Goal: Task Accomplishment & Management: Manage account settings

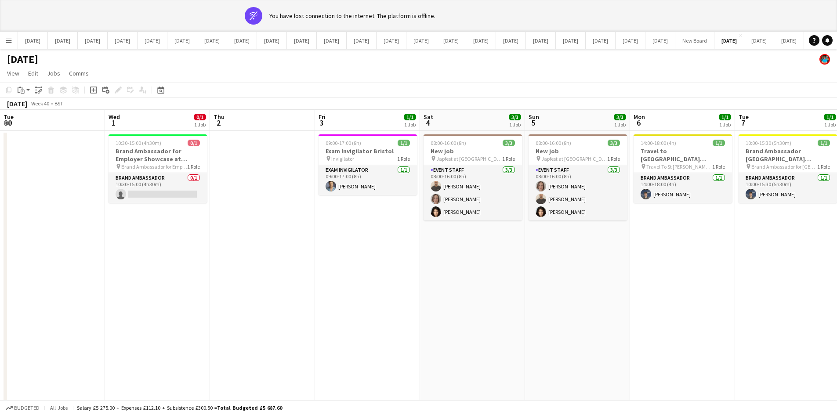
scroll to position [0, 300]
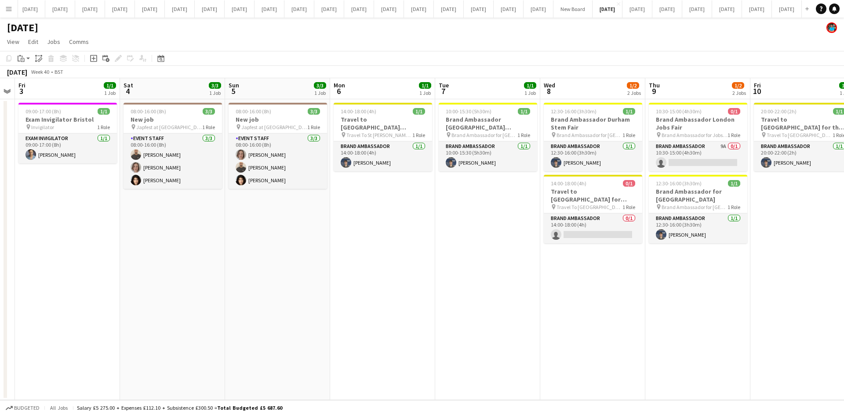
click at [307, 346] on app-date-cell "08:00-16:00 (8h) 3/3 New job pin Japfest at Goodwood 1 Role Event Staff 3/3 08:…" at bounding box center [277, 249] width 105 height 301
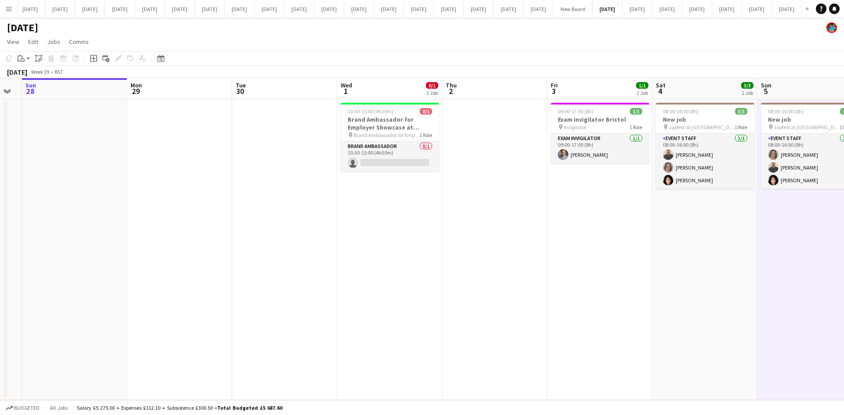
scroll to position [0, 193]
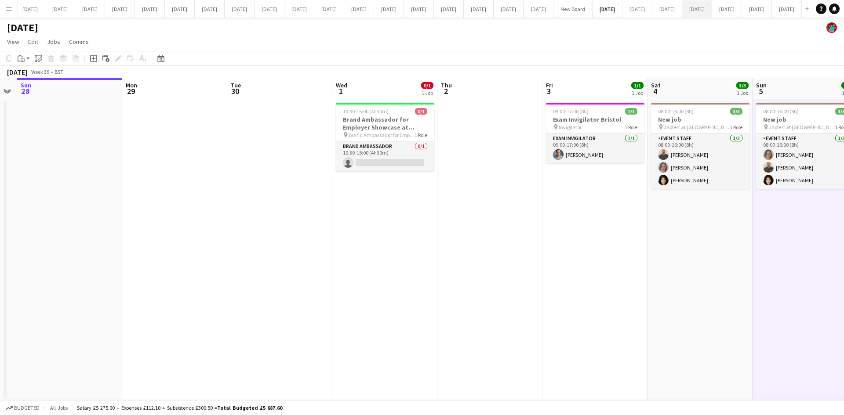
click at [682, 10] on button "[DATE] Close" at bounding box center [697, 8] width 30 height 17
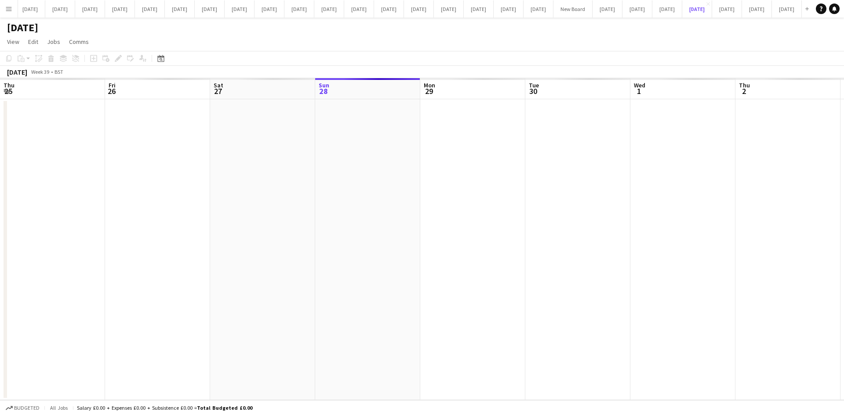
scroll to position [0, 210]
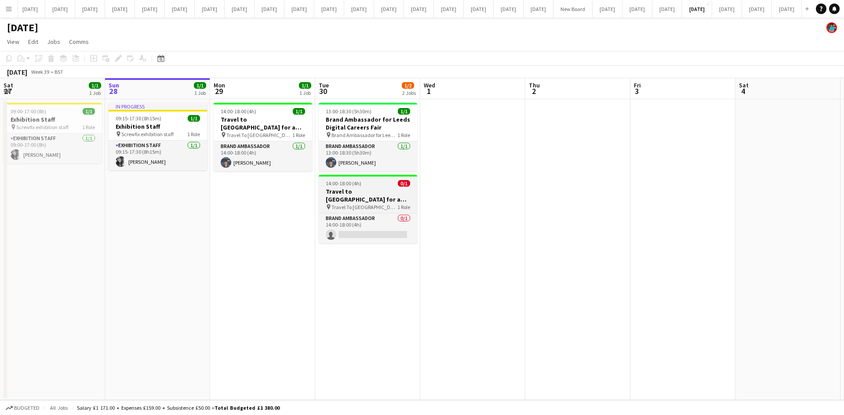
click at [371, 204] on span "Travel To [GEOGRAPHIC_DATA] for Recruitment fair" at bounding box center [364, 207] width 66 height 7
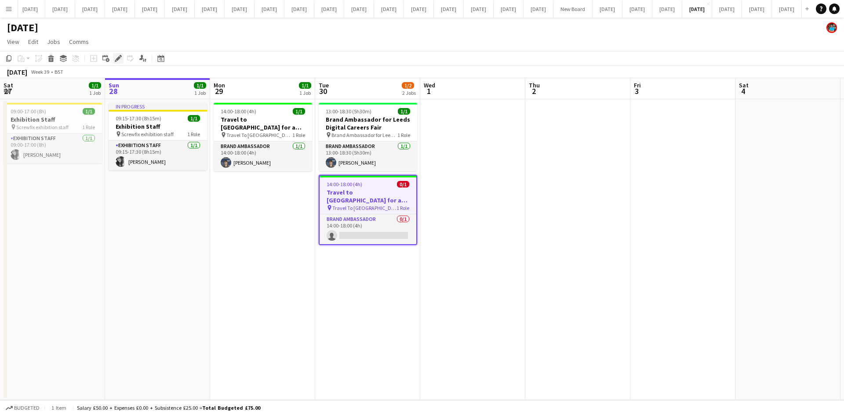
click at [114, 56] on div "Edit" at bounding box center [118, 58] width 11 height 11
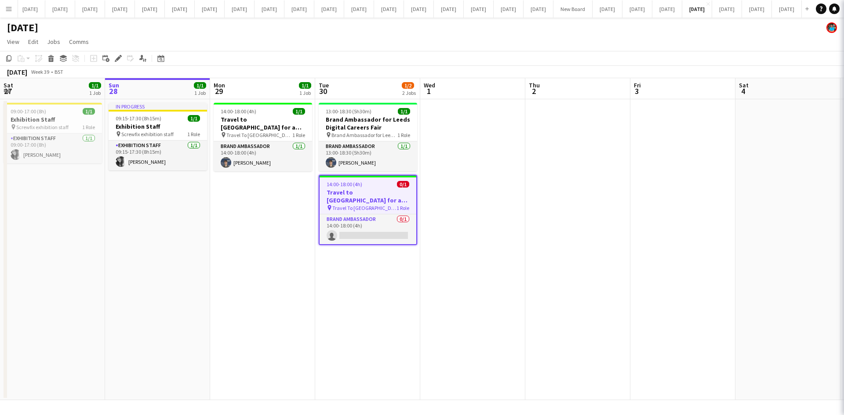
type input "**********"
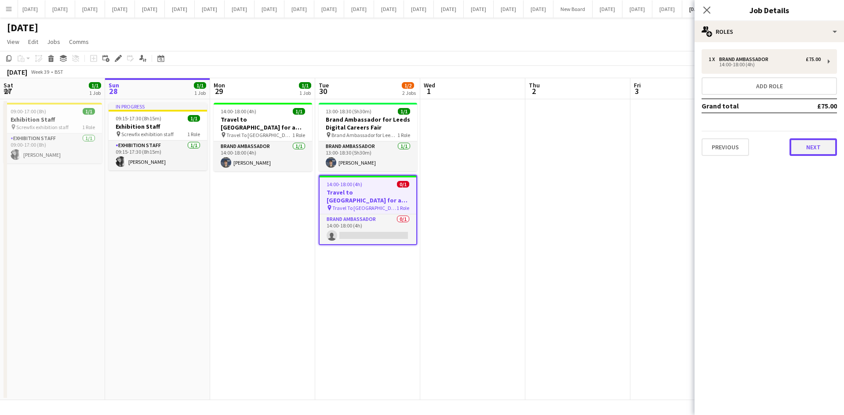
click at [803, 147] on button "Next" at bounding box center [812, 147] width 47 height 18
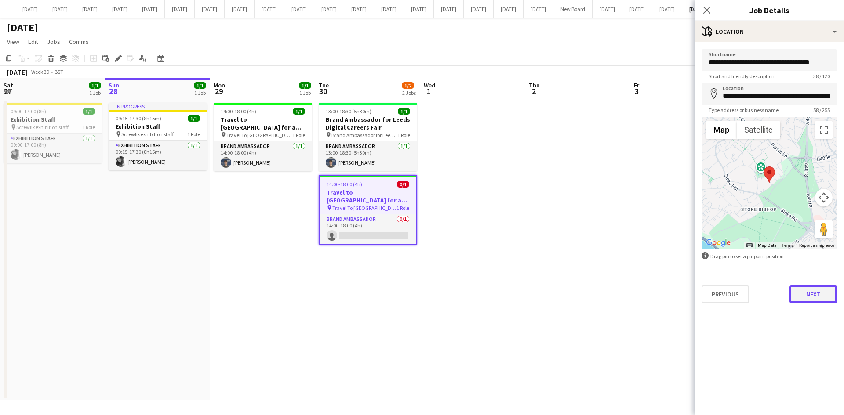
click at [826, 295] on button "Next" at bounding box center [812, 295] width 47 height 18
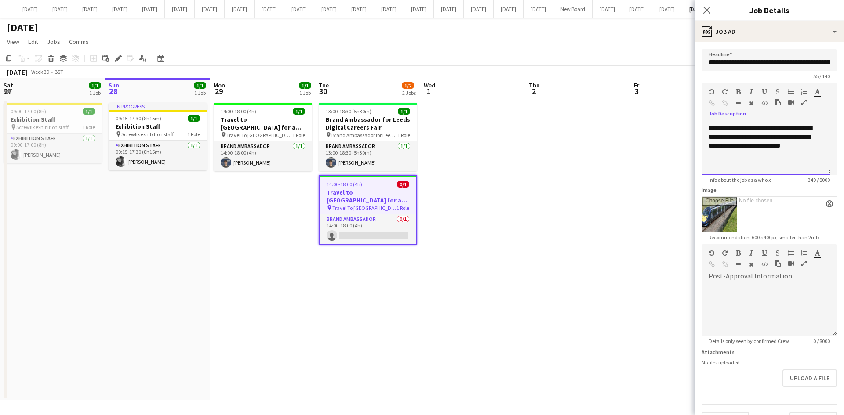
scroll to position [22, 0]
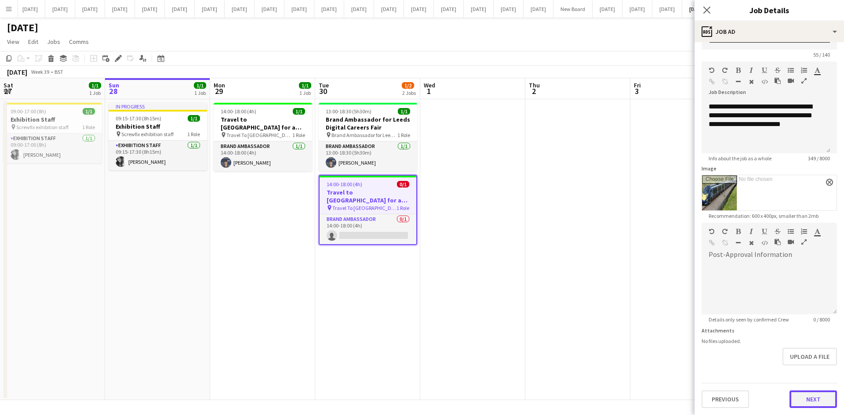
click at [814, 404] on button "Next" at bounding box center [812, 400] width 47 height 18
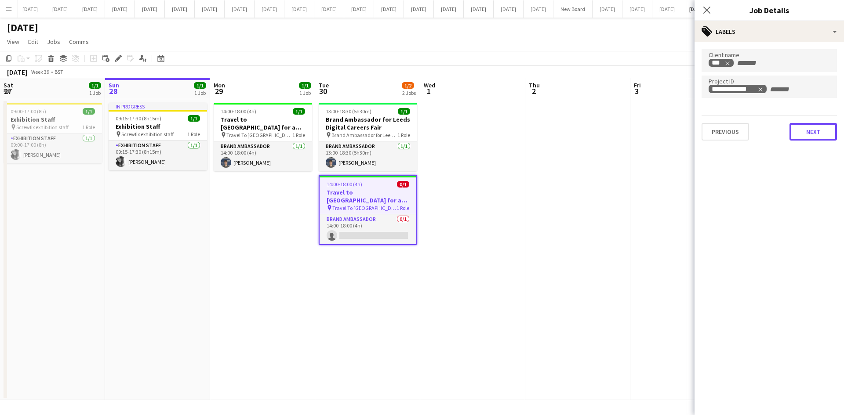
click at [819, 143] on div "**********" at bounding box center [768, 94] width 149 height 105
click at [814, 131] on button "Next" at bounding box center [812, 132] width 47 height 18
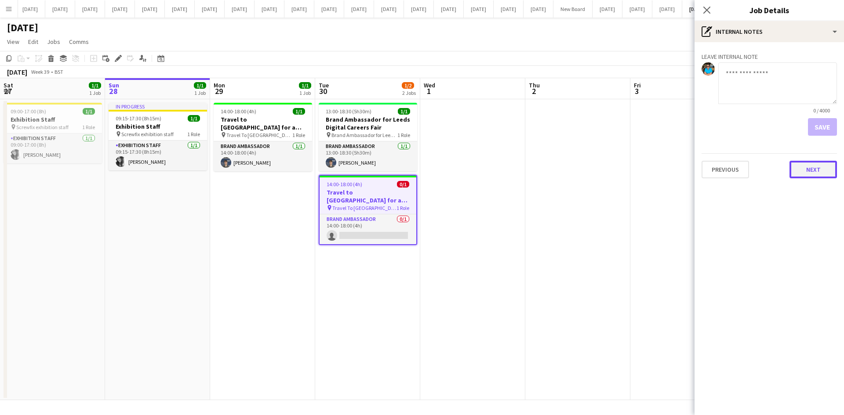
click at [810, 164] on button "Next" at bounding box center [812, 170] width 47 height 18
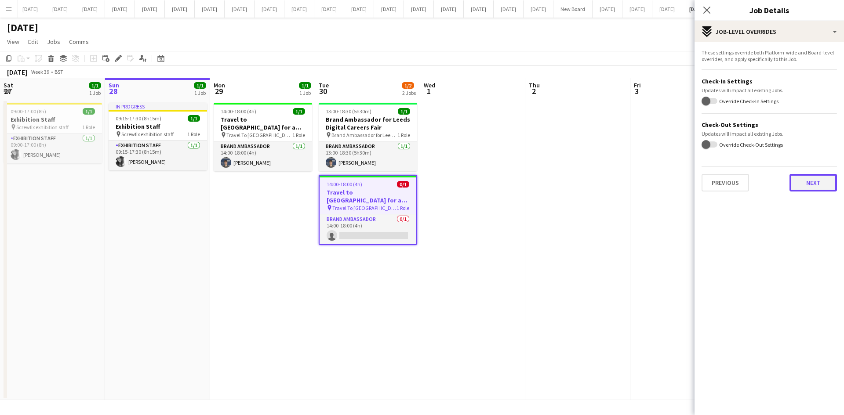
click at [812, 185] on button "Next" at bounding box center [812, 183] width 47 height 18
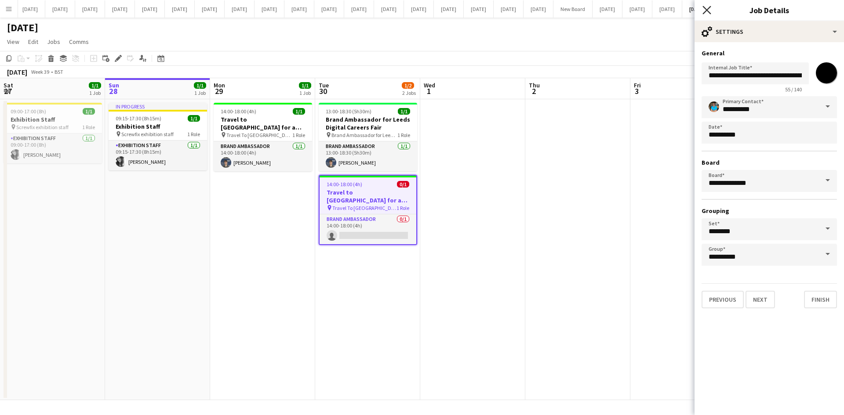
click at [707, 10] on icon at bounding box center [706, 10] width 8 height 8
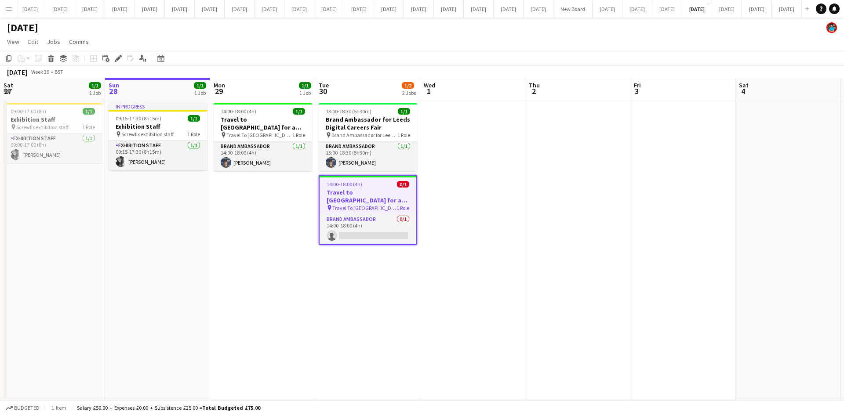
click at [383, 198] on h3 "Travel to [GEOGRAPHIC_DATA] for a recruitment fair on [DATE]" at bounding box center [367, 196] width 97 height 16
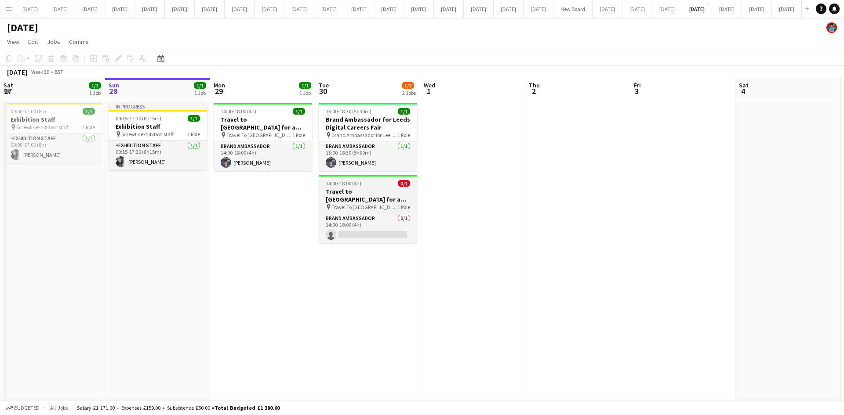
click at [367, 194] on h3 "Travel to [GEOGRAPHIC_DATA] for a recruitment fair on [DATE]" at bounding box center [368, 196] width 98 height 16
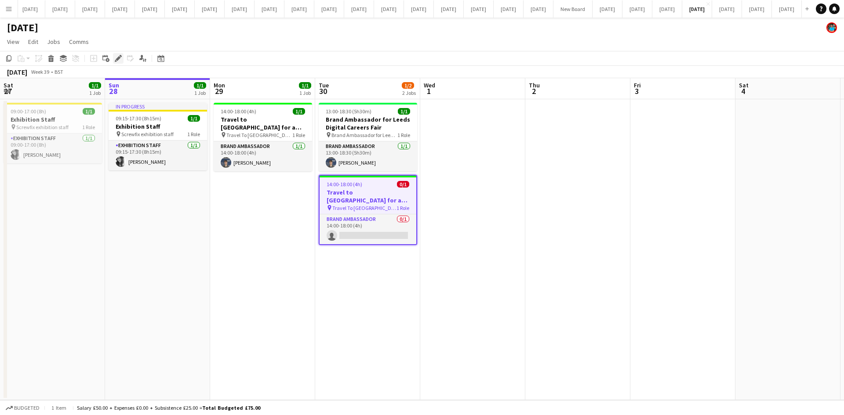
click at [119, 58] on icon at bounding box center [118, 58] width 5 height 5
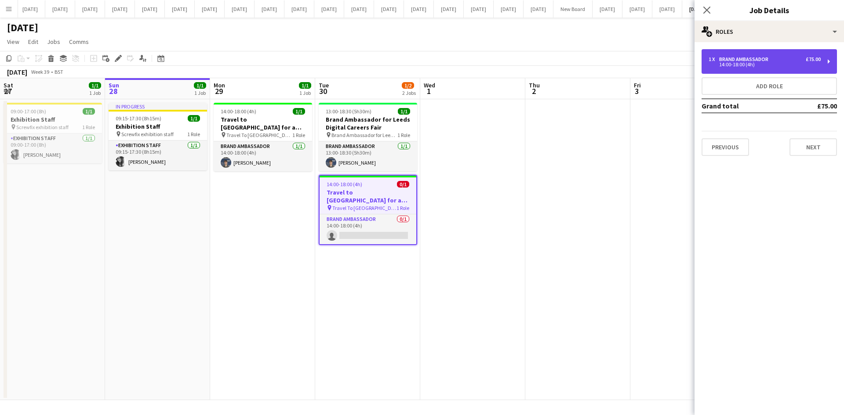
click at [715, 63] on div "14:00-18:00 (4h)" at bounding box center [764, 64] width 112 height 4
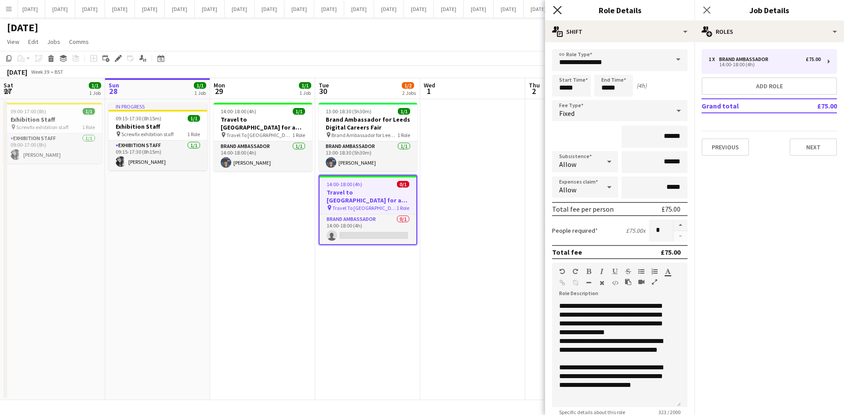
click at [555, 9] on icon "Close pop-in" at bounding box center [557, 10] width 8 height 8
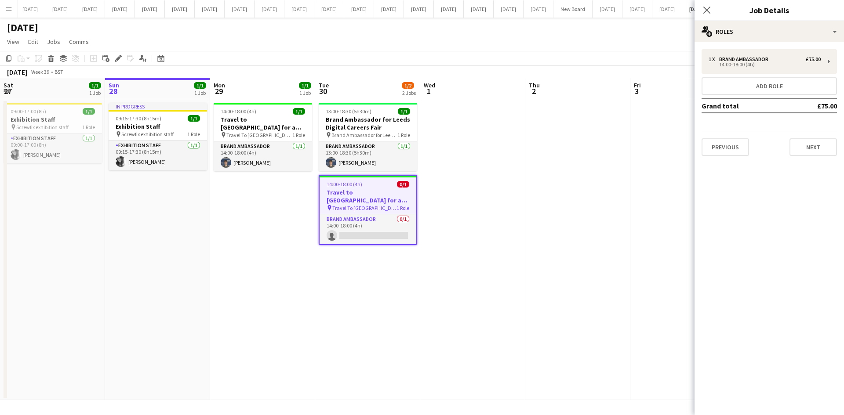
click at [461, 222] on app-date-cell at bounding box center [472, 249] width 105 height 301
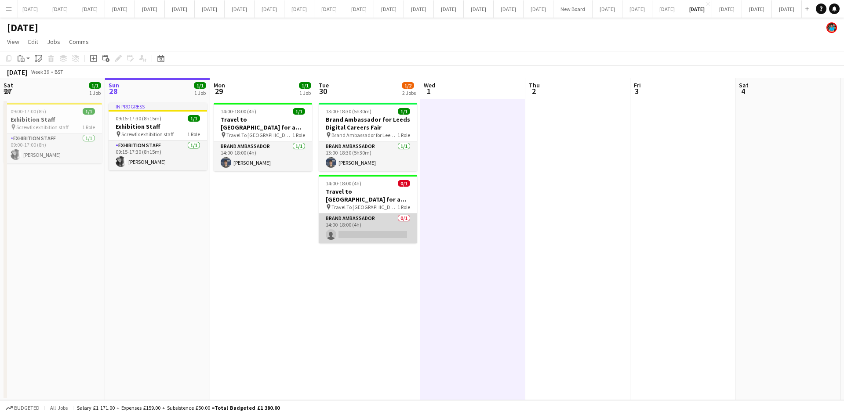
click at [376, 236] on app-card-role "Brand Ambassador 0/1 14:00-18:00 (4h) single-neutral-actions" at bounding box center [368, 229] width 98 height 30
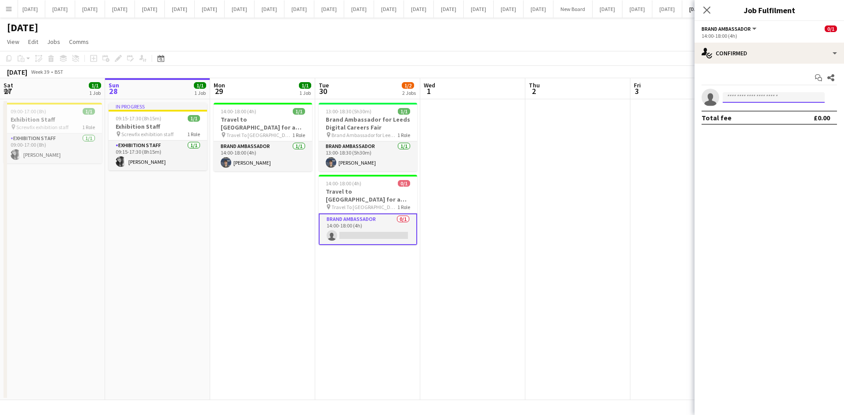
click at [743, 99] on input at bounding box center [773, 97] width 102 height 11
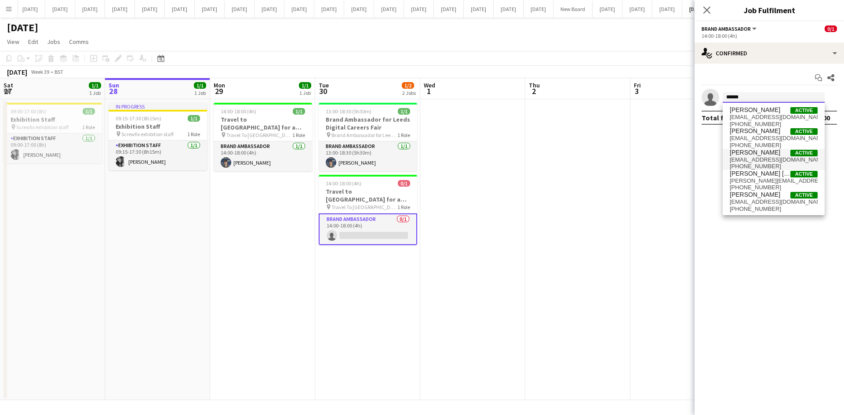
type input "*****"
click at [746, 150] on span "[PERSON_NAME]" at bounding box center [754, 152] width 51 height 7
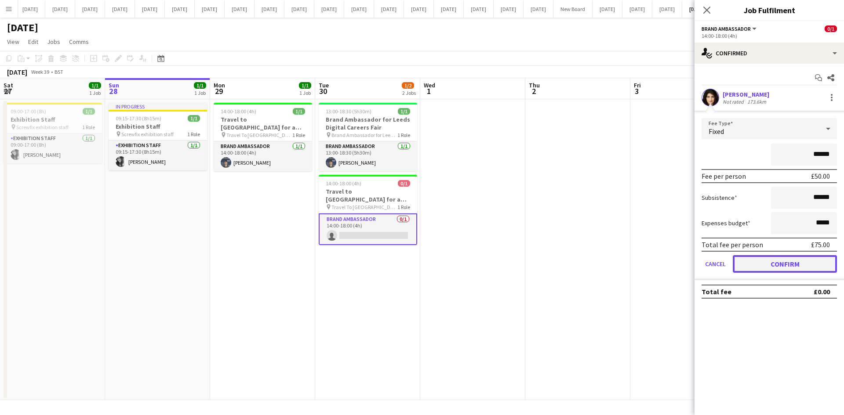
click at [802, 270] on button "Confirm" at bounding box center [784, 264] width 104 height 18
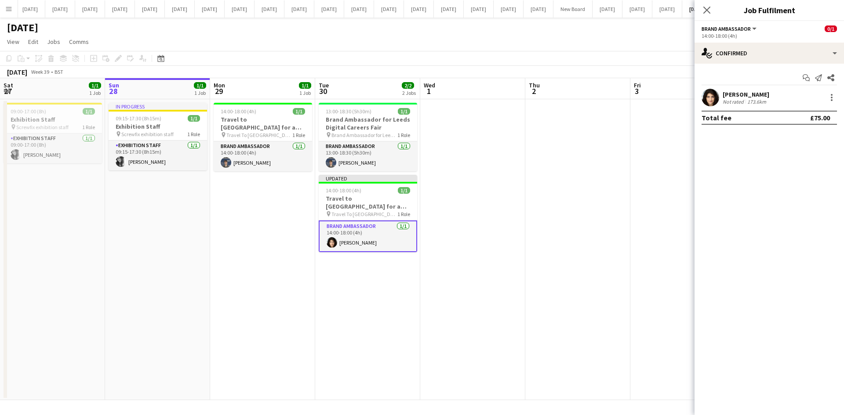
click at [706, 9] on icon "Close pop-in" at bounding box center [706, 10] width 7 height 7
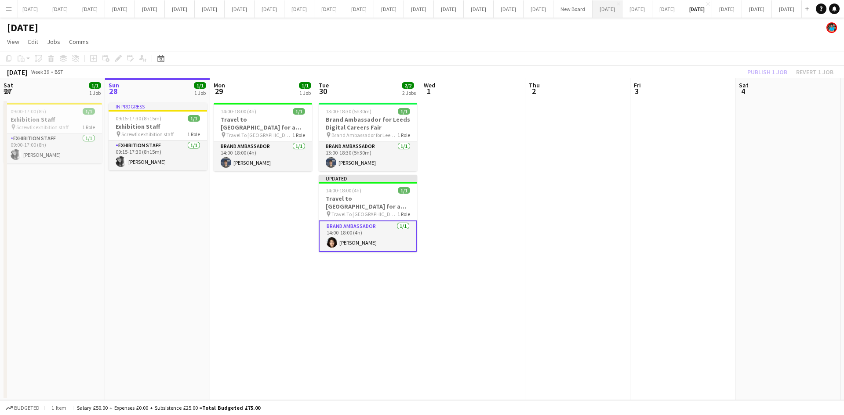
click at [592, 9] on button "[DATE] Close" at bounding box center [607, 8] width 30 height 17
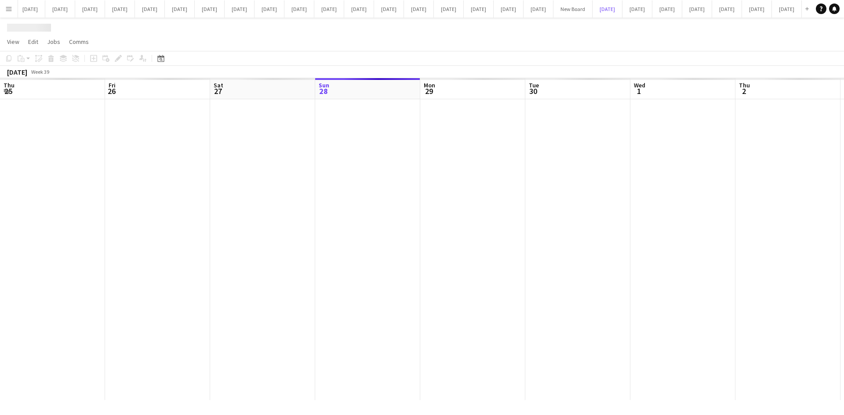
scroll to position [0, 210]
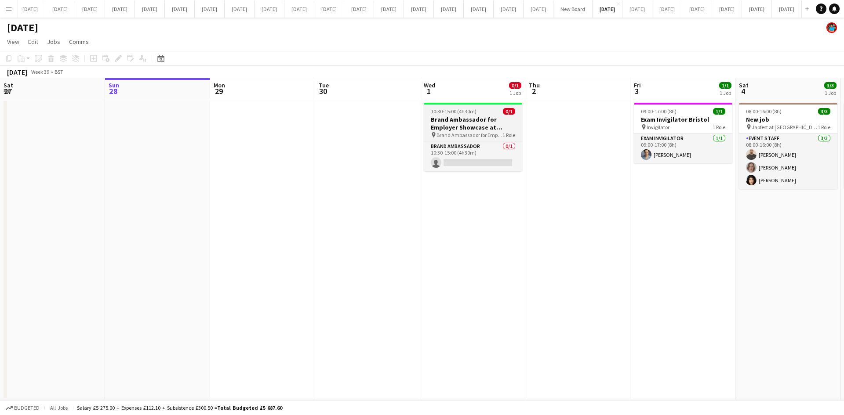
click at [452, 130] on h3 "Brand Ambassador for Employer Showcase at [GEOGRAPHIC_DATA]" at bounding box center [473, 124] width 98 height 16
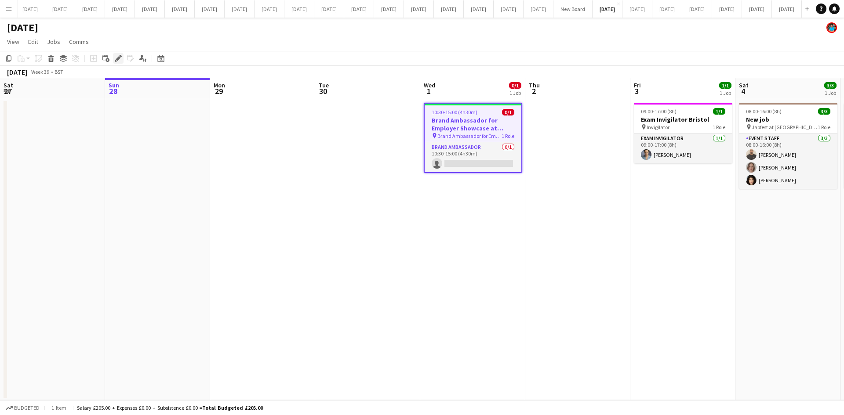
click at [114, 61] on div "Edit" at bounding box center [118, 58] width 11 height 11
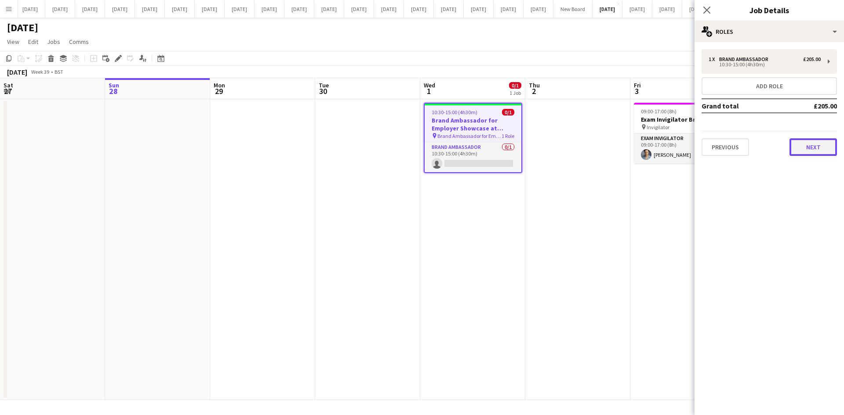
click at [820, 152] on button "Next" at bounding box center [812, 147] width 47 height 18
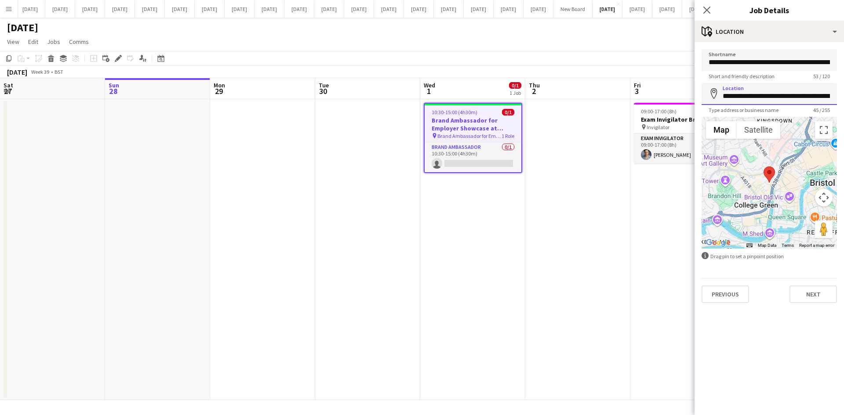
click at [792, 87] on input "**********" at bounding box center [768, 94] width 135 height 22
click at [818, 288] on button "Next" at bounding box center [812, 295] width 47 height 18
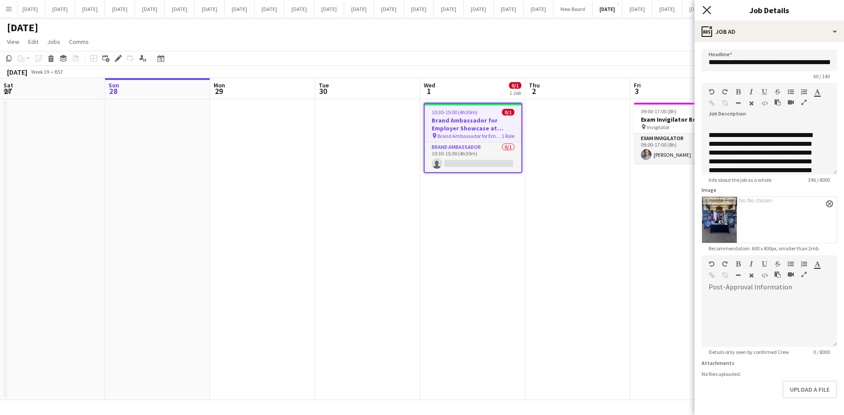
click at [710, 11] on icon "Close pop-in" at bounding box center [706, 10] width 8 height 8
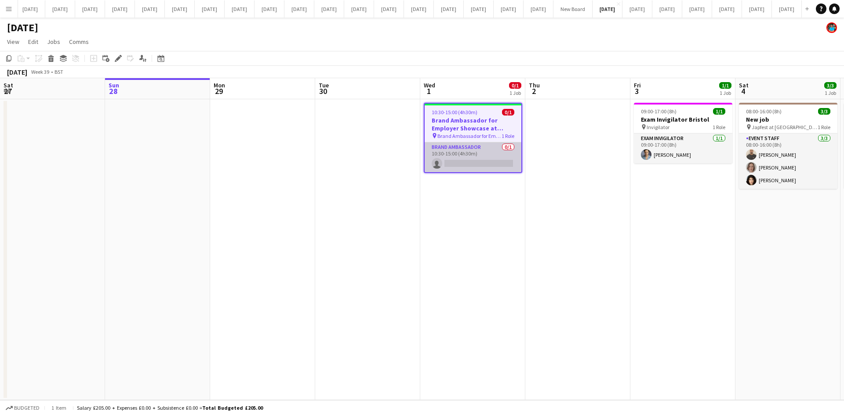
click at [474, 163] on app-card-role "Brand Ambassador 0/1 10:30-15:00 (4h30m) single-neutral-actions" at bounding box center [472, 157] width 97 height 30
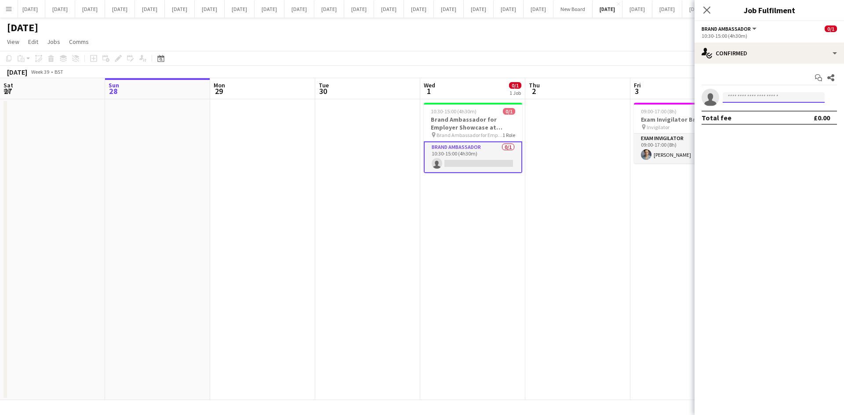
click at [755, 99] on input at bounding box center [773, 97] width 102 height 11
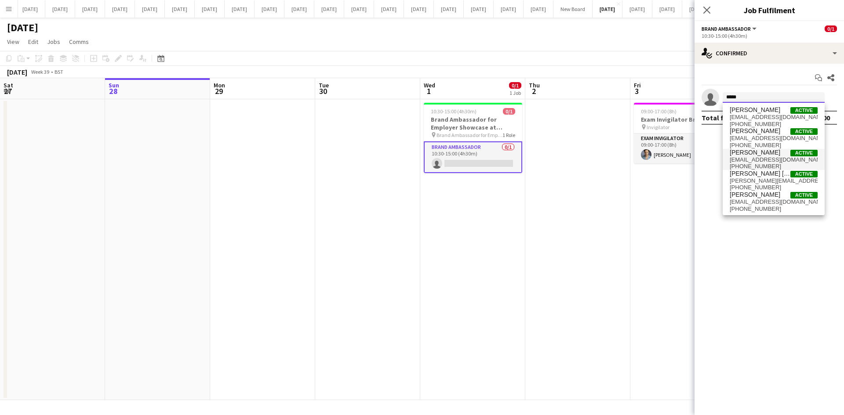
type input "*****"
click at [772, 159] on span "[EMAIL_ADDRESS][DOMAIN_NAME]" at bounding box center [773, 159] width 88 height 7
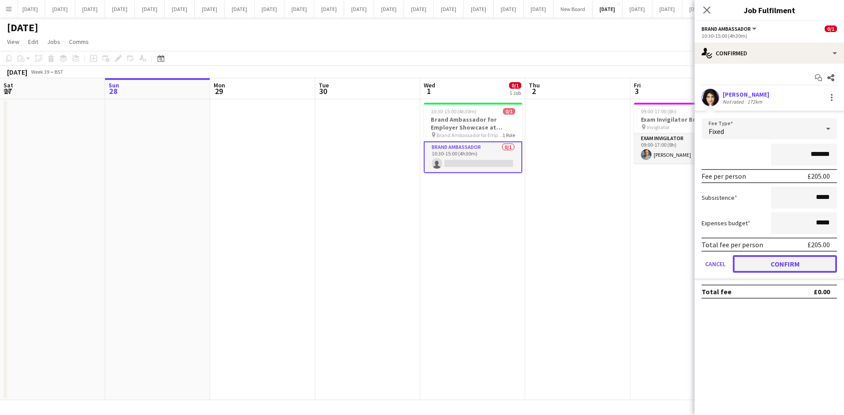
click at [790, 265] on button "Confirm" at bounding box center [784, 264] width 104 height 18
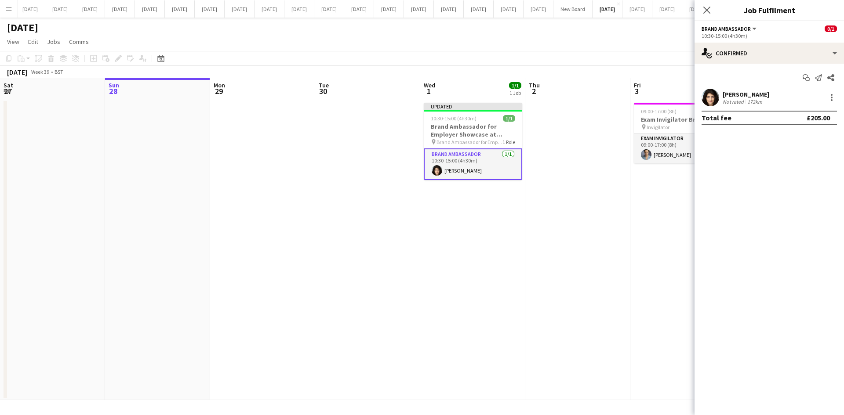
click at [674, 258] on app-date-cell "09:00-17:00 (8h) 1/1 Exam Invigilator Bristol pin Invigilator 1 Role Exam Invig…" at bounding box center [682, 249] width 105 height 301
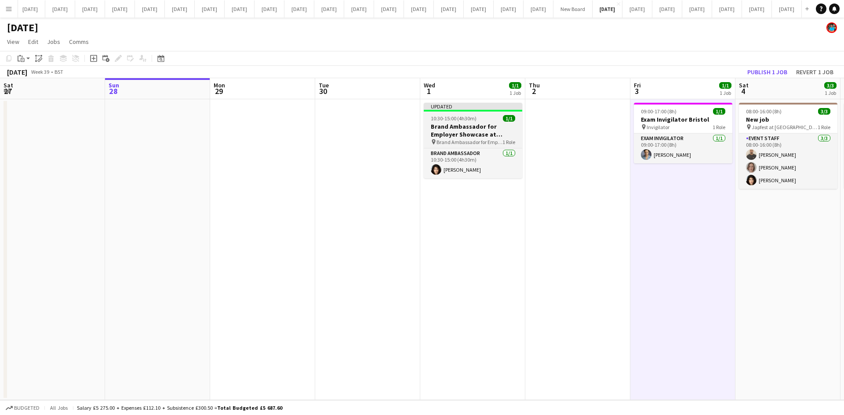
click at [450, 138] on h3 "Brand Ambassador for Employer Showcase at [GEOGRAPHIC_DATA]" at bounding box center [473, 131] width 98 height 16
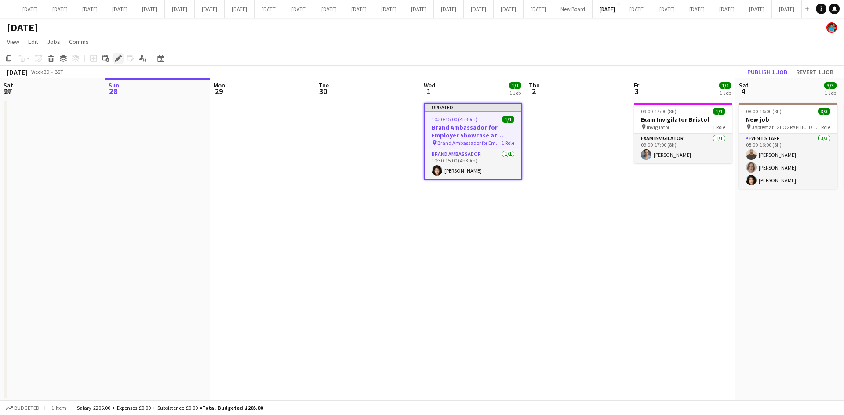
click at [119, 56] on icon "Edit" at bounding box center [118, 58] width 7 height 7
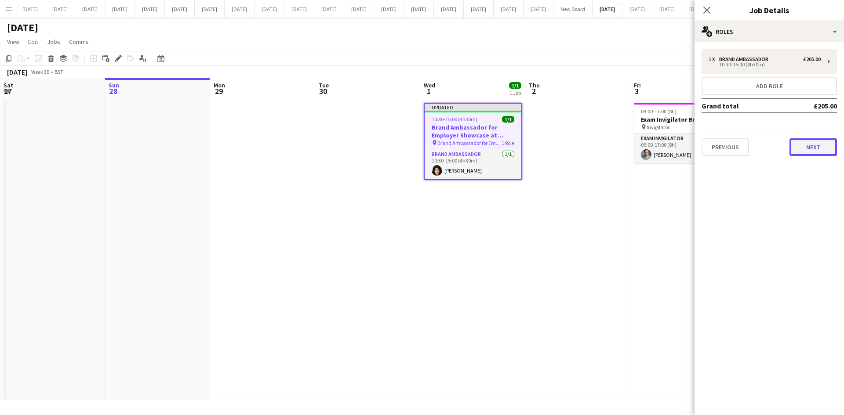
click at [821, 142] on button "Next" at bounding box center [812, 147] width 47 height 18
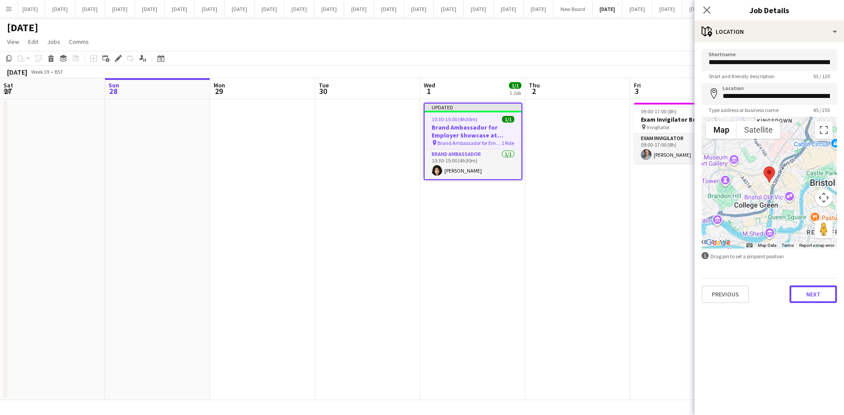
click at [817, 300] on button "Next" at bounding box center [812, 295] width 47 height 18
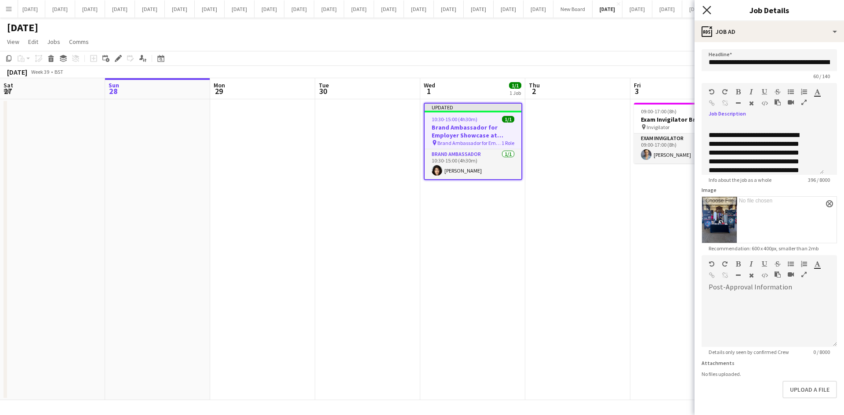
click at [707, 12] on icon "Close pop-in" at bounding box center [706, 10] width 8 height 8
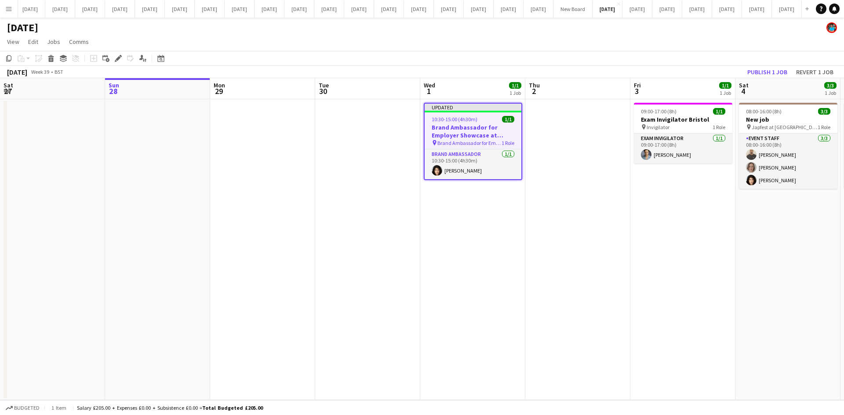
click at [539, 241] on app-date-cell at bounding box center [577, 249] width 105 height 301
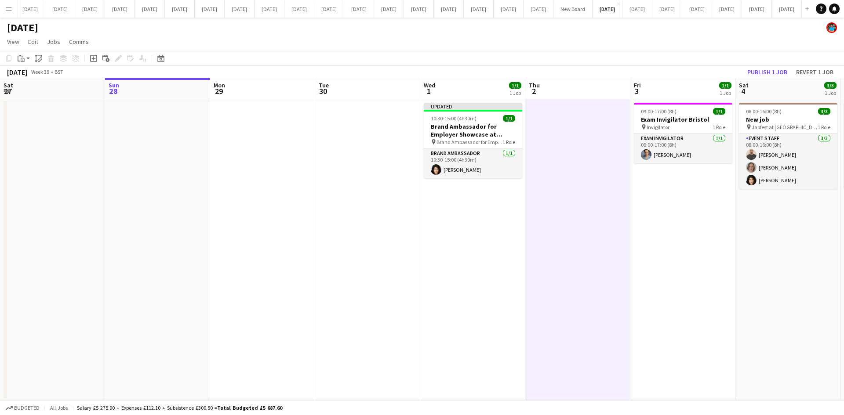
click at [479, 290] on app-date-cell "Updated 10:30-15:00 (4h30m) 1/1 Brand Ambassador for Employer Showcase at [GEOG…" at bounding box center [472, 249] width 105 height 301
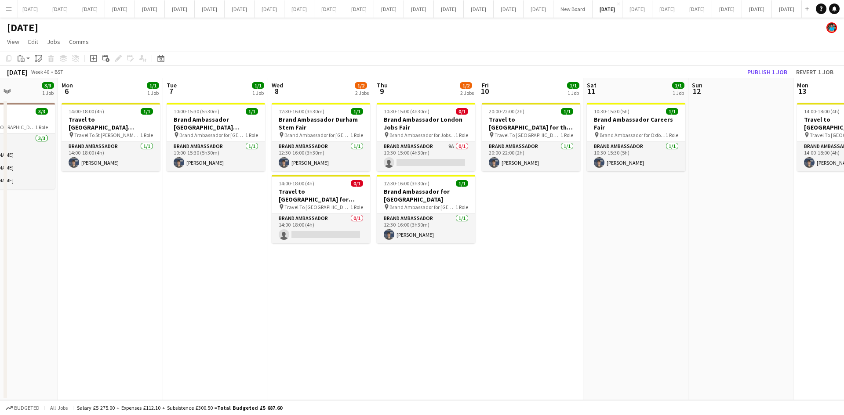
scroll to position [0, 284]
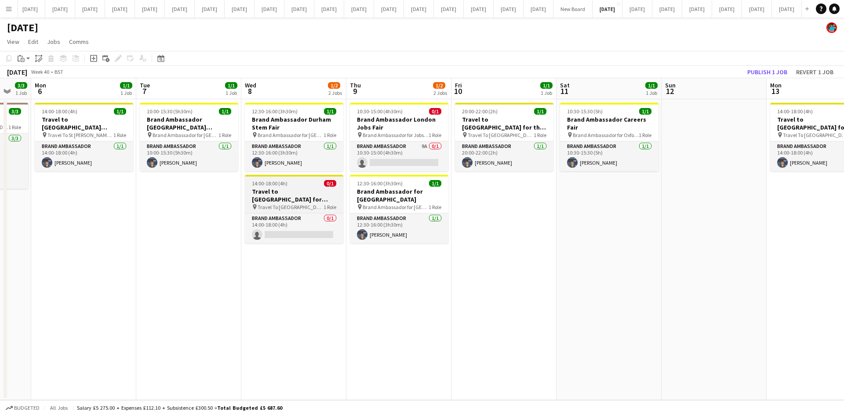
click at [293, 199] on h3 "Travel to [GEOGRAPHIC_DATA] for Recruitment fair" at bounding box center [294, 196] width 98 height 16
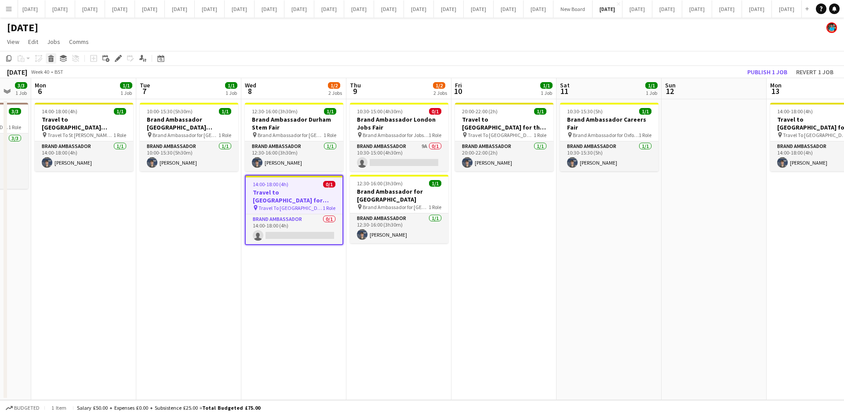
click at [49, 59] on icon at bounding box center [51, 60] width 5 height 4
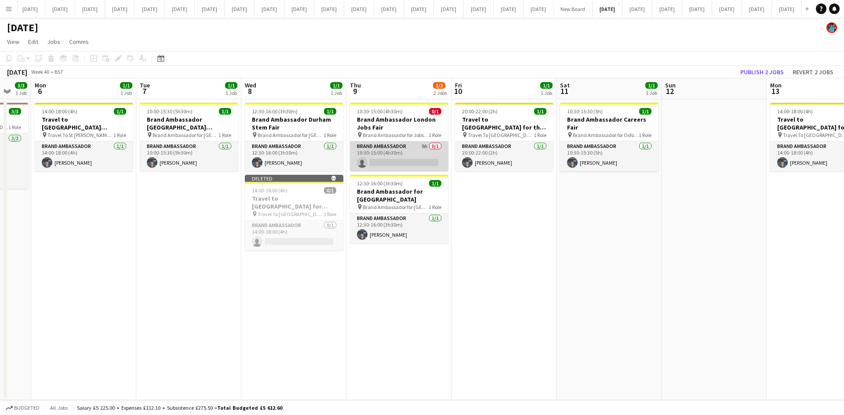
click at [402, 144] on app-card-role "Brand Ambassador 9A 0/1 10:30-15:00 (4h30m) single-neutral-actions" at bounding box center [399, 156] width 98 height 30
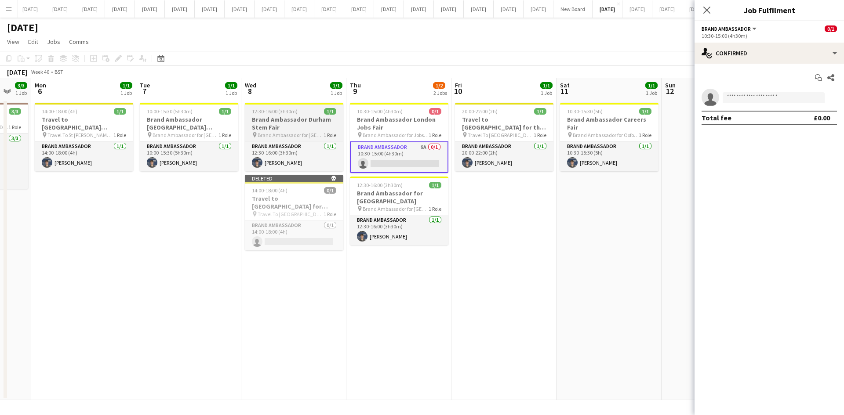
click at [291, 129] on h3 "Brand Ambassador Durham Stem Fair" at bounding box center [294, 124] width 98 height 16
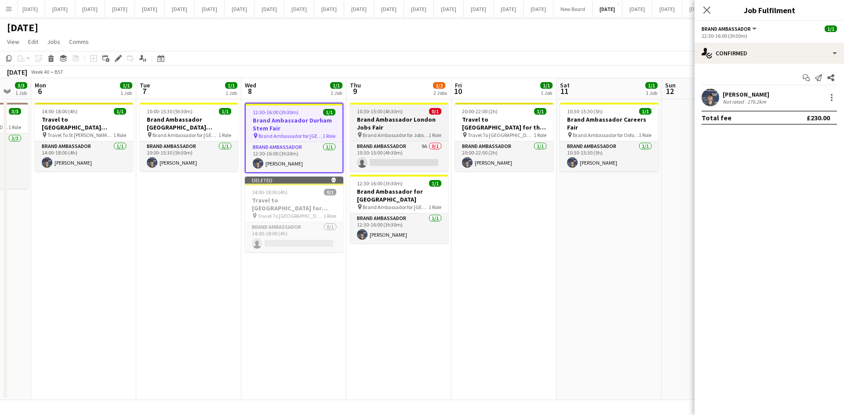
click at [386, 130] on h3 "Brand Ambassador London Jobs Fair" at bounding box center [399, 124] width 98 height 16
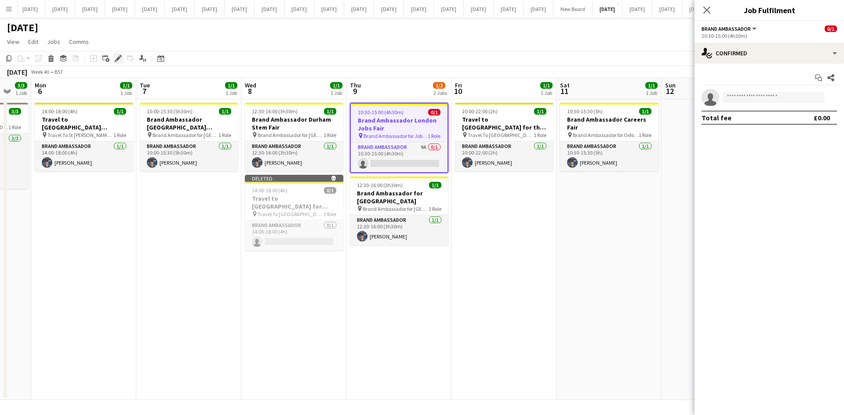
click at [116, 60] on icon "Edit" at bounding box center [118, 58] width 7 height 7
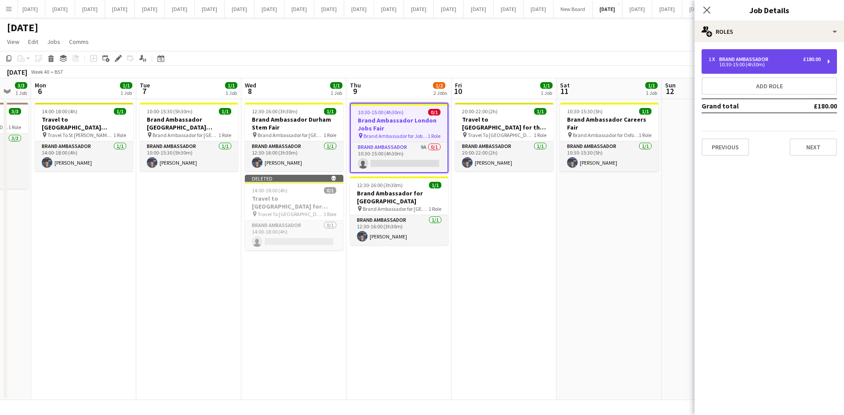
click at [715, 70] on div "1 x Brand Ambassador £180.00 10:30-15:00 (4h30m)" at bounding box center [768, 61] width 135 height 25
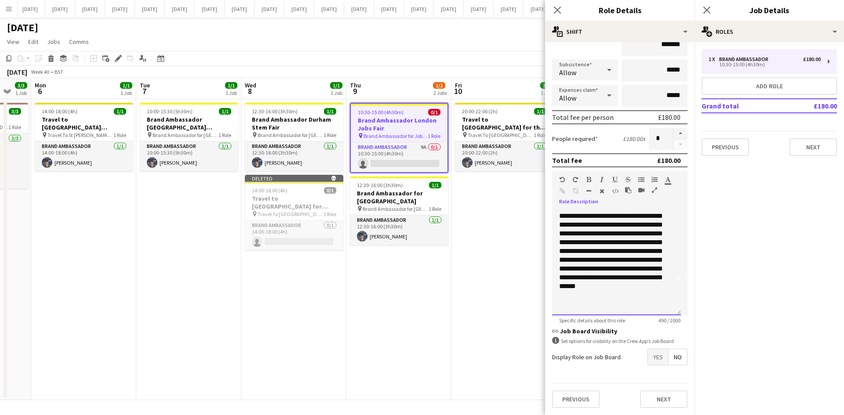
scroll to position [60, 0]
click at [607, 288] on div "**********" at bounding box center [616, 262] width 129 height 105
click at [782, 257] on mat-expansion-panel "pencil3 General details 1 x Brand Ambassador £180.00 10:30-15:00 (4h30m) Add ro…" at bounding box center [768, 228] width 149 height 373
click at [821, 149] on button "Next" at bounding box center [812, 147] width 47 height 18
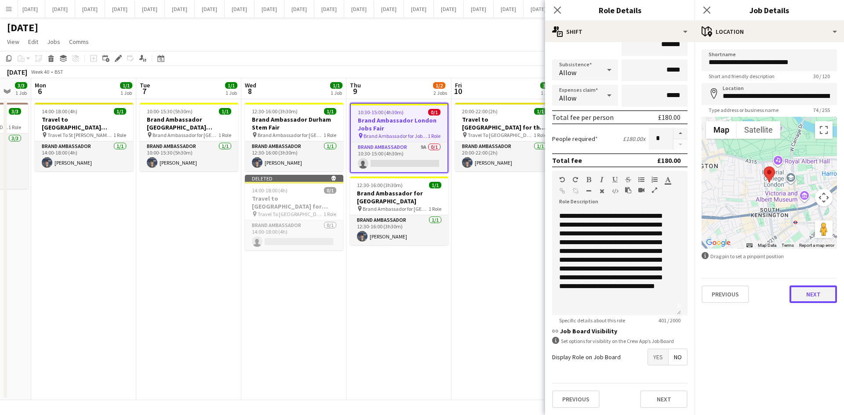
click at [825, 297] on button "Next" at bounding box center [812, 295] width 47 height 18
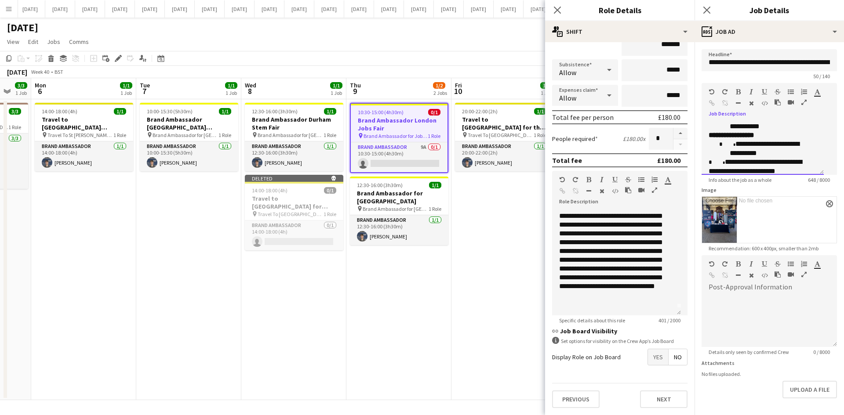
scroll to position [194, 0]
click at [786, 168] on div "**********" at bounding box center [758, 159] width 101 height 18
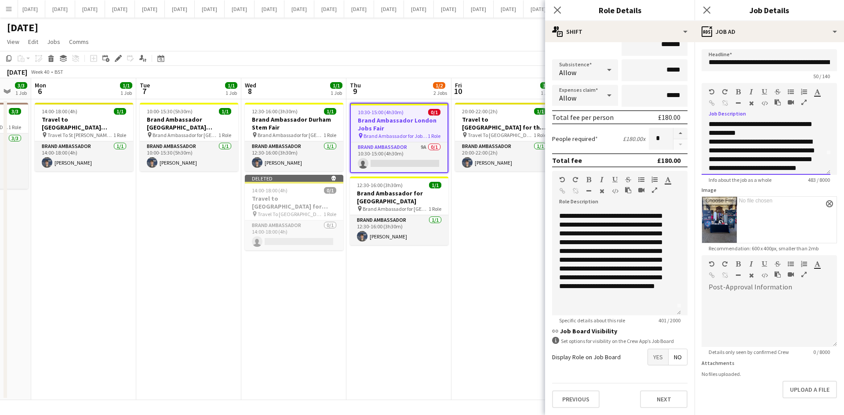
scroll to position [22, 0]
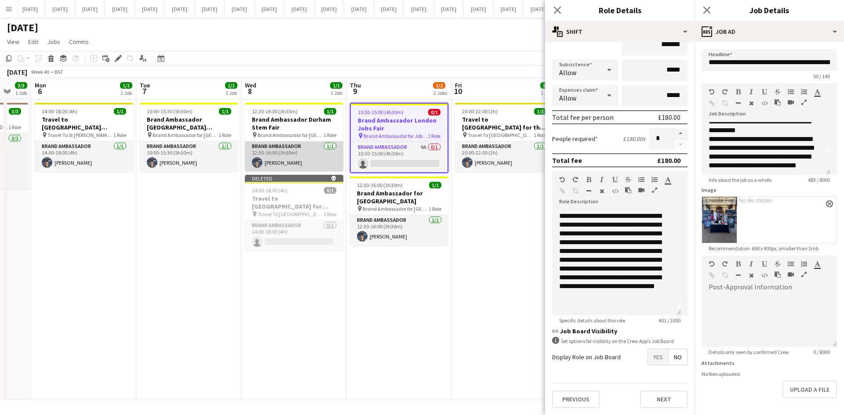
click at [294, 157] on app-card-role "Brand Ambassador 1/1 12:30-16:00 (3h30m) Zac Foster" at bounding box center [294, 156] width 98 height 30
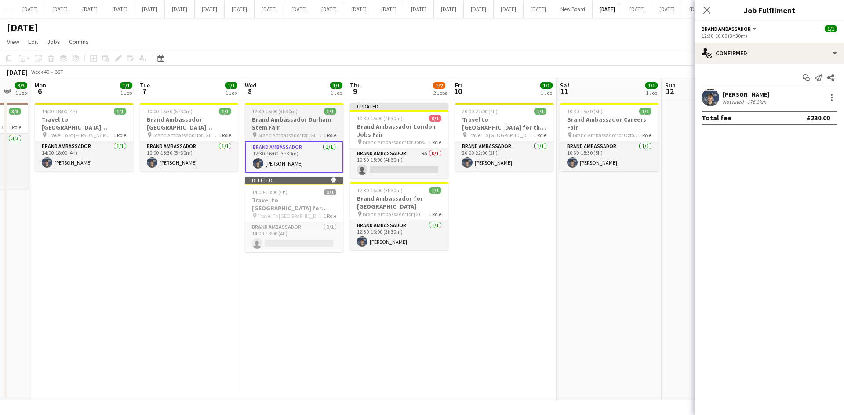
click at [286, 123] on h3 "Brand Ambassador Durham Stem Fair" at bounding box center [294, 124] width 98 height 16
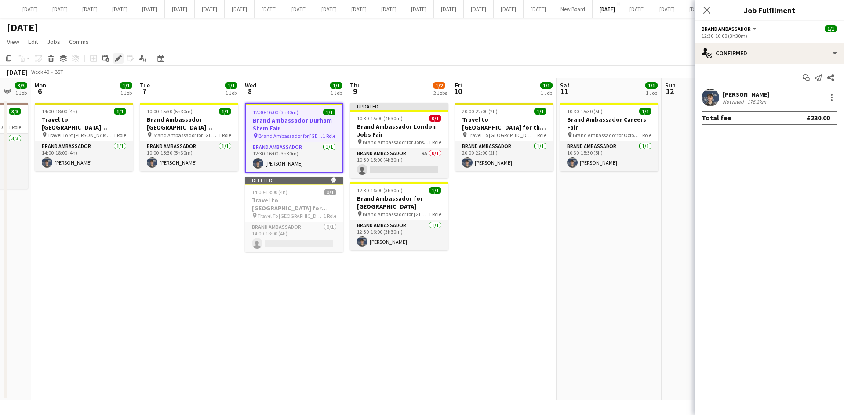
click at [117, 58] on icon "Edit" at bounding box center [118, 58] width 7 height 7
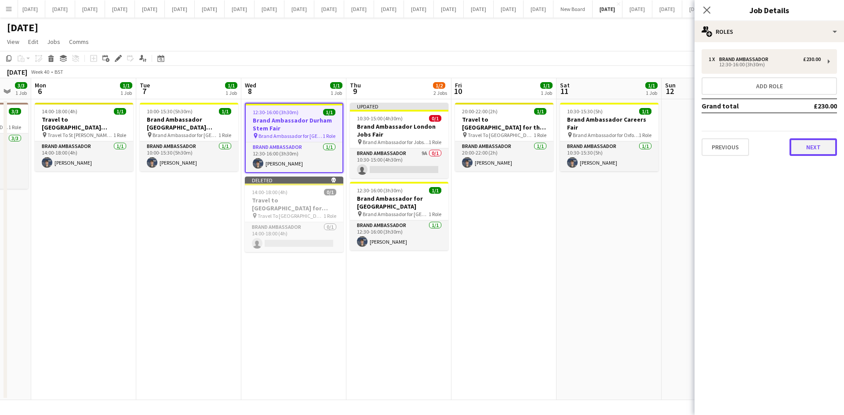
click at [810, 149] on button "Next" at bounding box center [812, 147] width 47 height 18
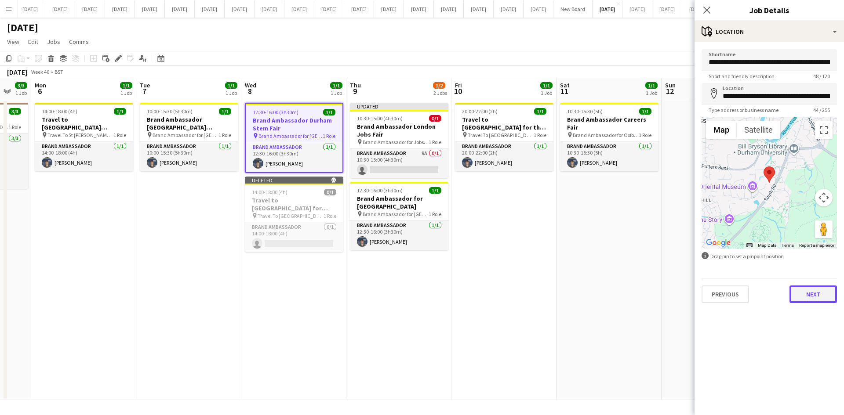
click at [829, 290] on button "Next" at bounding box center [812, 295] width 47 height 18
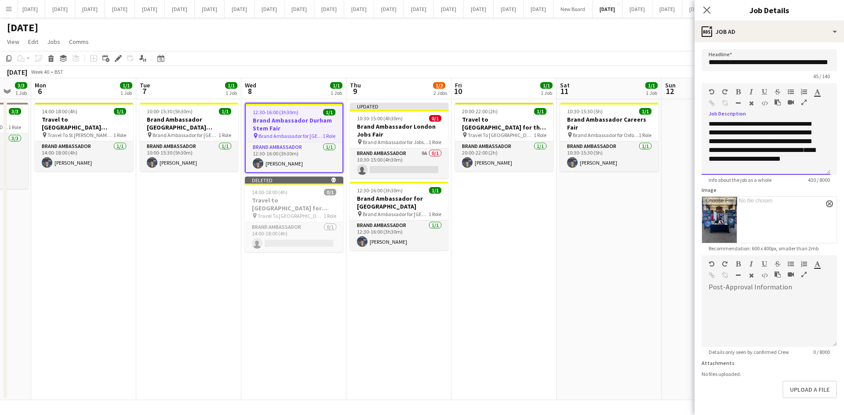
scroll to position [0, 0]
drag, startPoint x: 727, startPoint y: 158, endPoint x: 707, endPoint y: 126, distance: 37.7
click at [707, 126] on div "**********" at bounding box center [765, 148] width 129 height 53
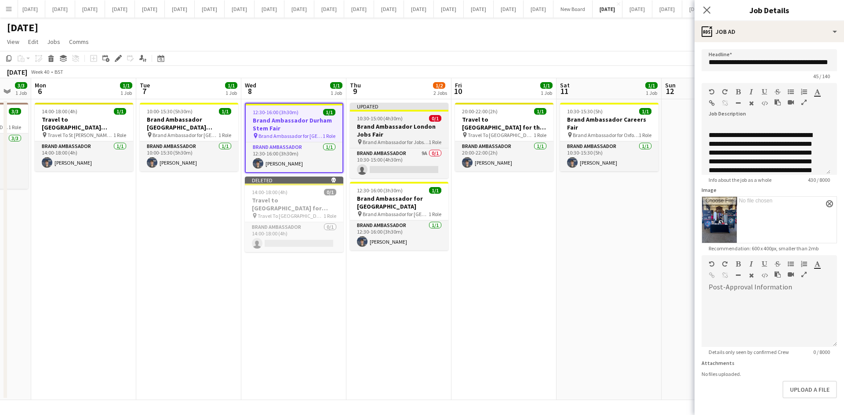
click at [404, 139] on span "Brand Ambassador for Jobs Fair" at bounding box center [395, 142] width 66 height 7
type input "**********"
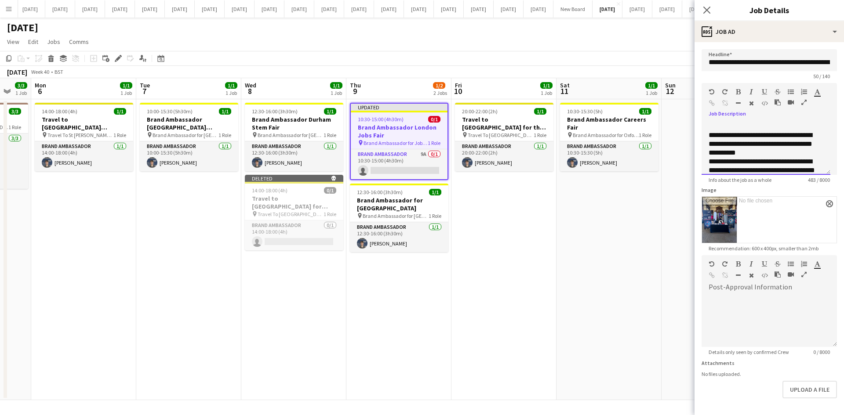
click at [706, 127] on div "**********" at bounding box center [765, 148] width 129 height 53
paste div
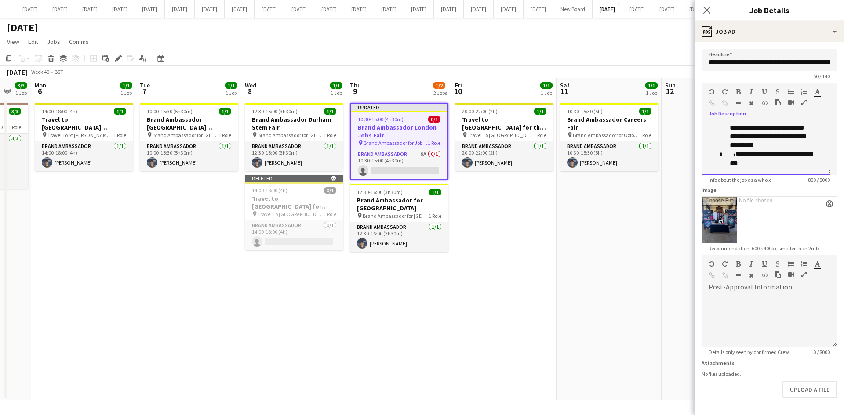
scroll to position [228, 0]
drag, startPoint x: 708, startPoint y: 133, endPoint x: 790, endPoint y: 163, distance: 87.8
click at [790, 163] on div "**********" at bounding box center [765, 148] width 129 height 53
click at [709, 10] on icon "Close pop-in" at bounding box center [706, 10] width 8 height 8
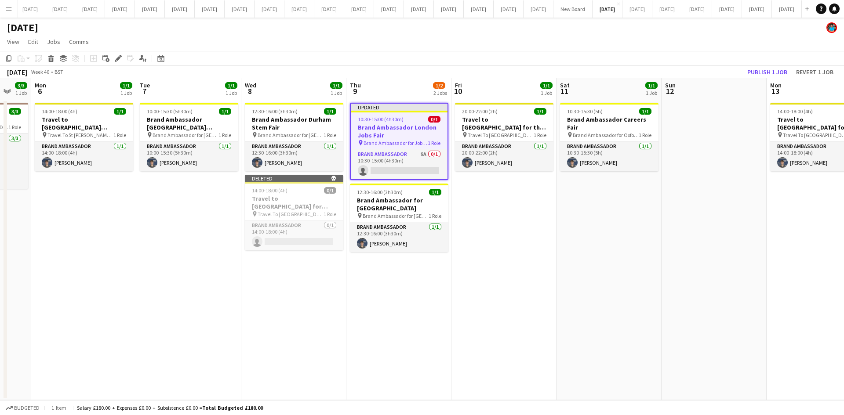
click at [507, 236] on app-date-cell "20:00-22:00 (2h) 1/1 Travel to Oxford for the Careers Fair on 11th October pin …" at bounding box center [503, 249] width 105 height 301
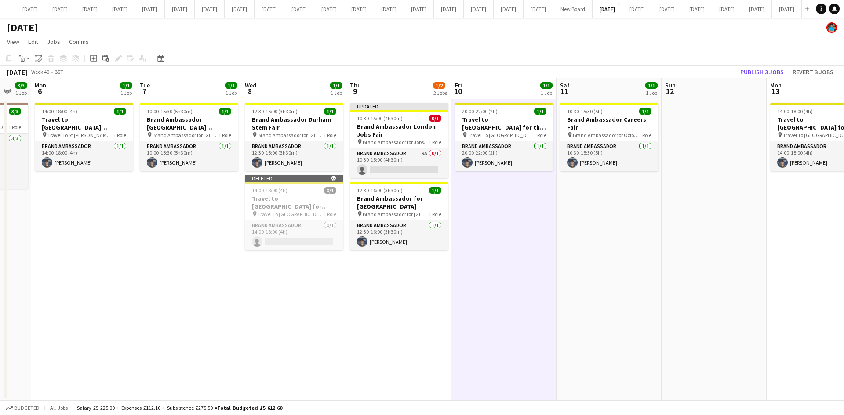
click at [310, 323] on app-date-cell "12:30-16:00 (3h30m) 1/1 Brand Ambassador Durham Stem Fair pin Brand Ambassador …" at bounding box center [293, 249] width 105 height 301
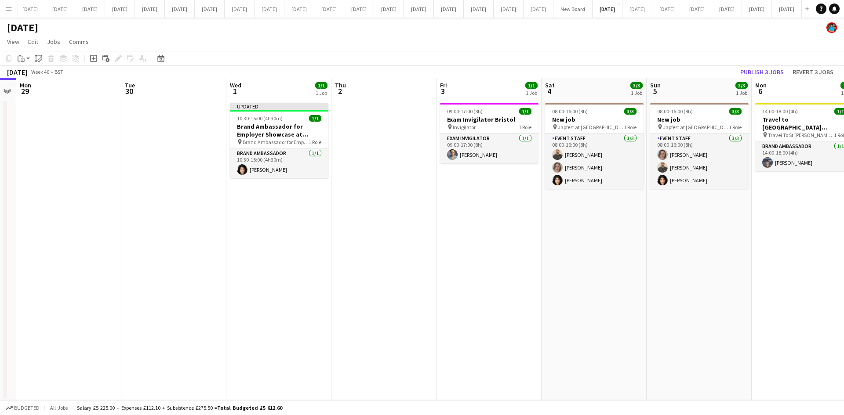
scroll to position [0, 193]
click at [288, 141] on span "Brand Ambassador for Employer Showcase at [GEOGRAPHIC_DATA]" at bounding box center [276, 142] width 66 height 7
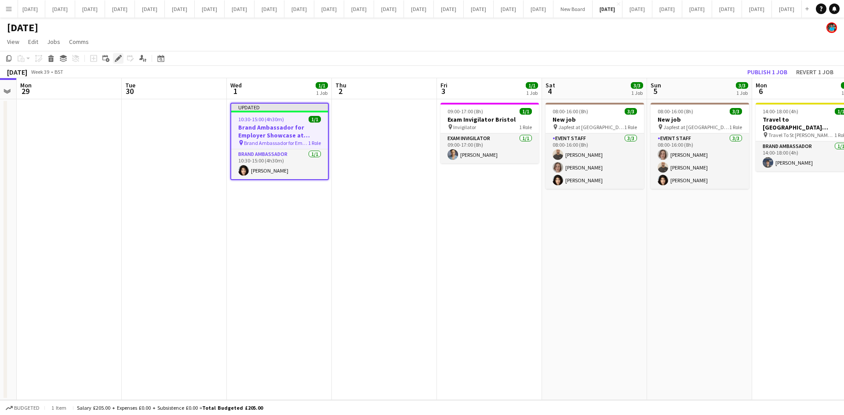
click at [117, 59] on icon at bounding box center [118, 58] width 5 height 5
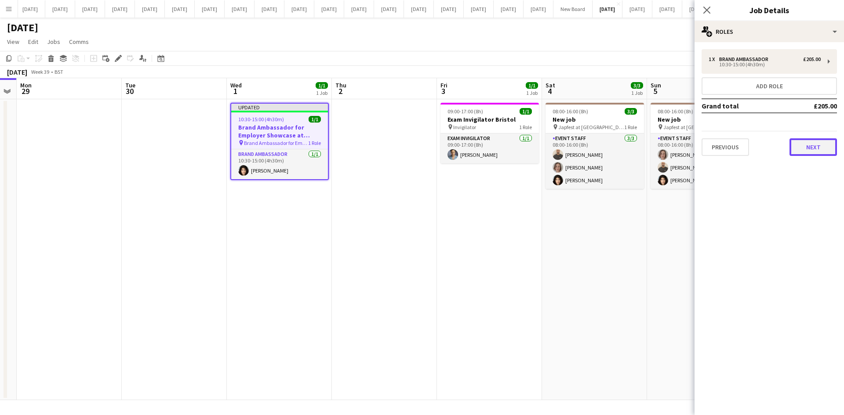
click at [805, 145] on button "Next" at bounding box center [812, 147] width 47 height 18
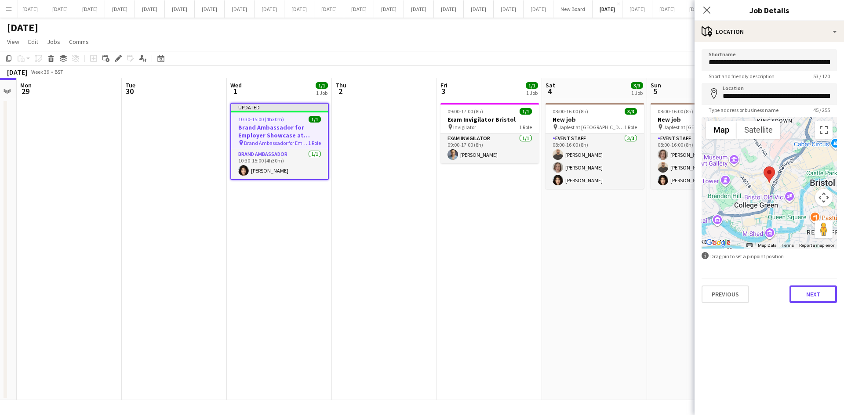
click at [819, 287] on button "Next" at bounding box center [812, 295] width 47 height 18
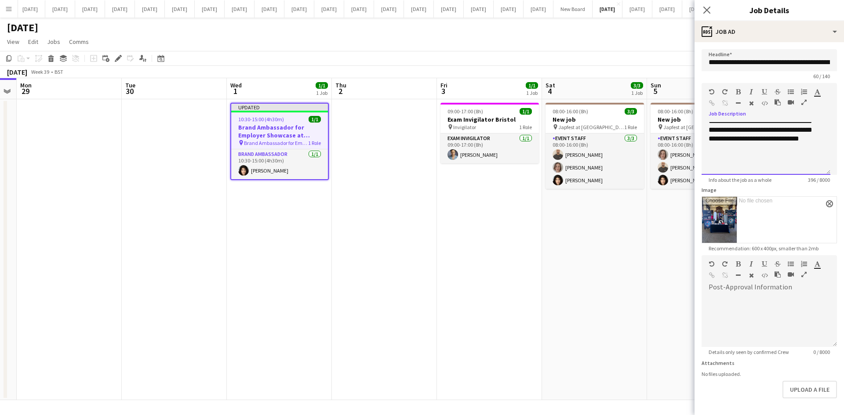
scroll to position [77, 0]
click at [706, 9] on icon "Close pop-in" at bounding box center [706, 10] width 8 height 8
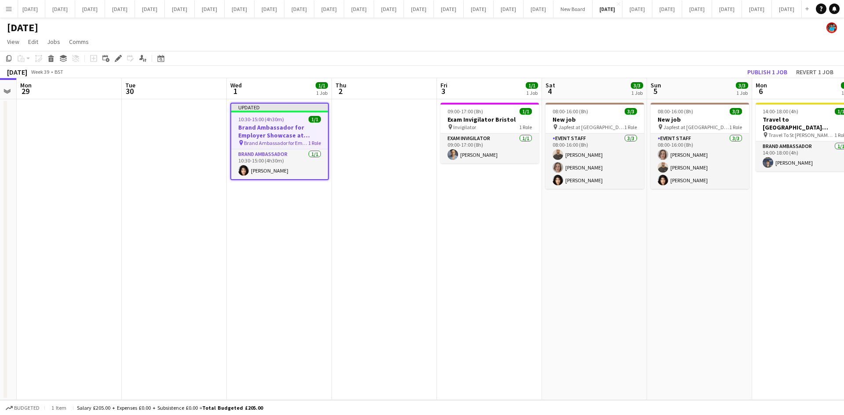
click at [669, 305] on app-date-cell "08:00-16:00 (8h) 3/3 New job pin Japfest at Goodwood 1 Role Event Staff 3/3 08:…" at bounding box center [699, 249] width 105 height 301
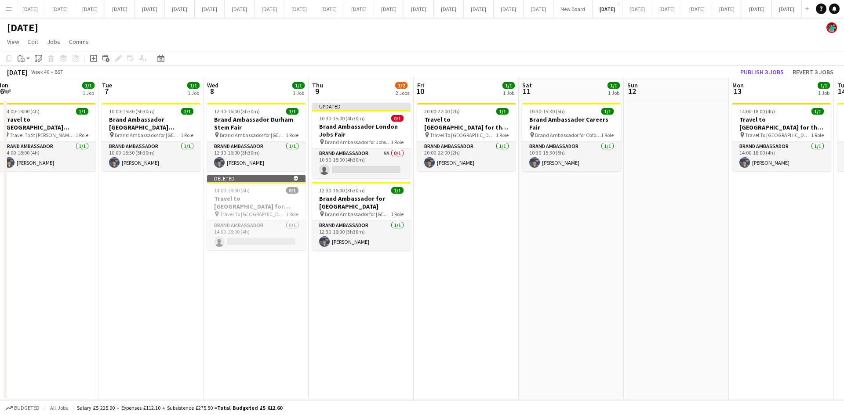
scroll to position [0, 249]
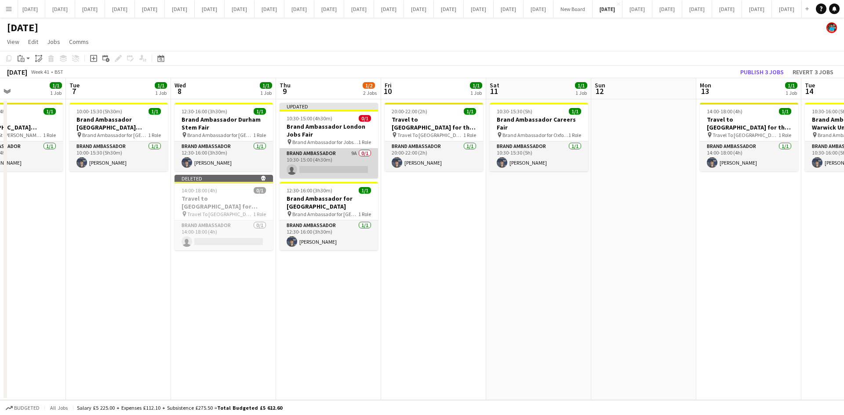
click at [312, 168] on app-card-role "Brand Ambassador 9A 0/1 10:30-15:00 (4h30m) single-neutral-actions" at bounding box center [328, 164] width 98 height 30
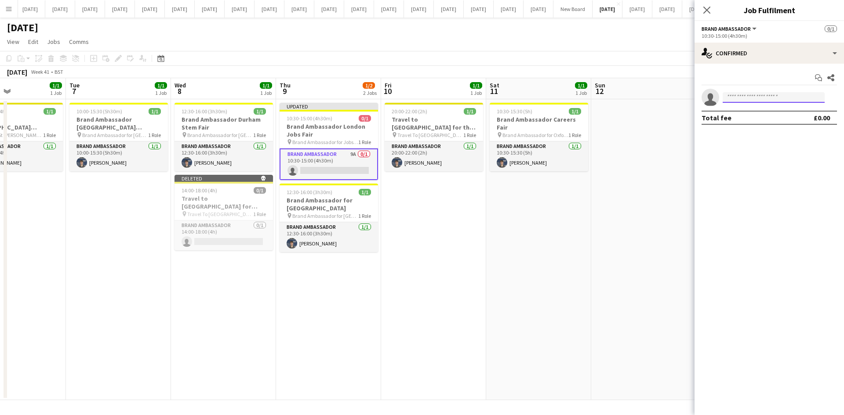
click at [746, 95] on input at bounding box center [773, 97] width 102 height 11
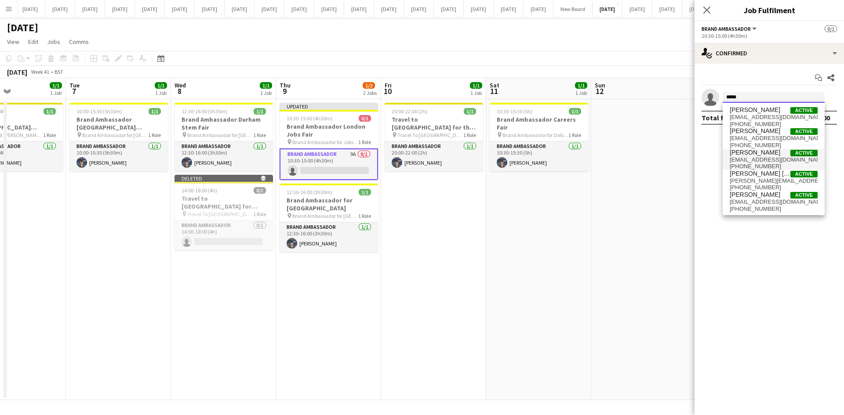
type input "*****"
click at [742, 158] on span "[EMAIL_ADDRESS][DOMAIN_NAME]" at bounding box center [773, 159] width 88 height 7
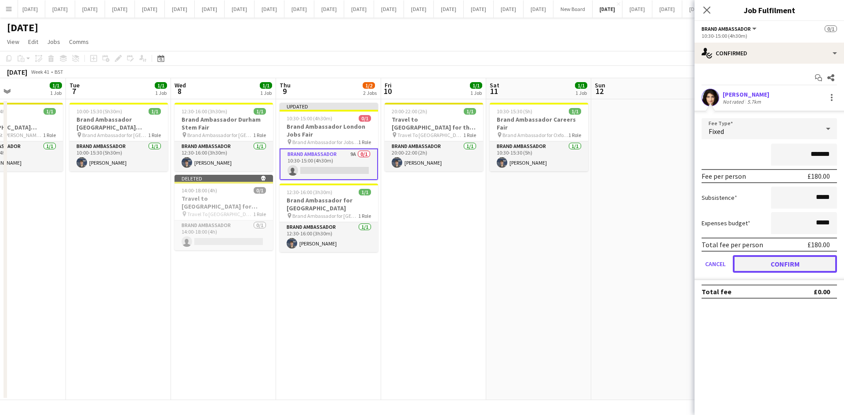
click at [785, 261] on button "Confirm" at bounding box center [784, 264] width 104 height 18
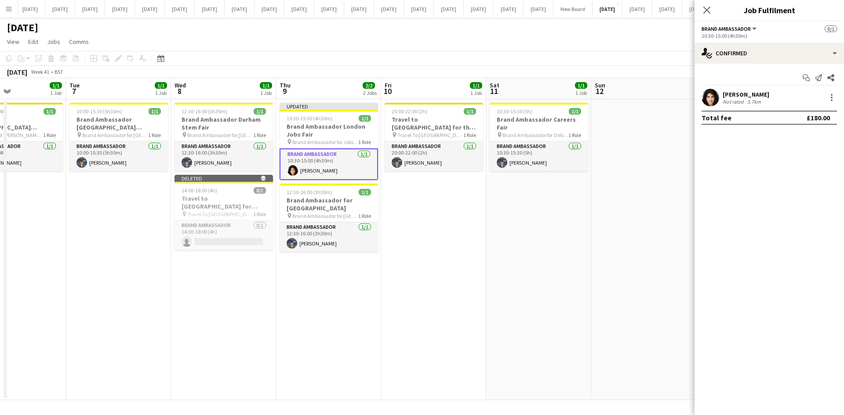
click at [699, 7] on div "Close pop-in" at bounding box center [706, 10] width 25 height 20
click at [708, 9] on icon at bounding box center [706, 10] width 8 height 8
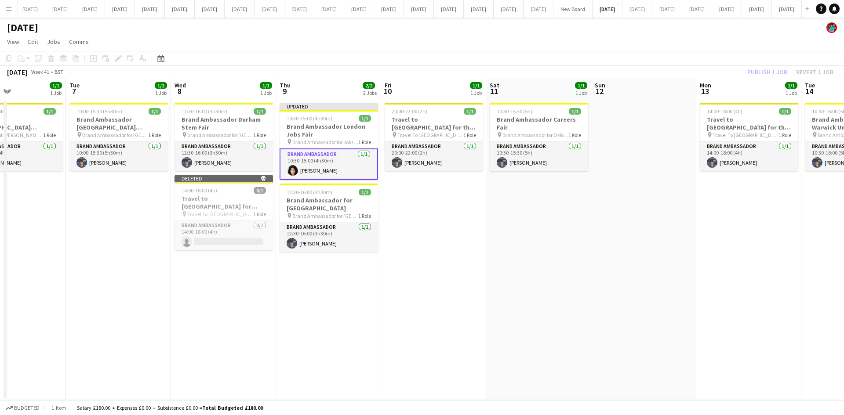
click at [520, 238] on app-date-cell "10:30-15:30 (5h) 1/1 Brand Ambassador Careers Fair pin Brand Ambassador for Oxf…" at bounding box center [538, 249] width 105 height 301
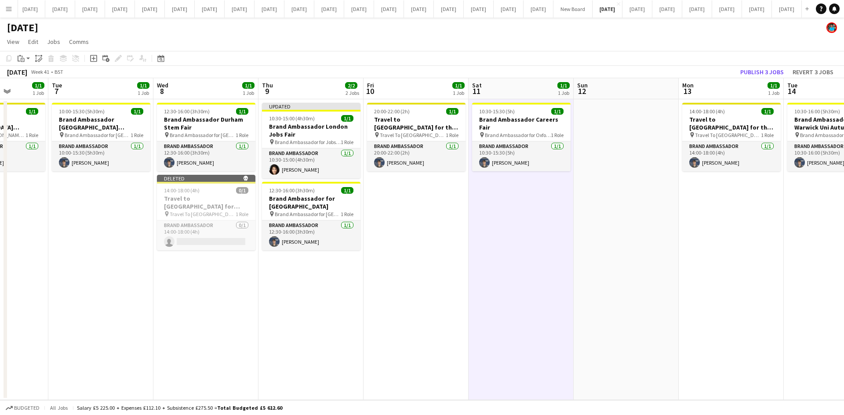
scroll to position [0, 284]
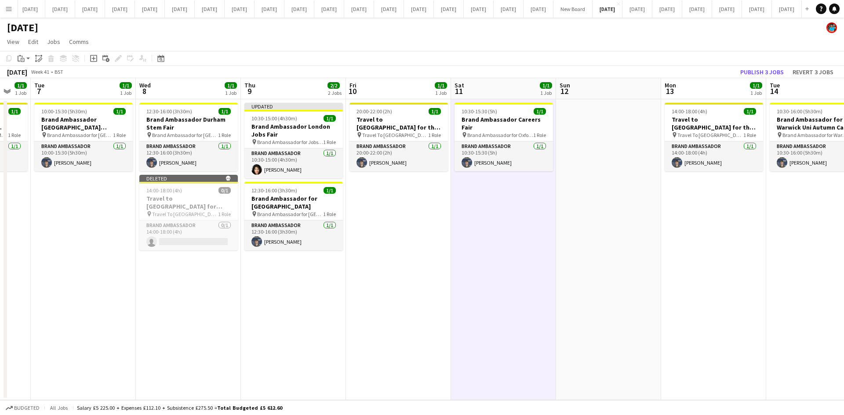
click at [442, 276] on app-date-cell "20:00-22:00 (2h) 1/1 Travel to Oxford for the Careers Fair on 11th October pin …" at bounding box center [398, 249] width 105 height 301
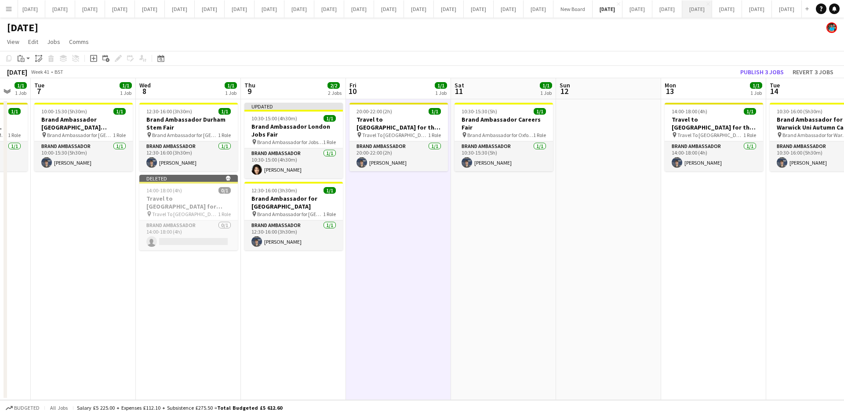
click at [682, 11] on button "[DATE] Close" at bounding box center [697, 8] width 30 height 17
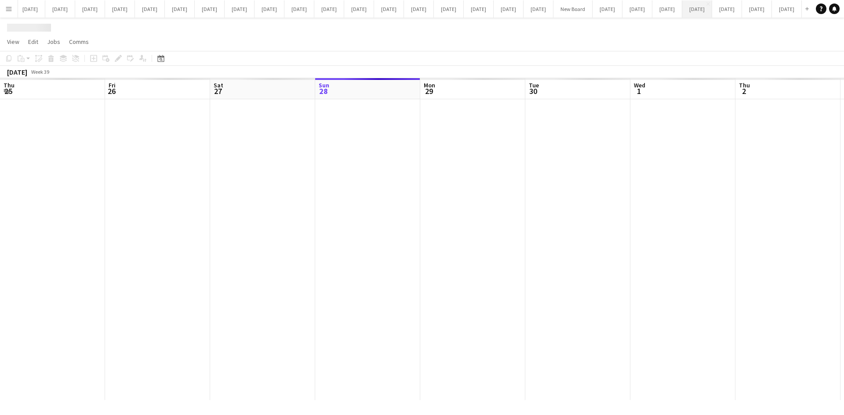
scroll to position [0, 210]
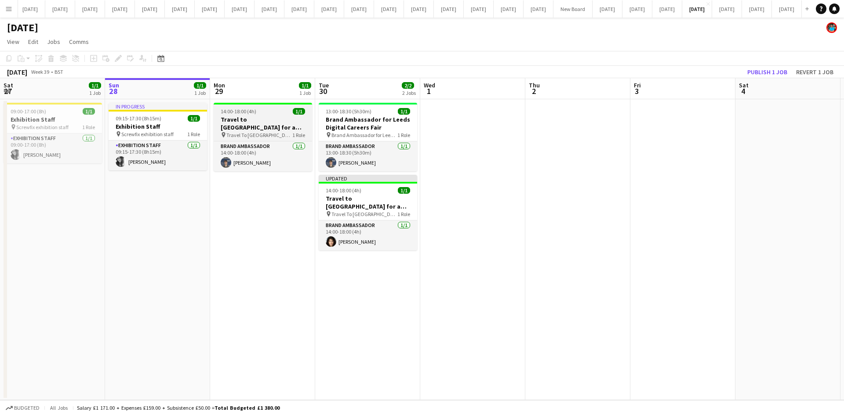
click at [268, 128] on h3 "Travel to [GEOGRAPHIC_DATA] for a recruitment fair on [DATE]" at bounding box center [263, 124] width 98 height 16
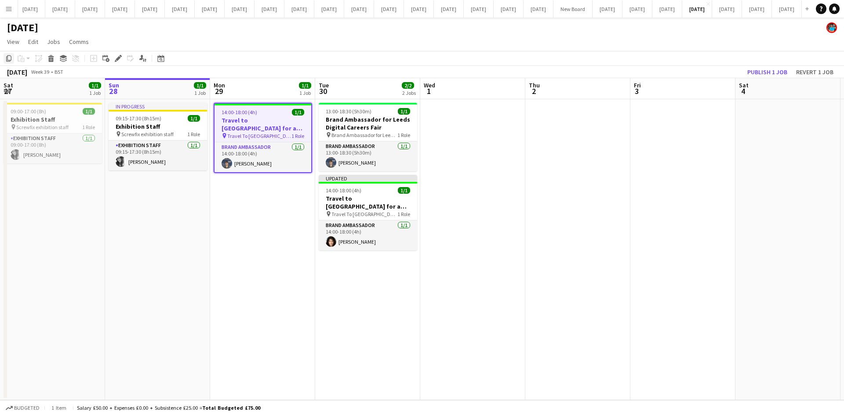
click at [9, 59] on icon "Copy" at bounding box center [8, 58] width 7 height 7
click at [682, 12] on button "[DATE] Close" at bounding box center [697, 8] width 30 height 17
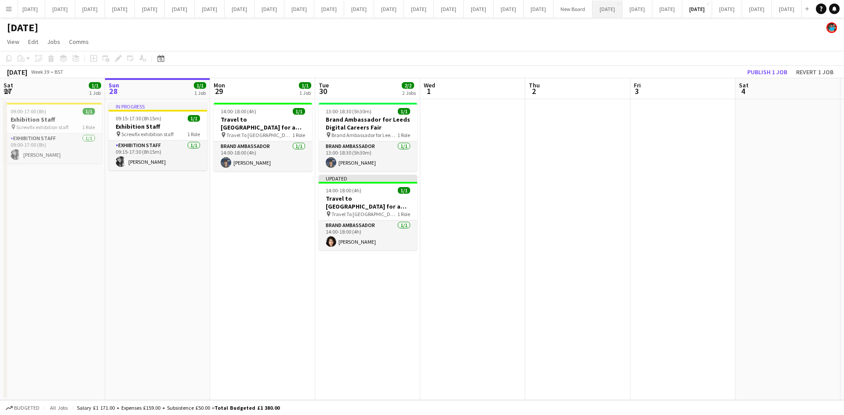
click at [592, 11] on button "[DATE] Close" at bounding box center [607, 8] width 30 height 17
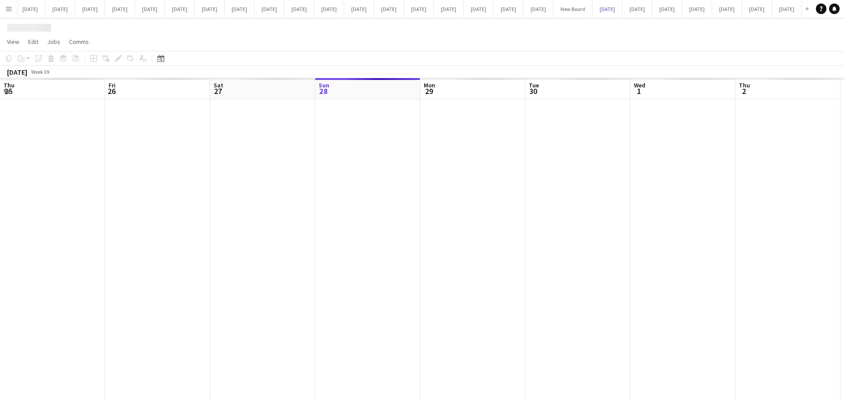
scroll to position [0, 210]
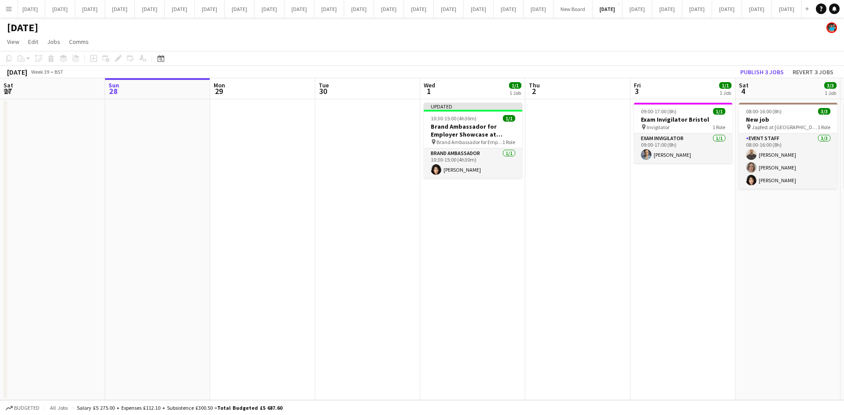
click at [8, 11] on app-icon "Menu" at bounding box center [8, 8] width 7 height 7
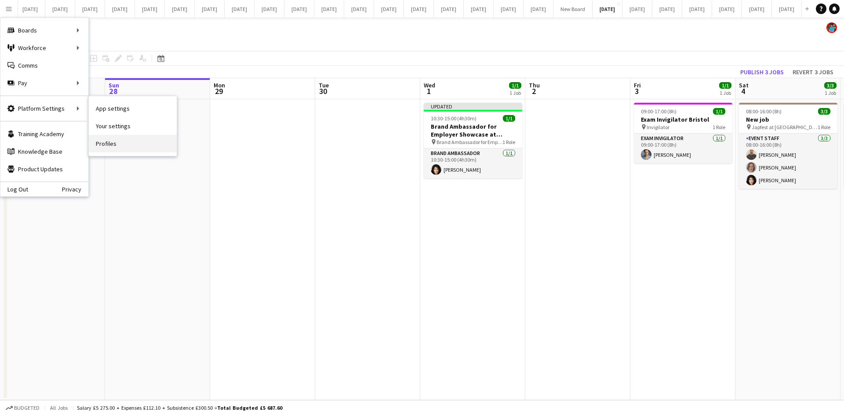
click at [150, 138] on link "Profiles" at bounding box center [133, 144] width 88 height 18
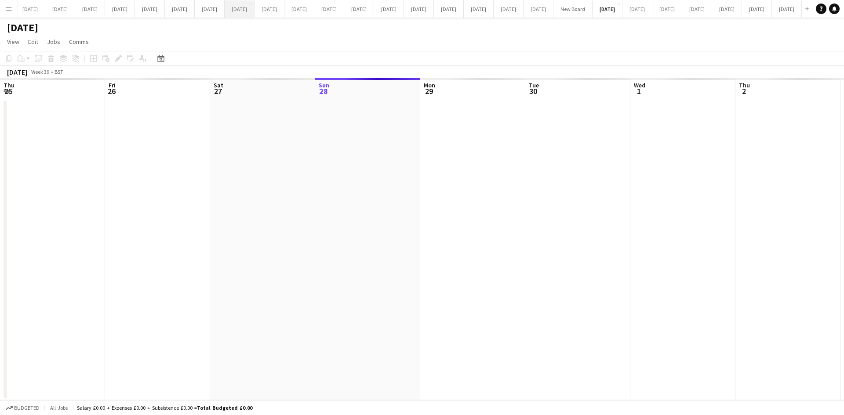
scroll to position [0, 210]
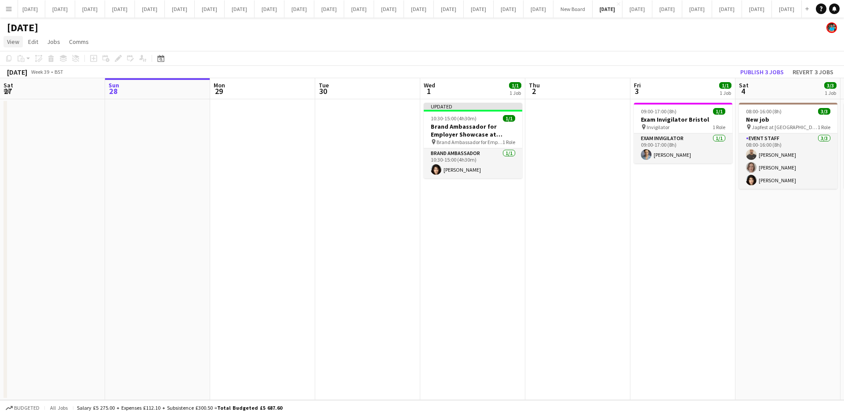
click at [16, 40] on span "View" at bounding box center [13, 42] width 12 height 8
click at [22, 120] on span "Date picker" at bounding box center [26, 124] width 30 height 8
click at [231, 88] on span "Next month" at bounding box center [232, 89] width 18 height 18
click at [162, 156] on span "13" at bounding box center [162, 157] width 11 height 11
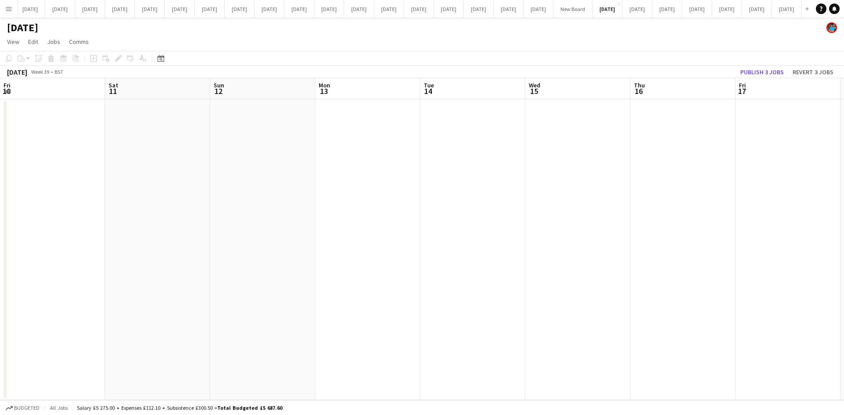
scroll to position [0, 302]
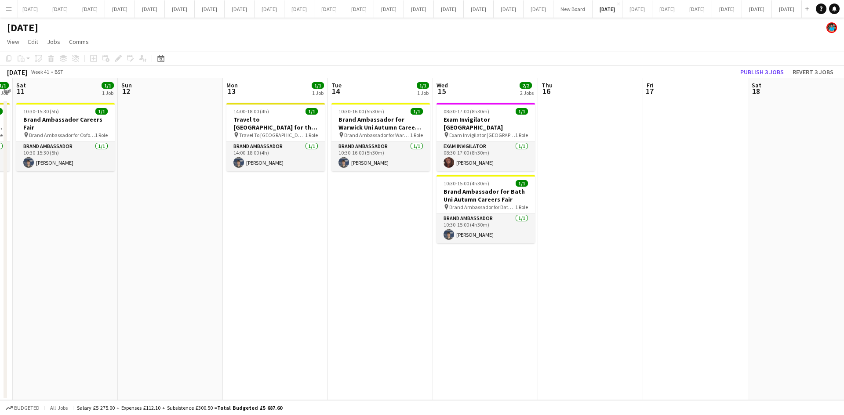
click at [274, 252] on app-date-cell "14:00-18:00 (4h) 1/1 Travel to [GEOGRAPHIC_DATA] for the Autumn Careers fair on…" at bounding box center [275, 249] width 105 height 301
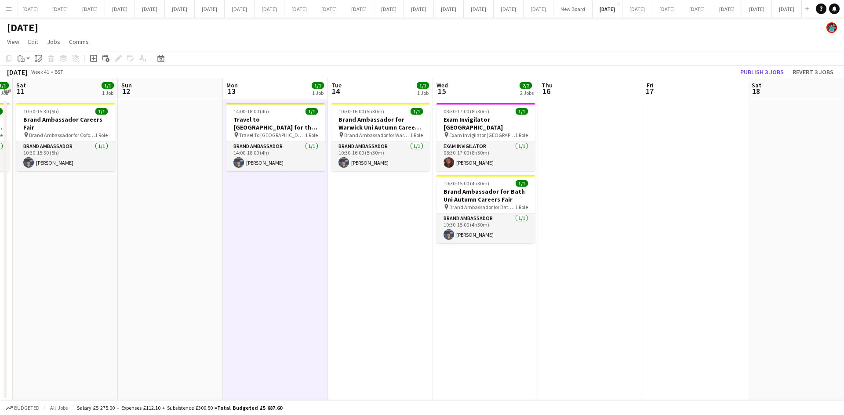
click at [273, 253] on app-date-cell "14:00-18:00 (4h) 1/1 Travel to [GEOGRAPHIC_DATA] for the Autumn Careers fair on…" at bounding box center [275, 249] width 105 height 301
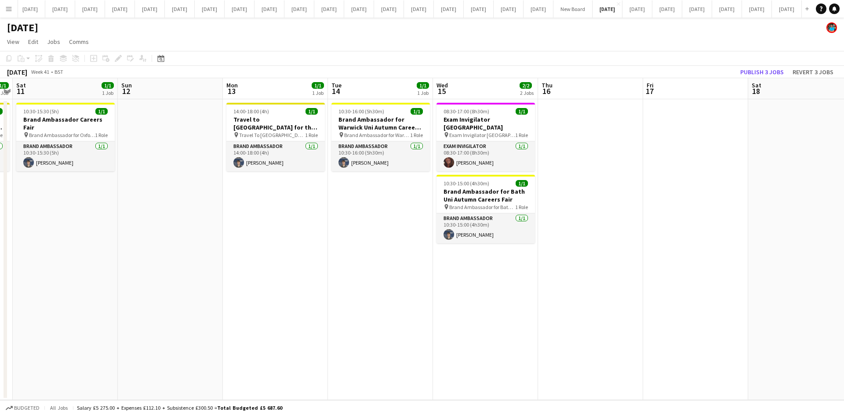
click at [273, 253] on app-date-cell "14:00-18:00 (4h) 1/1 Travel to [GEOGRAPHIC_DATA] for the Autumn Careers fair on…" at bounding box center [275, 249] width 105 height 301
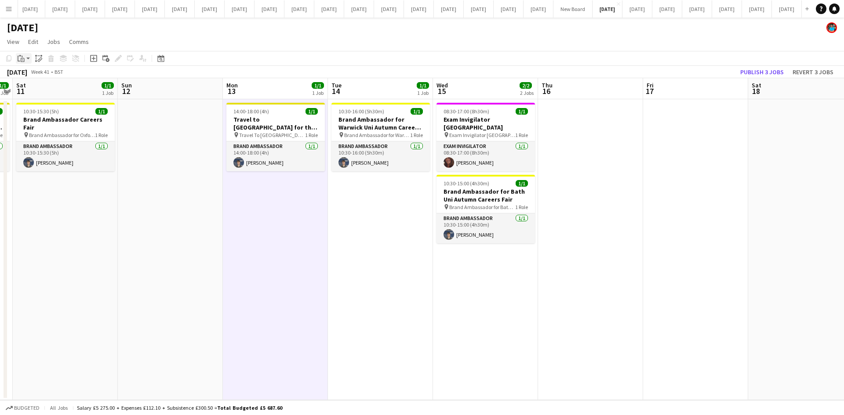
click at [23, 61] on icon "Paste" at bounding box center [21, 58] width 7 height 7
click at [28, 75] on link "Paste Ctrl+V" at bounding box center [64, 75] width 83 height 8
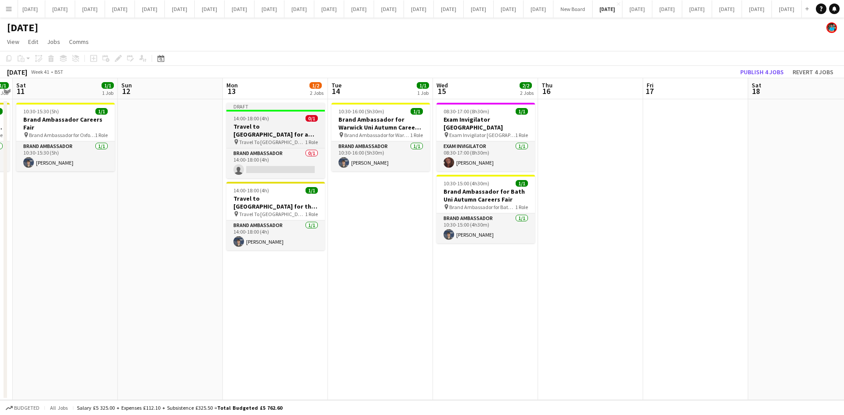
click at [253, 139] on span "Travel To [GEOGRAPHIC_DATA] for Recruitment fair" at bounding box center [272, 142] width 66 height 7
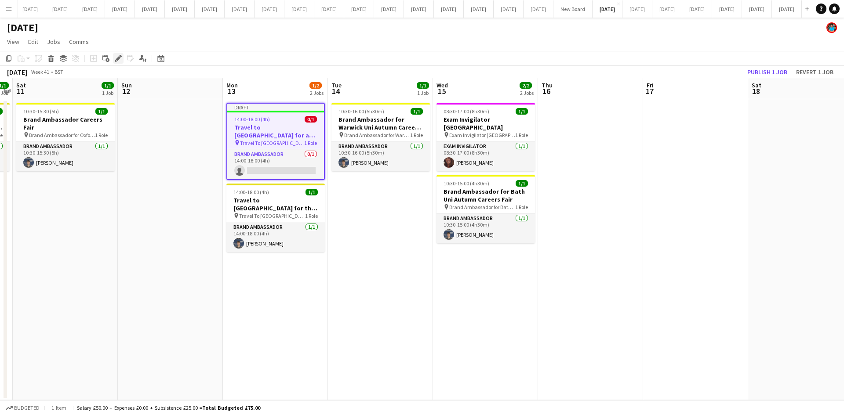
click at [119, 58] on icon at bounding box center [118, 58] width 5 height 5
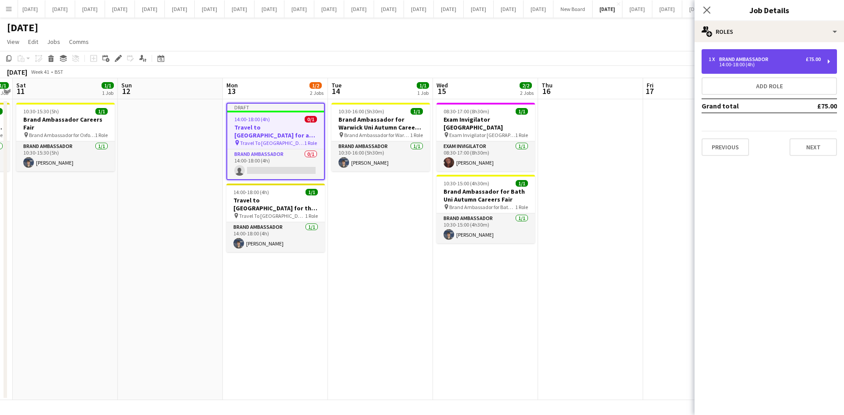
click at [717, 67] on div "1 x Brand Ambassador £75.00 14:00-18:00 (4h)" at bounding box center [768, 61] width 135 height 25
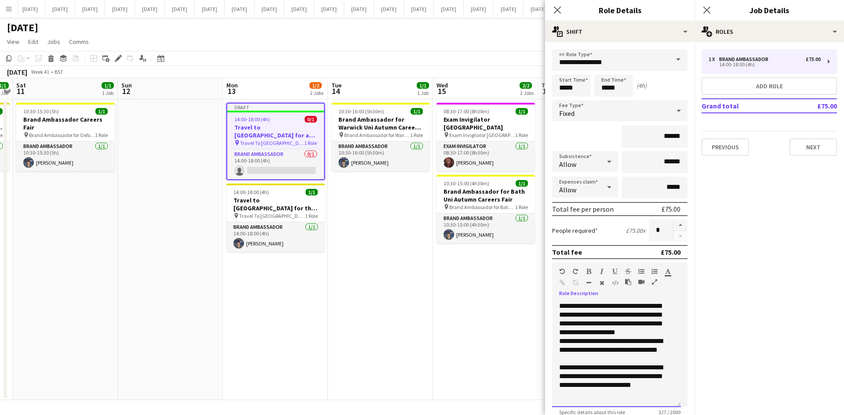
click at [617, 324] on div "**********" at bounding box center [616, 354] width 129 height 105
click at [581, 333] on div "**********" at bounding box center [616, 354] width 129 height 105
click at [606, 333] on div "**********" at bounding box center [616, 354] width 129 height 105
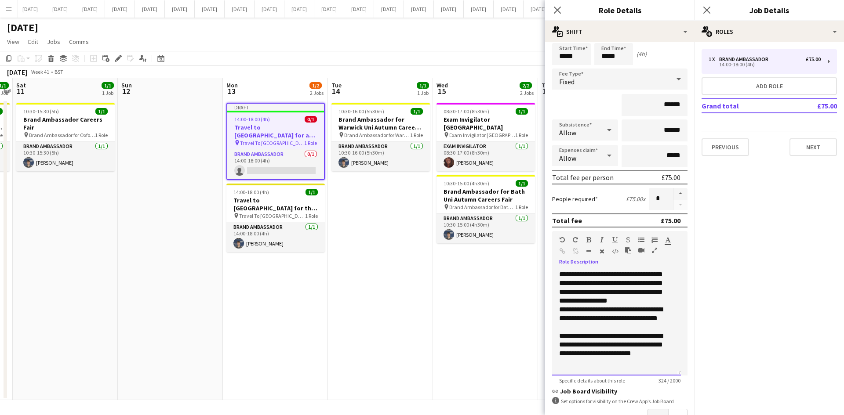
scroll to position [44, 0]
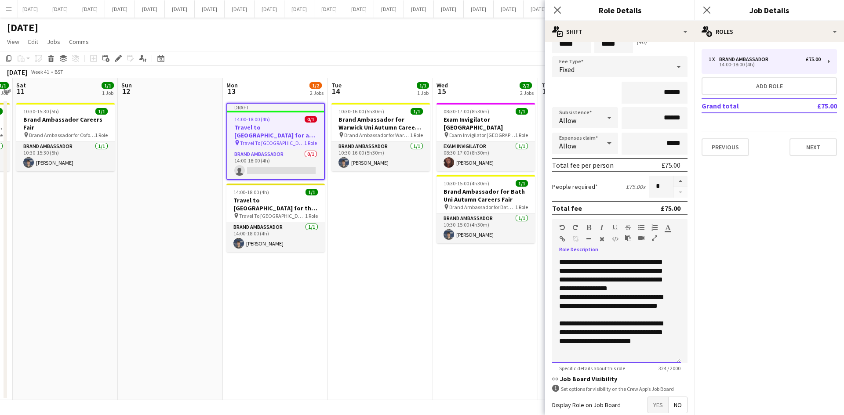
drag, startPoint x: 627, startPoint y: 351, endPoint x: 558, endPoint y: 265, distance: 111.2
click at [556, 264] on div "**********" at bounding box center [616, 310] width 129 height 105
copy div "**********"
click at [806, 150] on button "Next" at bounding box center [812, 147] width 47 height 18
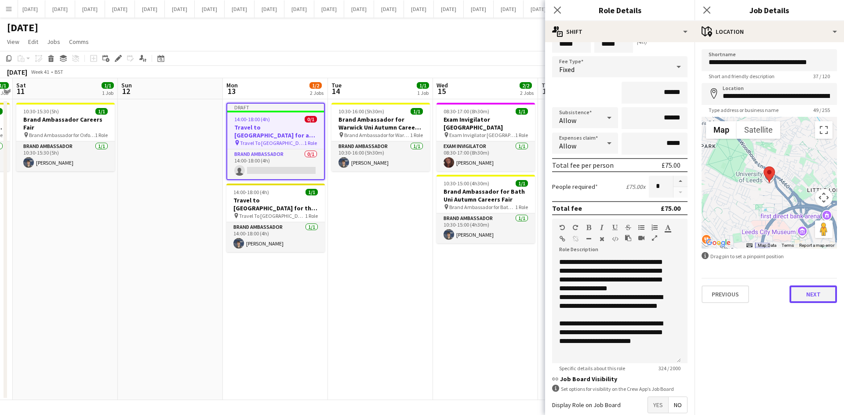
click at [823, 296] on button "Next" at bounding box center [812, 295] width 47 height 18
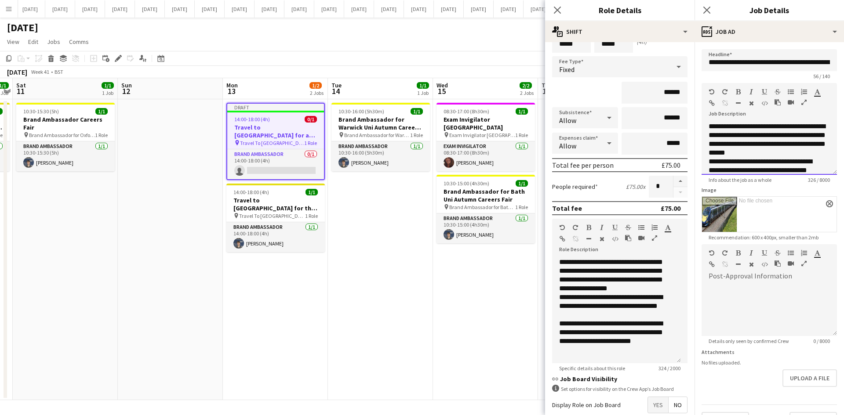
click at [709, 125] on span "**********" at bounding box center [766, 139] width 117 height 33
paste div
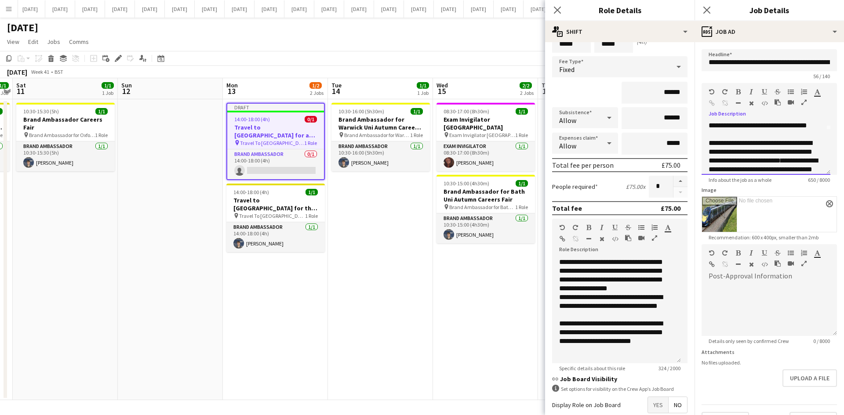
click at [765, 170] on span "**********" at bounding box center [762, 178] width 109 height 42
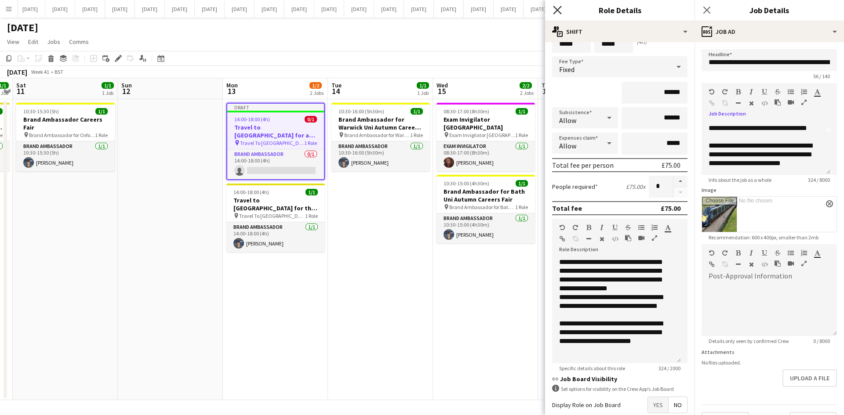
click at [559, 8] on icon at bounding box center [557, 10] width 8 height 8
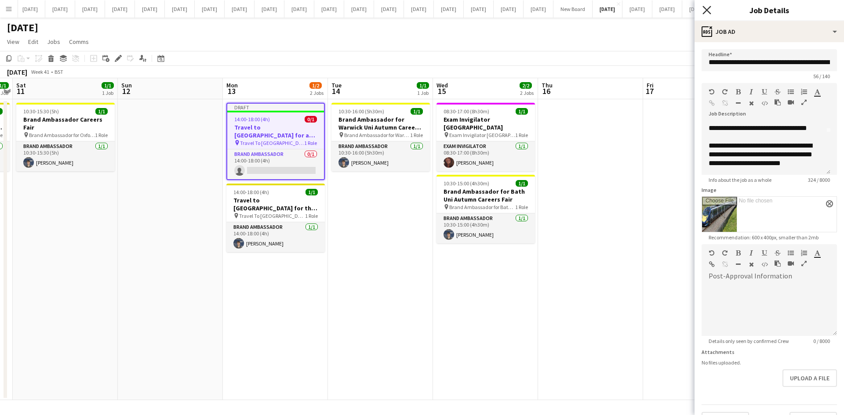
click at [707, 12] on icon "Close pop-in" at bounding box center [706, 10] width 8 height 8
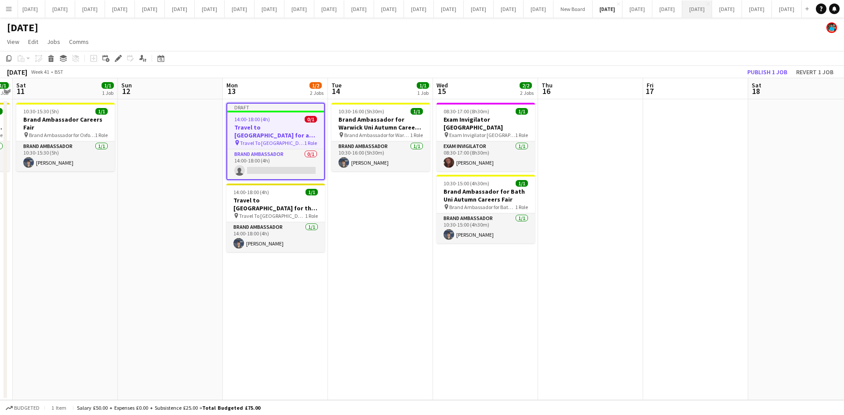
click at [682, 8] on button "[DATE] Close" at bounding box center [697, 8] width 30 height 17
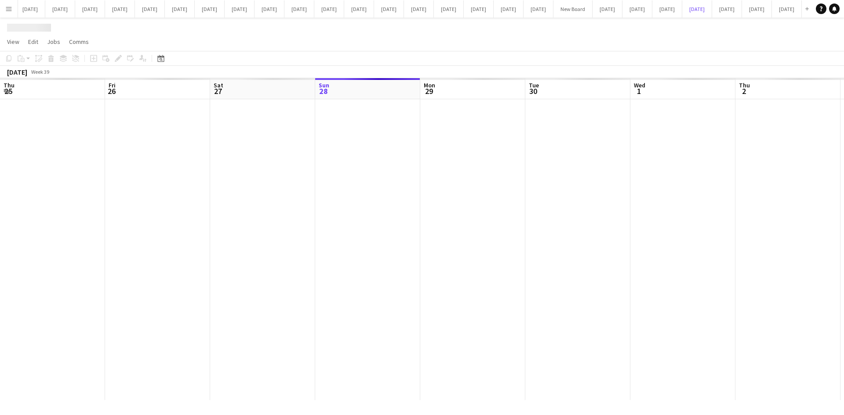
scroll to position [0, 210]
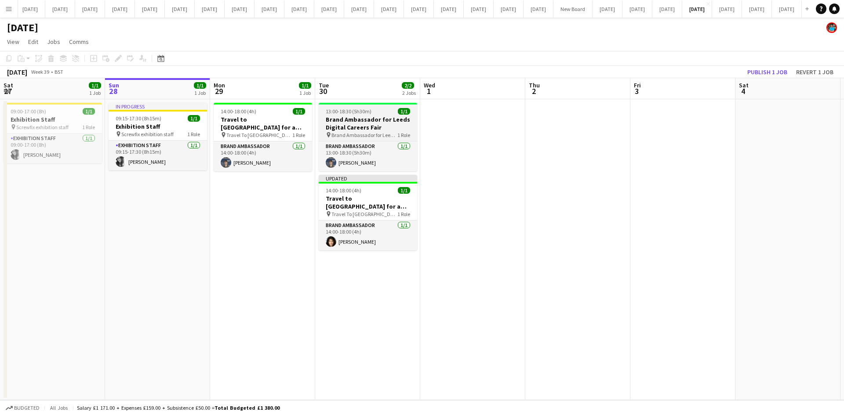
click at [361, 122] on h3 "Brand Ambassador for Leeds Digital Careers Fair" at bounding box center [368, 124] width 98 height 16
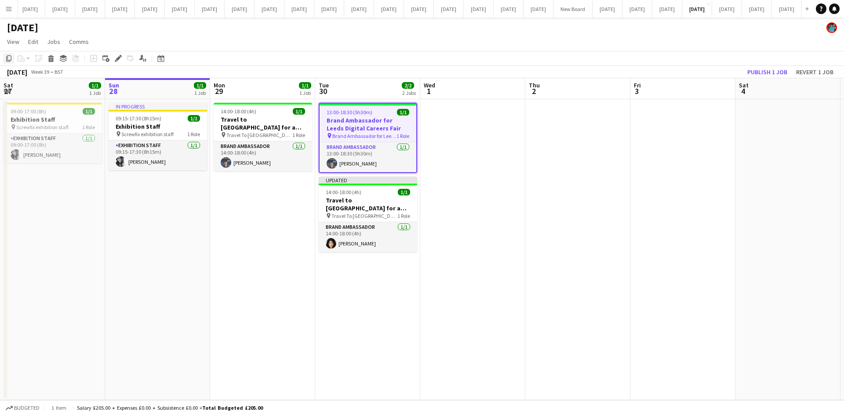
click at [11, 57] on icon at bounding box center [8, 58] width 5 height 6
click at [592, 11] on button "[DATE] Close" at bounding box center [607, 8] width 30 height 17
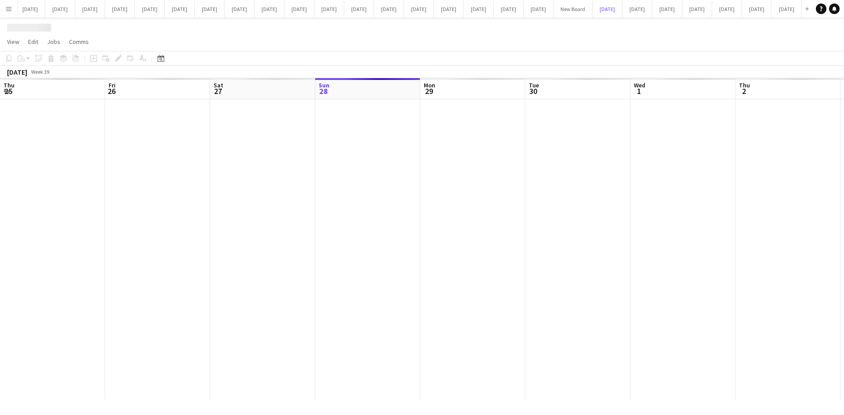
scroll to position [0, 210]
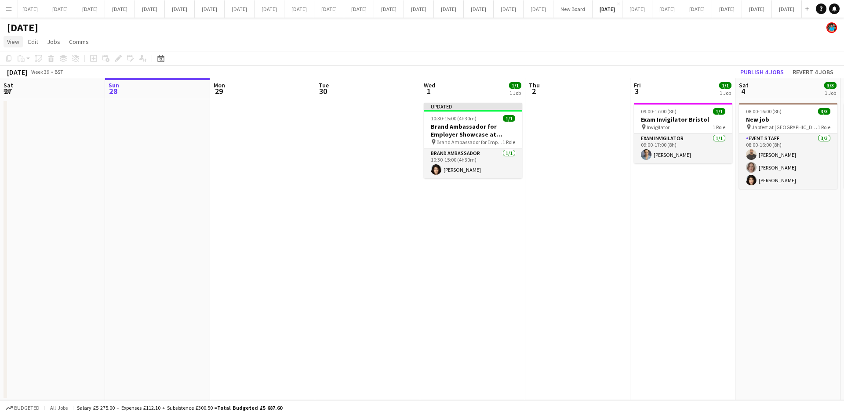
click at [17, 43] on span "View" at bounding box center [13, 42] width 12 height 8
click at [20, 121] on span "Date picker" at bounding box center [26, 124] width 30 height 8
click at [230, 90] on span "Next month" at bounding box center [232, 89] width 18 height 18
click at [172, 156] on span "14" at bounding box center [174, 157] width 11 height 11
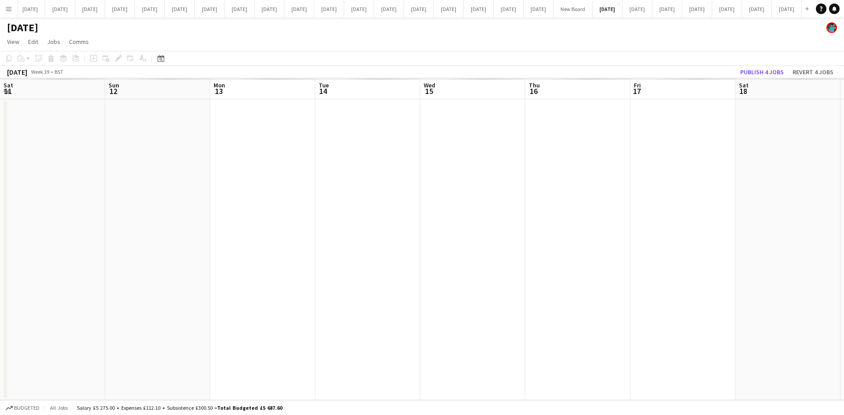
scroll to position [0, 302]
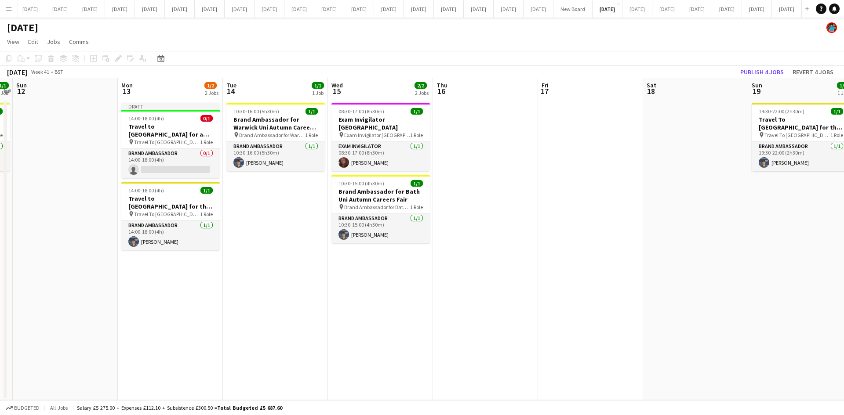
click at [267, 238] on app-date-cell "10:30-16:00 (5h30m) 1/1 Brand Ambassador for Warwick Uni Autumn Careers Fair pi…" at bounding box center [275, 249] width 105 height 301
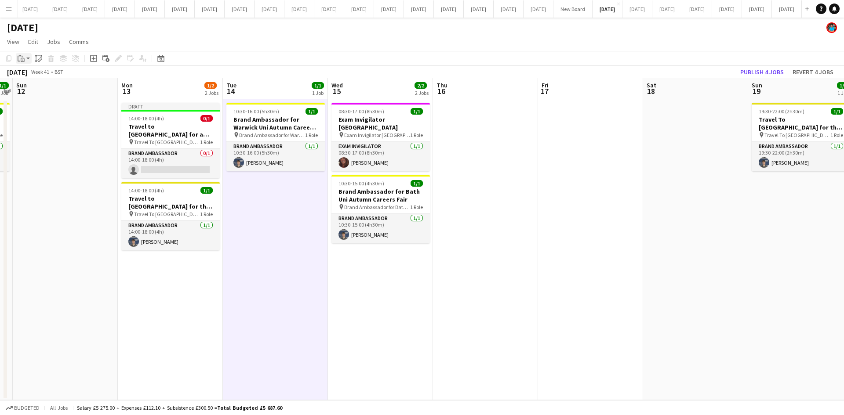
click at [22, 58] on icon at bounding box center [23, 60] width 4 height 4
click at [31, 76] on link "Paste Ctrl+V" at bounding box center [64, 75] width 83 height 8
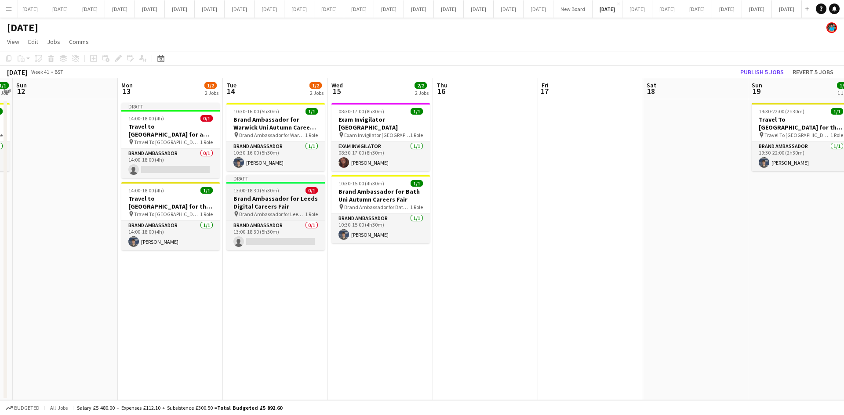
click at [261, 203] on h3 "Brand Ambassador for Leeds Digital Careers Fair" at bounding box center [275, 203] width 98 height 16
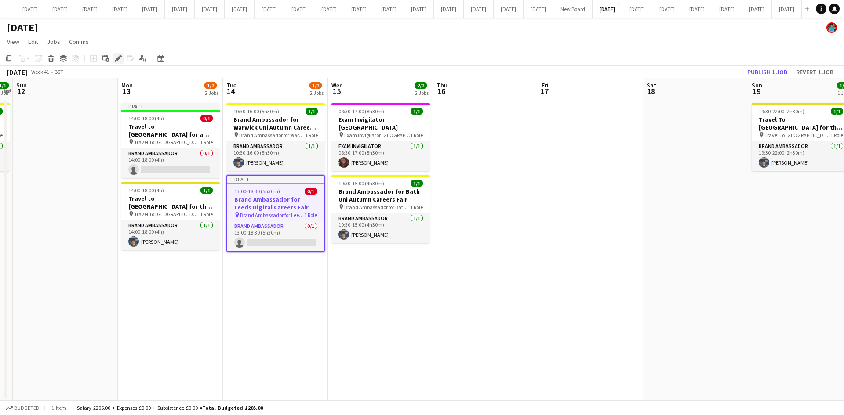
click at [119, 57] on icon at bounding box center [118, 58] width 5 height 5
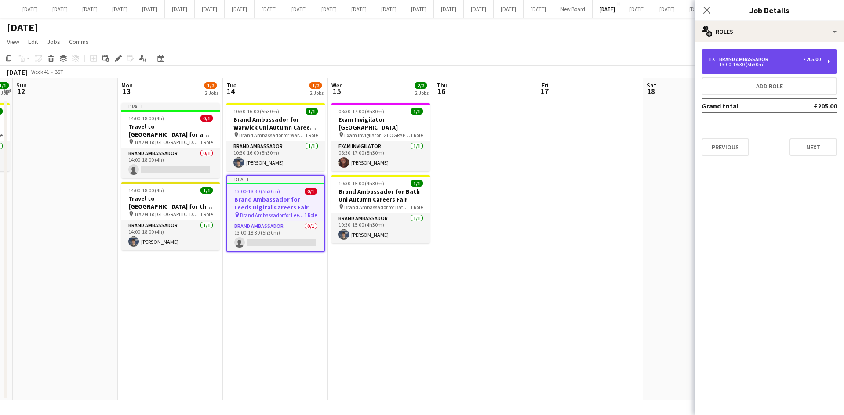
click at [728, 65] on div "13:00-18:30 (5h30m)" at bounding box center [764, 64] width 112 height 4
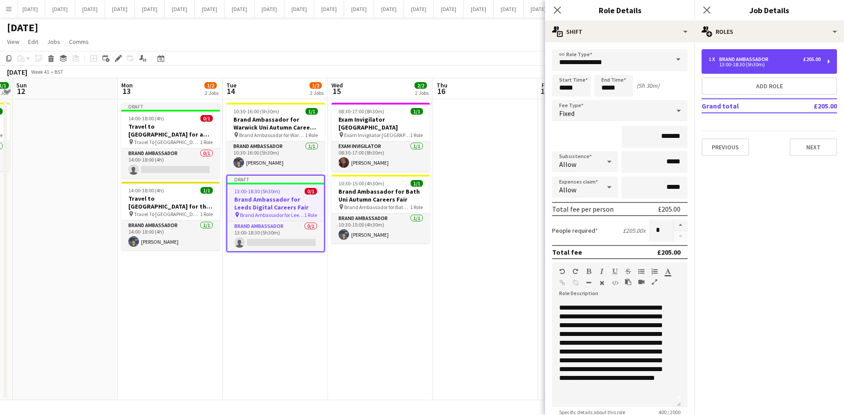
scroll to position [0, 0]
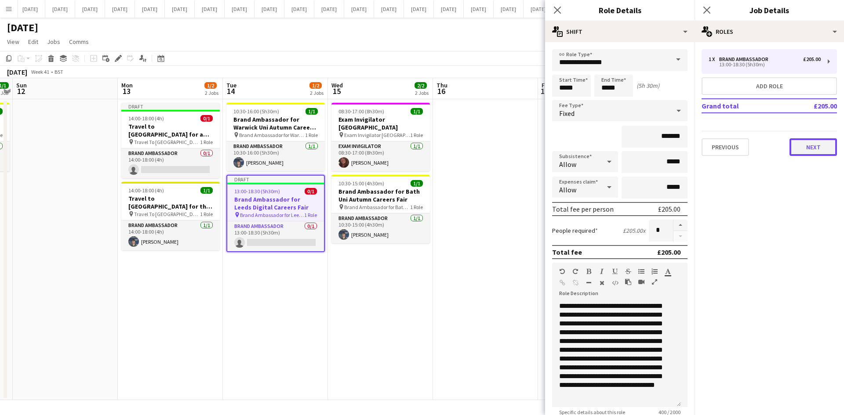
click at [811, 150] on button "Next" at bounding box center [812, 147] width 47 height 18
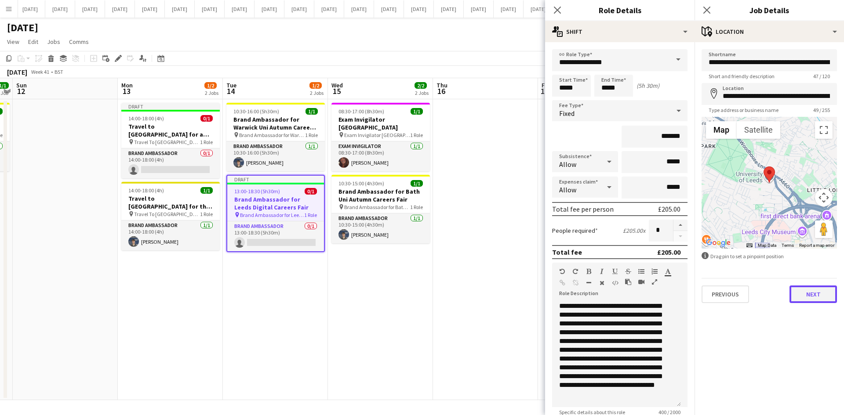
click at [806, 294] on button "Next" at bounding box center [812, 295] width 47 height 18
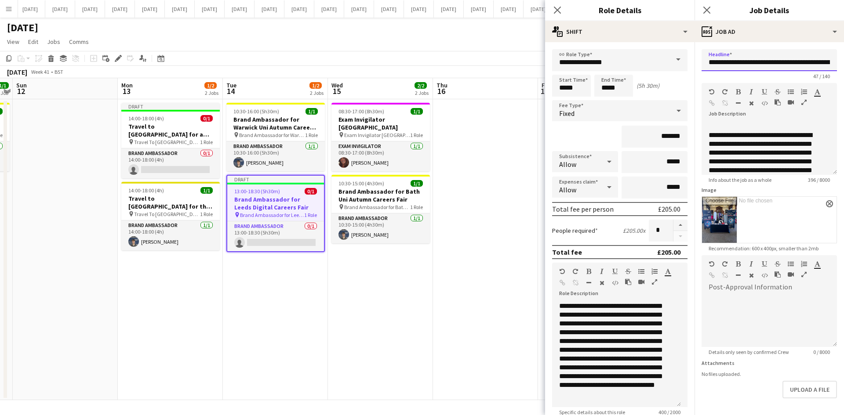
click at [794, 62] on input "**********" at bounding box center [768, 60] width 135 height 22
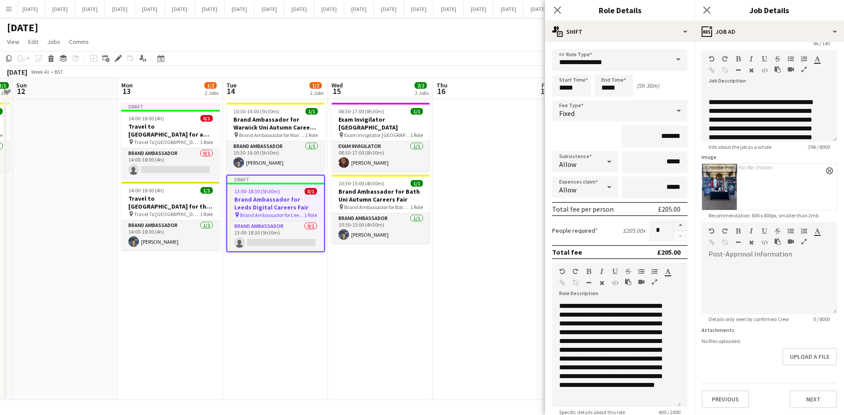
type input "**********"
click at [814, 400] on button "Next" at bounding box center [812, 400] width 47 height 18
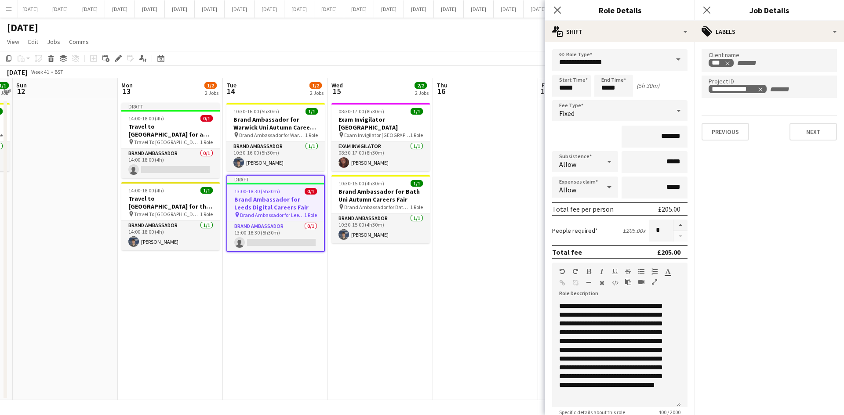
scroll to position [0, 0]
click at [817, 140] on button "Next" at bounding box center [812, 132] width 47 height 18
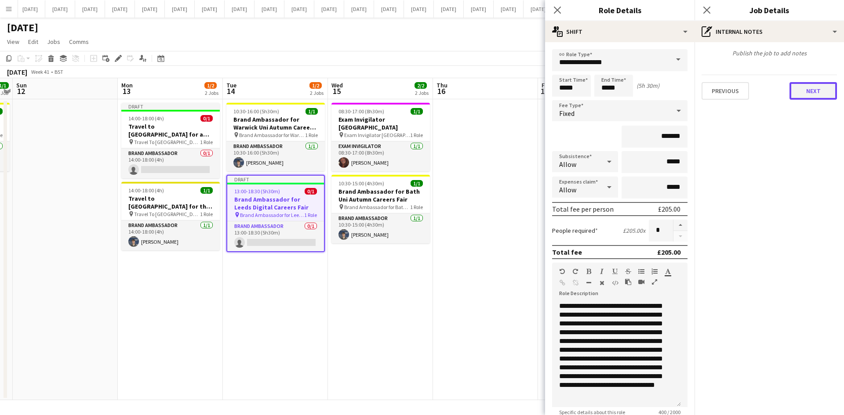
click at [810, 90] on button "Next" at bounding box center [812, 91] width 47 height 18
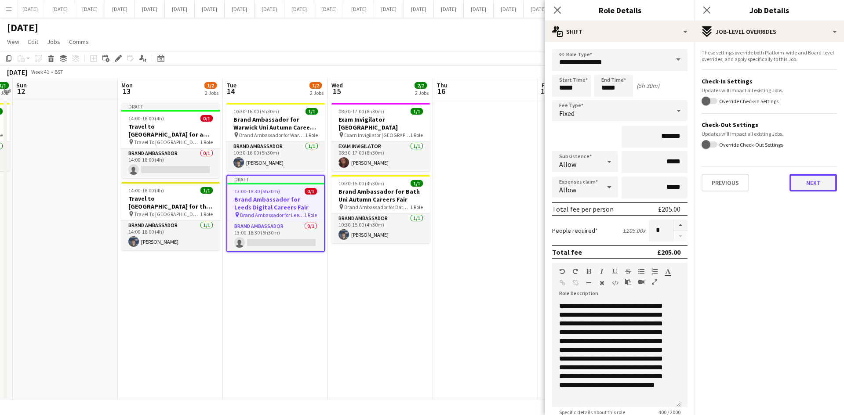
click at [832, 182] on button "Next" at bounding box center [812, 183] width 47 height 18
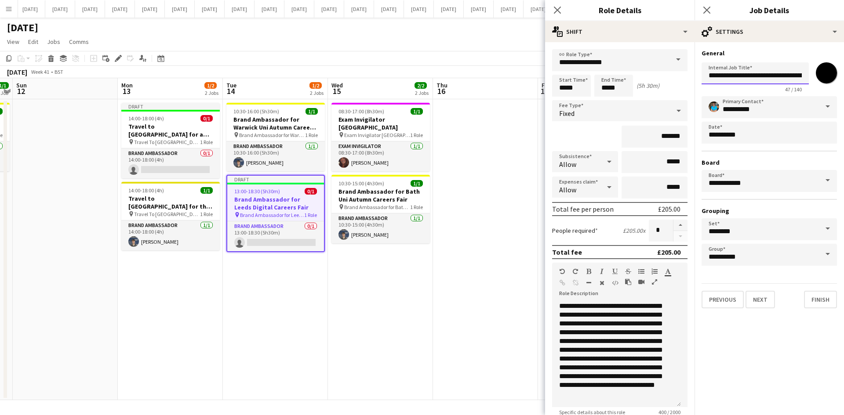
click at [793, 76] on input "**********" at bounding box center [754, 73] width 107 height 22
type input "**********"
click at [819, 299] on button "Finish" at bounding box center [820, 300] width 33 height 18
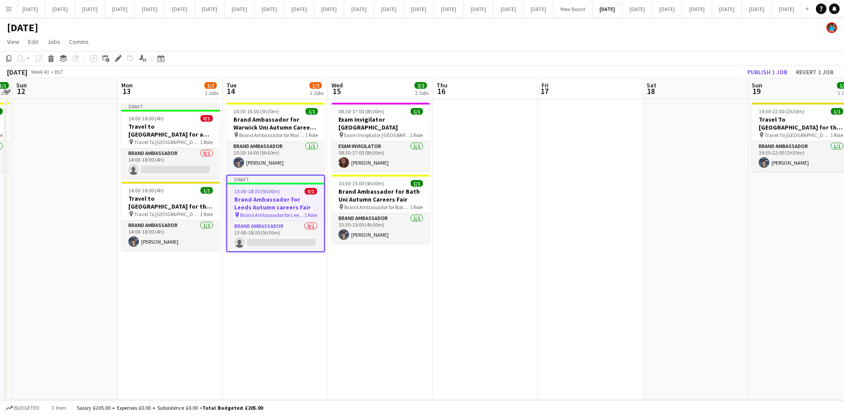
click at [273, 206] on h3 "Brand Ambassador for Leeds Autumn careers Fair" at bounding box center [275, 204] width 97 height 16
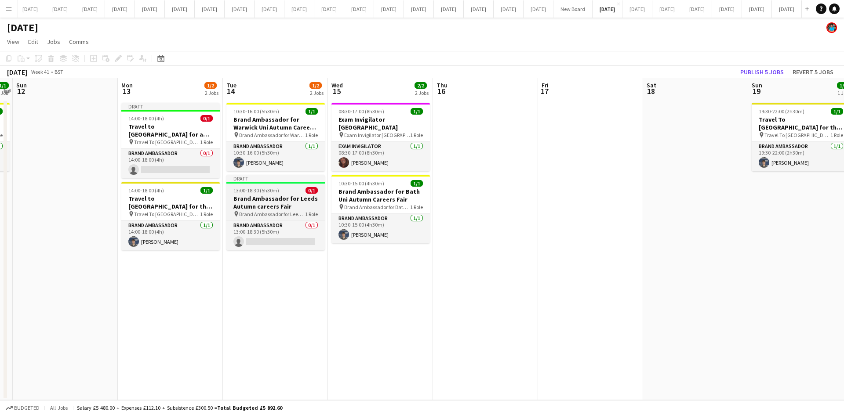
click at [291, 211] on span "Brand Ambassador for Leeds Digital Careers fair" at bounding box center [272, 214] width 66 height 7
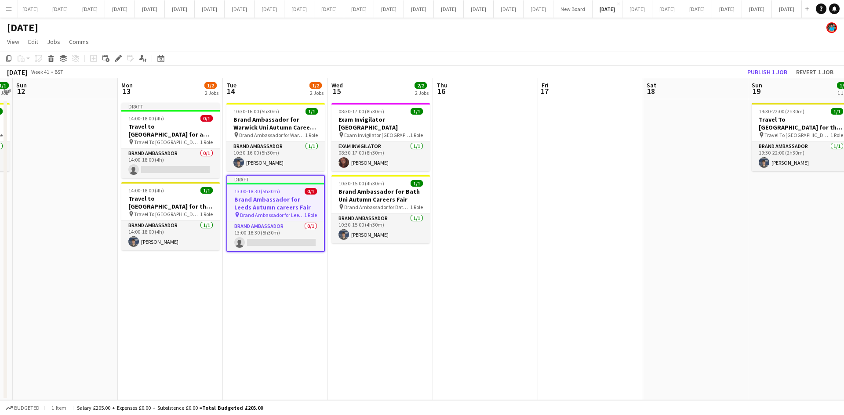
click at [287, 210] on h3 "Brand Ambassador for Leeds Autumn careers Fair" at bounding box center [275, 204] width 97 height 16
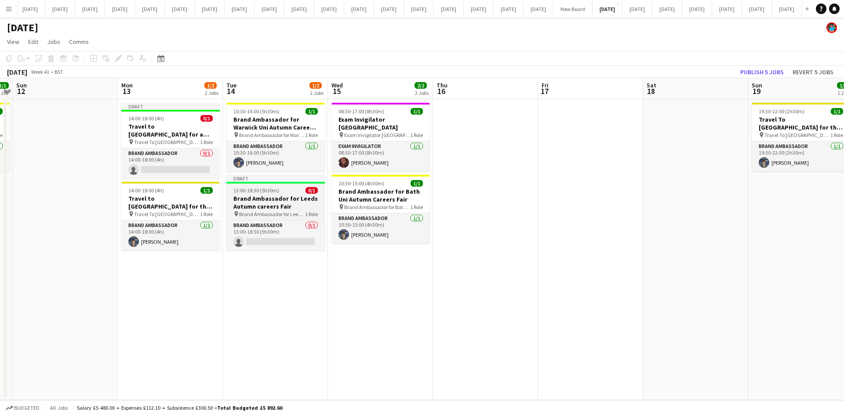
click at [287, 210] on h3 "Brand Ambassador for Leeds Autumn careers Fair" at bounding box center [275, 203] width 98 height 16
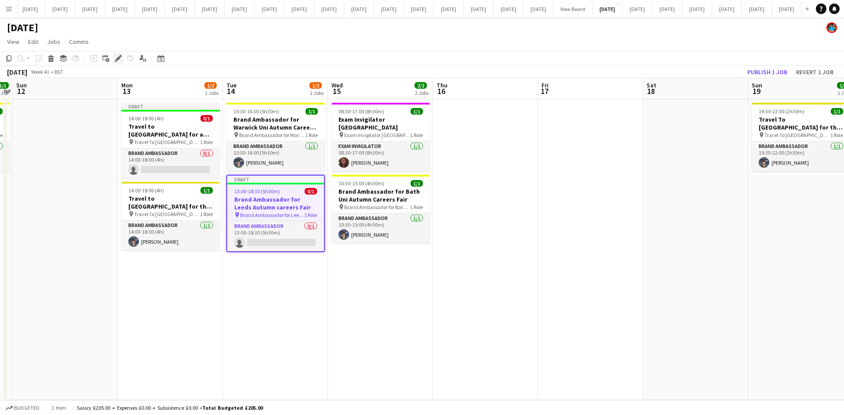
click at [119, 55] on icon "Edit" at bounding box center [118, 58] width 7 height 7
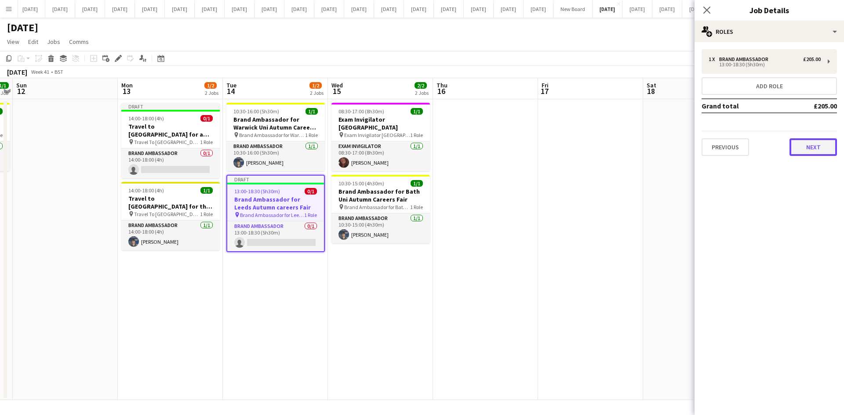
click at [818, 149] on button "Next" at bounding box center [812, 147] width 47 height 18
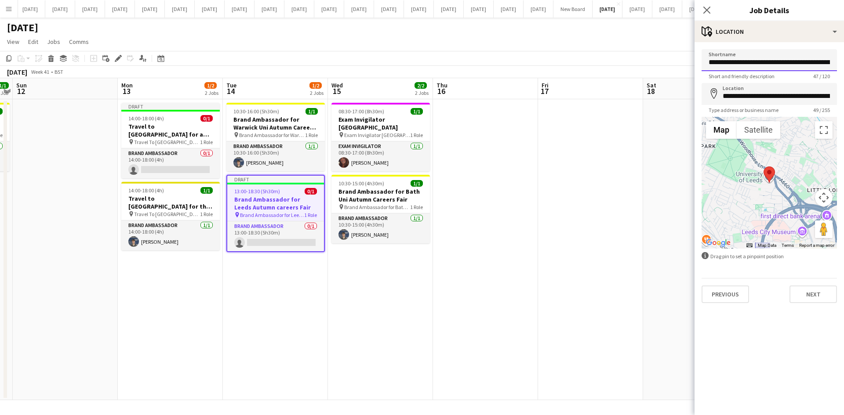
click at [794, 62] on input "**********" at bounding box center [768, 60] width 135 height 22
type input "**********"
click at [827, 292] on button "Next" at bounding box center [812, 295] width 47 height 18
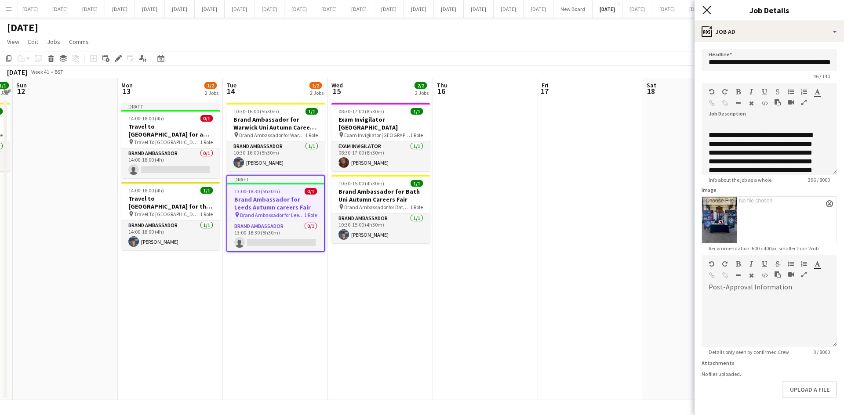
click at [709, 9] on icon "Close pop-in" at bounding box center [706, 10] width 8 height 8
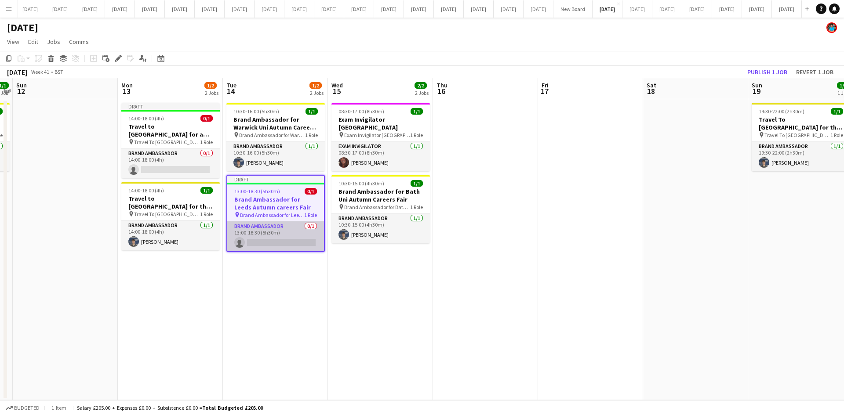
click at [263, 243] on app-card-role "Brand Ambassador 0/1 13:00-18:30 (5h30m) single-neutral-actions" at bounding box center [275, 236] width 97 height 30
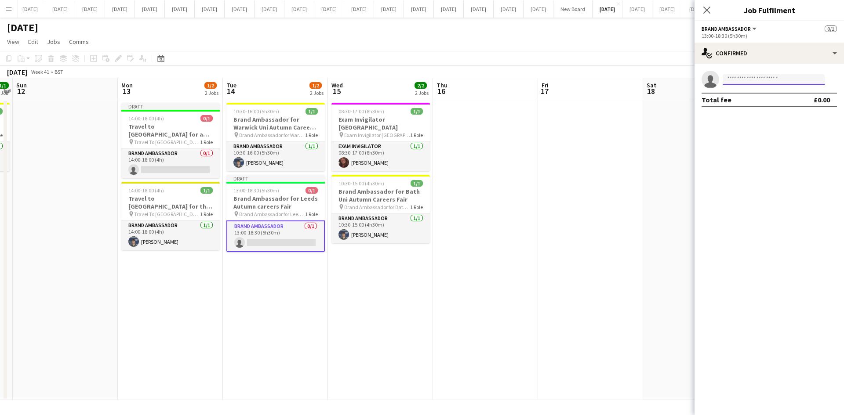
click at [732, 79] on input at bounding box center [773, 79] width 102 height 11
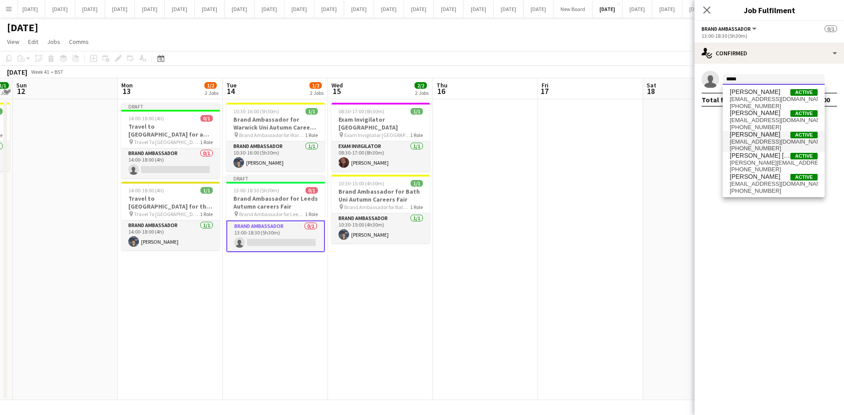
type input "*****"
click at [757, 135] on span "[PERSON_NAME]" at bounding box center [754, 134] width 51 height 7
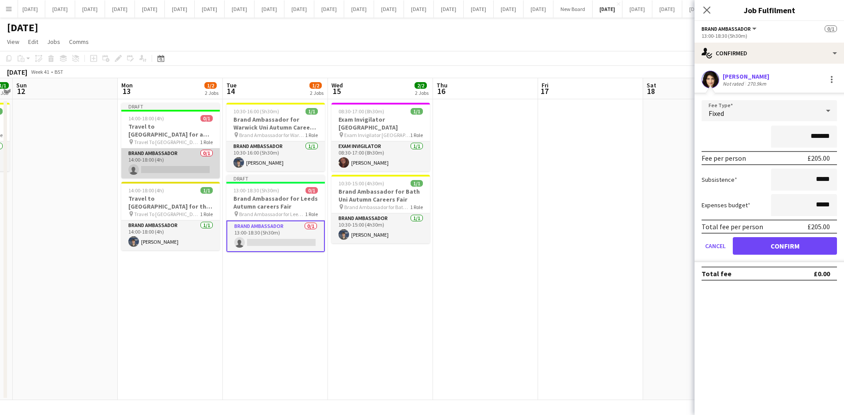
click at [186, 170] on app-card-role "Brand Ambassador 0/1 14:00-18:00 (4h) single-neutral-actions" at bounding box center [170, 164] width 98 height 30
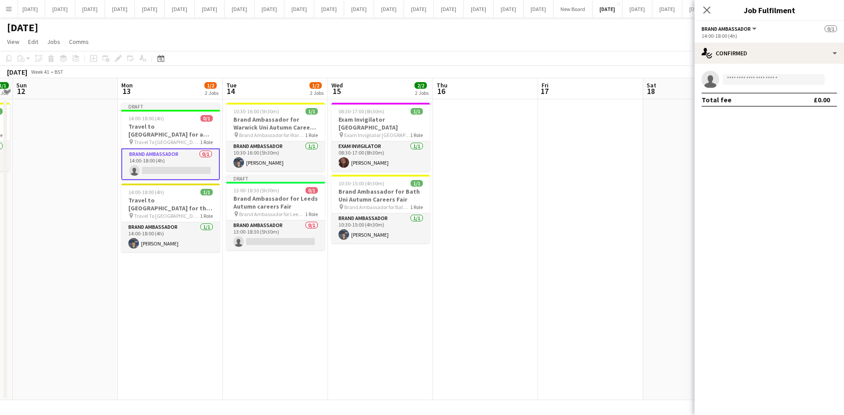
click at [752, 74] on app-invite-slot "single-neutral-actions" at bounding box center [768, 80] width 149 height 18
click at [752, 85] on body "Menu Boards Boards Boards All jobs Status Workforce Workforce My Workforce Recr…" at bounding box center [422, 207] width 844 height 415
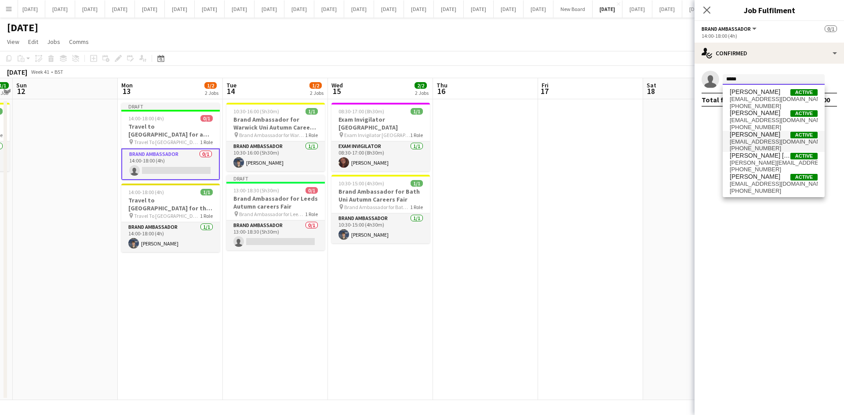
type input "*****"
click at [751, 132] on span "[PERSON_NAME]" at bounding box center [754, 134] width 51 height 7
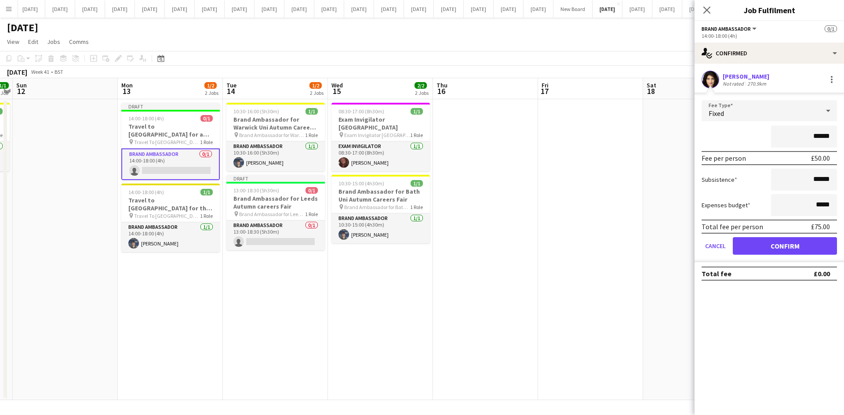
click at [646, 198] on app-date-cell at bounding box center [695, 249] width 105 height 301
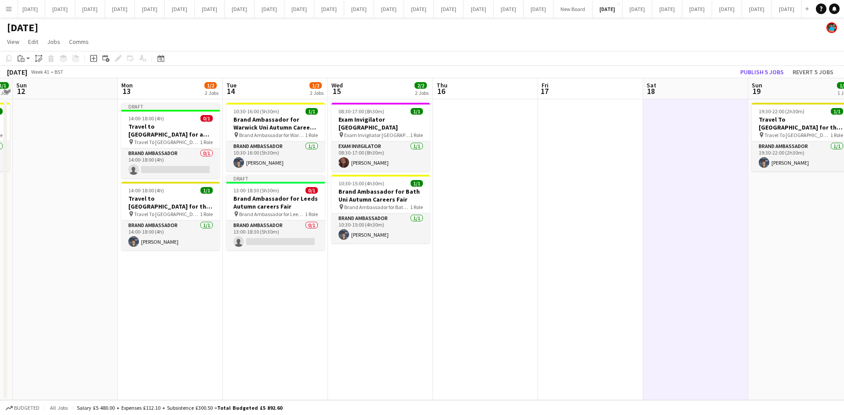
click at [496, 212] on app-date-cell at bounding box center [485, 249] width 105 height 301
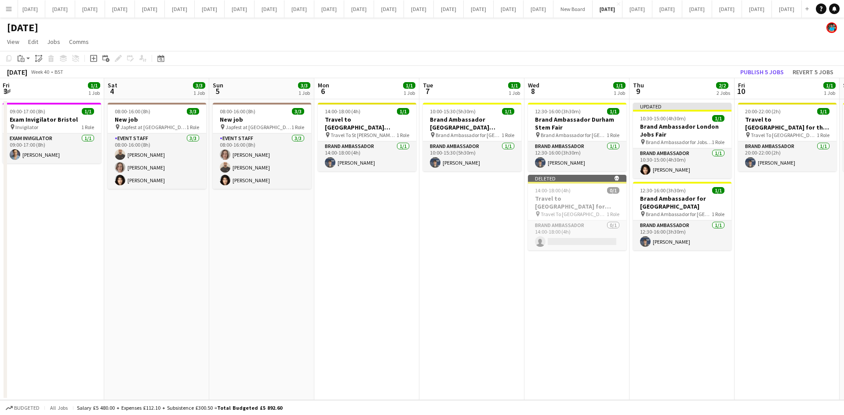
scroll to position [0, 333]
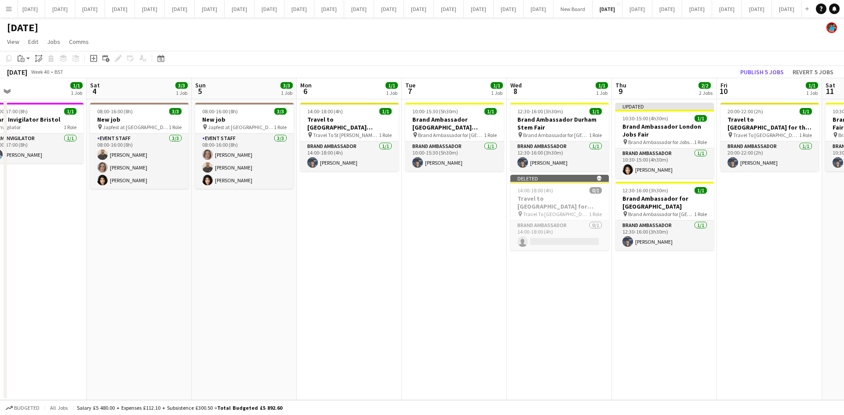
click at [660, 331] on app-date-cell "Updated 10:30-15:00 (4h30m) 1/1 Brand Ambassador London Jobs Fair pin Brand Amb…" at bounding box center [664, 249] width 105 height 301
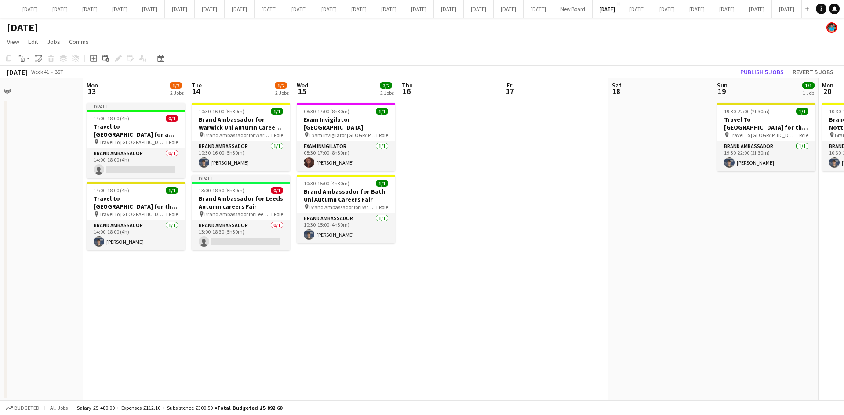
scroll to position [0, 250]
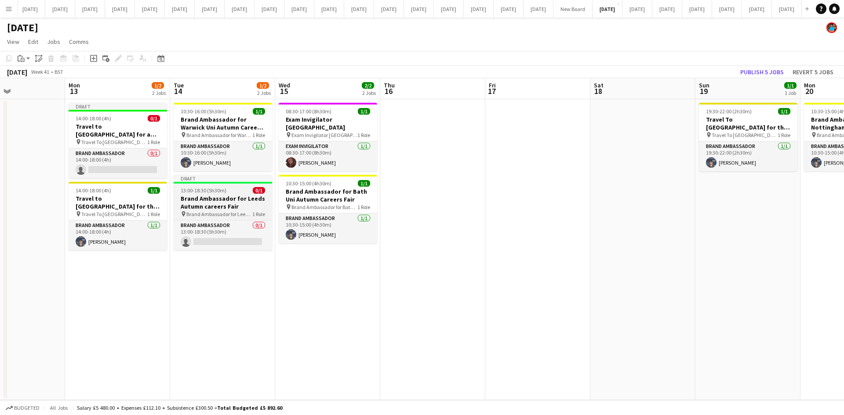
click at [221, 207] on h3 "Brand Ambassador for Leeds Autumn careers Fair" at bounding box center [223, 203] width 98 height 16
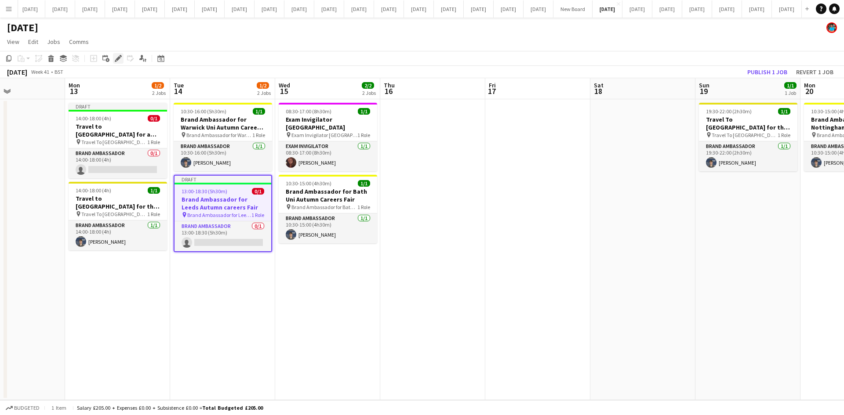
click at [116, 60] on icon at bounding box center [118, 58] width 5 height 5
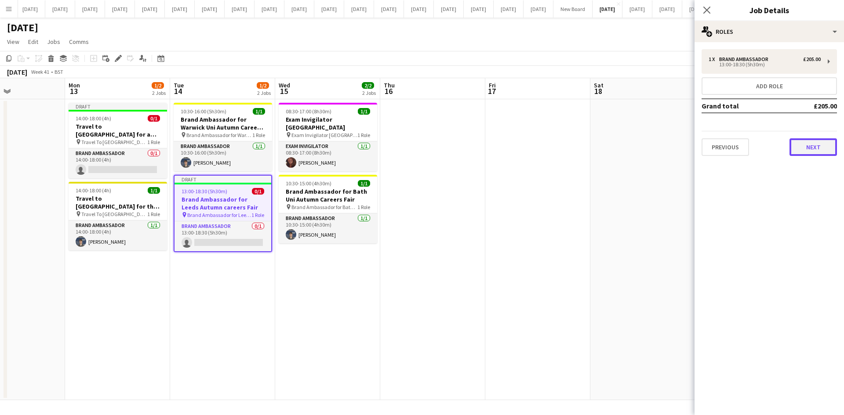
click at [812, 149] on button "Next" at bounding box center [812, 147] width 47 height 18
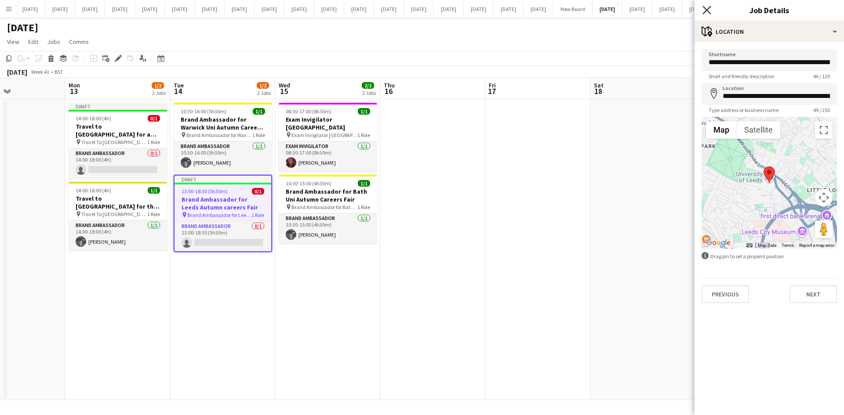
click at [706, 12] on icon "Close pop-in" at bounding box center [706, 10] width 8 height 8
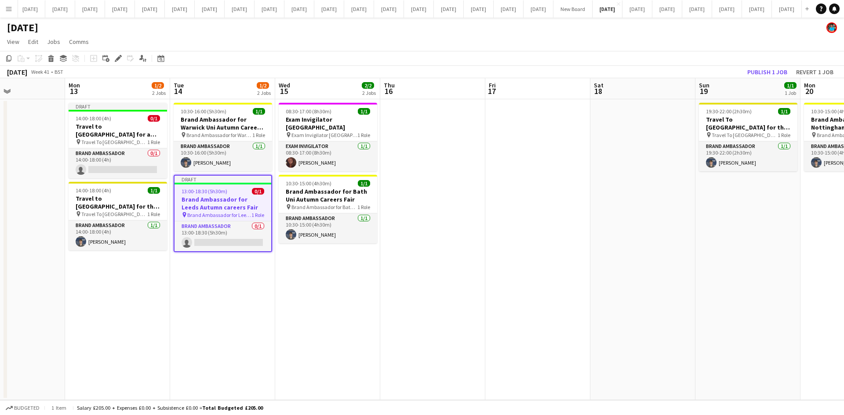
click at [238, 200] on h3 "Brand Ambassador for Leeds Autumn careers Fair" at bounding box center [222, 204] width 97 height 16
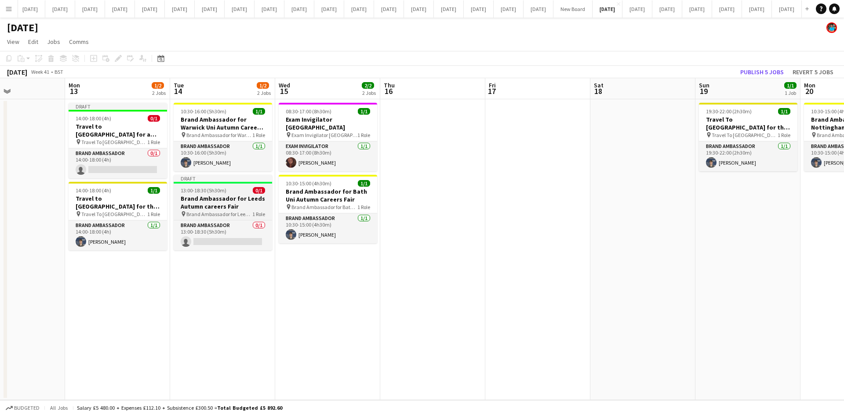
click at [213, 199] on h3 "Brand Ambassador for Leeds Autumn careers Fair" at bounding box center [223, 203] width 98 height 16
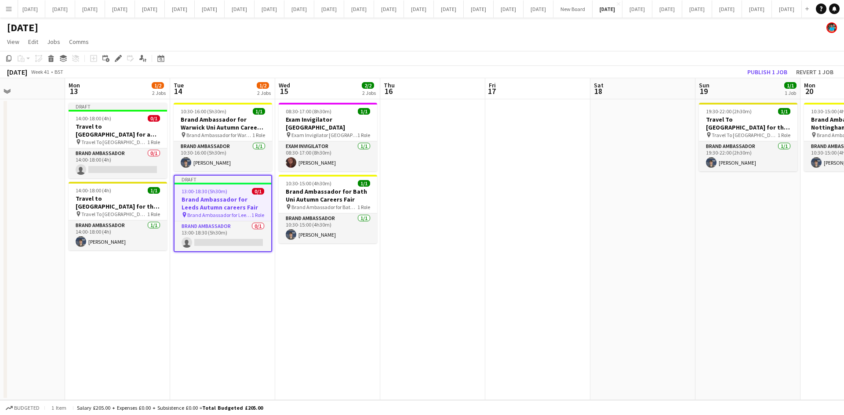
scroll to position [0, 251]
drag, startPoint x: 116, startPoint y: 59, endPoint x: 126, endPoint y: 66, distance: 11.6
click at [116, 60] on icon "Edit" at bounding box center [118, 58] width 7 height 7
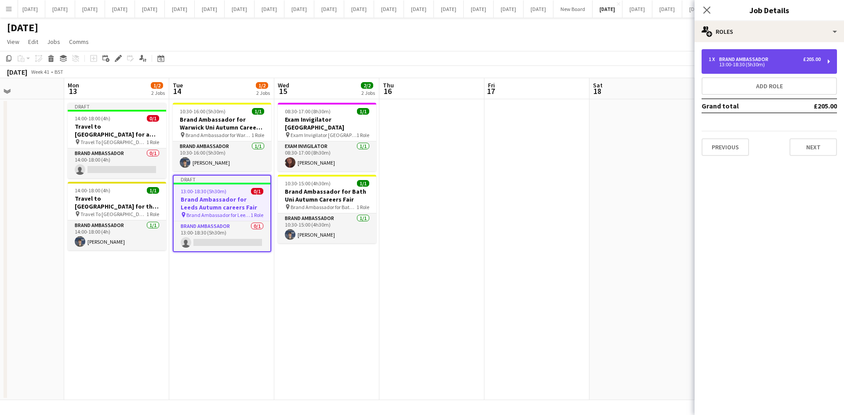
click at [716, 71] on div "1 x Brand Ambassador £205.00 13:00-18:30 (5h30m)" at bounding box center [768, 61] width 135 height 25
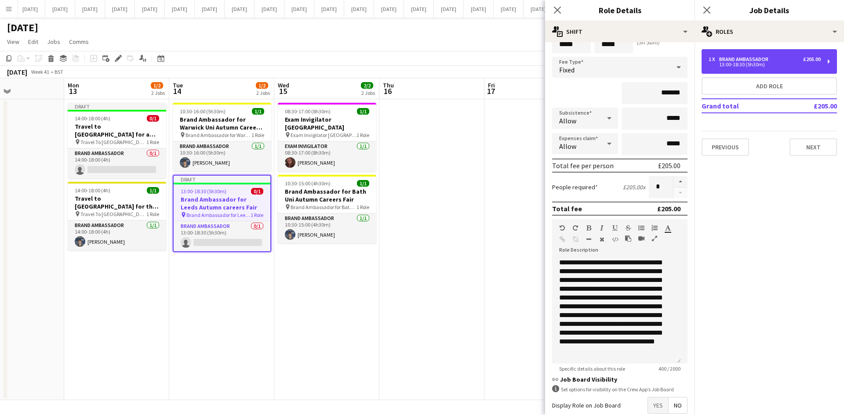
scroll to position [92, 0]
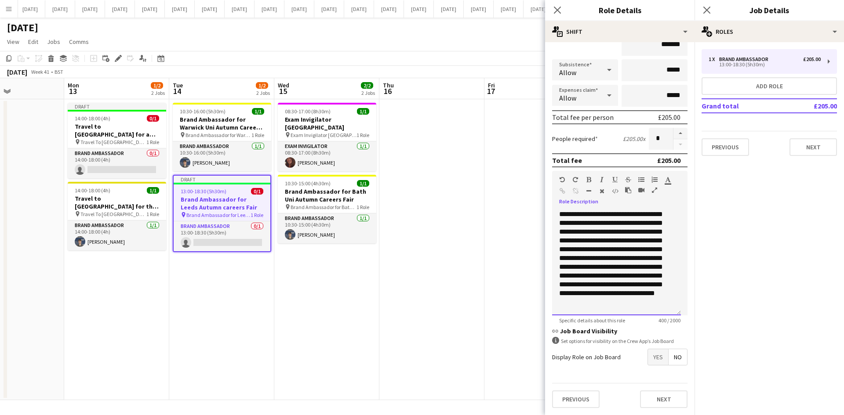
click at [640, 285] on div "**********" at bounding box center [616, 262] width 129 height 105
click at [804, 148] on button "Next" at bounding box center [812, 147] width 47 height 18
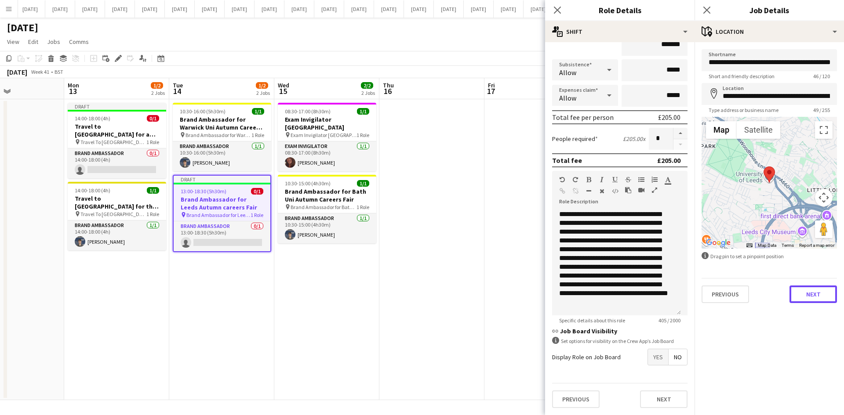
click at [815, 293] on button "Next" at bounding box center [812, 295] width 47 height 18
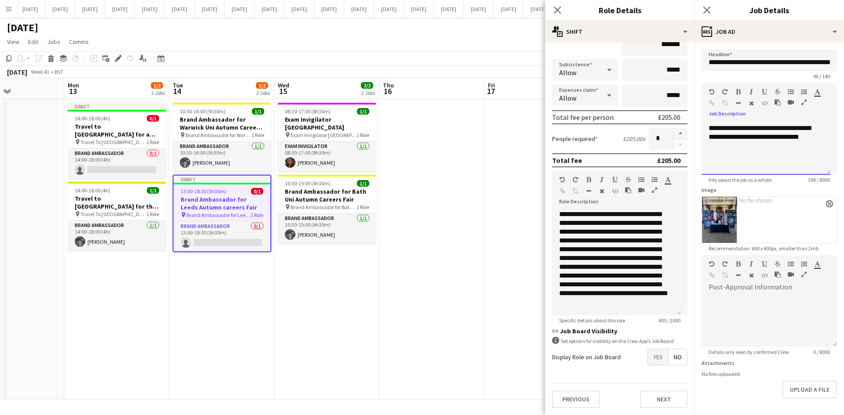
scroll to position [66, 0]
click at [790, 140] on div "**********" at bounding box center [762, 122] width 108 height 114
click at [435, 345] on app-date-cell at bounding box center [431, 249] width 105 height 301
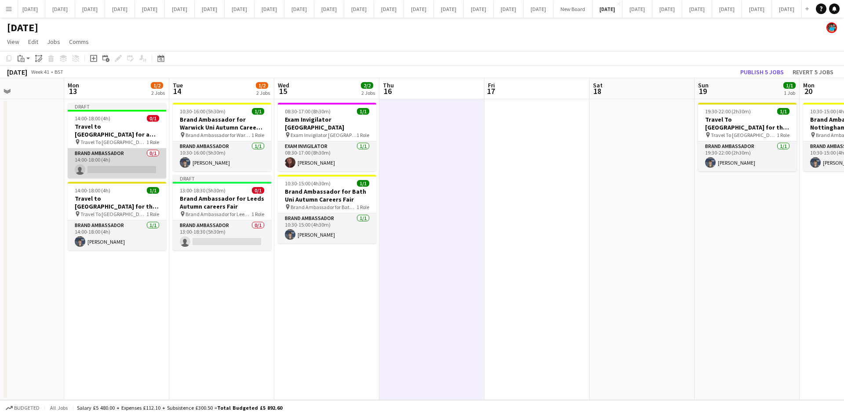
click at [139, 170] on app-card-role "Brand Ambassador 0/1 14:00-18:00 (4h) single-neutral-actions" at bounding box center [117, 164] width 98 height 30
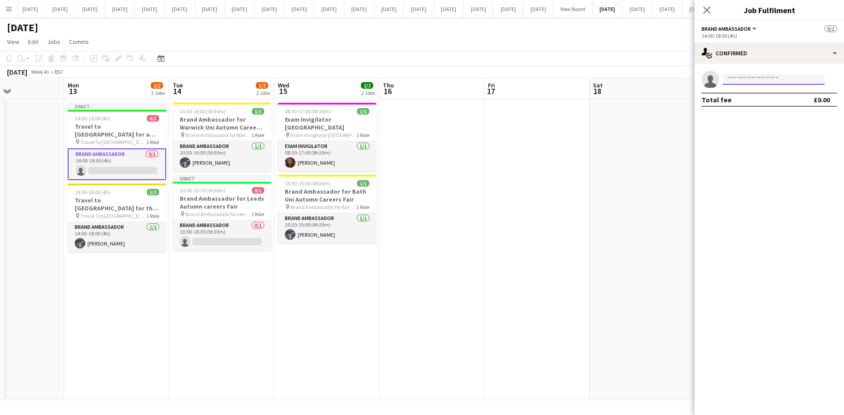
click at [754, 79] on input at bounding box center [773, 79] width 102 height 11
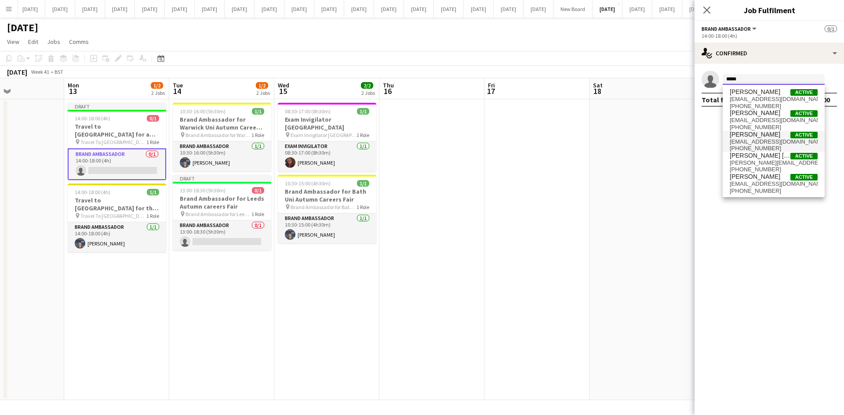
type input "*****"
click at [769, 136] on span "[PERSON_NAME]" at bounding box center [754, 134] width 51 height 7
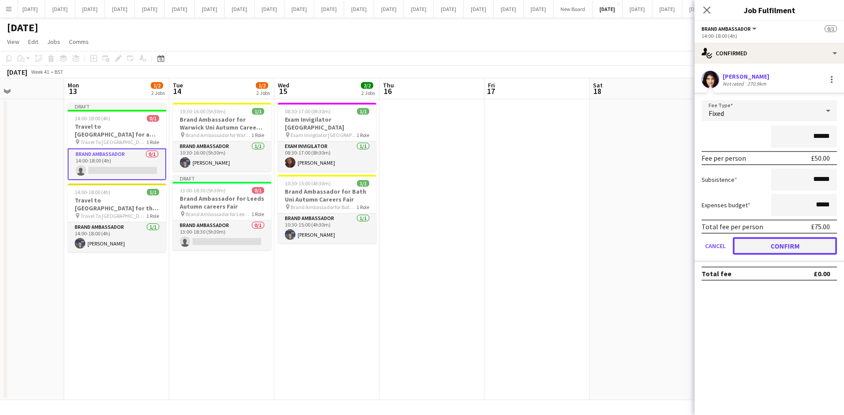
click at [802, 244] on button "Confirm" at bounding box center [784, 246] width 104 height 18
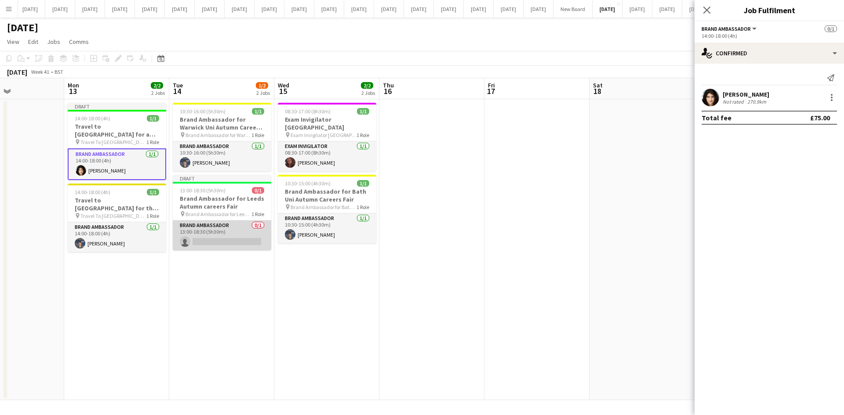
click at [239, 239] on app-card-role "Brand Ambassador 0/1 13:00-18:30 (5h30m) single-neutral-actions" at bounding box center [222, 236] width 98 height 30
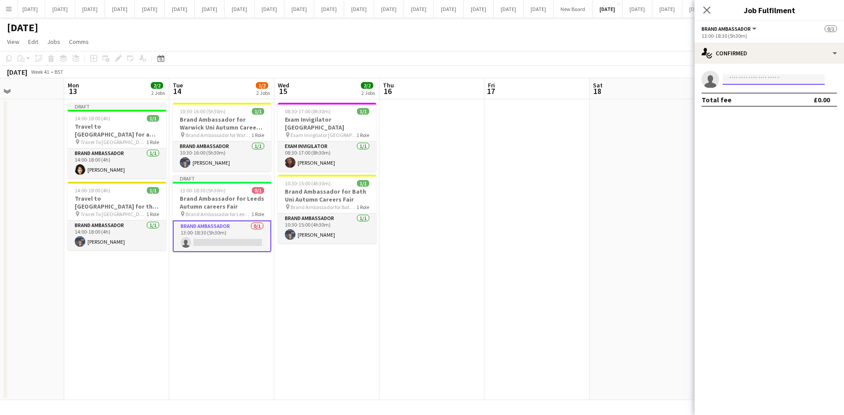
click at [771, 80] on input at bounding box center [773, 79] width 102 height 11
type input "**********"
click at [768, 93] on span "[PERSON_NAME]" at bounding box center [754, 91] width 51 height 7
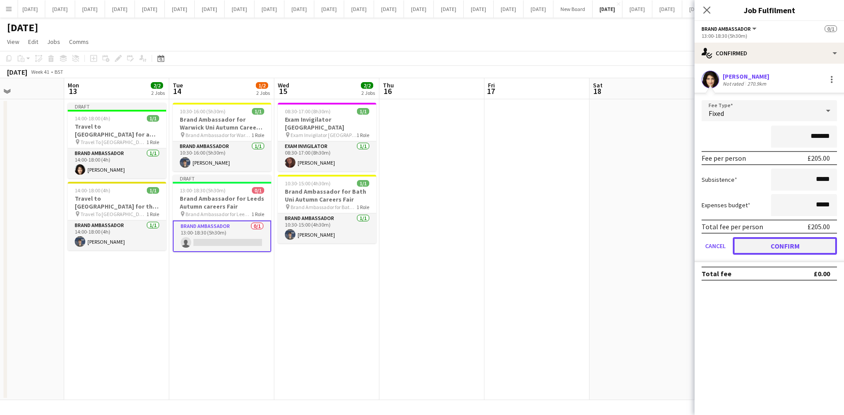
click at [786, 245] on button "Confirm" at bounding box center [784, 246] width 104 height 18
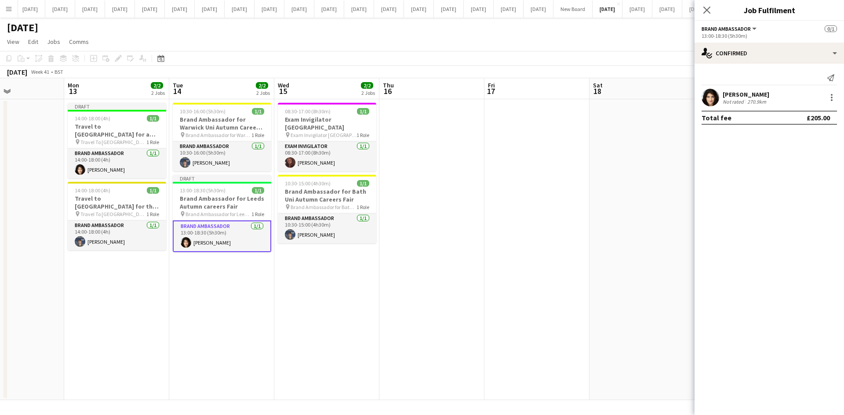
click at [349, 294] on app-date-cell "08:30-17:00 (8h30m) 1/1 Exam Invigilator Oxford pin Exam Invigilator Oxford 1 R…" at bounding box center [326, 249] width 105 height 301
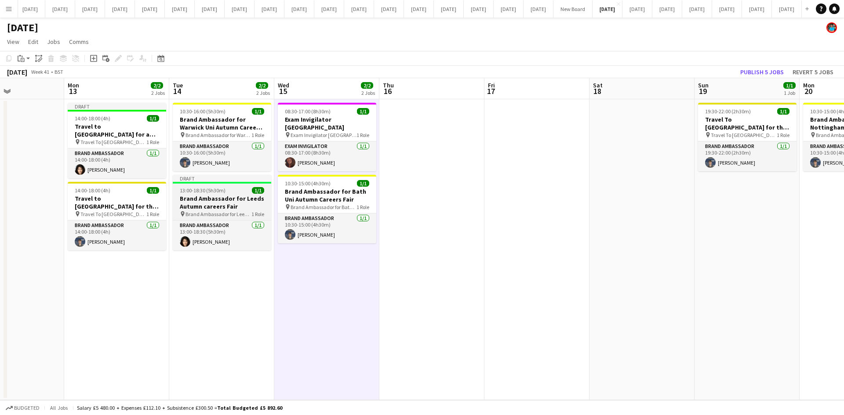
click at [232, 201] on h3 "Brand Ambassador for Leeds Autumn careers Fair" at bounding box center [222, 203] width 98 height 16
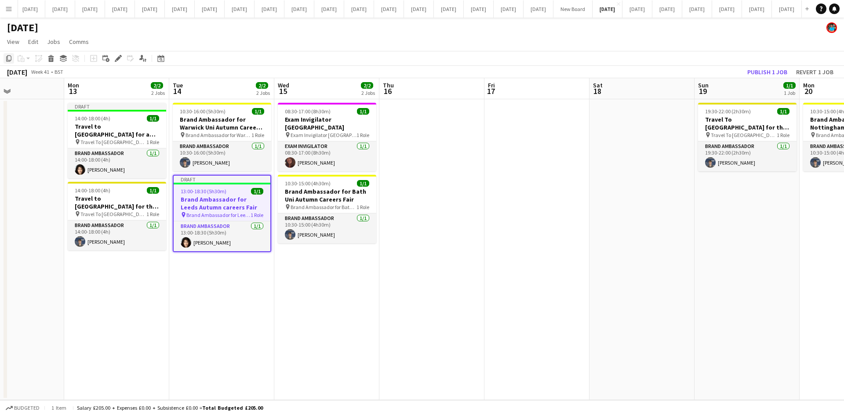
click at [12, 58] on icon "Copy" at bounding box center [8, 58] width 7 height 7
click at [337, 287] on app-date-cell "08:30-17:00 (8h30m) 1/1 Exam Invigilator Oxford pin Exam Invigilator Oxford 1 R…" at bounding box center [326, 249] width 105 height 301
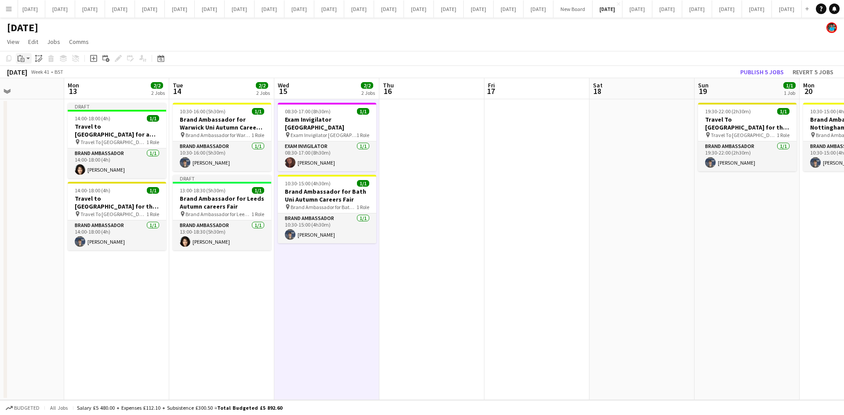
click at [21, 58] on icon at bounding box center [23, 60] width 4 height 4
click at [28, 76] on link "Paste Ctrl+V" at bounding box center [64, 75] width 83 height 8
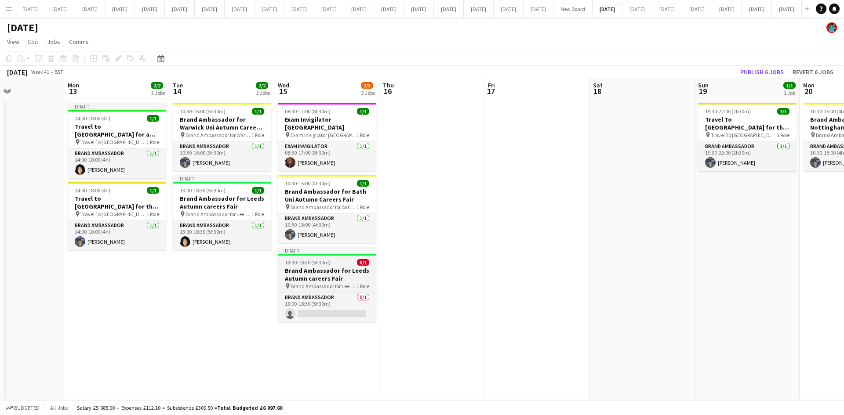
click at [322, 273] on h3 "Brand Ambassador for Leeds Autumn careers Fair" at bounding box center [327, 275] width 98 height 16
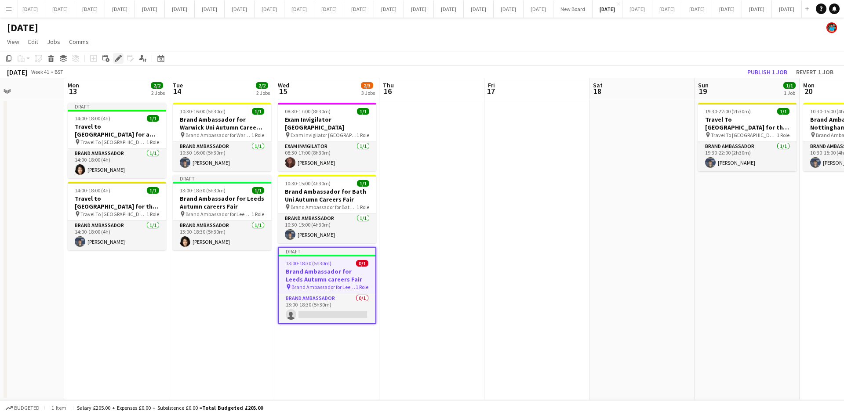
click at [119, 58] on icon at bounding box center [118, 58] width 5 height 5
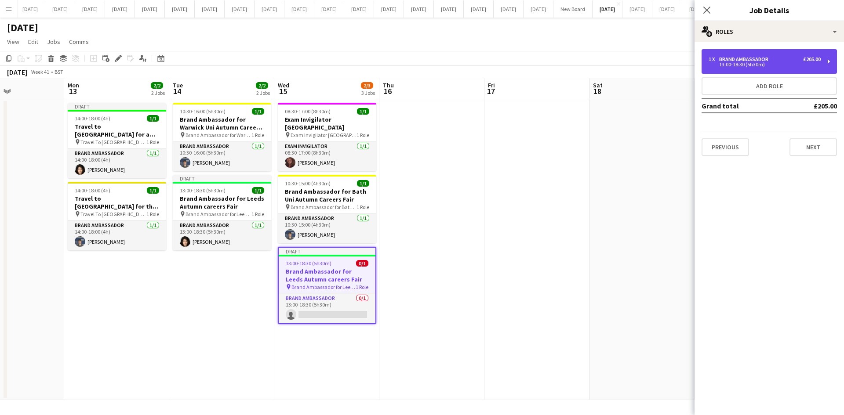
click at [718, 62] on div "1 x" at bounding box center [713, 59] width 11 height 6
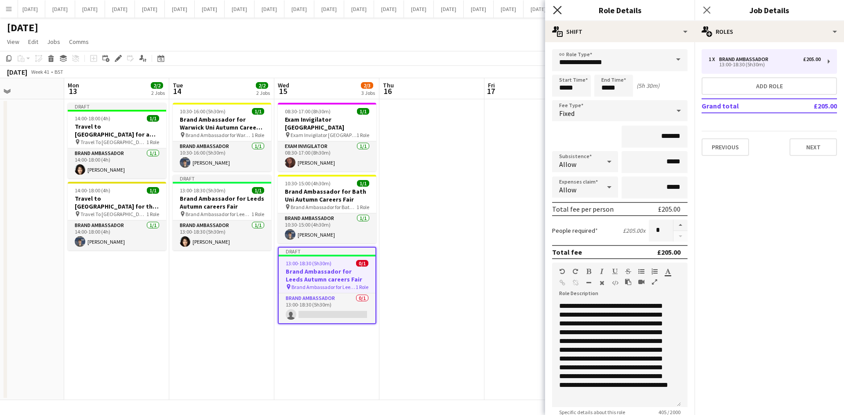
click at [559, 6] on icon "Close pop-in" at bounding box center [557, 10] width 8 height 8
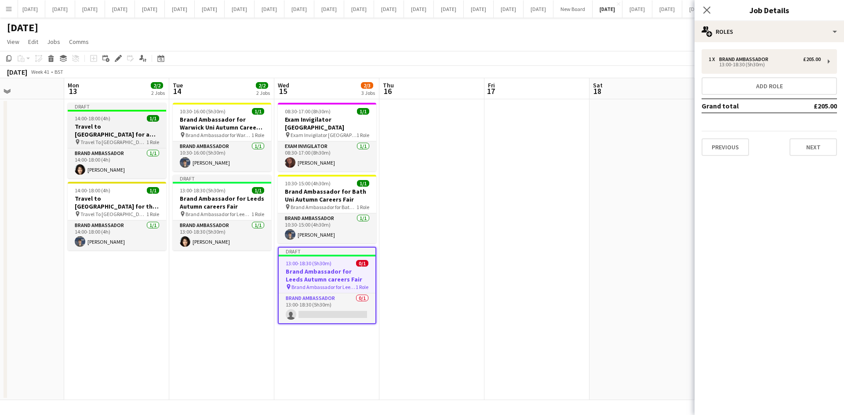
click at [114, 137] on h3 "Travel to [GEOGRAPHIC_DATA] for a recruitment fair on [DATE]" at bounding box center [117, 131] width 98 height 16
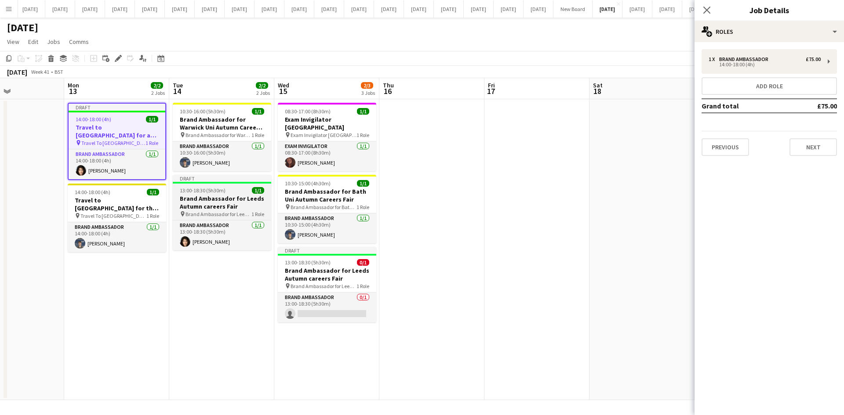
click at [216, 203] on h3 "Brand Ambassador for Leeds Autumn careers Fair" at bounding box center [222, 203] width 98 height 16
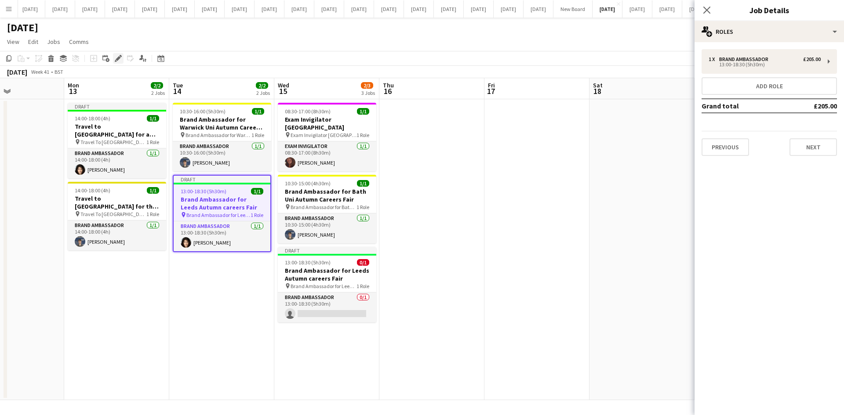
click at [119, 60] on icon "Edit" at bounding box center [118, 58] width 7 height 7
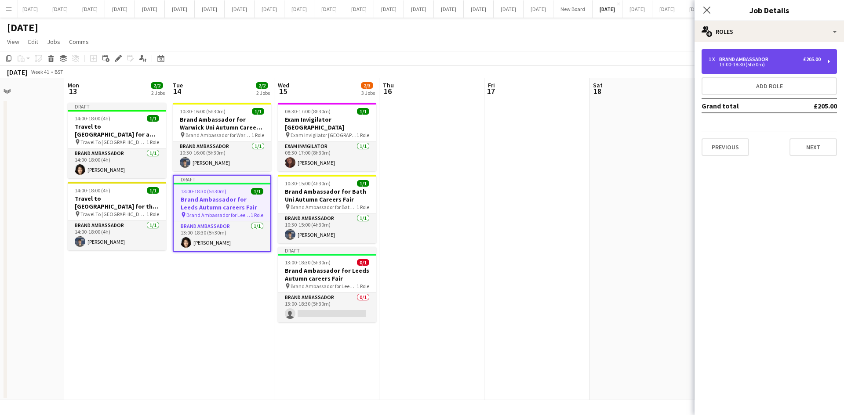
click at [710, 67] on div "1 x Brand Ambassador £205.00 13:00-18:30 (5h30m)" at bounding box center [768, 61] width 135 height 25
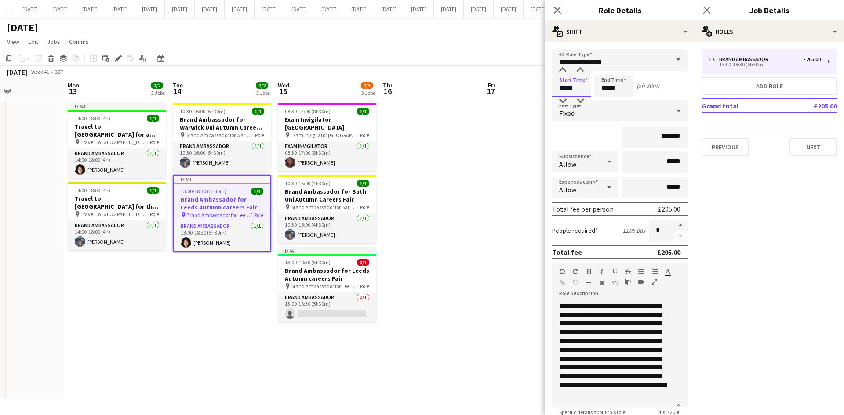
click at [575, 89] on input "*****" at bounding box center [571, 86] width 39 height 22
type input "*****"
click at [619, 87] on input "*****" at bounding box center [613, 86] width 39 height 22
click at [627, 89] on input "*****" at bounding box center [613, 86] width 39 height 22
type input "*****"
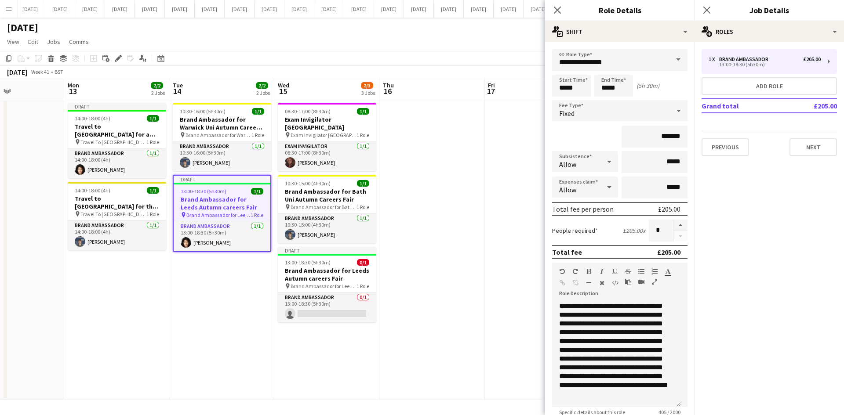
drag, startPoint x: 780, startPoint y: 238, endPoint x: 784, endPoint y: 233, distance: 6.2
click at [780, 237] on mat-expansion-panel "pencil3 General details 1 x Brand Ambassador £205.00 13:00-18:30 (5h30m) Add ro…" at bounding box center [768, 228] width 149 height 373
click at [823, 150] on button "Next" at bounding box center [812, 147] width 47 height 18
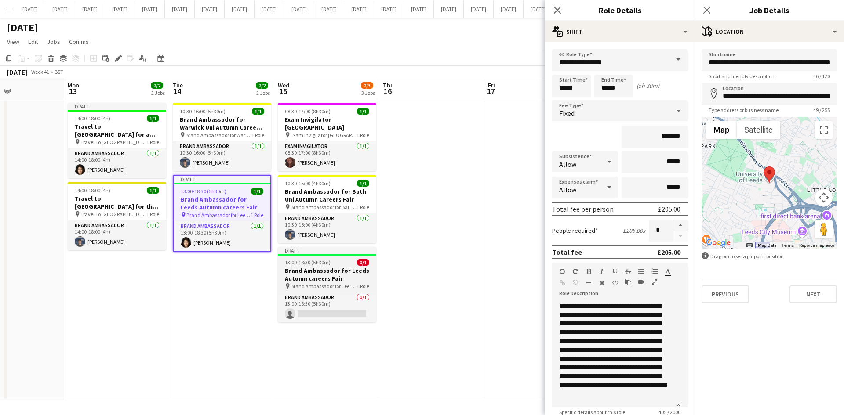
click at [321, 283] on span "Brand Ambassador for Leeds Autumn Careers fair" at bounding box center [323, 286] width 66 height 7
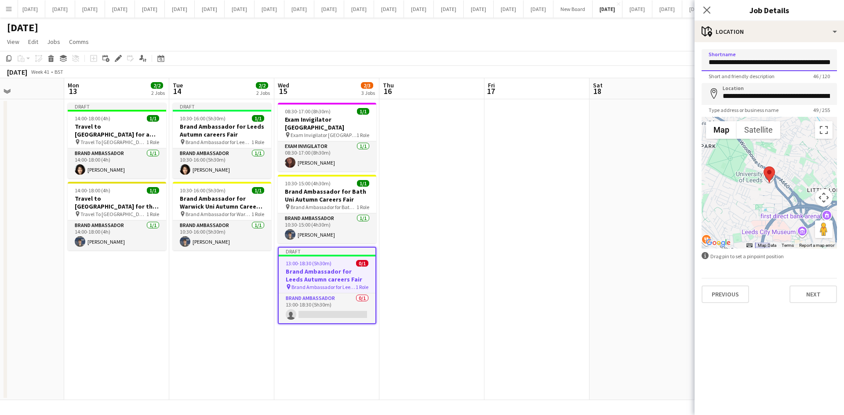
click at [727, 67] on input "**********" at bounding box center [768, 60] width 135 height 22
click at [706, 63] on input "**********" at bounding box center [768, 60] width 135 height 22
click at [706, 10] on icon at bounding box center [706, 10] width 8 height 8
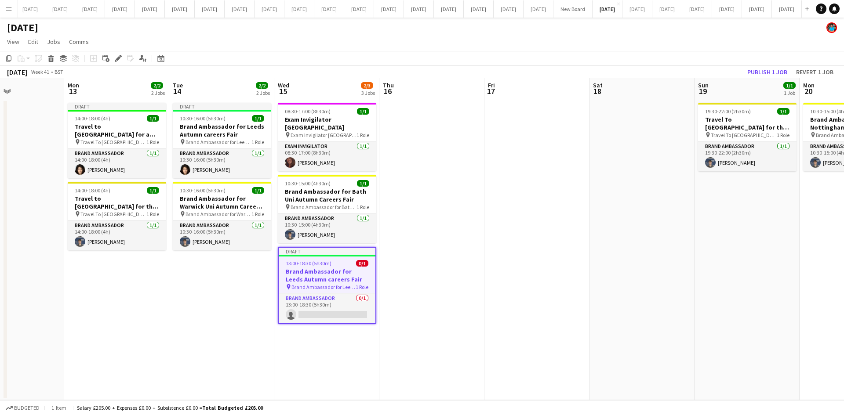
click at [312, 268] on h3 "Brand Ambassador for Leeds Autumn careers Fair" at bounding box center [327, 276] width 97 height 16
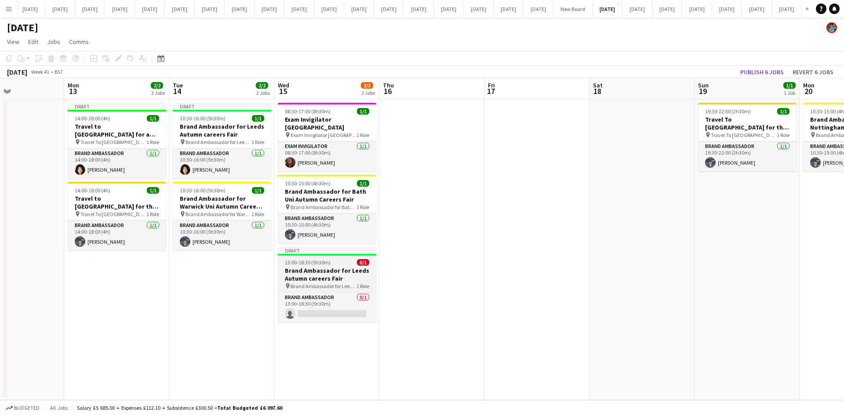
click at [304, 267] on h3 "Brand Ambassador for Leeds Autumn careers Fair" at bounding box center [327, 275] width 98 height 16
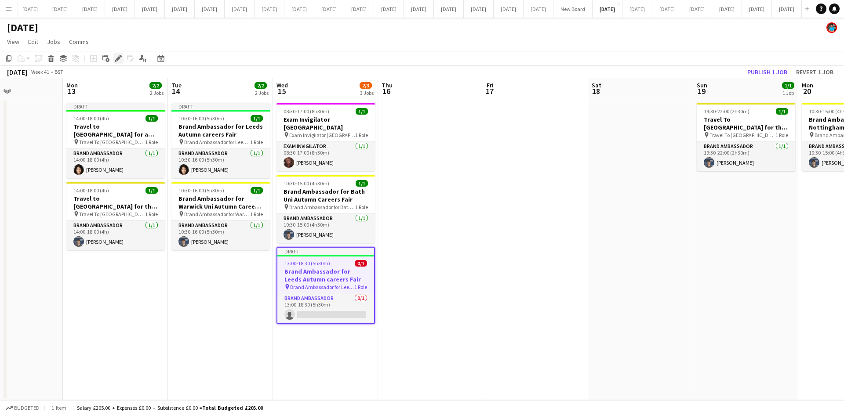
click at [119, 55] on icon "Edit" at bounding box center [118, 58] width 7 height 7
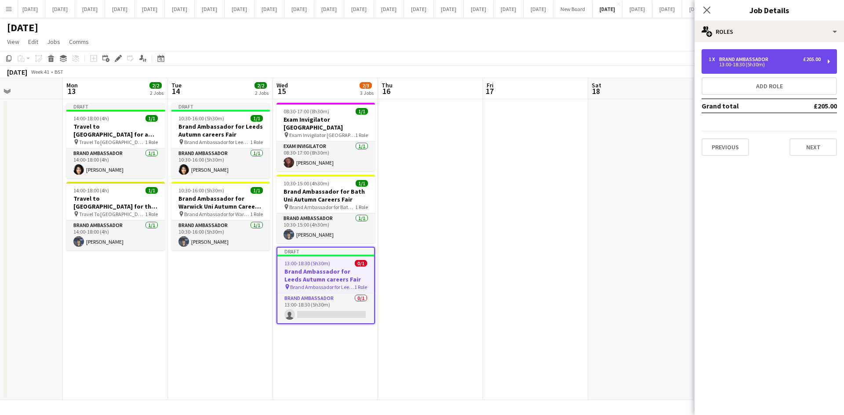
click at [716, 65] on div "13:00-18:30 (5h30m)" at bounding box center [764, 64] width 112 height 4
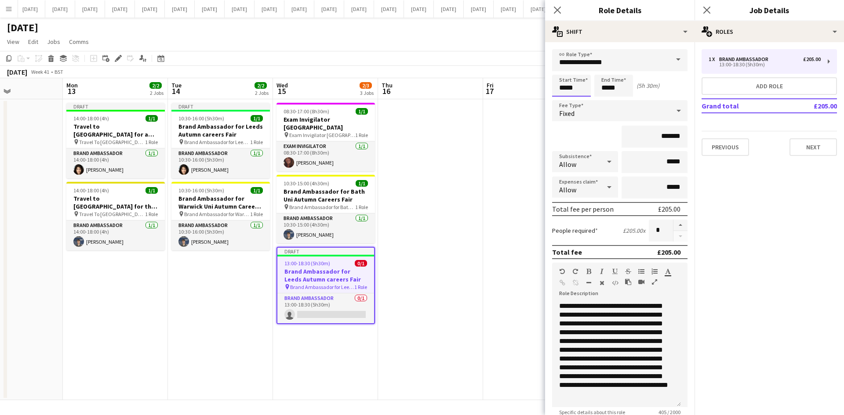
click at [577, 89] on input "*****" at bounding box center [571, 86] width 39 height 22
type input "*****"
click at [606, 87] on input "*****" at bounding box center [613, 86] width 39 height 22
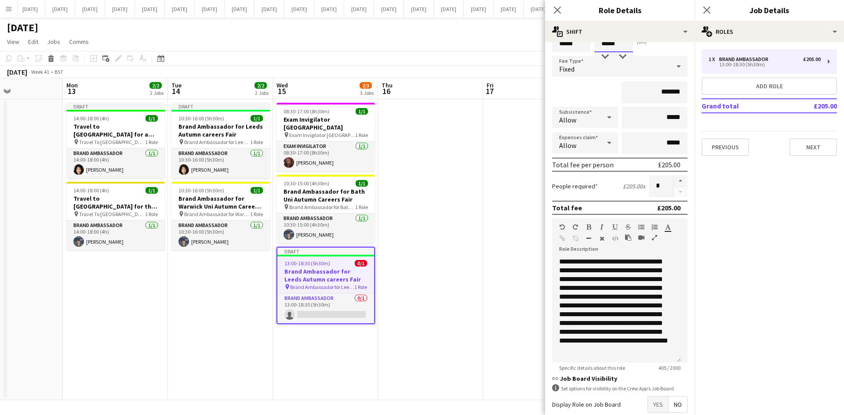
scroll to position [92, 0]
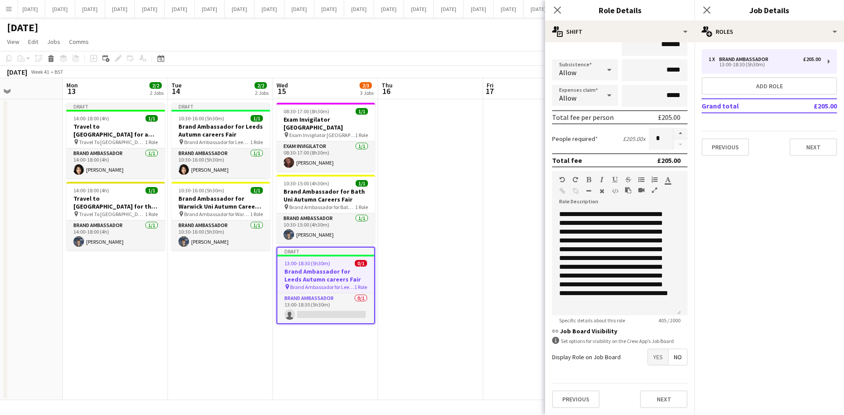
type input "*****"
click at [641, 287] on div "**********" at bounding box center [616, 262] width 129 height 105
click at [822, 149] on button "Next" at bounding box center [812, 147] width 47 height 18
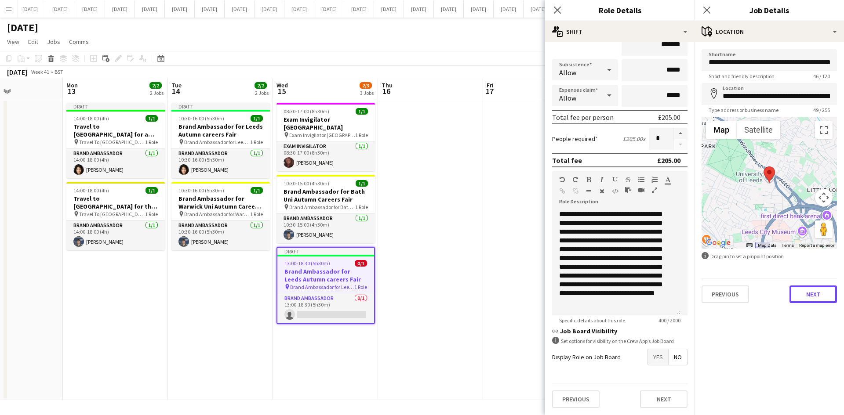
click at [818, 294] on button "Next" at bounding box center [812, 295] width 47 height 18
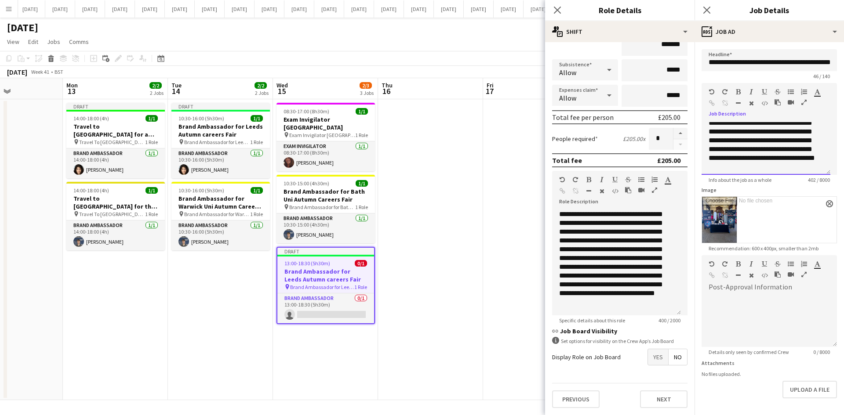
scroll to position [58, 0]
click at [790, 149] on div "**********" at bounding box center [762, 130] width 108 height 114
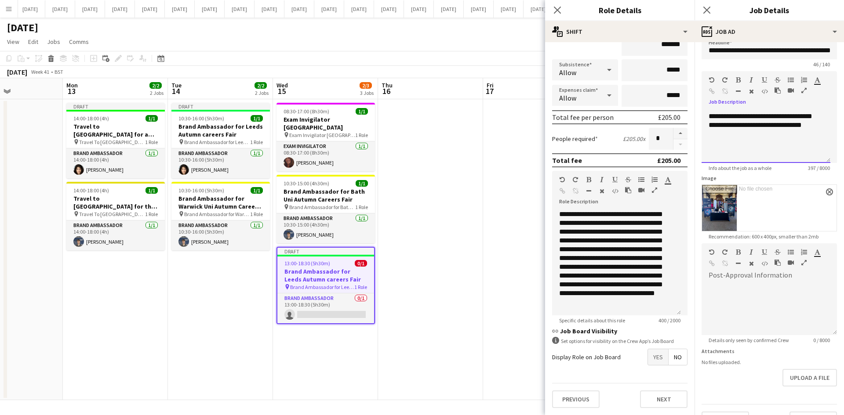
scroll to position [33, 0]
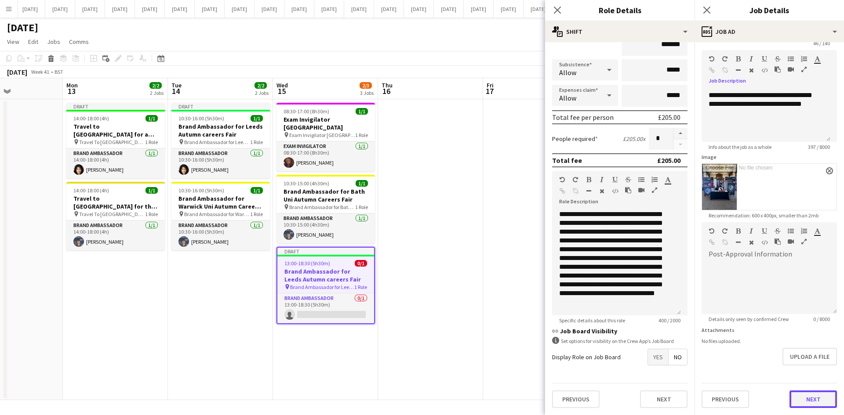
click at [813, 396] on button "Next" at bounding box center [812, 400] width 47 height 18
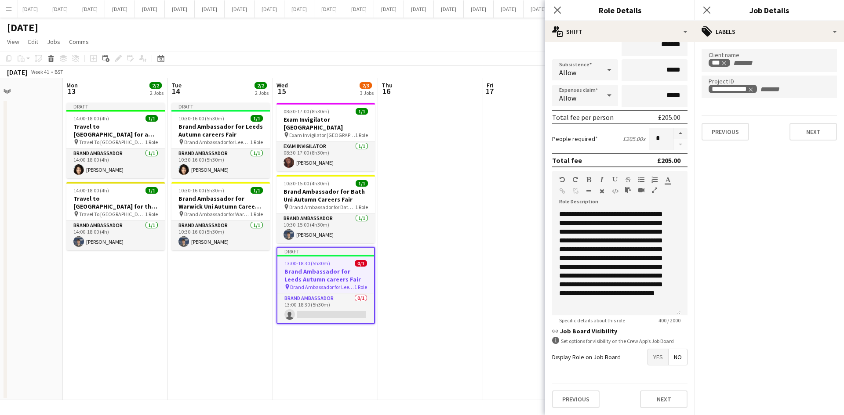
scroll to position [0, 0]
click at [735, 130] on button "Previous" at bounding box center [724, 132] width 47 height 18
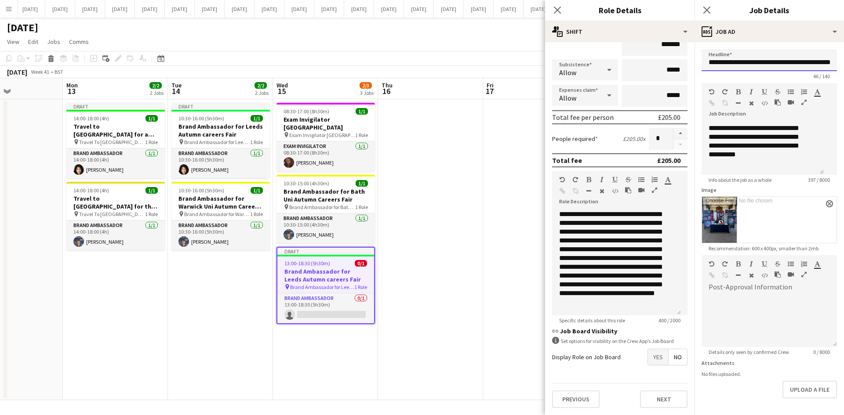
click at [775, 62] on input "**********" at bounding box center [768, 60] width 135 height 22
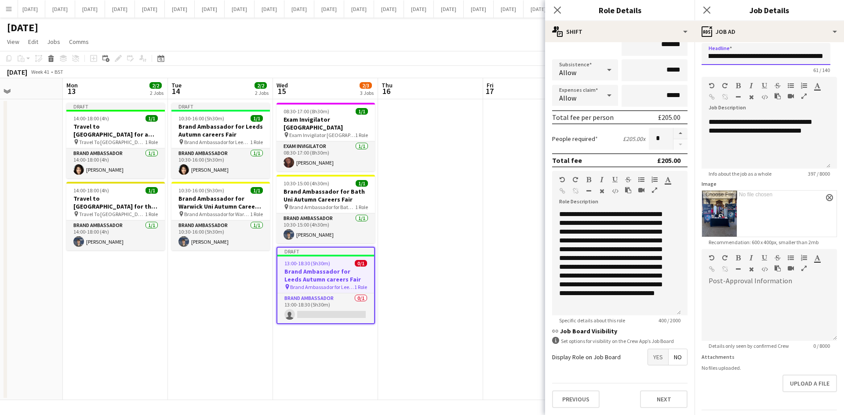
scroll to position [33, 0]
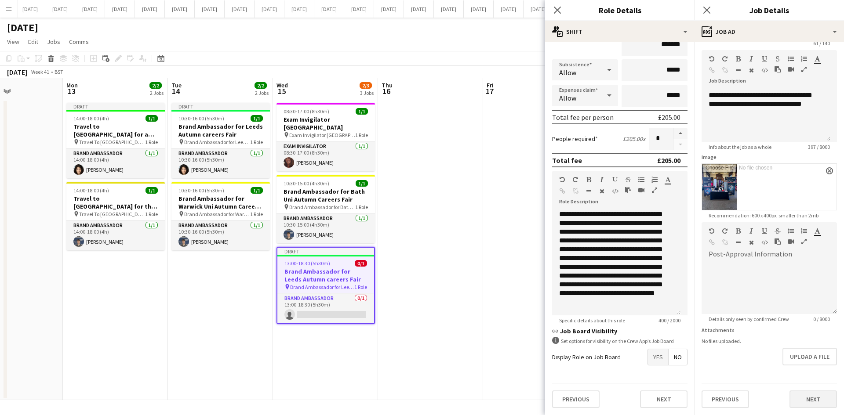
type input "**********"
click at [819, 397] on button "Next" at bounding box center [812, 400] width 47 height 18
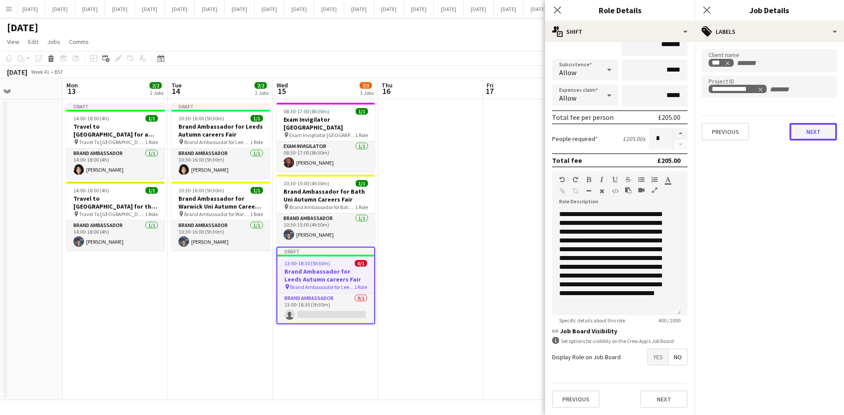
click at [809, 138] on button "Next" at bounding box center [812, 132] width 47 height 18
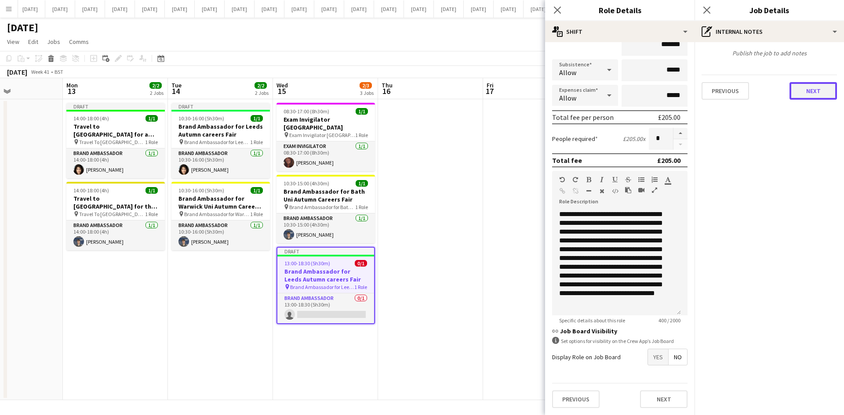
click at [808, 91] on button "Next" at bounding box center [812, 91] width 47 height 18
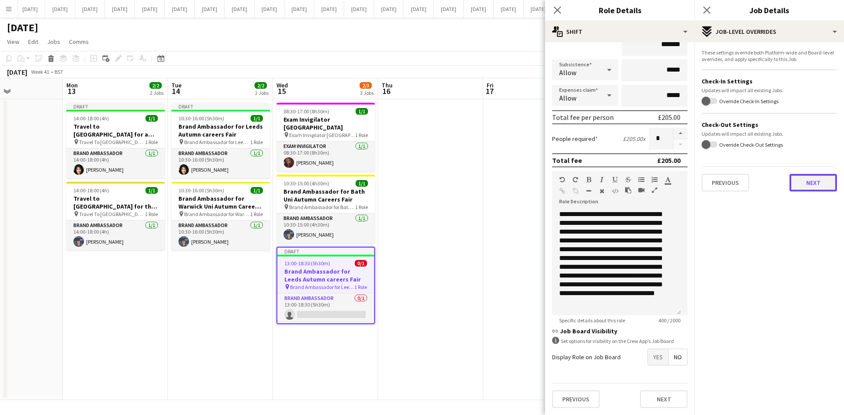
click at [814, 190] on button "Next" at bounding box center [812, 183] width 47 height 18
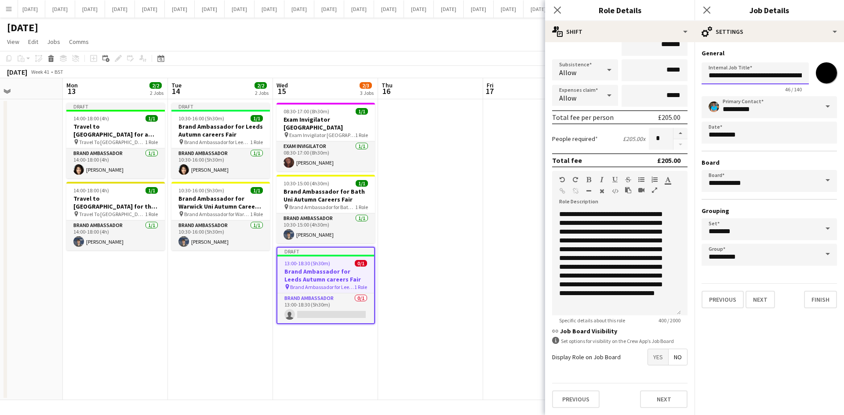
click at [776, 76] on input "**********" at bounding box center [754, 73] width 107 height 22
type input "**********"
click at [768, 299] on button "Next" at bounding box center [759, 300] width 29 height 18
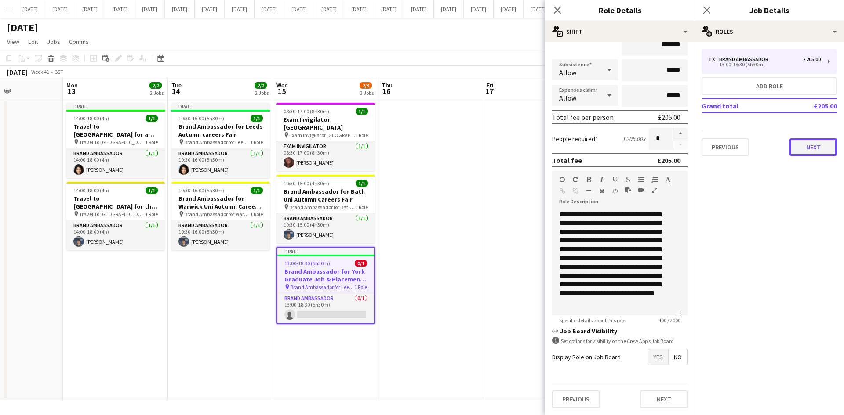
click at [795, 147] on button "Next" at bounding box center [812, 147] width 47 height 18
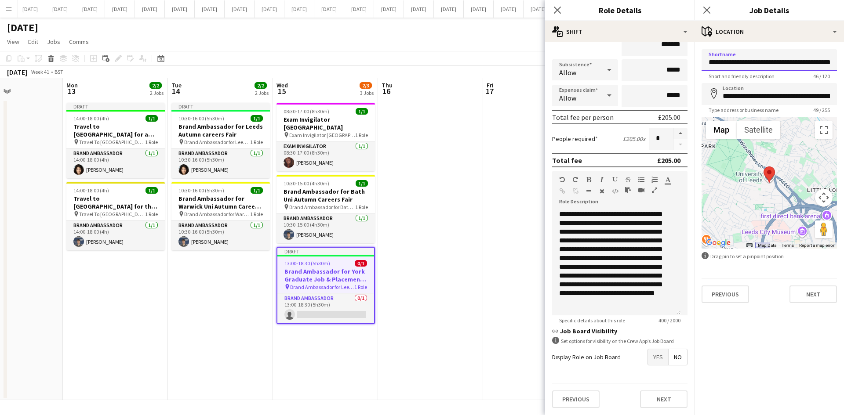
click at [775, 62] on input "**********" at bounding box center [768, 60] width 135 height 22
type input "**********"
click at [761, 98] on input "**********" at bounding box center [768, 94] width 135 height 22
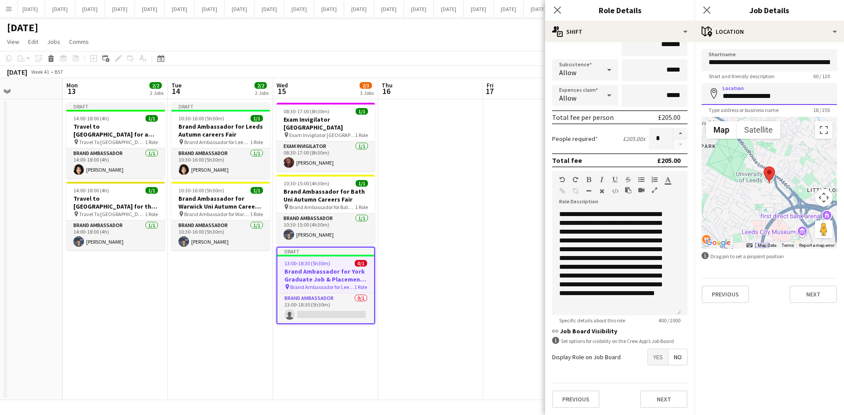
click at [792, 97] on input "**********" at bounding box center [768, 94] width 135 height 22
type input "**********"
click button "Next" at bounding box center [812, 295] width 47 height 18
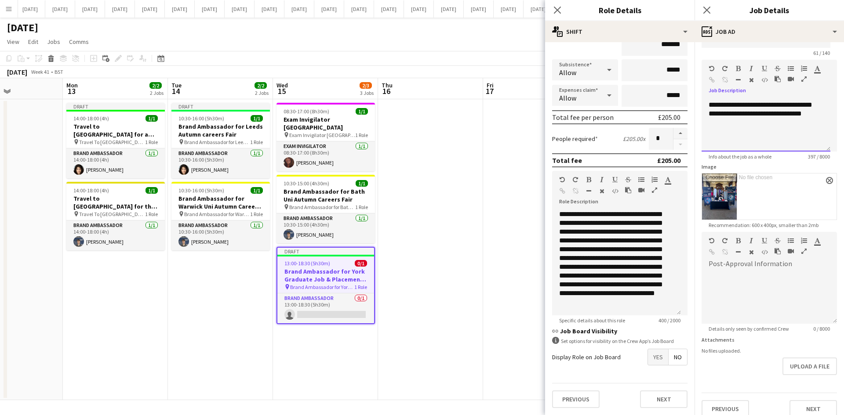
scroll to position [33, 0]
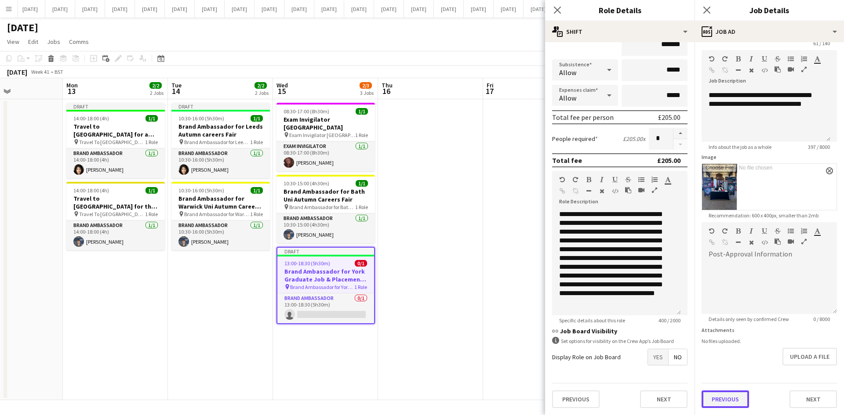
click at [739, 403] on button "Previous" at bounding box center [724, 400] width 47 height 18
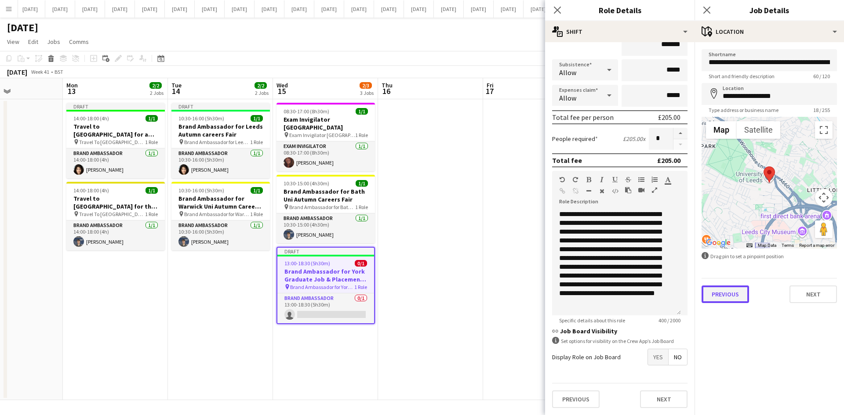
click at [739, 292] on button "Previous" at bounding box center [724, 295] width 47 height 18
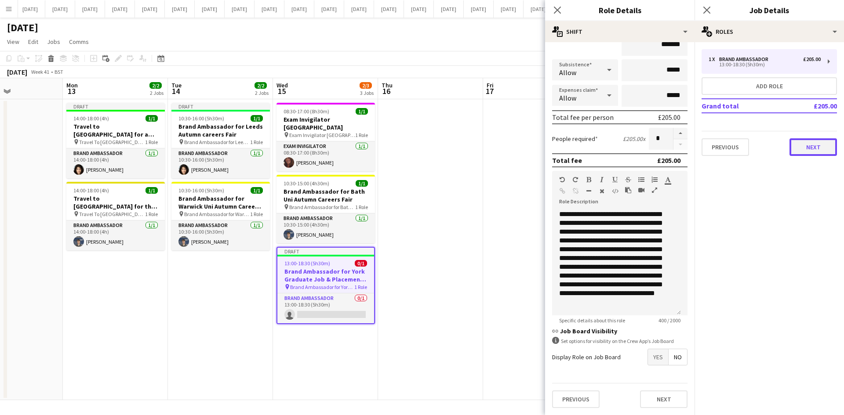
click at [829, 147] on button "Next" at bounding box center [812, 147] width 47 height 18
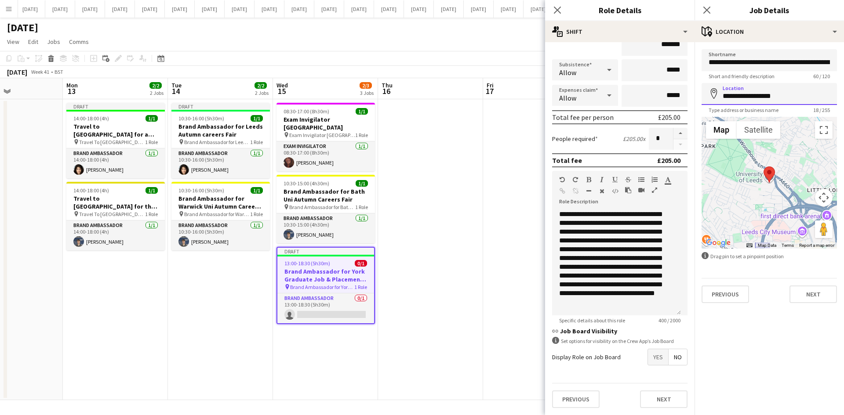
click at [780, 93] on input "**********" at bounding box center [768, 94] width 135 height 22
click at [505, 157] on app-date-cell at bounding box center [535, 249] width 105 height 301
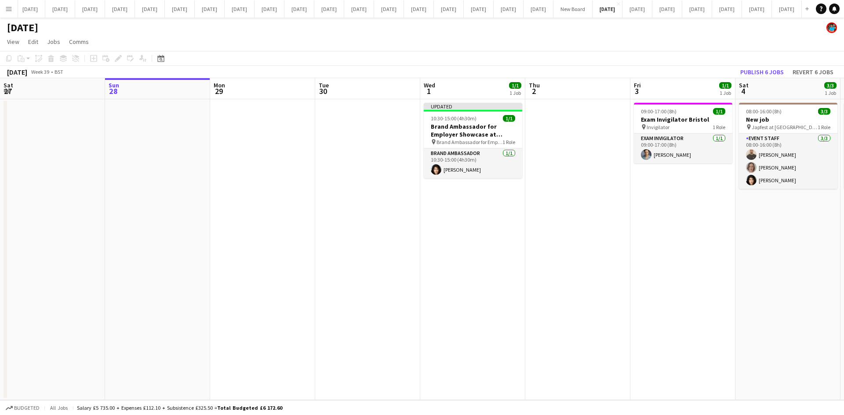
click at [438, 214] on app-date-cell "Updated 10:30-15:00 (4h30m) 1/1 Brand Ambassador for Employer Showcase at [GEOG…" at bounding box center [472, 249] width 105 height 301
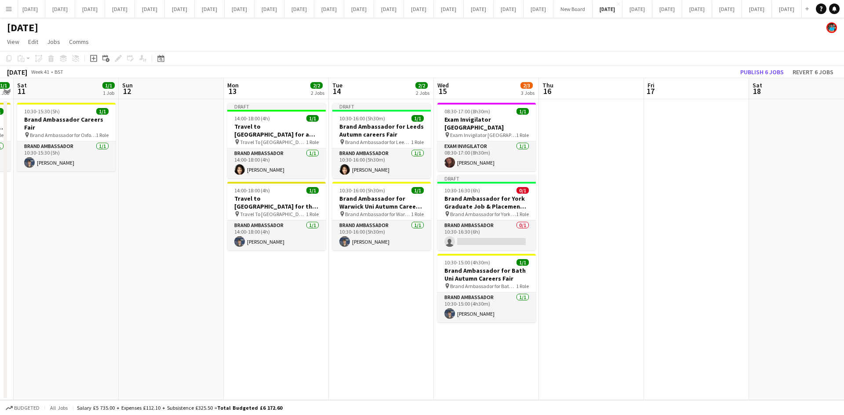
scroll to position [0, 426]
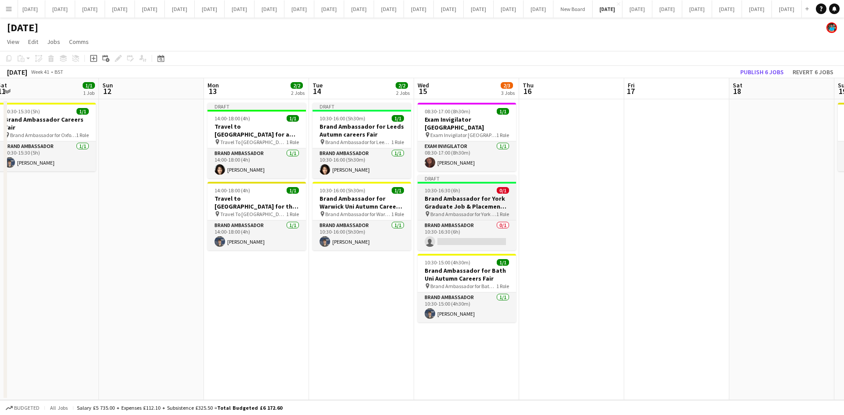
click at [460, 211] on span "Brand Ambassador for York Graduate Job & Placement Fair fair" at bounding box center [463, 214] width 66 height 7
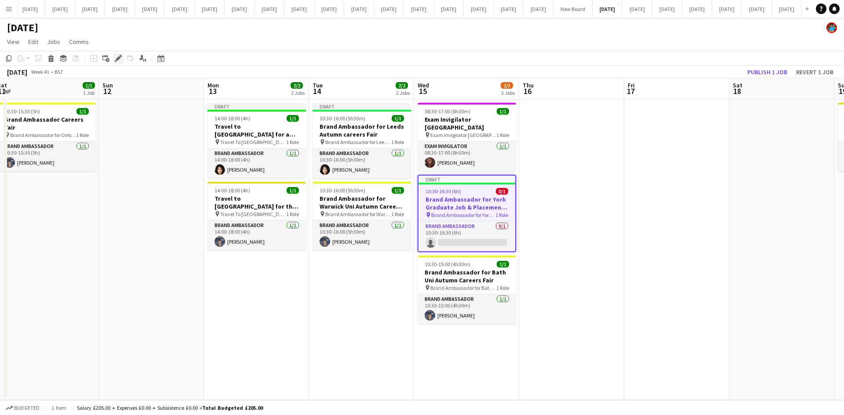
click at [120, 55] on icon "Edit" at bounding box center [118, 58] width 7 height 7
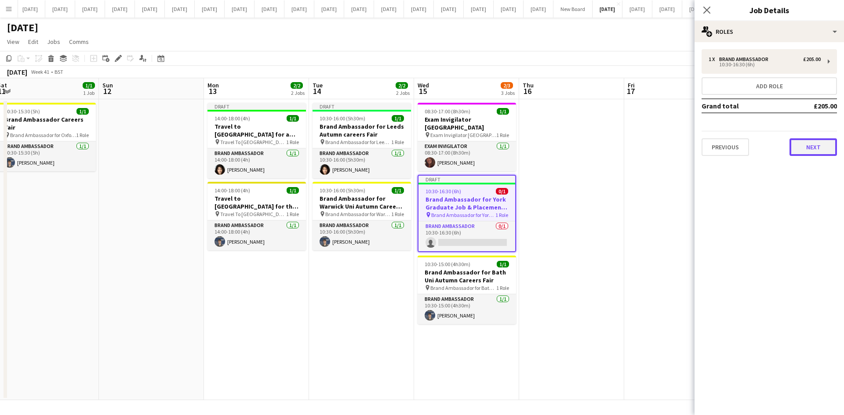
click at [817, 144] on button "Next" at bounding box center [812, 147] width 47 height 18
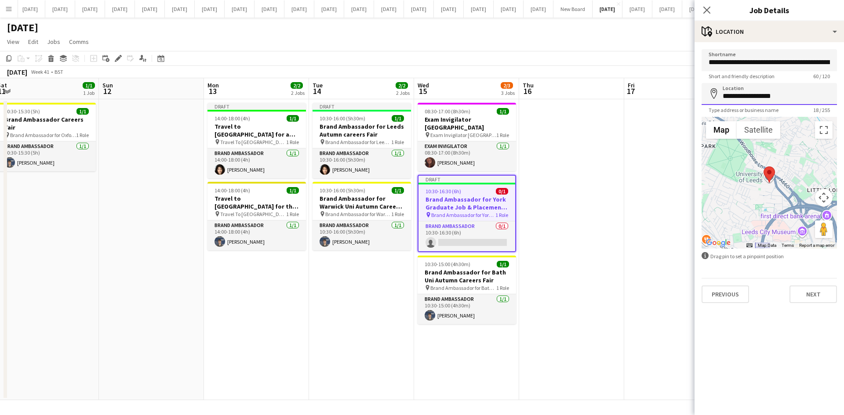
click at [790, 96] on input "**********" at bounding box center [768, 94] width 135 height 22
type input "**********"
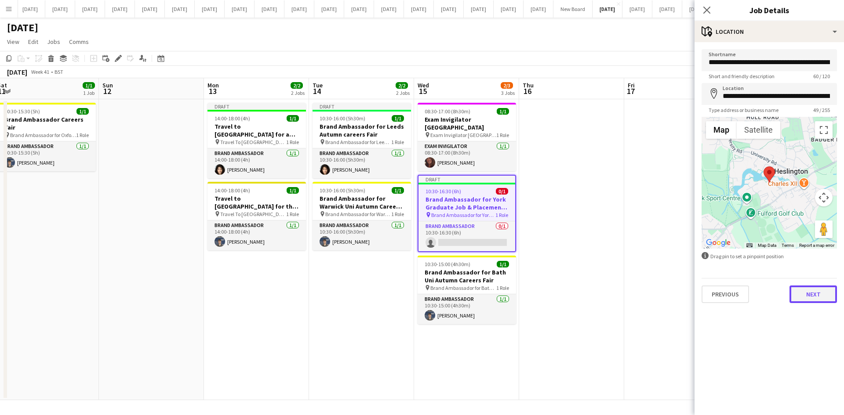
click at [817, 300] on button "Next" at bounding box center [812, 295] width 47 height 18
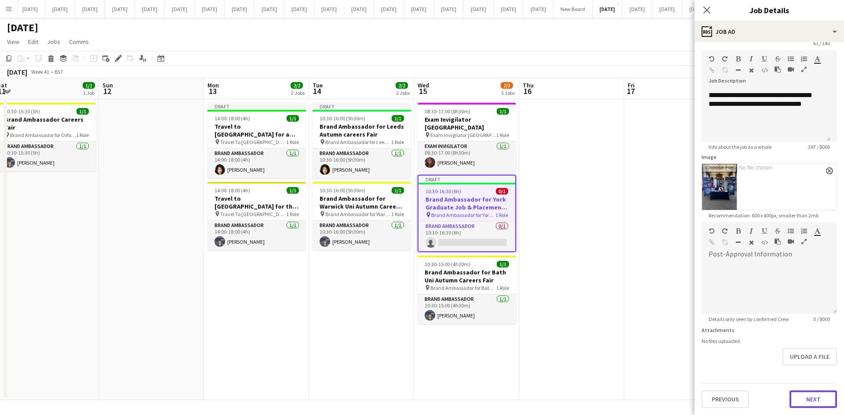
scroll to position [33, 0]
click at [820, 370] on form "**********" at bounding box center [768, 212] width 149 height 392
click at [812, 395] on button "Next" at bounding box center [812, 400] width 47 height 18
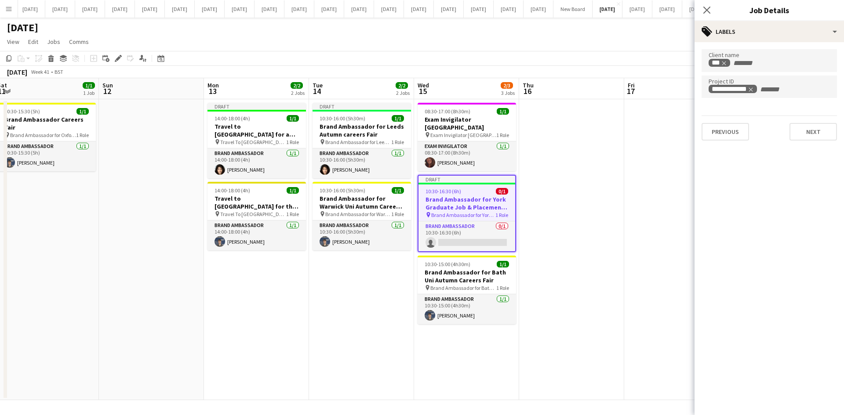
scroll to position [0, 0]
click at [811, 135] on button "Next" at bounding box center [812, 132] width 47 height 18
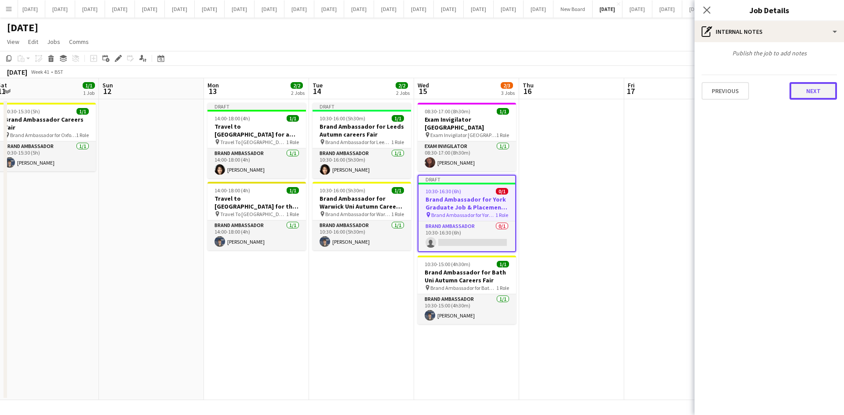
click at [812, 92] on button "Next" at bounding box center [812, 91] width 47 height 18
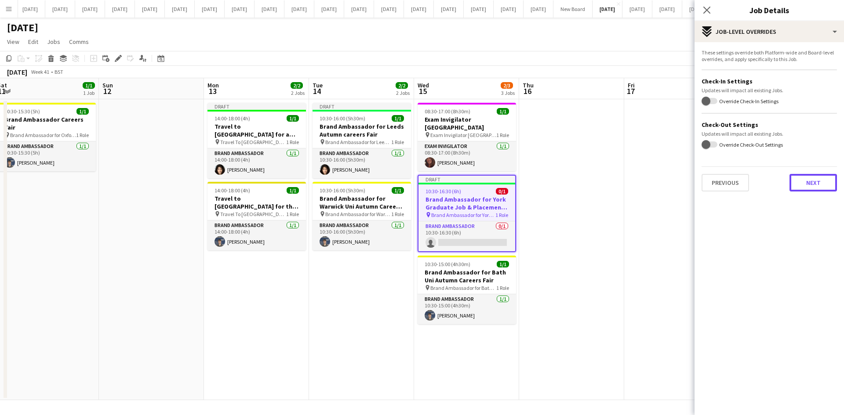
click at [820, 181] on button "Next" at bounding box center [812, 183] width 47 height 18
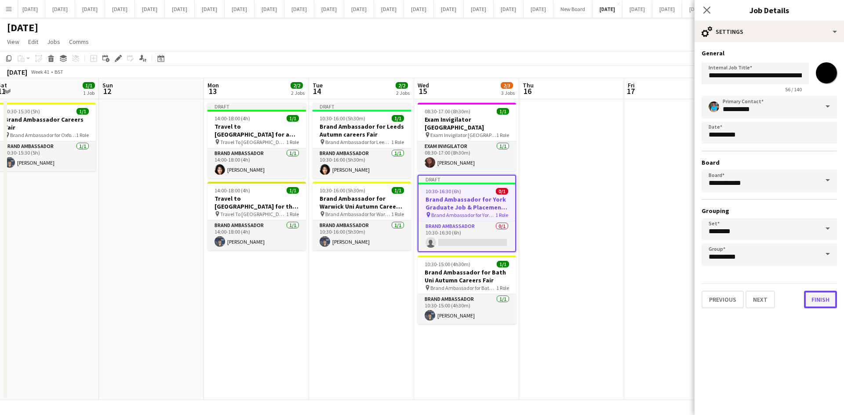
click at [815, 300] on button "Finish" at bounding box center [820, 300] width 33 height 18
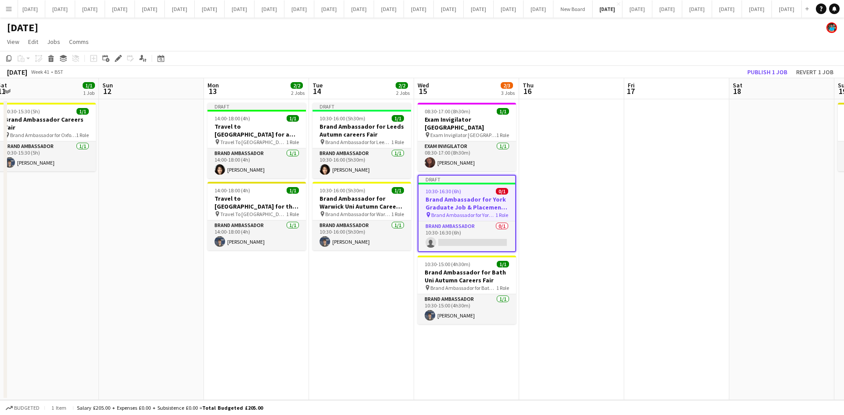
click at [583, 319] on app-date-cell at bounding box center [571, 249] width 105 height 301
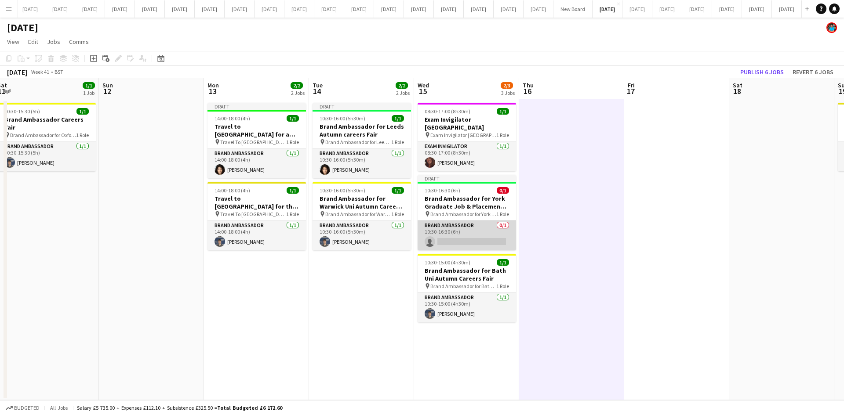
click at [458, 233] on app-card-role "Brand Ambassador 0/1 10:30-16:30 (6h) single-neutral-actions" at bounding box center [466, 236] width 98 height 30
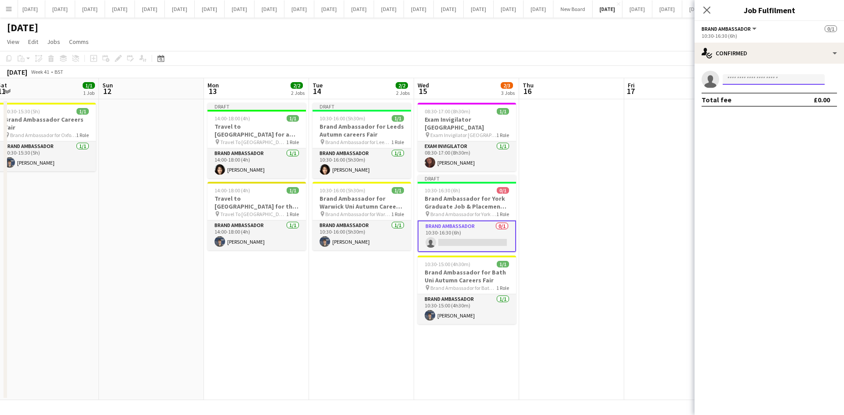
click at [733, 80] on input at bounding box center [773, 79] width 102 height 11
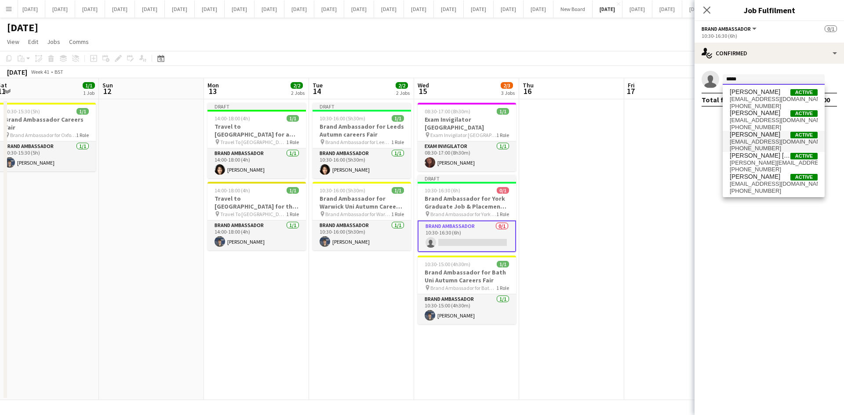
type input "*****"
click at [754, 132] on span "[PERSON_NAME]" at bounding box center [754, 134] width 51 height 7
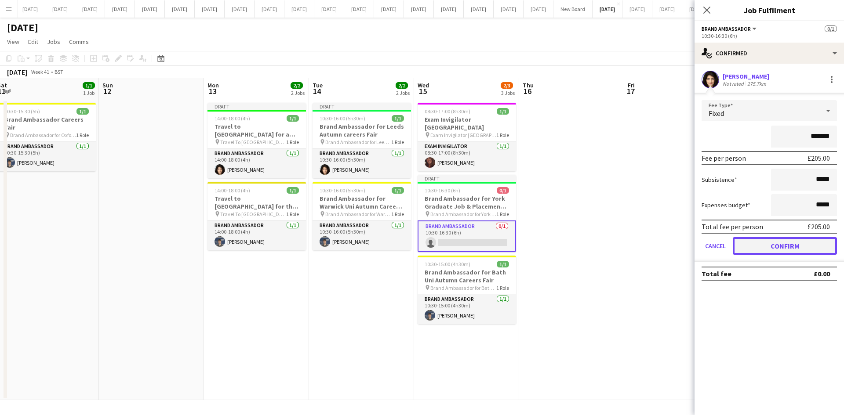
click at [797, 243] on button "Confirm" at bounding box center [784, 246] width 104 height 18
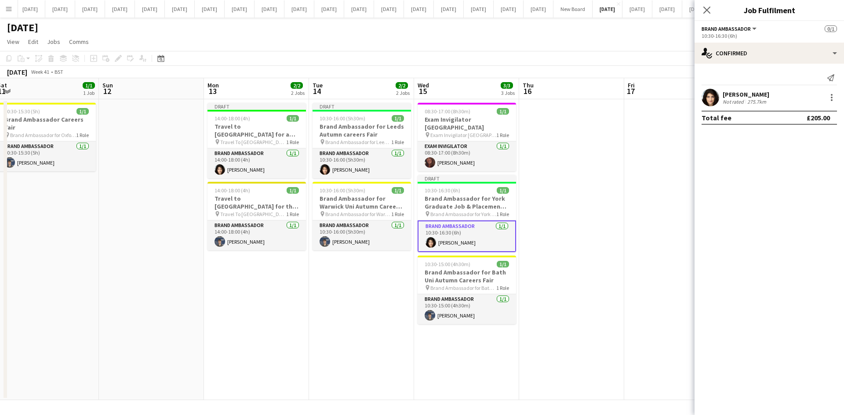
click at [603, 249] on app-date-cell at bounding box center [571, 249] width 105 height 301
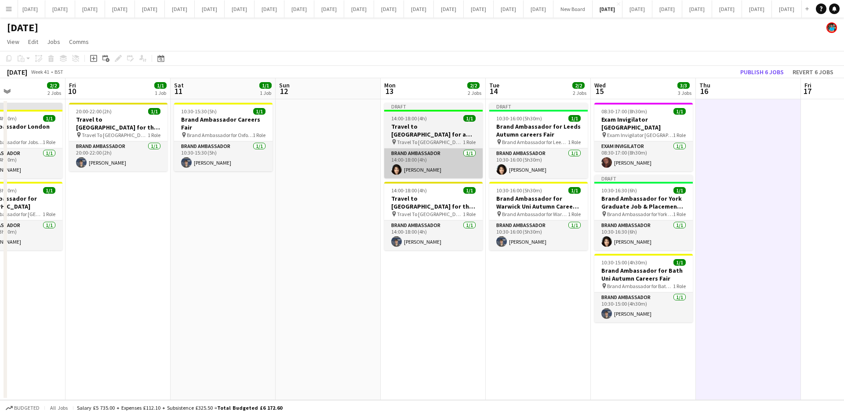
scroll to position [0, 355]
click at [435, 140] on span "Travel To [GEOGRAPHIC_DATA] for Recruitment fair" at bounding box center [429, 142] width 66 height 7
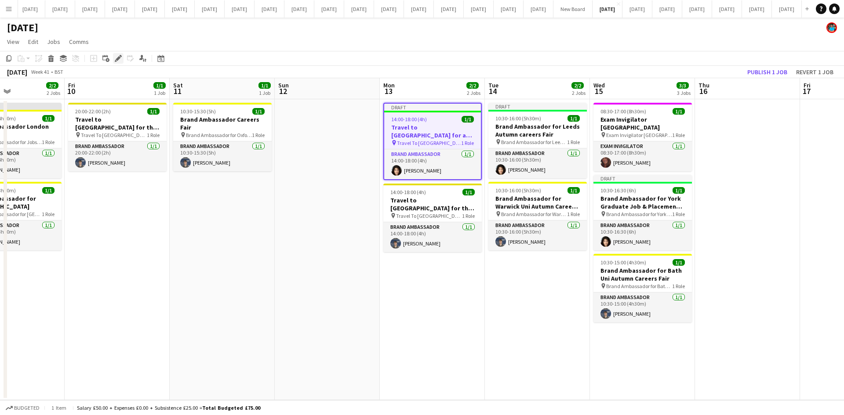
click at [120, 56] on icon "Edit" at bounding box center [118, 58] width 7 height 7
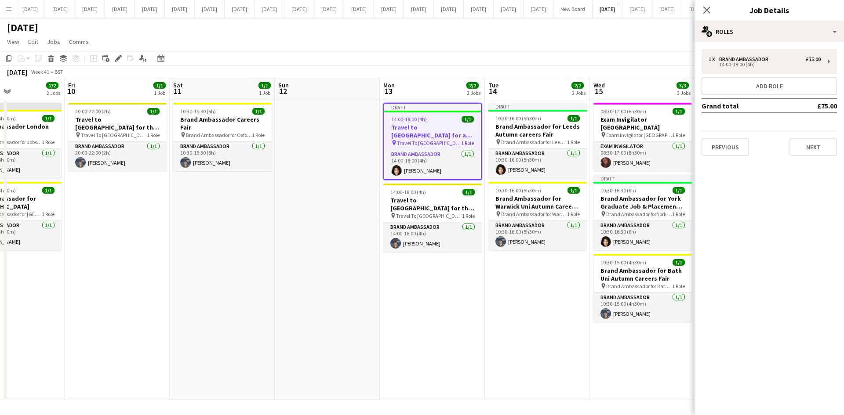
click at [435, 302] on app-date-cell "Draft 14:00-18:00 (4h) 1/1 Travel to [GEOGRAPHIC_DATA] for a recruitment fair o…" at bounding box center [432, 249] width 105 height 301
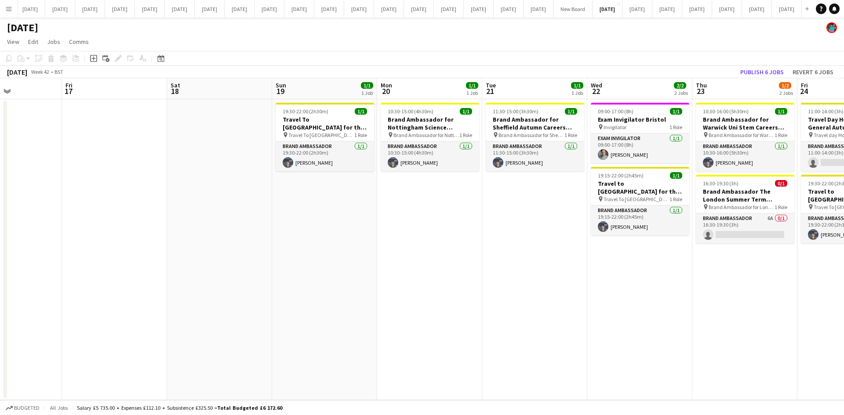
scroll to position [0, 254]
click at [413, 231] on app-date-cell "10:30-15:00 (4h30m) 1/1 Brand Ambassador for Nottingham Science Engineering & T…" at bounding box center [429, 249] width 105 height 301
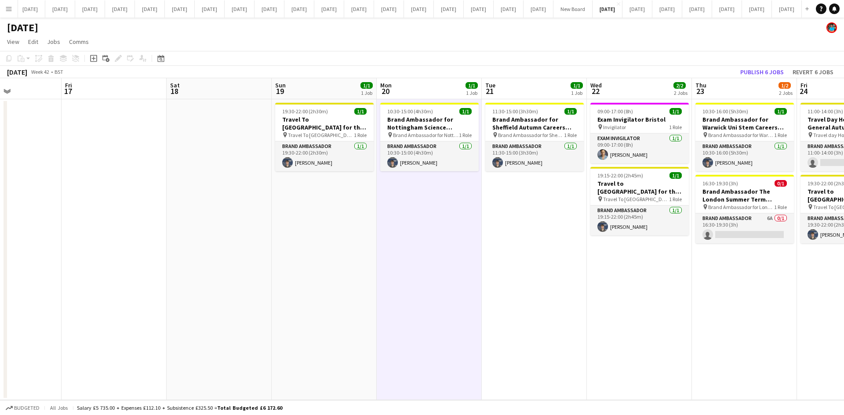
click at [435, 228] on app-date-cell "10:30-15:00 (4h30m) 1/1 Brand Ambassador for Nottingham Science Engineering & T…" at bounding box center [429, 249] width 105 height 301
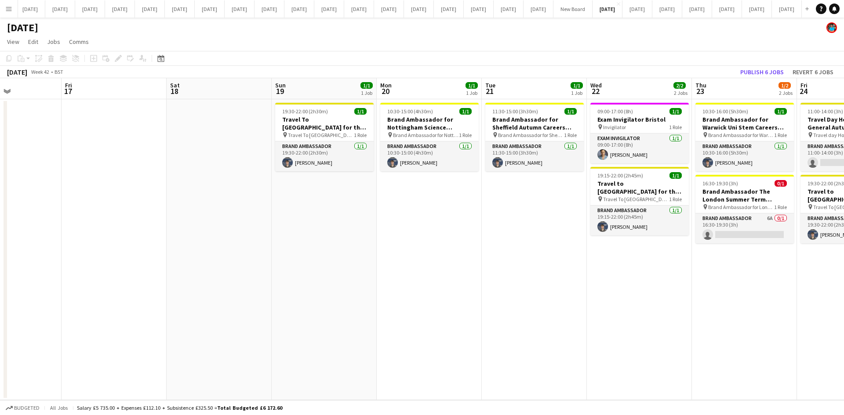
click at [424, 227] on app-date-cell "10:30-15:00 (4h30m) 1/1 Brand Ambassador for Nottingham Science Engineering & T…" at bounding box center [429, 249] width 105 height 301
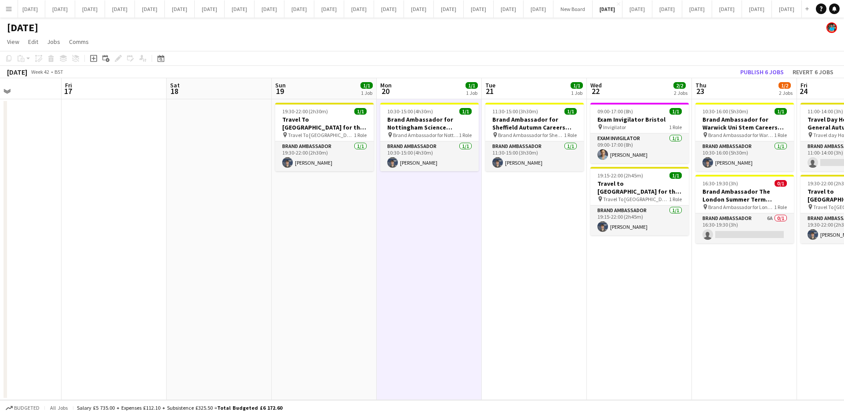
click at [412, 203] on app-date-cell "10:30-15:00 (4h30m) 1/1 Brand Ambassador for Nottingham Science Engineering & T…" at bounding box center [429, 249] width 105 height 301
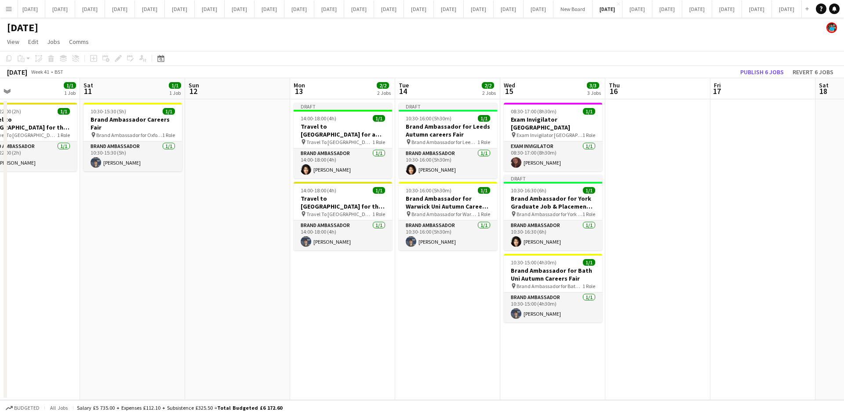
scroll to position [0, 233]
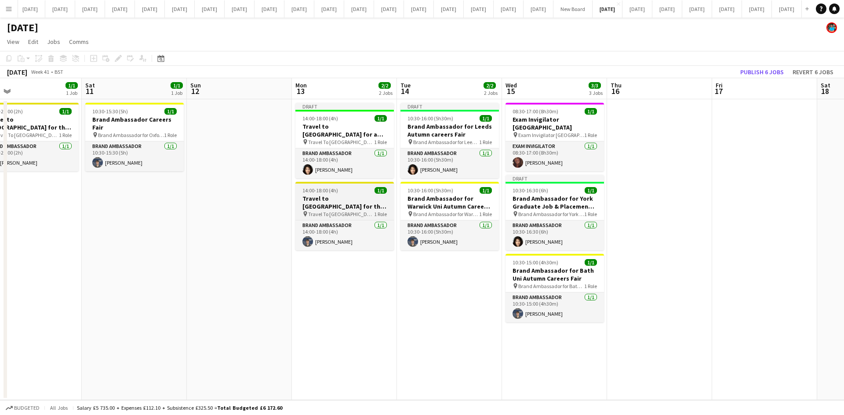
click at [344, 202] on h3 "Travel to [GEOGRAPHIC_DATA] for the Autumn Careers fair on [DATE]" at bounding box center [344, 203] width 98 height 16
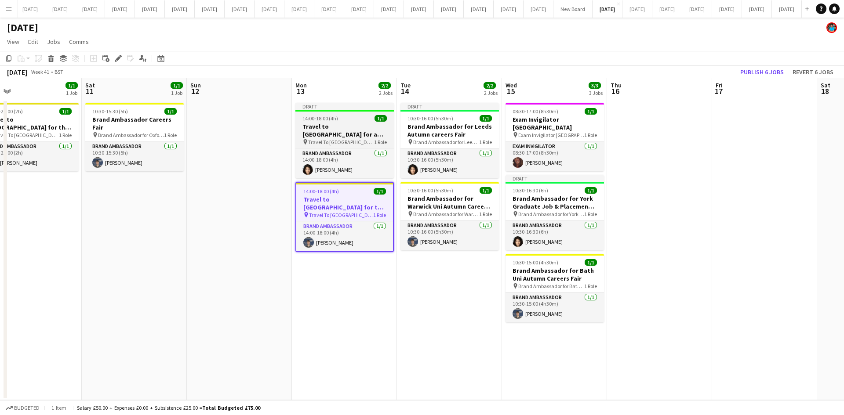
click at [338, 139] on span "Travel To [GEOGRAPHIC_DATA] for Recruitment fair" at bounding box center [341, 142] width 66 height 7
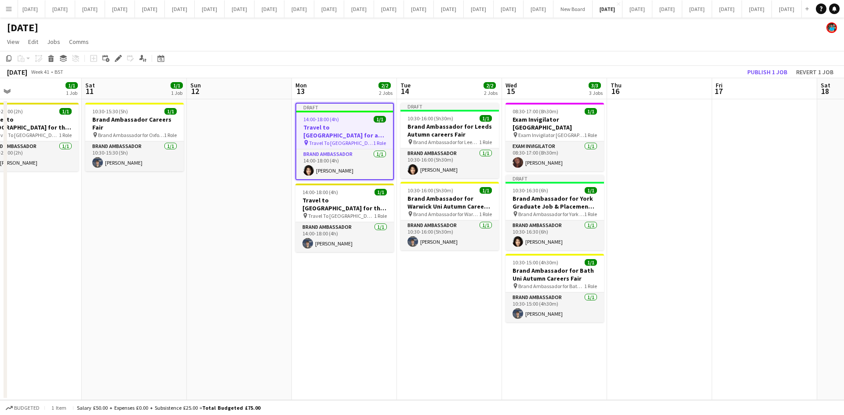
click at [343, 144] on span "Travel To [GEOGRAPHIC_DATA] for Recruitment fair" at bounding box center [341, 143] width 64 height 7
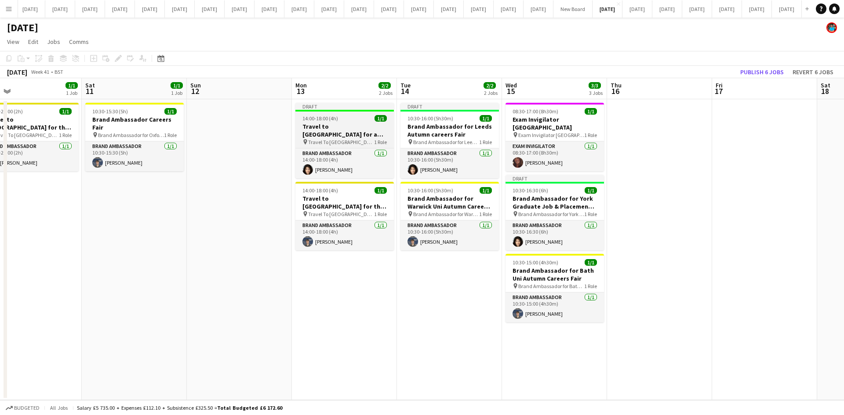
scroll to position [0, 232]
click at [338, 133] on h3 "Travel to [GEOGRAPHIC_DATA] for a recruitment fair on [DATE]" at bounding box center [346, 131] width 98 height 16
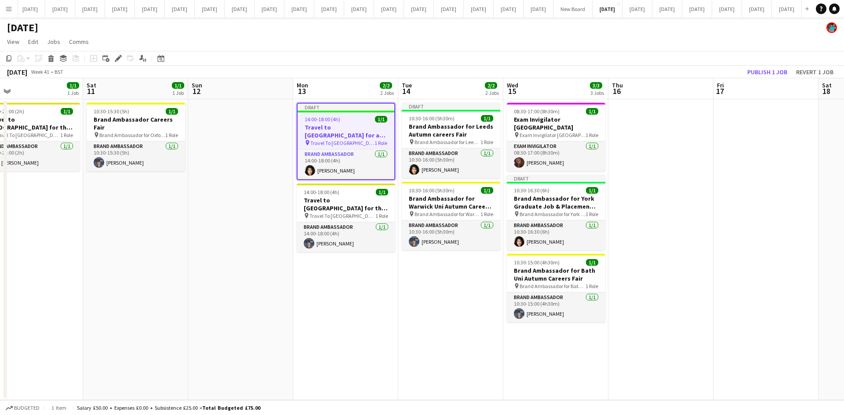
click at [13, 59] on div "Copy Paste Paste Ctrl+V Paste with crew Ctrl+Shift+V Paste linked Job [GEOGRAPH…" at bounding box center [42, 58] width 77 height 11
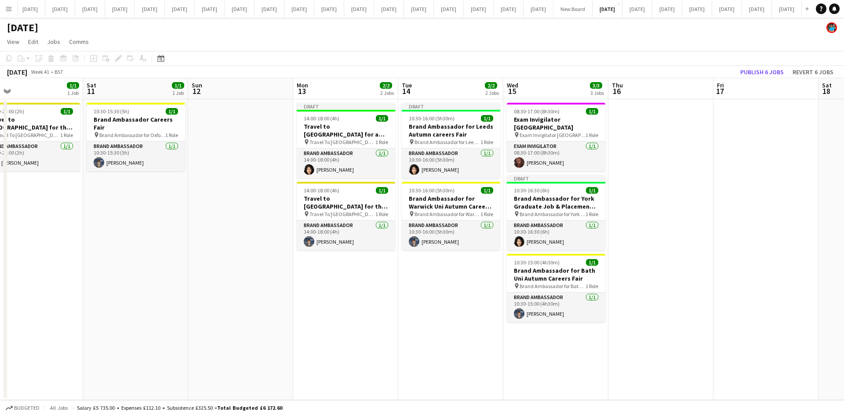
click at [225, 207] on app-date-cell at bounding box center [240, 249] width 105 height 301
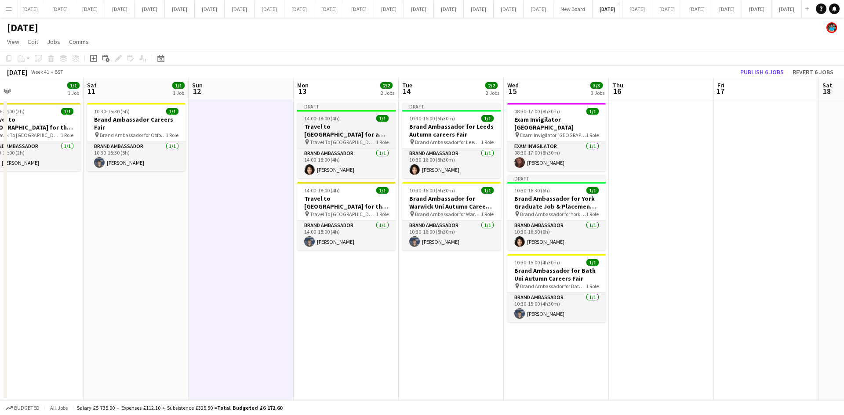
click at [334, 129] on h3 "Travel to [GEOGRAPHIC_DATA] for a recruitment fair on [DATE]" at bounding box center [346, 131] width 98 height 16
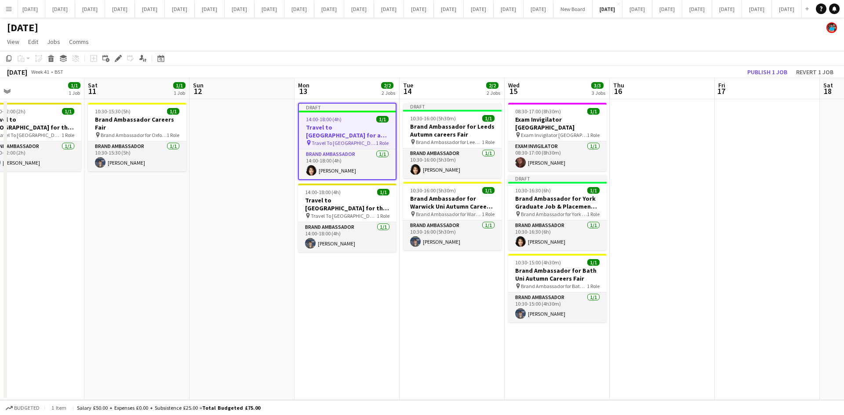
drag, startPoint x: 9, startPoint y: 57, endPoint x: 25, endPoint y: 61, distance: 17.3
click at [9, 56] on icon "Copy" at bounding box center [8, 58] width 7 height 7
click at [431, 332] on app-date-cell "Draft 10:30-16:00 (5h30m) 1/1 Brand Ambassador for Leeds Autumn careers Fair pi…" at bounding box center [451, 249] width 105 height 301
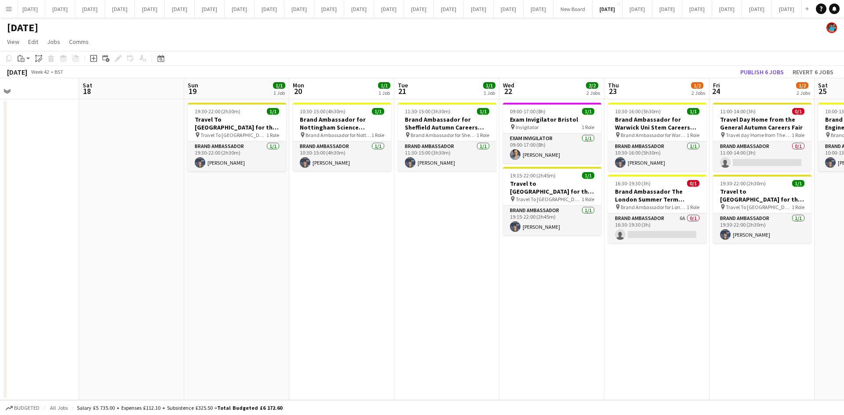
scroll to position [0, 356]
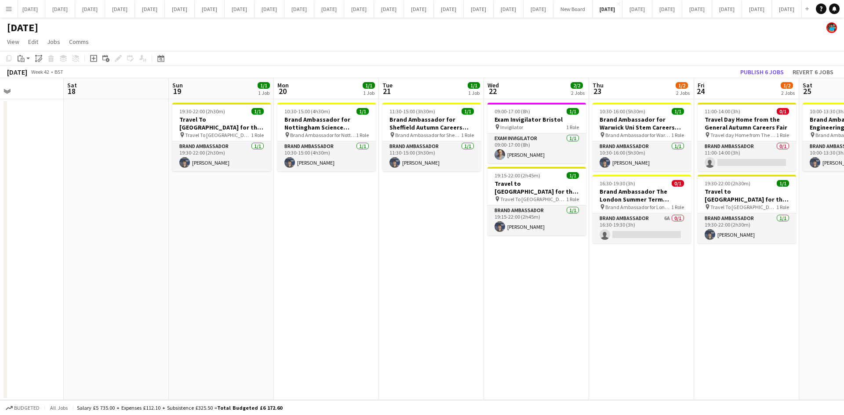
click at [323, 246] on app-date-cell "10:30-15:00 (4h30m) 1/1 Brand Ambassador for Nottingham Science Engineering & T…" at bounding box center [326, 249] width 105 height 301
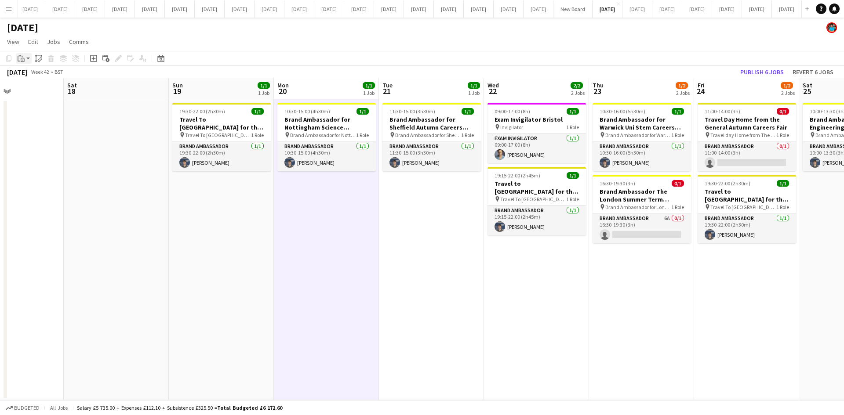
click at [22, 60] on icon at bounding box center [23, 60] width 2 height 0
click at [30, 72] on link "Paste Ctrl+V" at bounding box center [64, 75] width 83 height 8
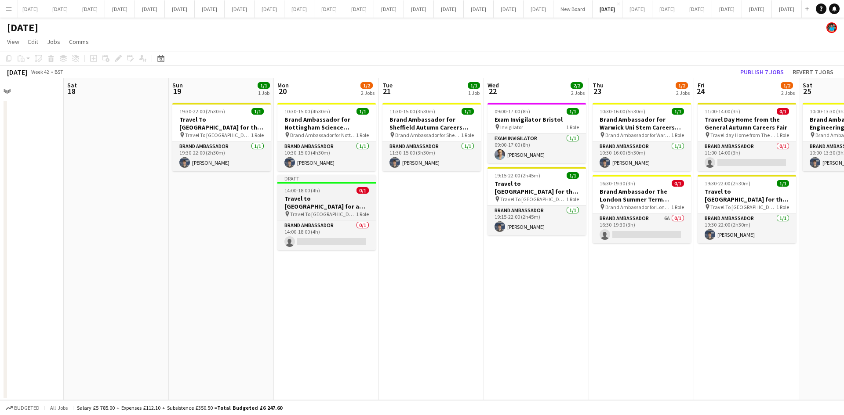
click at [305, 200] on h3 "Travel to [GEOGRAPHIC_DATA] for a recruitment fair on [DATE]" at bounding box center [326, 203] width 98 height 16
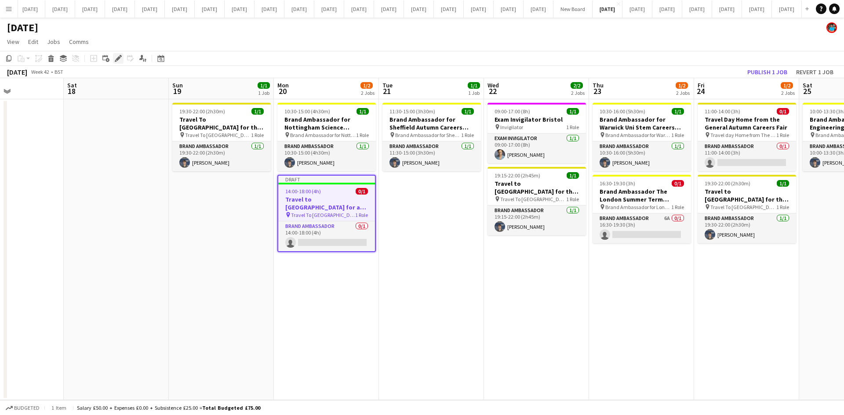
click at [117, 57] on icon "Edit" at bounding box center [118, 58] width 7 height 7
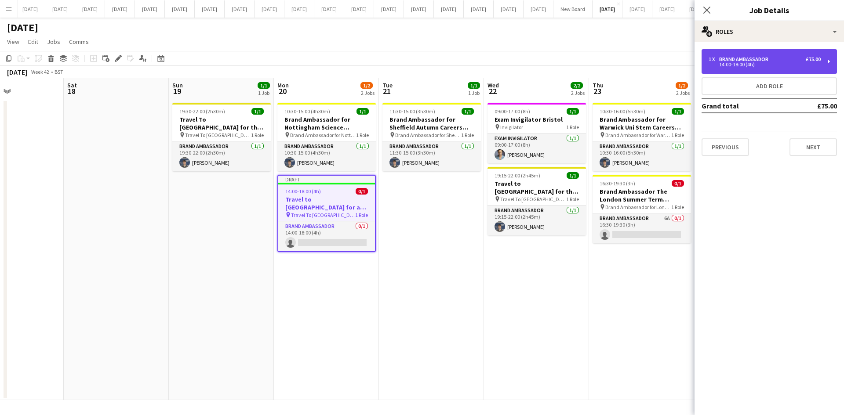
click at [714, 65] on div "14:00-18:00 (4h)" at bounding box center [764, 64] width 112 height 4
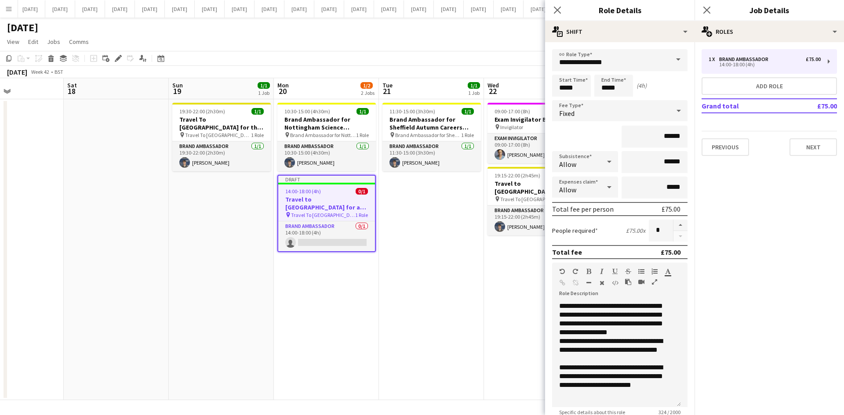
click at [349, 353] on app-date-cell "10:30-15:00 (4h30m) 1/1 Brand Ambassador for Nottingham Science Engineering & T…" at bounding box center [326, 249] width 105 height 301
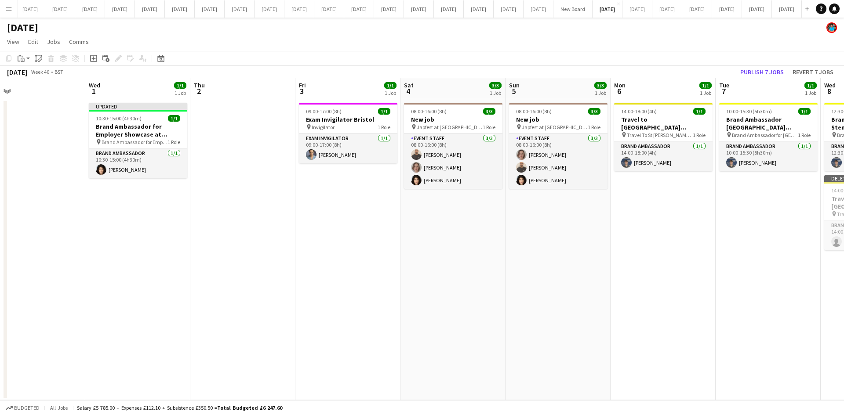
scroll to position [0, 208]
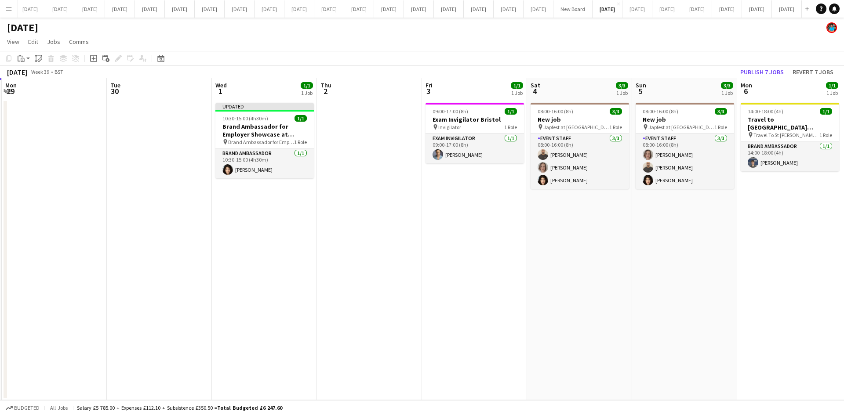
click at [292, 223] on app-date-cell "Updated 10:30-15:00 (4h30m) 1/1 Brand Ambassador for Employer Showcase at [GEOG…" at bounding box center [264, 249] width 105 height 301
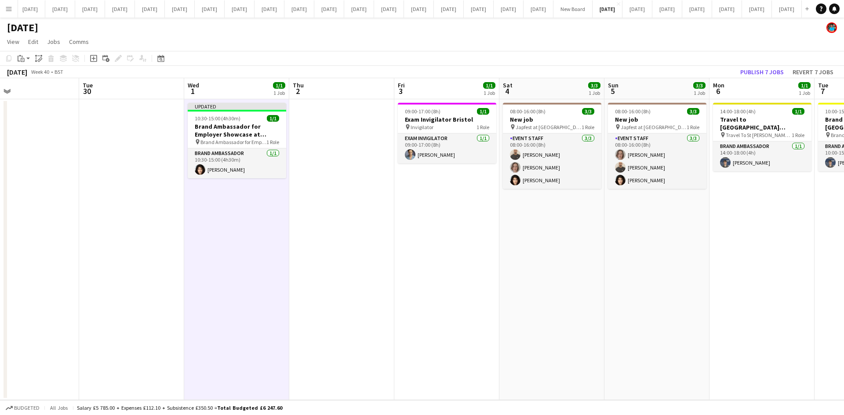
scroll to position [0, 243]
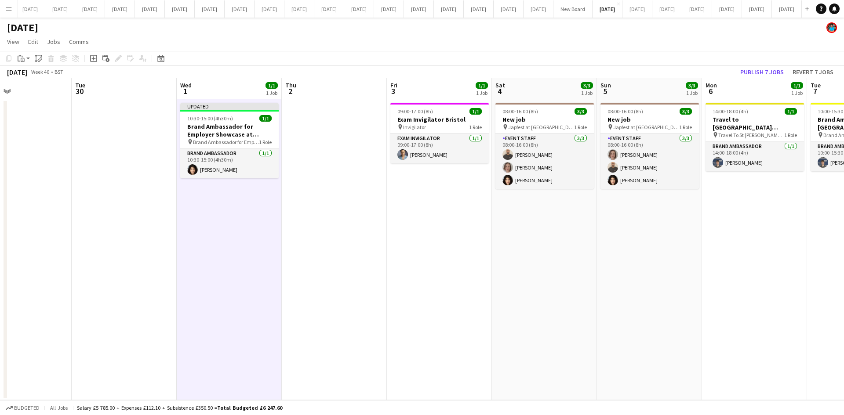
click at [326, 288] on app-date-cell at bounding box center [334, 249] width 105 height 301
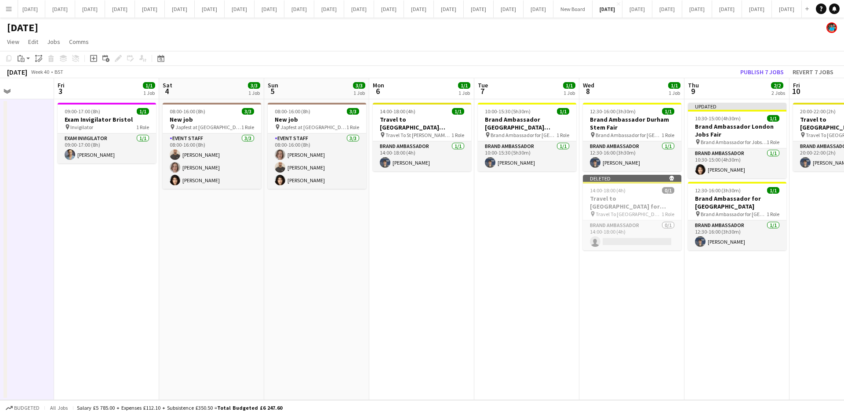
scroll to position [0, 367]
click at [478, 234] on app-date-cell "10:00-15:30 (5h30m) 1/1 Brand Ambassador [GEOGRAPHIC_DATA][PERSON_NAME] Jobs Fa…" at bounding box center [525, 249] width 105 height 301
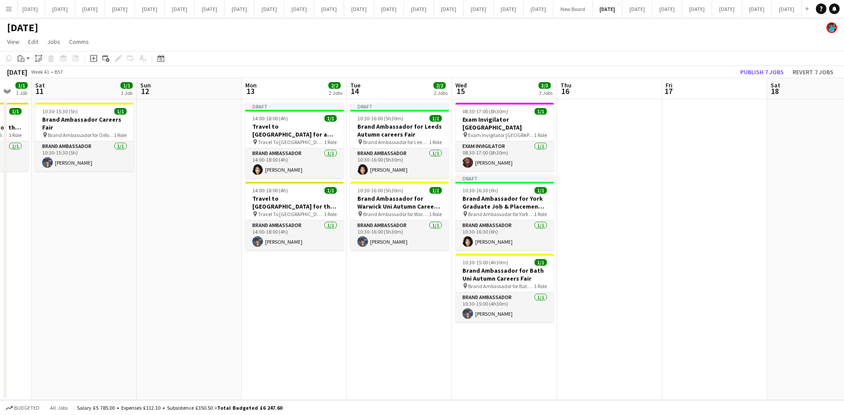
scroll to position [0, 406]
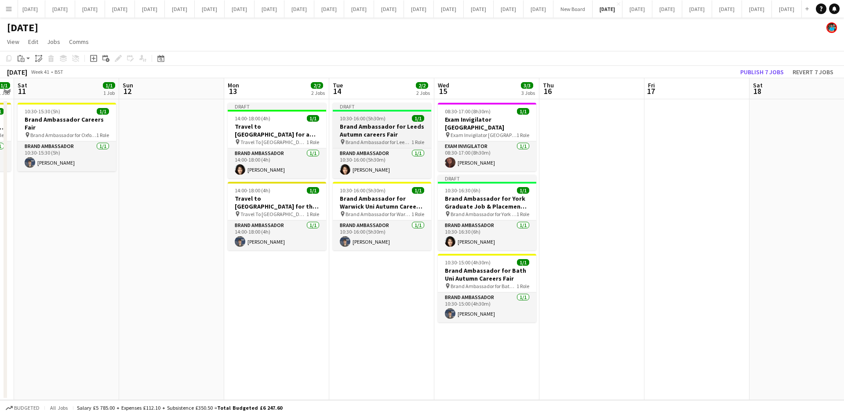
click at [377, 138] on h3 "Brand Ambassador for Leeds Autumn careers Fair" at bounding box center [382, 131] width 98 height 16
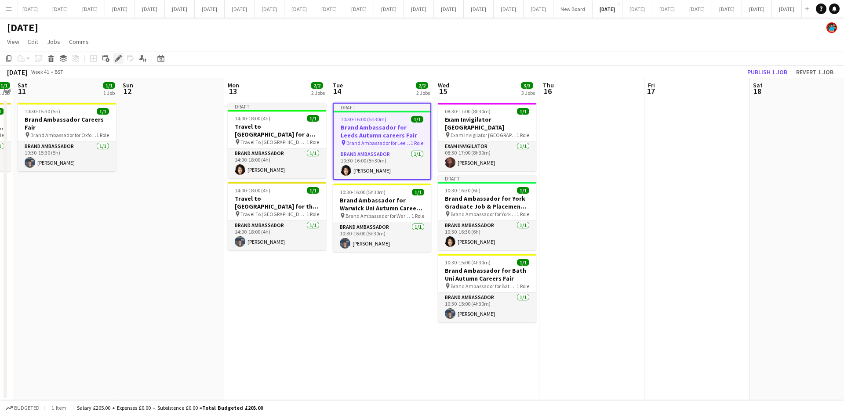
click at [116, 58] on icon "Edit" at bounding box center [118, 58] width 7 height 7
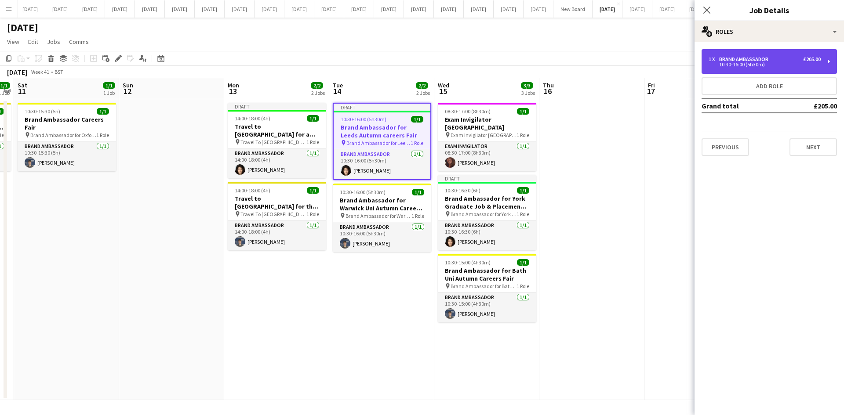
click at [735, 62] on div "10:30-16:00 (5h30m)" at bounding box center [764, 64] width 112 height 4
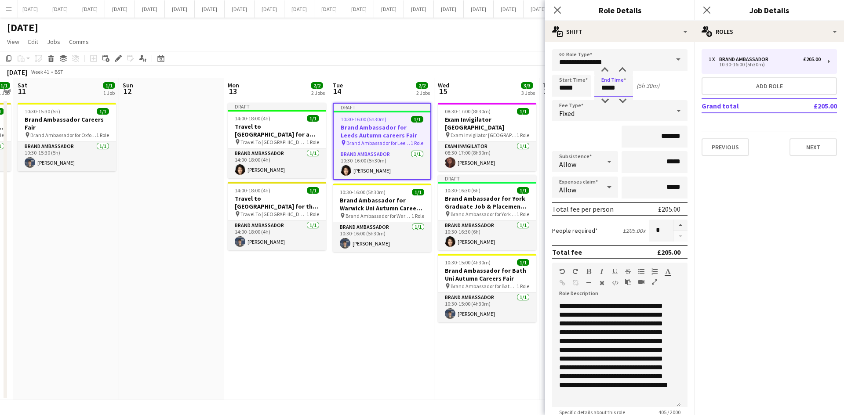
click at [608, 89] on input "*****" at bounding box center [613, 86] width 39 height 22
type input "*****"
click at [749, 200] on mat-expansion-panel "pencil3 General details 1 x Brand Ambassador £205.00 10:30-16:00 (5h30m) Add ro…" at bounding box center [768, 228] width 149 height 373
click at [804, 147] on button "Next" at bounding box center [812, 147] width 47 height 18
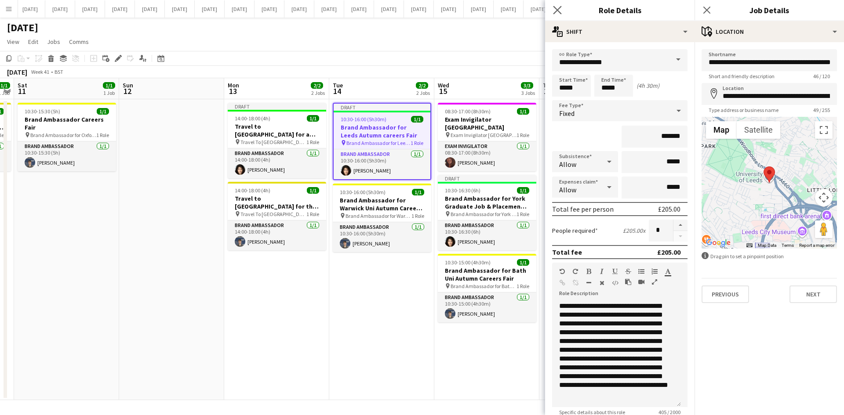
click at [558, 5] on app-icon "Close pop-in" at bounding box center [557, 10] width 13 height 13
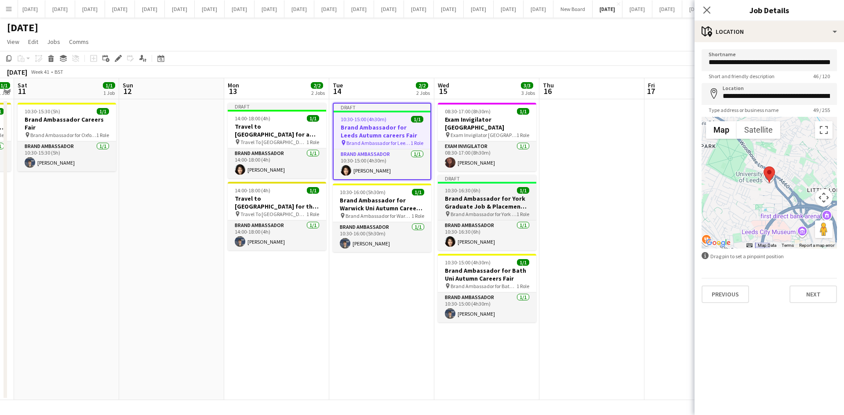
click at [470, 195] on h3 "Brand Ambassador for York Graduate Job & Placement Fair" at bounding box center [487, 203] width 98 height 16
type input "**********"
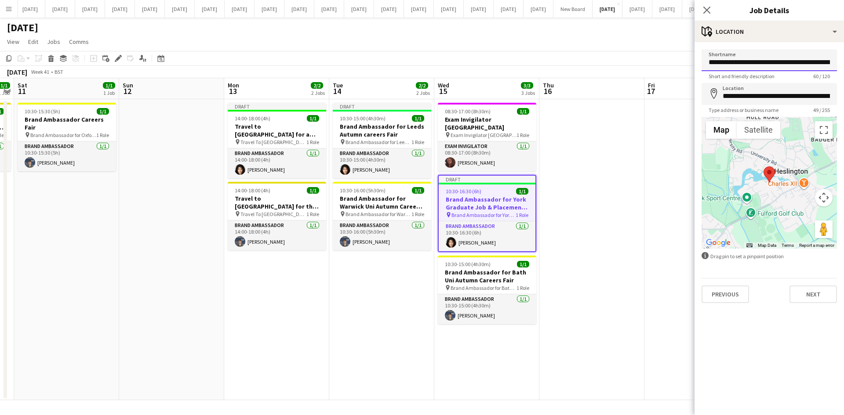
click at [724, 62] on input "**********" at bounding box center [768, 60] width 135 height 22
drag, startPoint x: 717, startPoint y: 142, endPoint x: 717, endPoint y: 137, distance: 5.3
click at [717, 142] on li "Terrain" at bounding box center [726, 147] width 38 height 14
click at [723, 69] on input "**********" at bounding box center [768, 60] width 135 height 22
click at [491, 196] on h3 "Brand Ambassador for York Graduate Job & Placement Fair" at bounding box center [486, 204] width 97 height 16
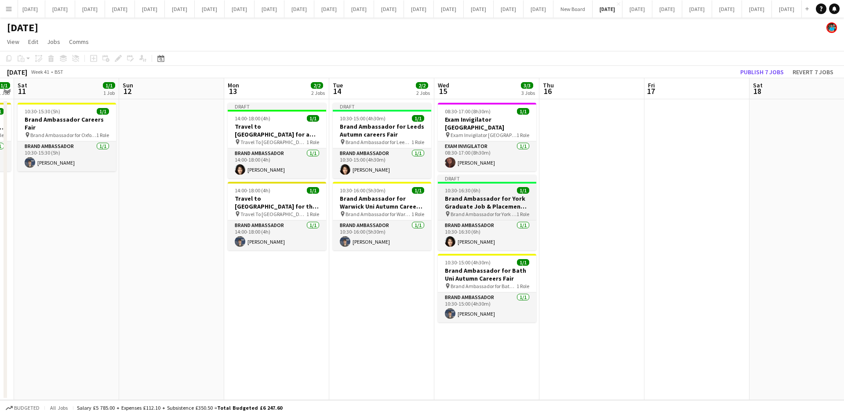
click at [458, 211] on span "Brand Ambassador for York Graduate Job & Placement Fair fair" at bounding box center [483, 214] width 66 height 7
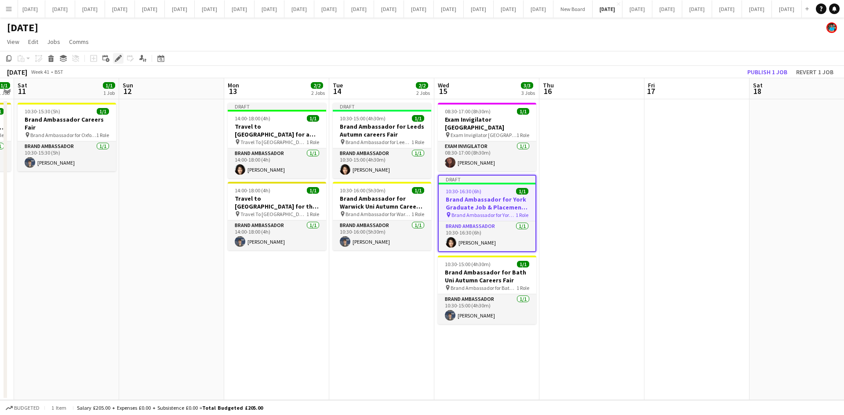
click at [116, 60] on icon at bounding box center [116, 61] width 2 height 2
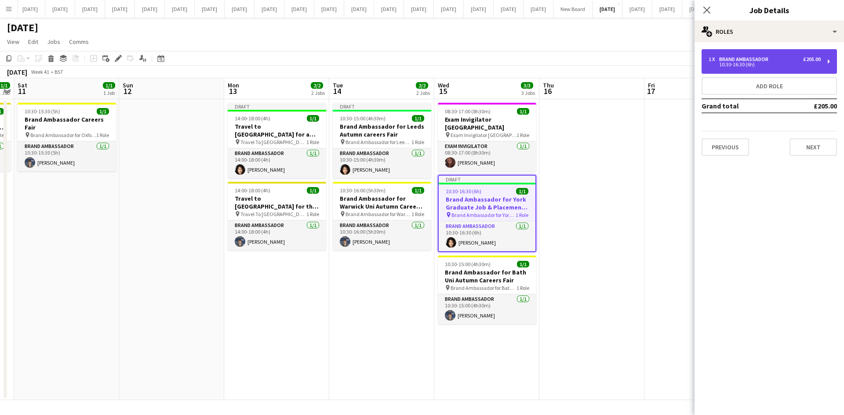
click at [734, 69] on div "1 x Brand Ambassador £205.00 10:30-16:30 (6h)" at bounding box center [768, 61] width 135 height 25
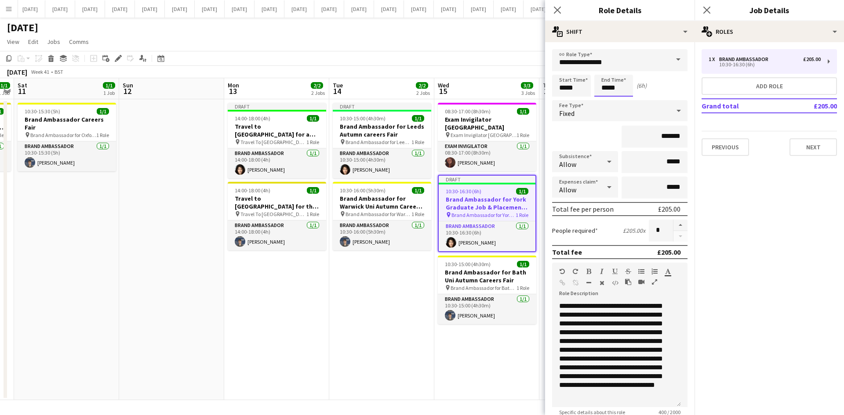
click at [616, 87] on input "*****" at bounding box center [613, 86] width 39 height 22
click at [613, 89] on input "*****" at bounding box center [613, 86] width 39 height 22
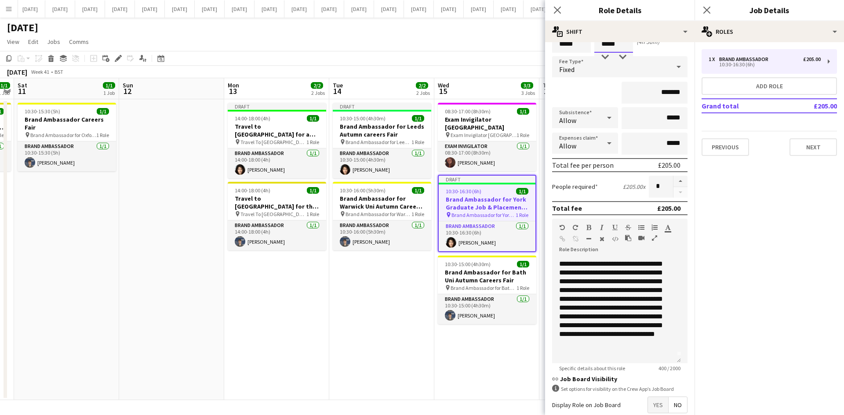
type input "*****"
click at [713, 279] on mat-expansion-panel "pencil3 General details 1 x Brand Ambassador £205.00 10:30-16:30 (6h) Add role …" at bounding box center [768, 228] width 149 height 373
click at [826, 151] on button "Next" at bounding box center [812, 147] width 47 height 18
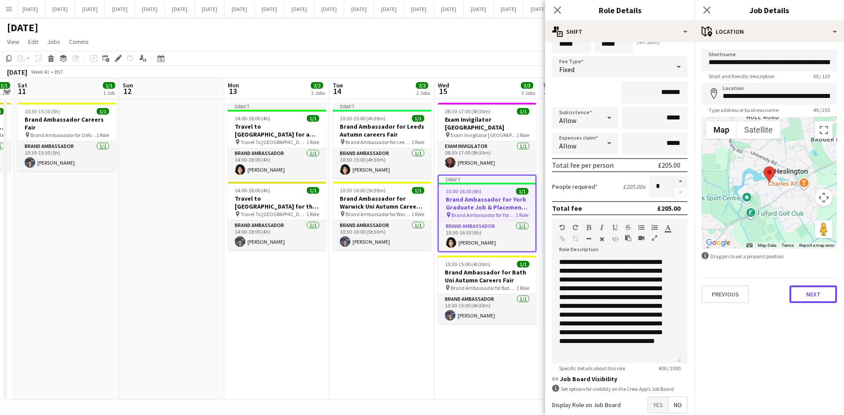
click at [805, 294] on button "Next" at bounding box center [812, 295] width 47 height 18
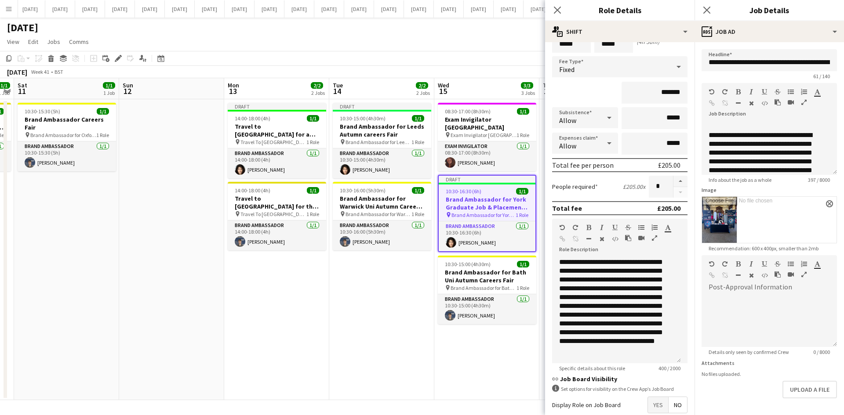
scroll to position [33, 0]
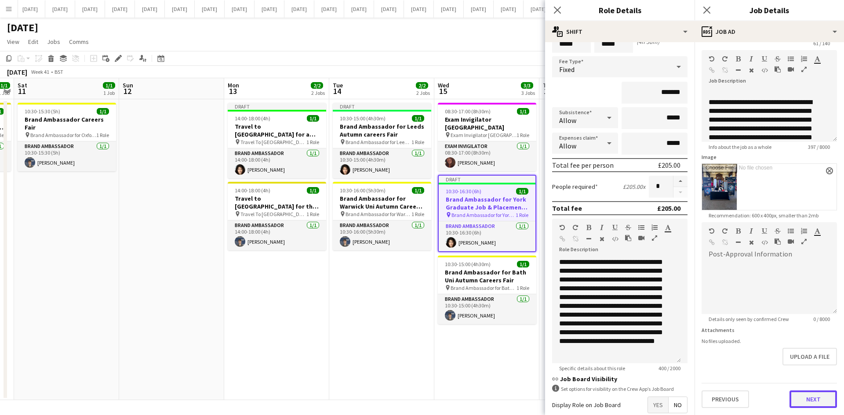
click at [808, 397] on button "Next" at bounding box center [812, 400] width 47 height 18
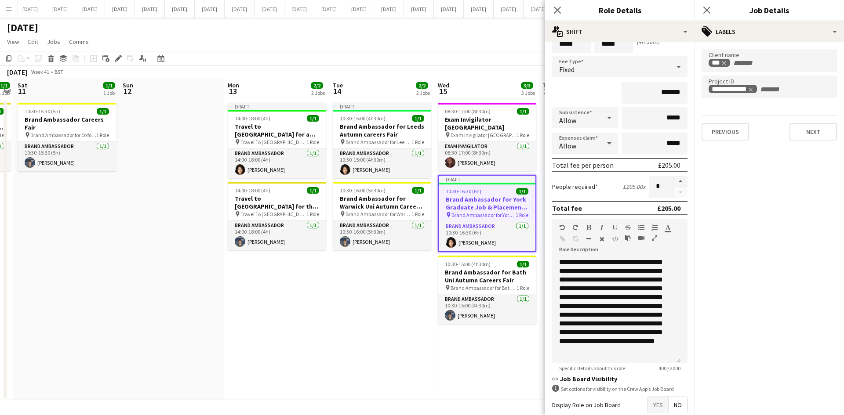
scroll to position [0, 0]
drag, startPoint x: 836, startPoint y: 115, endPoint x: 830, endPoint y: 118, distance: 7.1
click at [835, 116] on form "**********" at bounding box center [768, 94] width 149 height 91
click at [820, 132] on button "Next" at bounding box center [812, 132] width 47 height 18
click at [554, 8] on icon "Close pop-in" at bounding box center [557, 10] width 8 height 8
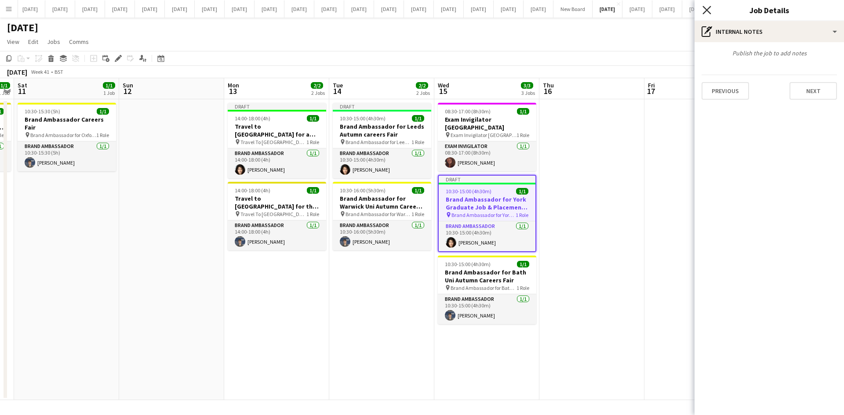
click at [708, 11] on icon "Close pop-in" at bounding box center [706, 10] width 8 height 8
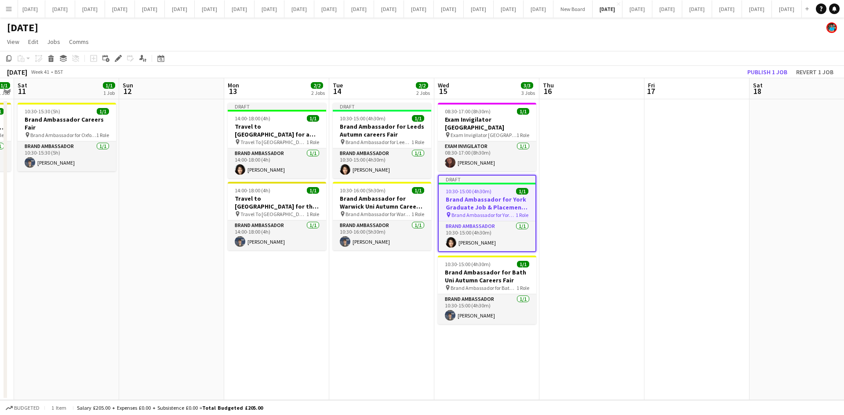
click at [584, 162] on app-date-cell at bounding box center [591, 249] width 105 height 301
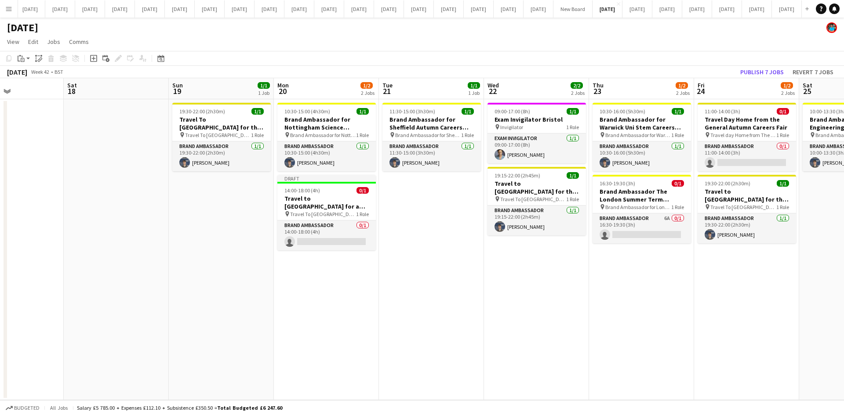
scroll to position [0, 269]
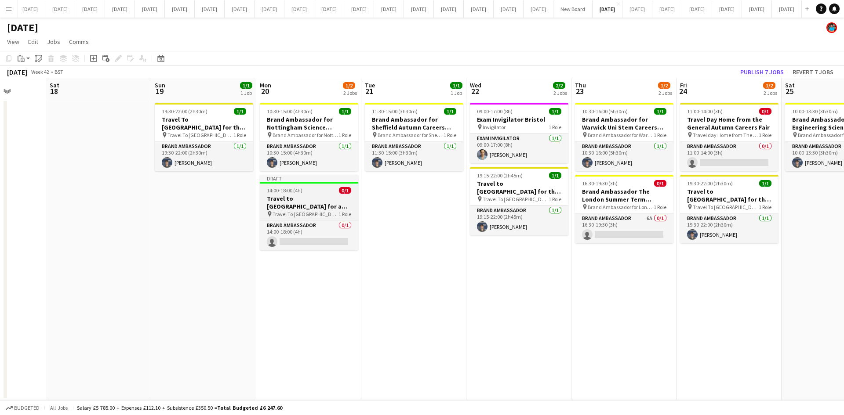
click at [309, 208] on h3 "Travel to [GEOGRAPHIC_DATA] for a recruitment fair on [DATE]" at bounding box center [309, 203] width 98 height 16
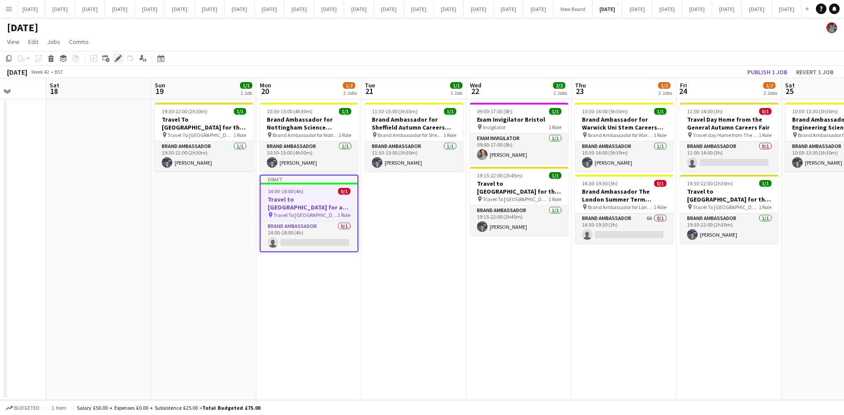
click at [120, 55] on icon "Edit" at bounding box center [118, 58] width 7 height 7
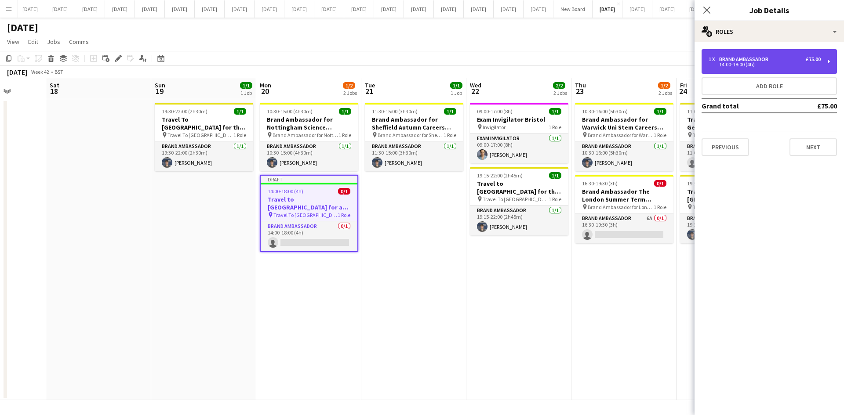
click at [711, 64] on div "14:00-18:00 (4h)" at bounding box center [764, 64] width 112 height 4
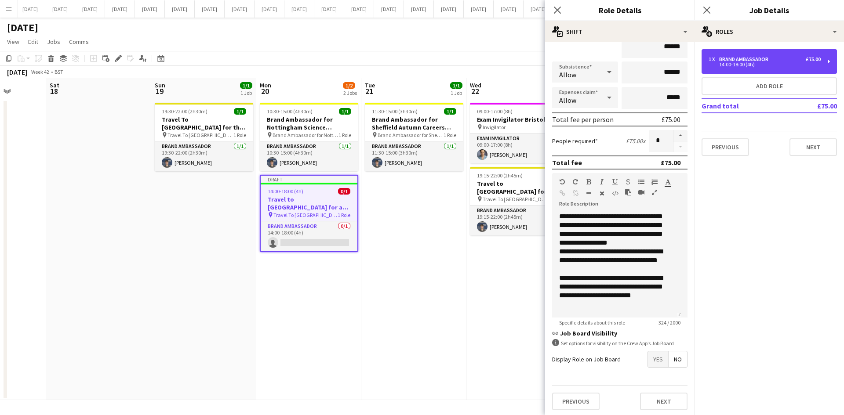
scroll to position [92, 0]
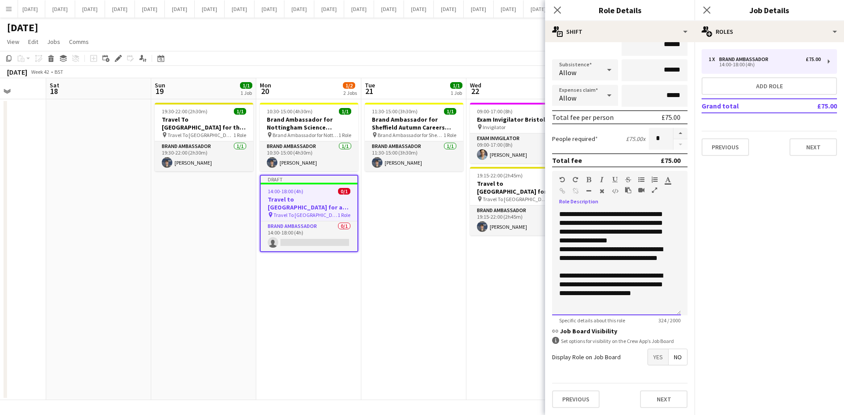
click at [619, 234] on div "**********" at bounding box center [616, 262] width 129 height 105
click at [560, 241] on div "**********" at bounding box center [616, 262] width 129 height 105
click at [585, 243] on div "**********" at bounding box center [616, 262] width 129 height 105
click at [805, 147] on button "Next" at bounding box center [812, 147] width 47 height 18
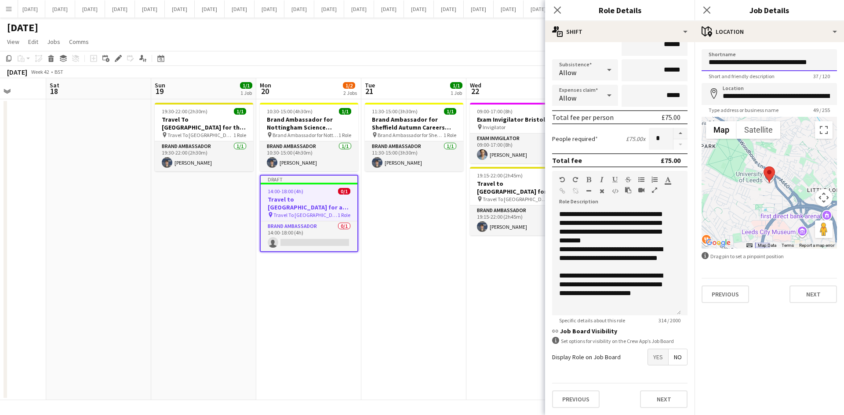
click at [765, 63] on input "**********" at bounding box center [768, 60] width 135 height 22
type input "**********"
click at [820, 297] on button "Next" at bounding box center [812, 295] width 47 height 18
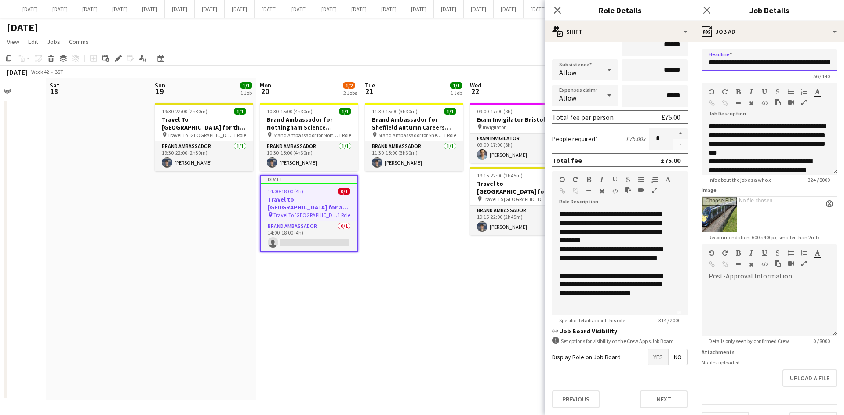
click at [764, 63] on input "**********" at bounding box center [768, 60] width 135 height 22
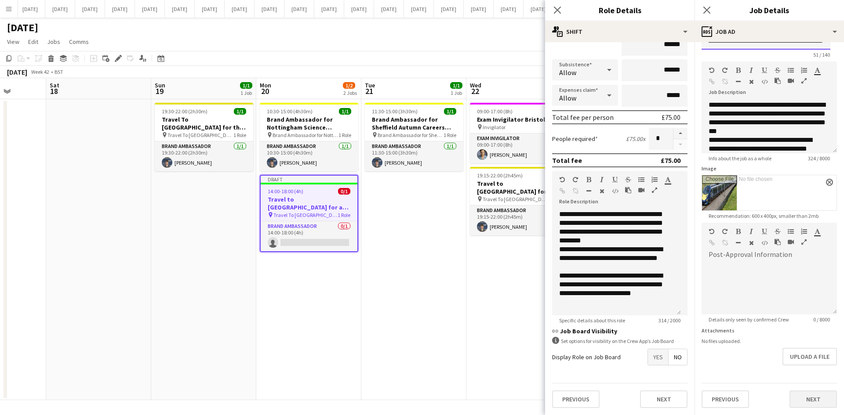
type input "**********"
click at [815, 404] on button "Next" at bounding box center [812, 400] width 47 height 18
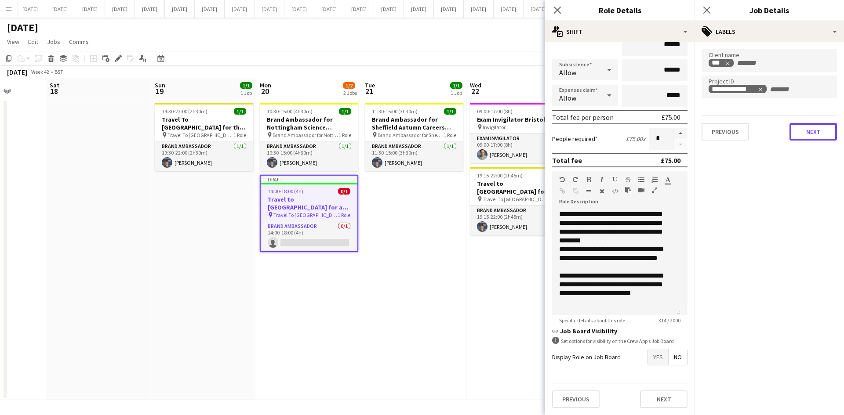
click at [812, 130] on button "Next" at bounding box center [812, 132] width 47 height 18
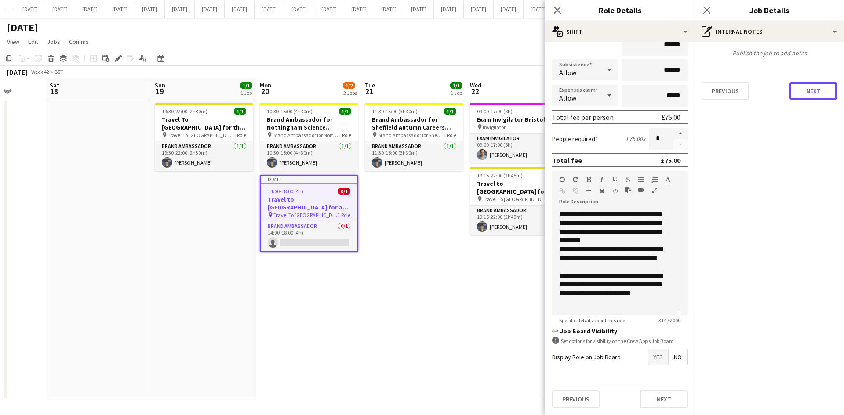
click at [813, 93] on button "Next" at bounding box center [812, 91] width 47 height 18
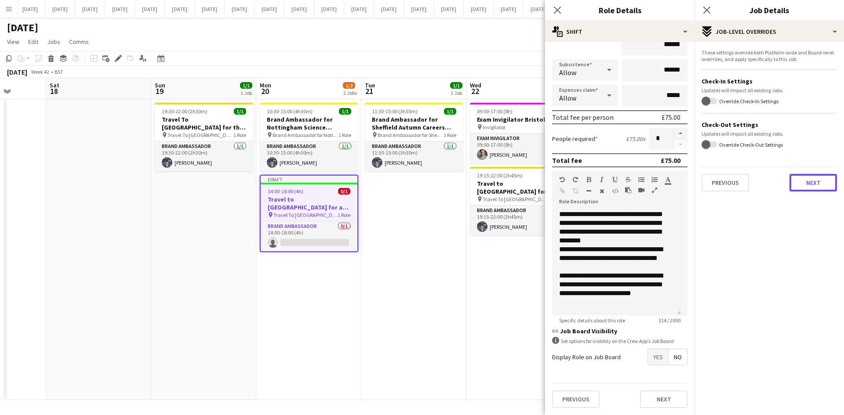
click at [823, 191] on button "Next" at bounding box center [812, 183] width 47 height 18
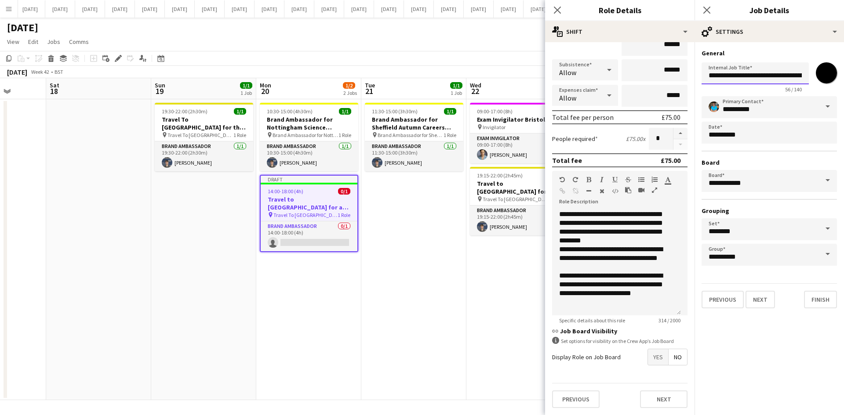
click at [764, 75] on input "**********" at bounding box center [754, 73] width 107 height 22
type input "**********"
click at [823, 297] on button "Finish" at bounding box center [820, 300] width 33 height 18
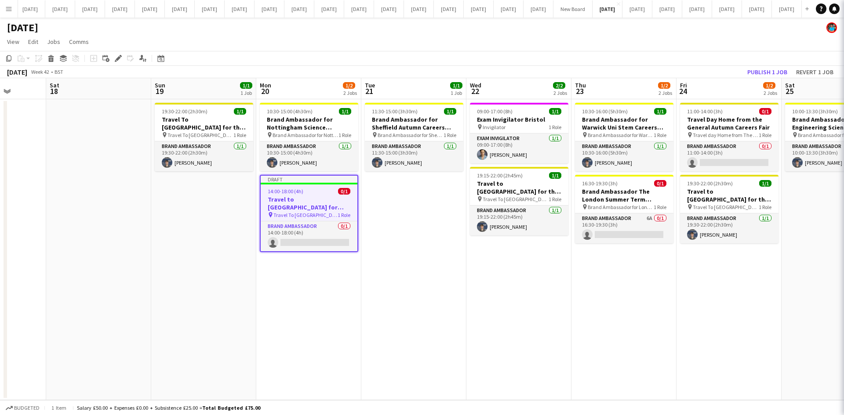
scroll to position [0, 0]
click at [411, 261] on app-date-cell "11:30-15:00 (3h30m) 1/1 Brand Ambassador for Sheffield Autumn Careers Fair pin …" at bounding box center [413, 249] width 105 height 301
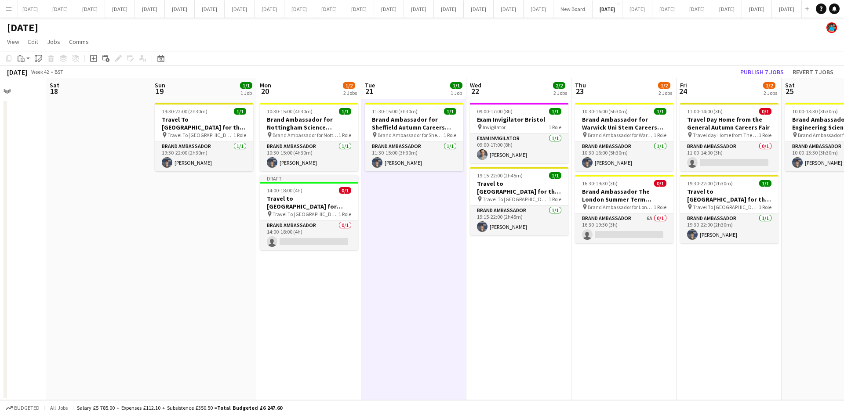
click at [323, 278] on app-date-cell "10:30-15:00 (4h30m) 1/1 Brand Ambassador for Nottingham Science Engineering & T…" at bounding box center [308, 249] width 105 height 301
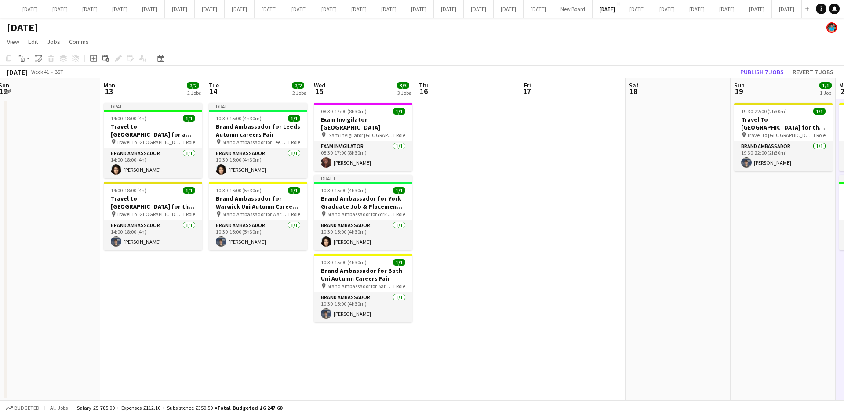
scroll to position [0, 214]
click at [248, 127] on h3 "Brand Ambassador for Leeds Autumn careers Fair" at bounding box center [259, 131] width 98 height 16
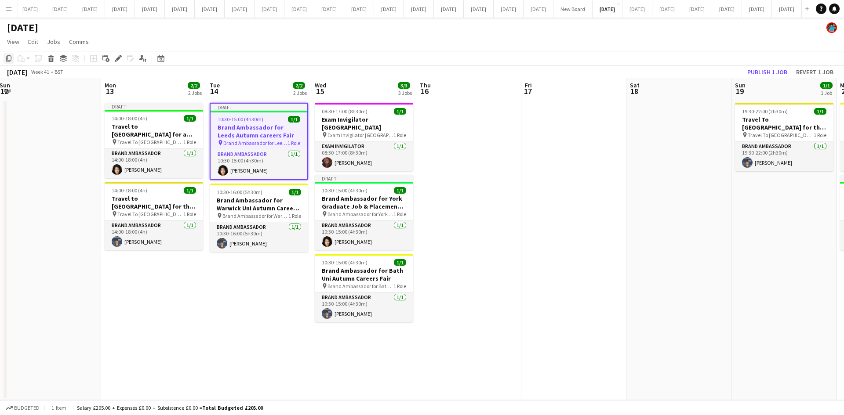
click at [8, 58] on icon "Copy" at bounding box center [8, 58] width 7 height 7
click at [467, 221] on app-date-cell at bounding box center [468, 249] width 105 height 301
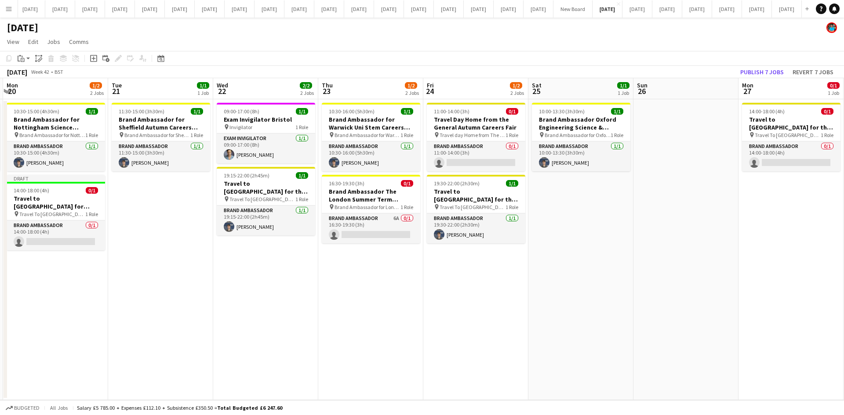
scroll to position [0, 428]
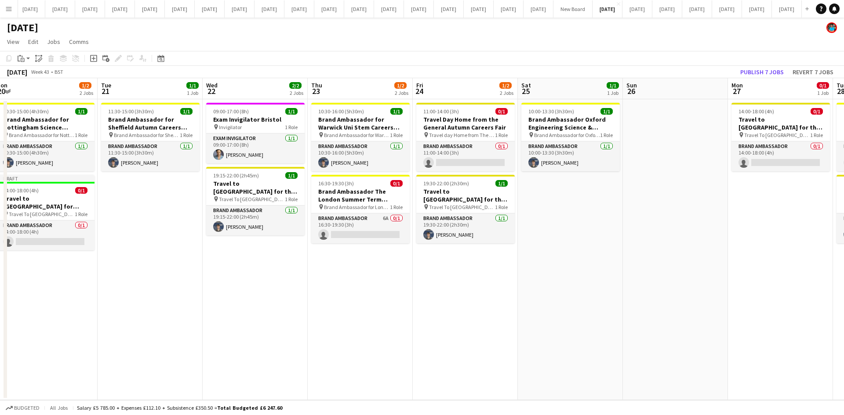
click at [183, 229] on app-date-cell "11:30-15:00 (3h30m) 1/1 Brand Ambassador for Sheffield Autumn Careers Fair pin …" at bounding box center [150, 249] width 105 height 301
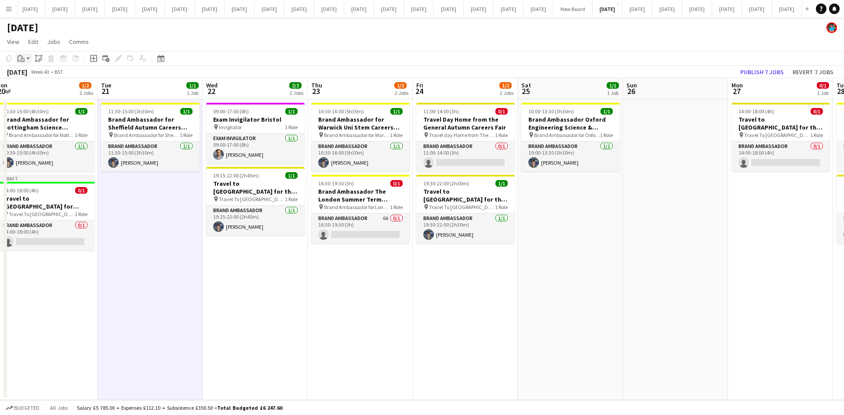
click at [23, 58] on icon at bounding box center [23, 60] width 4 height 4
drag, startPoint x: 28, startPoint y: 75, endPoint x: 40, endPoint y: 84, distance: 14.4
click at [28, 75] on link "Paste Ctrl+V" at bounding box center [64, 75] width 83 height 8
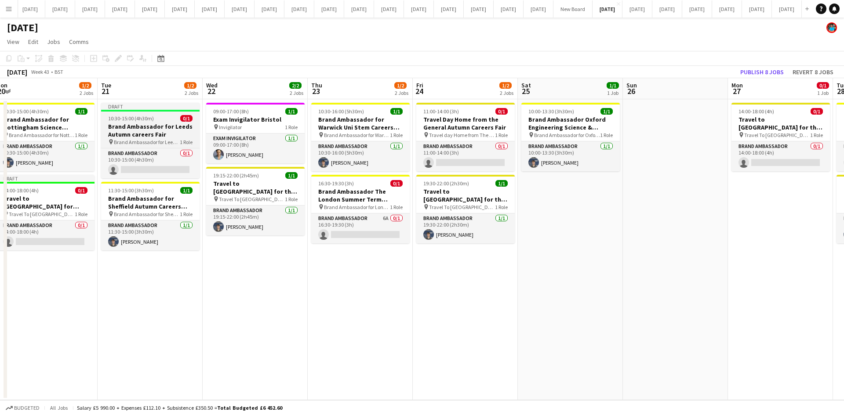
click at [157, 128] on h3 "Brand Ambassador for Leeds Autumn careers Fair" at bounding box center [150, 131] width 98 height 16
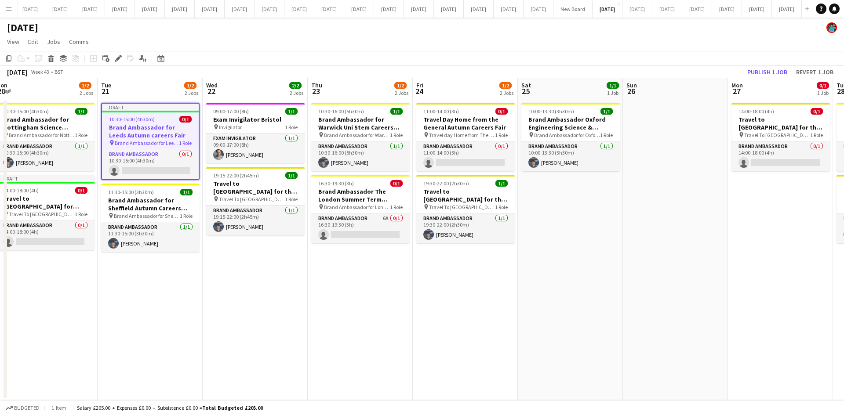
drag, startPoint x: 119, startPoint y: 57, endPoint x: 146, endPoint y: 70, distance: 30.1
click at [120, 57] on icon at bounding box center [118, 58] width 5 height 5
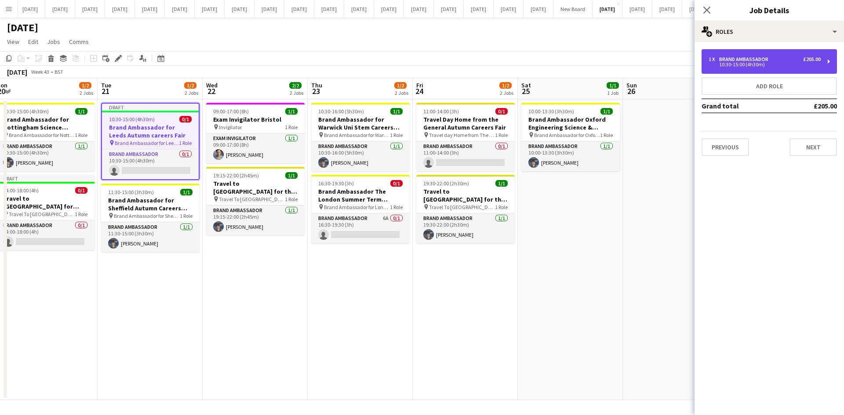
click at [730, 65] on div "10:30-15:00 (4h30m)" at bounding box center [764, 64] width 112 height 4
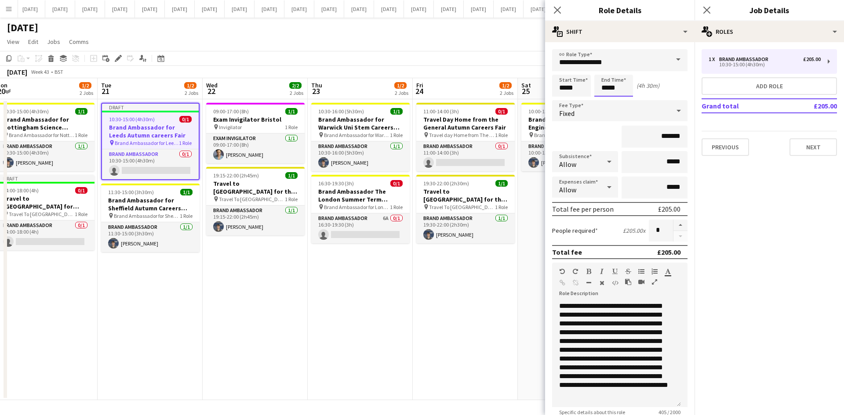
click at [618, 86] on input "*****" at bounding box center [613, 86] width 39 height 22
click at [612, 89] on input "*****" at bounding box center [613, 86] width 39 height 22
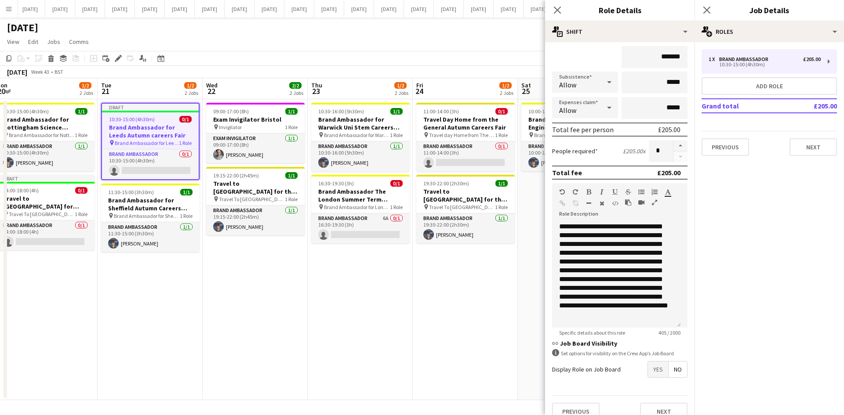
scroll to position [92, 0]
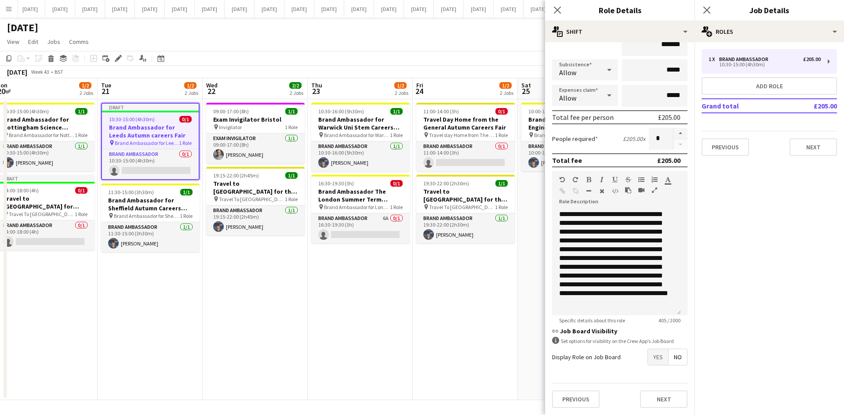
type input "*****"
click at [641, 286] on div "**********" at bounding box center [616, 262] width 129 height 105
click at [823, 148] on button "Next" at bounding box center [812, 147] width 47 height 18
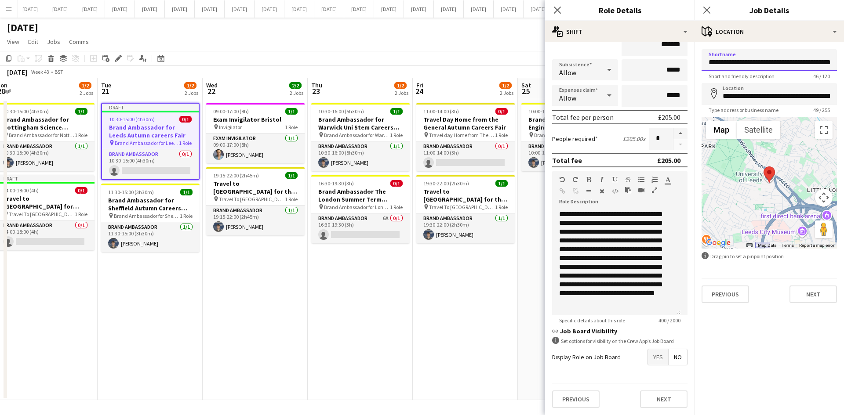
click at [794, 64] on input "**********" at bounding box center [768, 60] width 135 height 22
type input "**********"
click at [828, 295] on button "Next" at bounding box center [812, 295] width 47 height 18
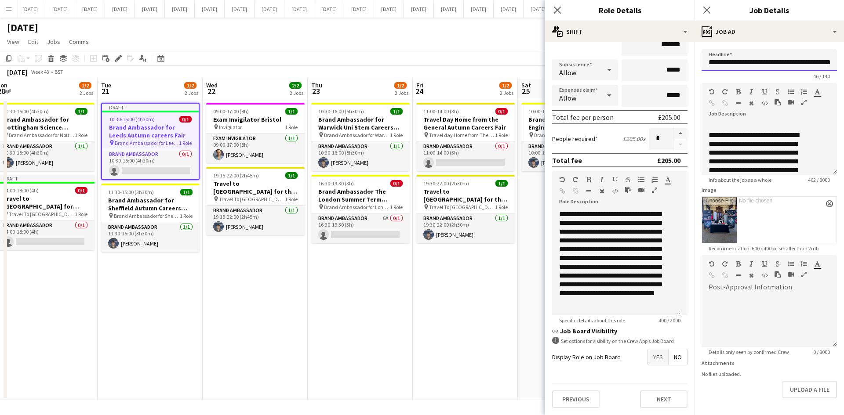
click at [794, 62] on input "**********" at bounding box center [768, 60] width 135 height 22
type input "**********"
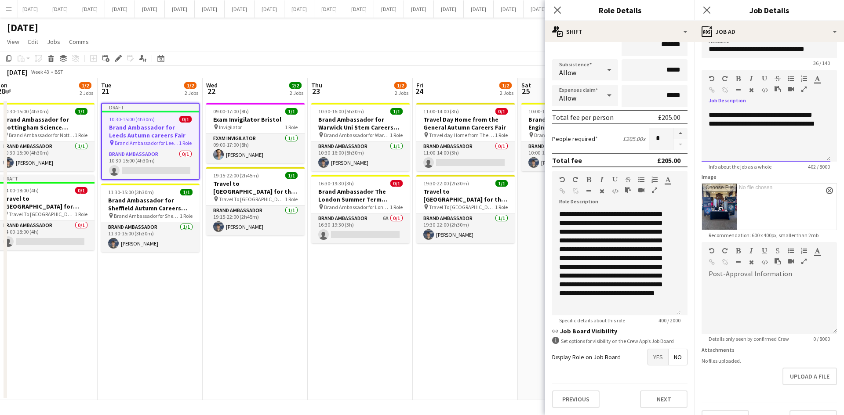
scroll to position [33, 0]
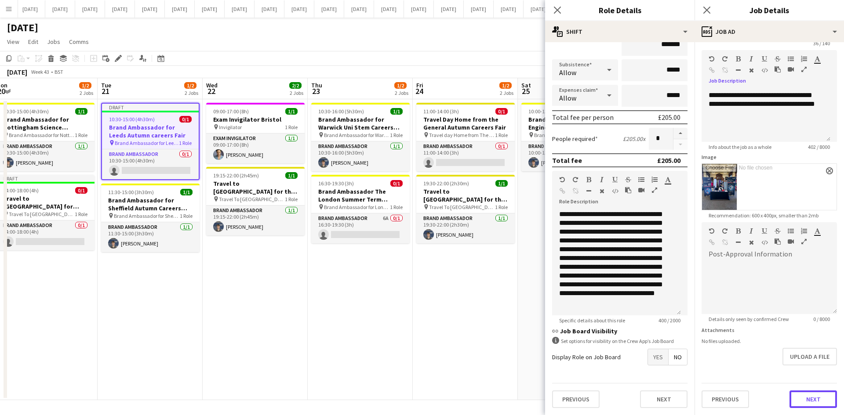
click at [825, 398] on button "Next" at bounding box center [812, 400] width 47 height 18
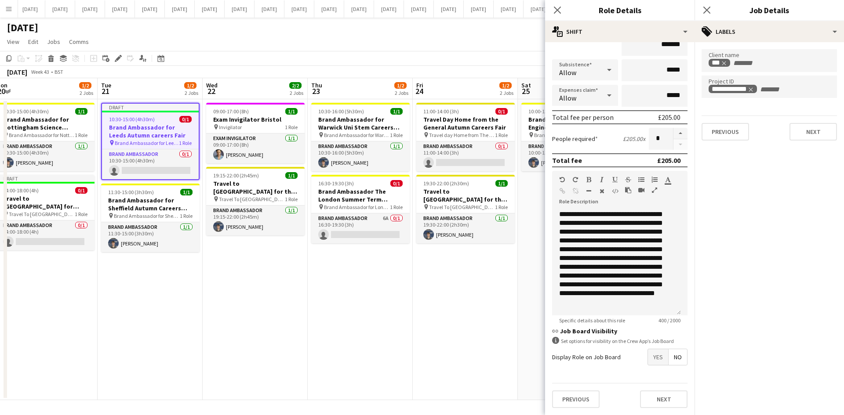
scroll to position [0, 0]
click at [813, 132] on button "Next" at bounding box center [812, 132] width 47 height 18
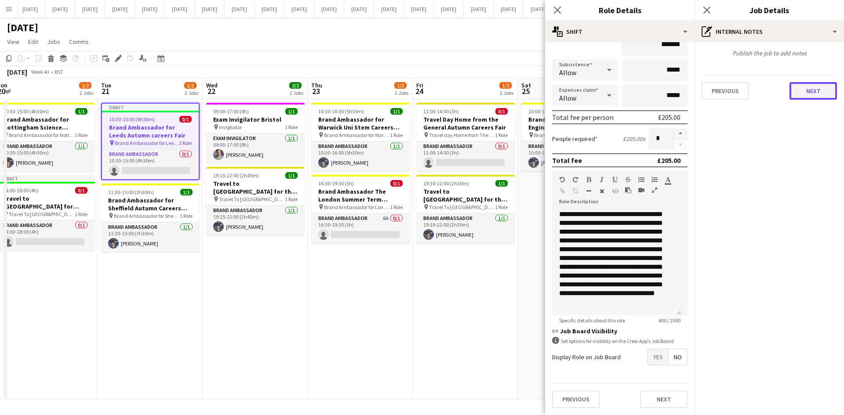
click at [812, 92] on button "Next" at bounding box center [812, 91] width 47 height 18
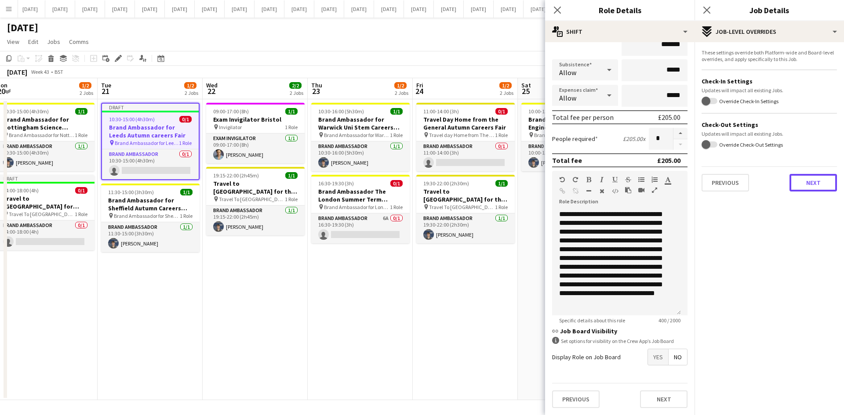
click at [822, 185] on button "Next" at bounding box center [812, 183] width 47 height 18
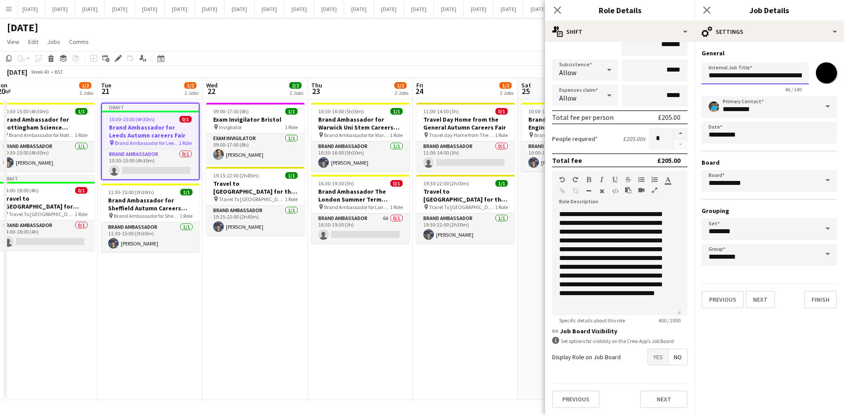
click at [794, 76] on input "**********" at bounding box center [754, 73] width 107 height 22
type input "**********"
click at [830, 306] on button "Finish" at bounding box center [820, 300] width 33 height 18
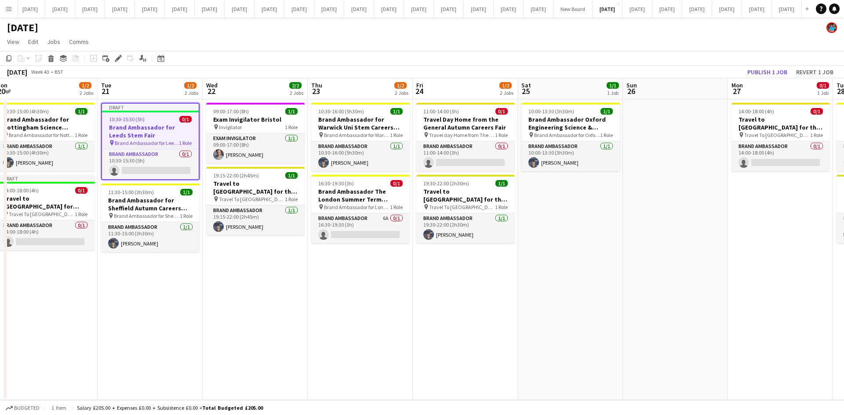
click at [381, 273] on app-date-cell "10:30-16:00 (5h30m) 1/1 Brand Ambassador for Warwick Uni Stem Careers Fair pin …" at bounding box center [360, 249] width 105 height 301
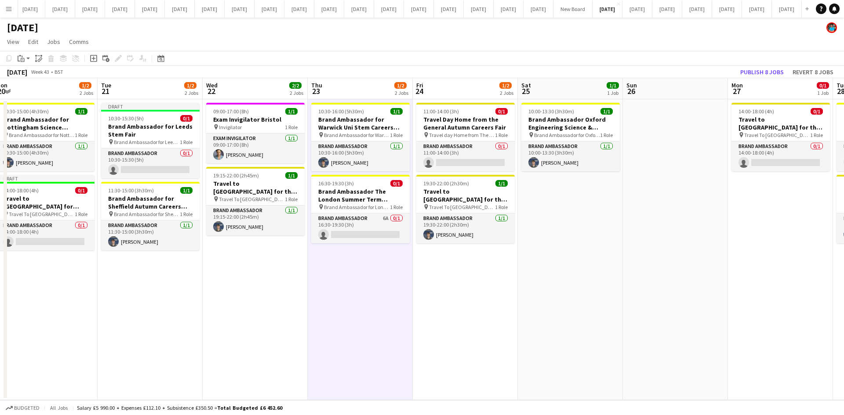
click at [185, 286] on app-date-cell "Draft 10:30-15:30 (5h) 0/1 Brand Ambassador for Leeds Stem Fair pin Brand Ambas…" at bounding box center [150, 249] width 105 height 301
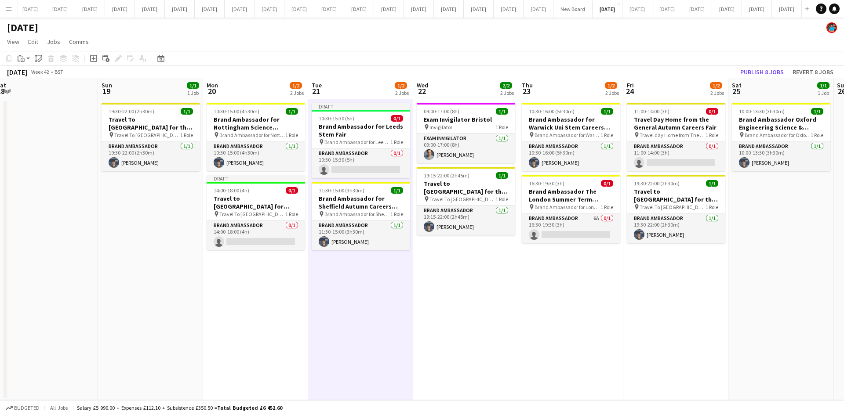
scroll to position [0, 217]
click at [256, 244] on app-card-role "Brand Ambassador 0/1 14:00-18:00 (4h) single-neutral-actions" at bounding box center [256, 236] width 98 height 30
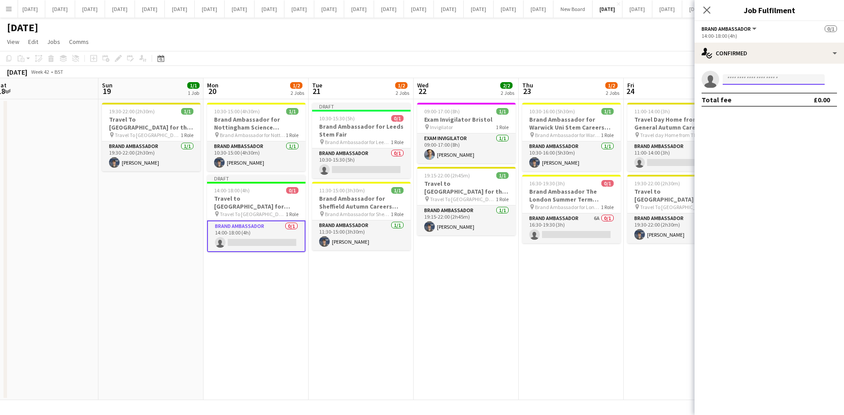
click at [753, 79] on input at bounding box center [773, 79] width 102 height 11
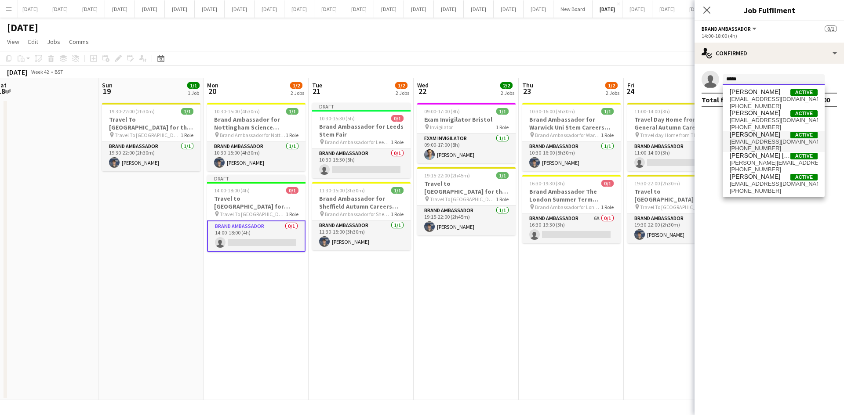
type input "*****"
click at [755, 140] on span "[EMAIL_ADDRESS][DOMAIN_NAME]" at bounding box center [773, 141] width 88 height 7
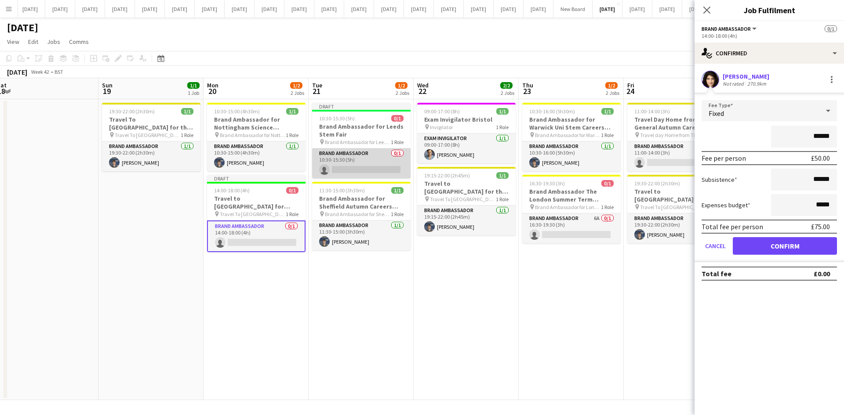
click at [380, 168] on app-card-role "Brand Ambassador 0/1 10:30-15:30 (5h) single-neutral-actions" at bounding box center [361, 164] width 98 height 30
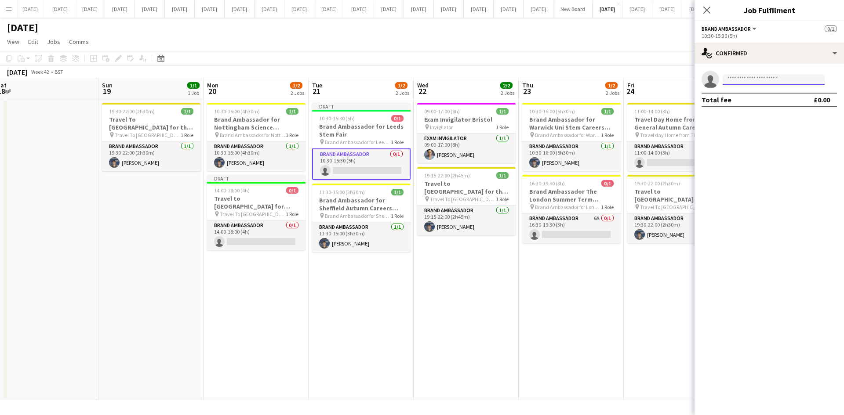
click at [764, 77] on input at bounding box center [773, 79] width 102 height 11
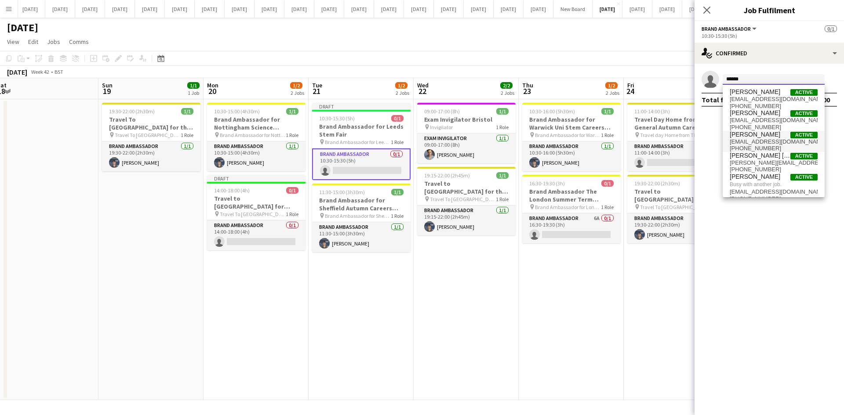
type input "*****"
click at [763, 138] on span "[PERSON_NAME] Active [EMAIL_ADDRESS][DOMAIN_NAME] [PHONE_NUMBER]" at bounding box center [773, 141] width 88 height 21
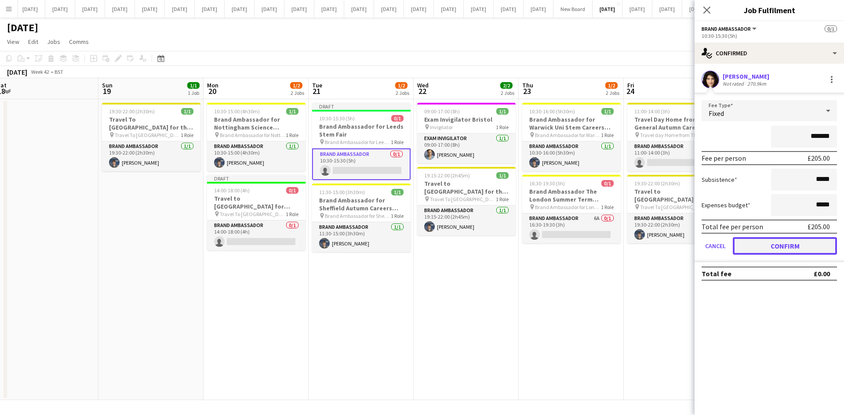
click at [762, 249] on button "Confirm" at bounding box center [784, 246] width 104 height 18
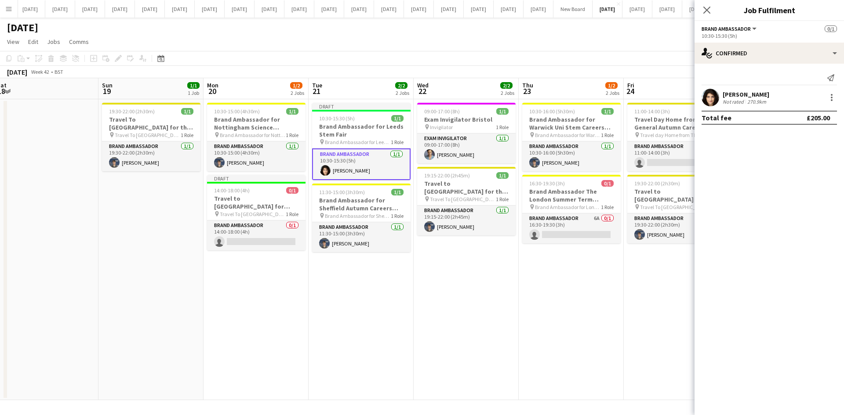
click at [547, 324] on app-date-cell "10:30-16:00 (5h30m) 1/1 Brand Ambassador for Warwick Uni Stem Careers Fair pin …" at bounding box center [570, 249] width 105 height 301
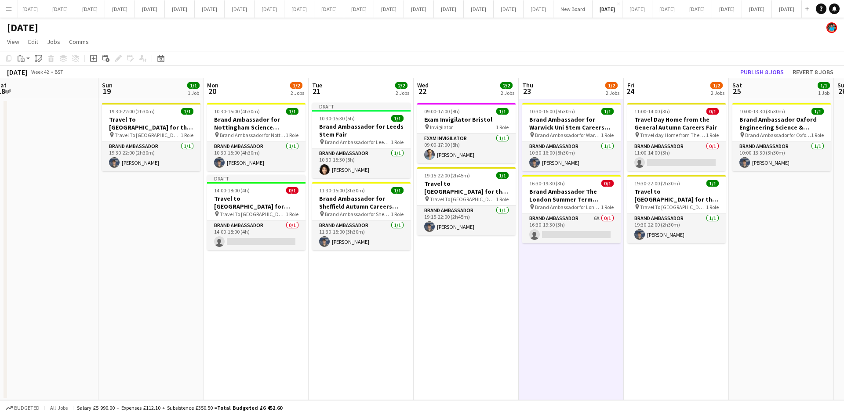
click at [475, 303] on app-date-cell "09:00-17:00 (8h) 1/1 Exam Invigilator Bristol pin Invigilator 1 Role Exam Invig…" at bounding box center [465, 249] width 105 height 301
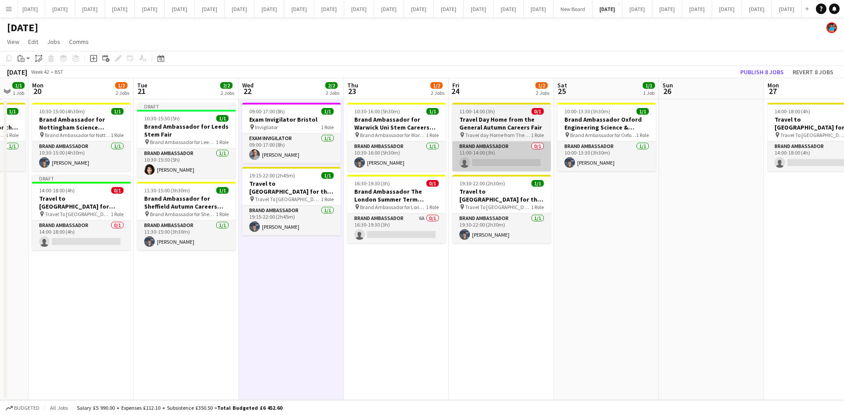
scroll to position [0, 392]
click at [489, 123] on h3 "Travel Day Home from the General Autumn Careers Fair" at bounding box center [500, 124] width 98 height 16
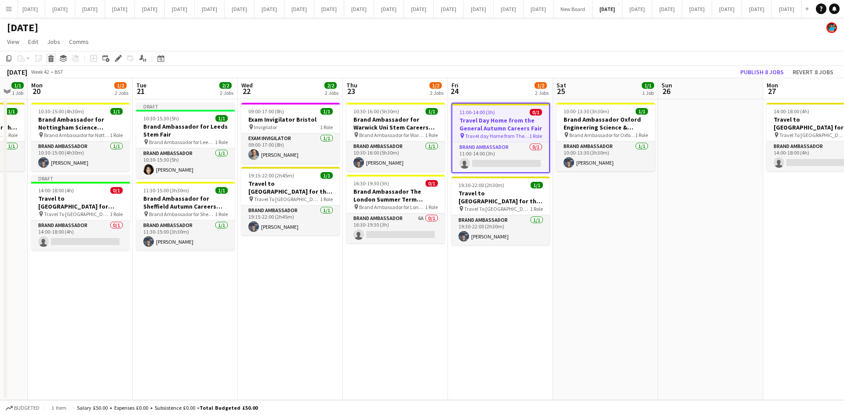
click at [49, 58] on icon "Delete" at bounding box center [50, 58] width 7 height 7
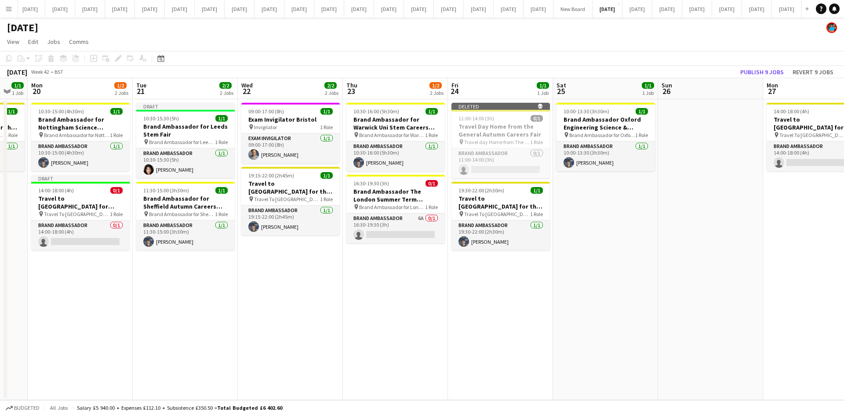
click at [377, 309] on app-date-cell "10:30-16:00 (5h30m) 1/1 Brand Ambassador for Warwick Uni Stem Careers Fair pin …" at bounding box center [395, 249] width 105 height 301
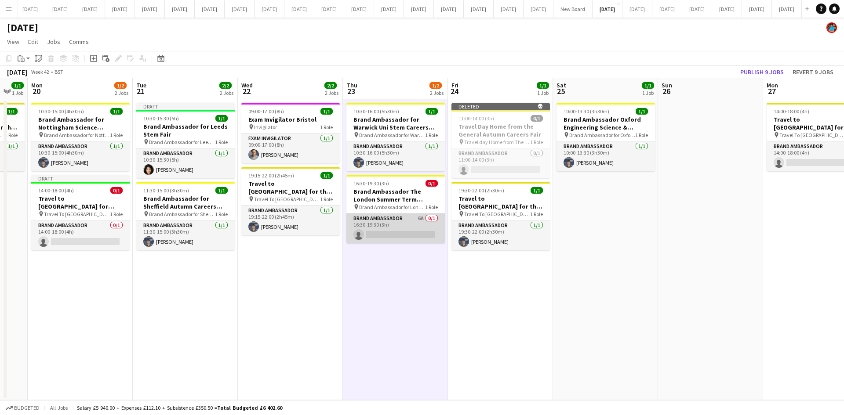
click at [391, 234] on app-card-role "Brand Ambassador 6A 0/1 16:30-19:30 (3h) single-neutral-actions" at bounding box center [395, 229] width 98 height 30
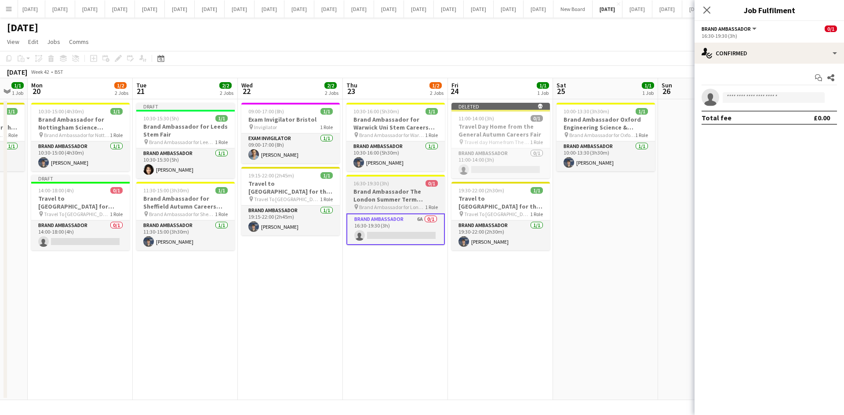
click at [403, 199] on h3 "Brand Ambassador The London Summer Term Careers Fair" at bounding box center [395, 196] width 98 height 16
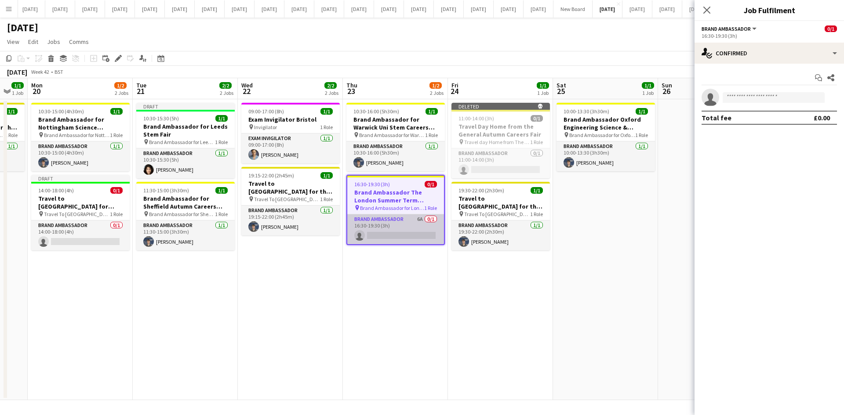
click at [394, 217] on app-card-role "Brand Ambassador 6A 0/1 16:30-19:30 (3h) single-neutral-actions" at bounding box center [395, 229] width 97 height 30
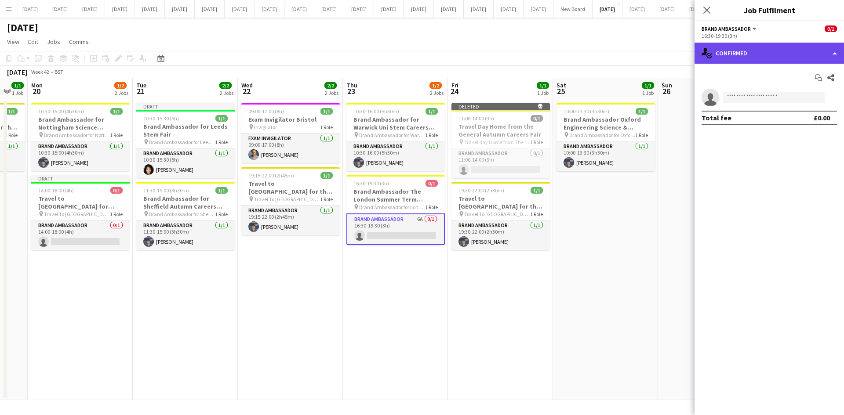
click at [832, 54] on div "single-neutral-actions-check-2 Confirmed" at bounding box center [768, 53] width 149 height 21
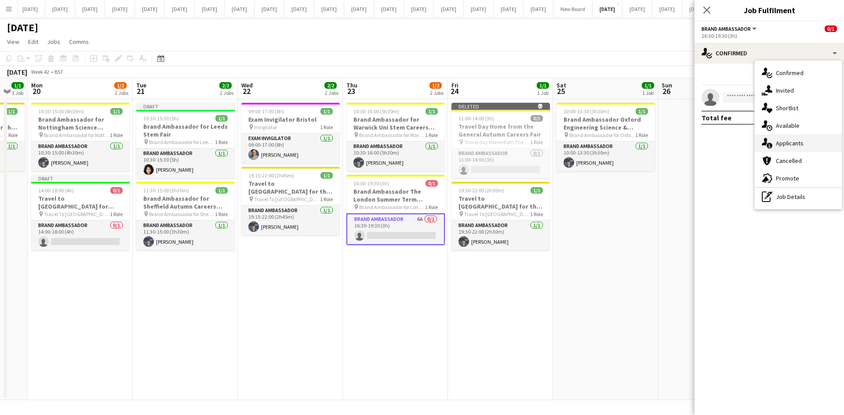
click at [790, 147] on span "Applicants" at bounding box center [789, 143] width 28 height 8
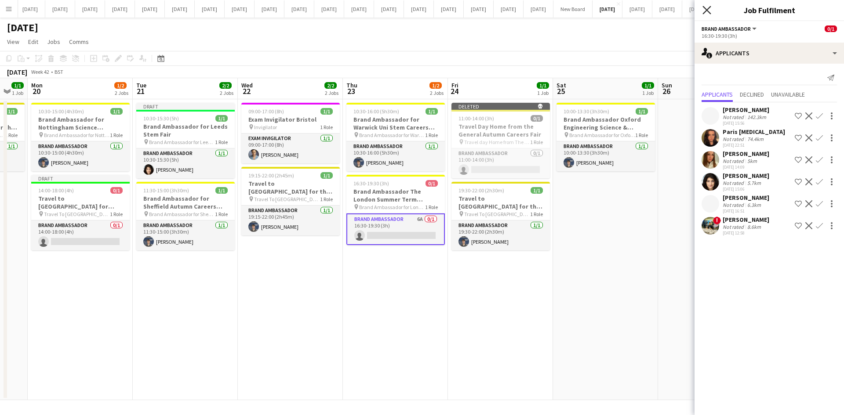
click at [705, 11] on icon "Close pop-in" at bounding box center [706, 10] width 8 height 8
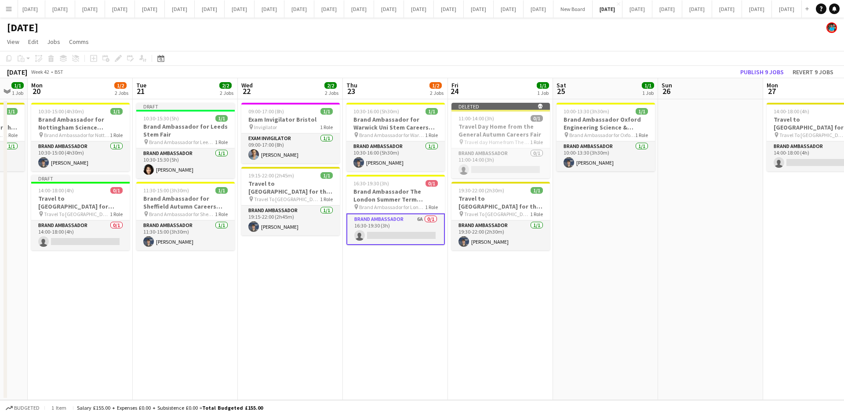
click at [401, 233] on app-card-role "Brand Ambassador 6A 0/1 16:30-19:30 (3h) single-neutral-actions" at bounding box center [395, 230] width 98 height 32
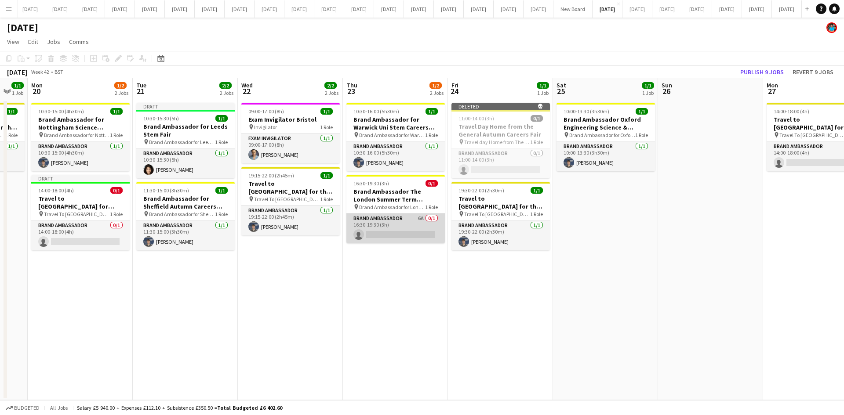
click at [401, 236] on app-card-role "Brand Ambassador 6A 0/1 16:30-19:30 (3h) single-neutral-actions" at bounding box center [395, 229] width 98 height 30
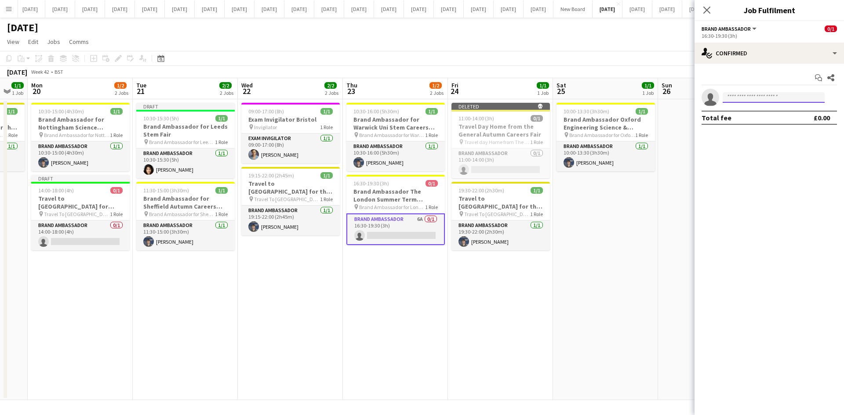
click at [744, 97] on input at bounding box center [773, 97] width 102 height 11
click at [704, 9] on icon "Close pop-in" at bounding box center [706, 10] width 8 height 8
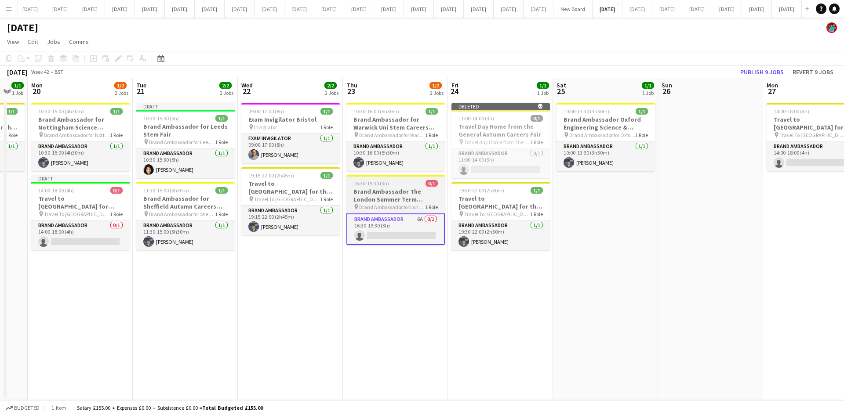
click at [375, 198] on h3 "Brand Ambassador The London Summer Term Careers Fair" at bounding box center [395, 196] width 98 height 16
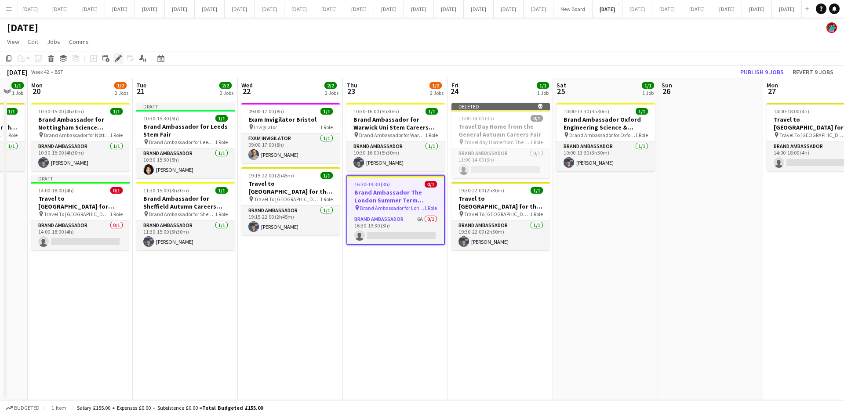
click at [118, 58] on icon at bounding box center [118, 58] width 5 height 5
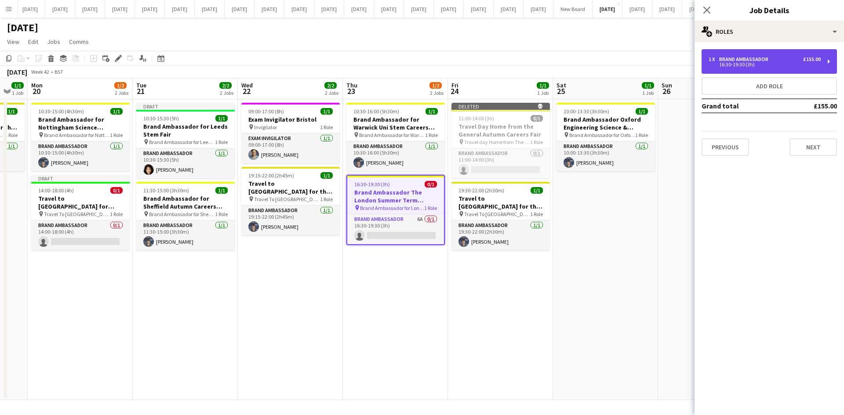
click at [722, 67] on div "16:30-19:30 (3h)" at bounding box center [764, 64] width 112 height 4
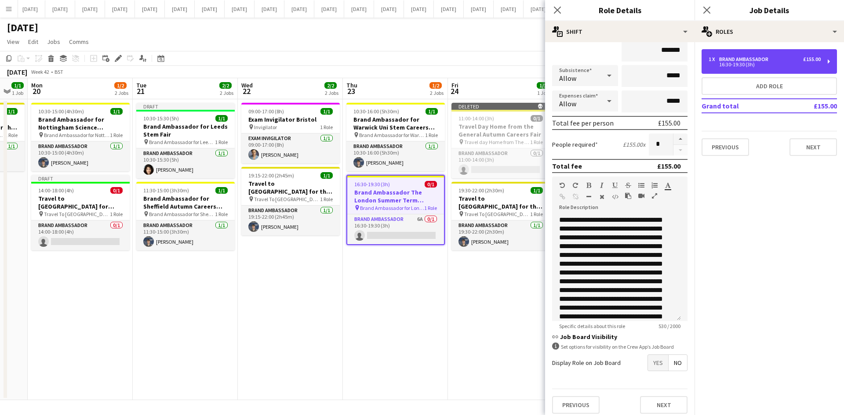
scroll to position [92, 0]
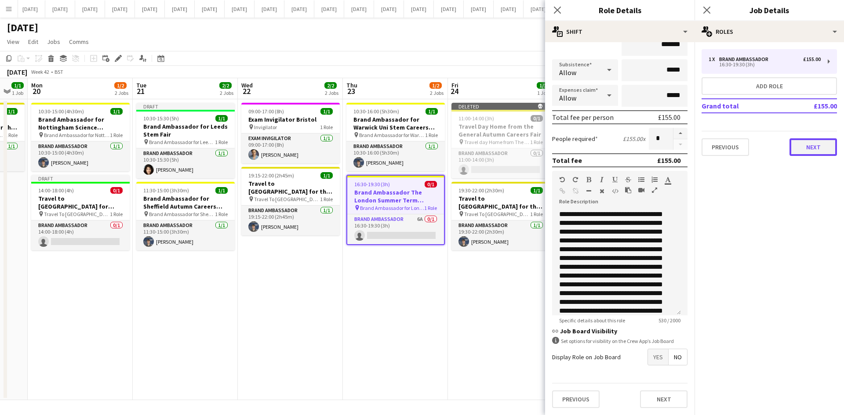
click at [817, 146] on button "Next" at bounding box center [812, 147] width 47 height 18
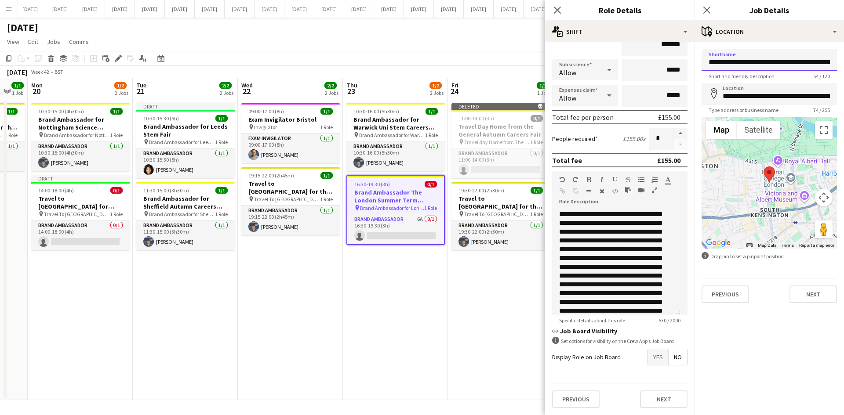
click at [776, 64] on input "**********" at bounding box center [768, 60] width 135 height 22
click at [801, 62] on input "**********" at bounding box center [768, 60] width 135 height 22
click at [802, 62] on input "**********" at bounding box center [768, 60] width 135 height 22
click at [750, 64] on input "**********" at bounding box center [768, 60] width 135 height 22
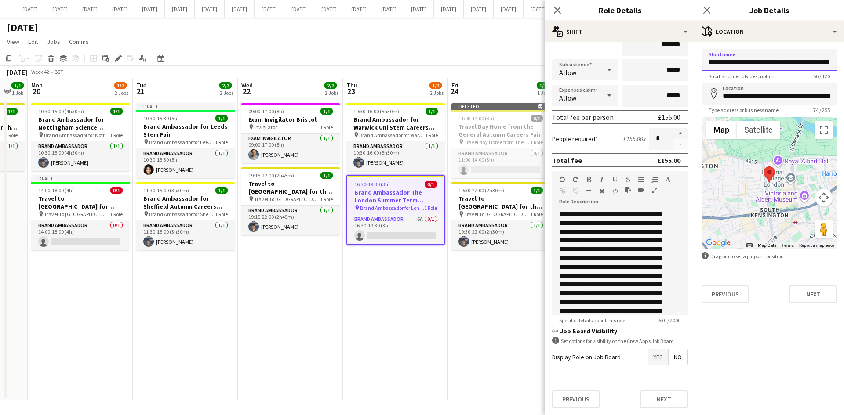
scroll to position [0, 53]
type input "**********"
click at [811, 293] on button "Next" at bounding box center [812, 295] width 47 height 18
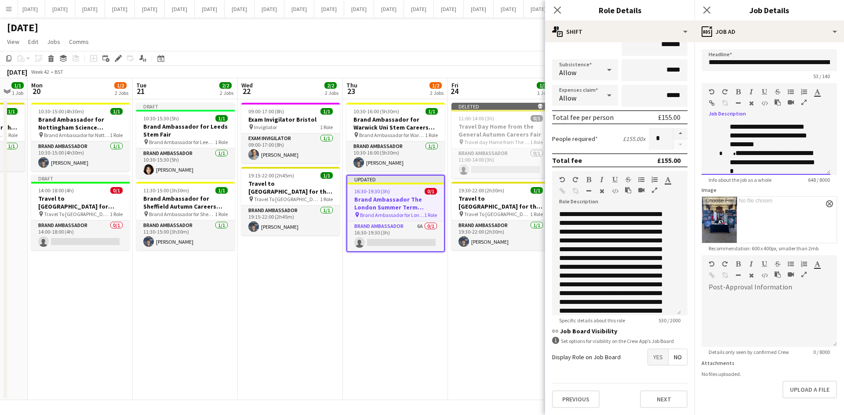
scroll to position [167, 0]
drag, startPoint x: 708, startPoint y: 134, endPoint x: 833, endPoint y: 166, distance: 128.9
click at [833, 166] on form "**********" at bounding box center [768, 245] width 149 height 392
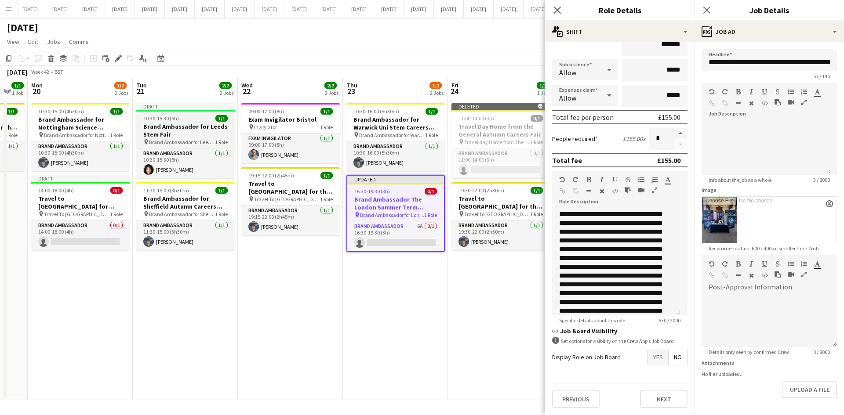
click at [185, 136] on h3 "Brand Ambassador for Leeds Stem Fair" at bounding box center [185, 131] width 98 height 16
type input "**********"
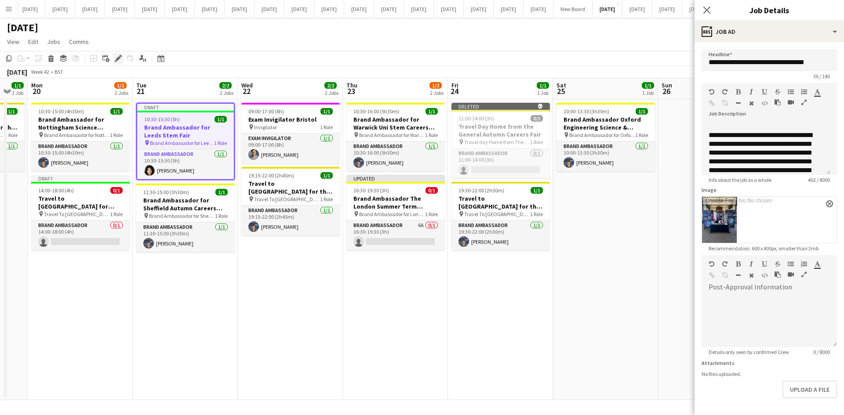
click at [116, 58] on icon "Edit" at bounding box center [118, 58] width 7 height 7
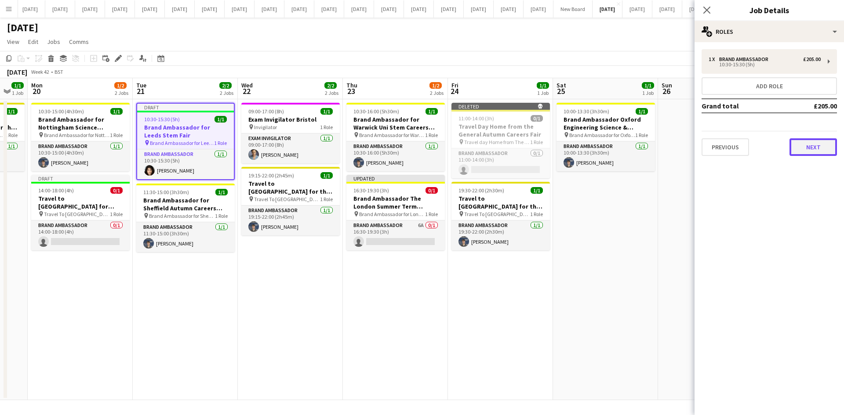
click at [820, 149] on button "Next" at bounding box center [812, 147] width 47 height 18
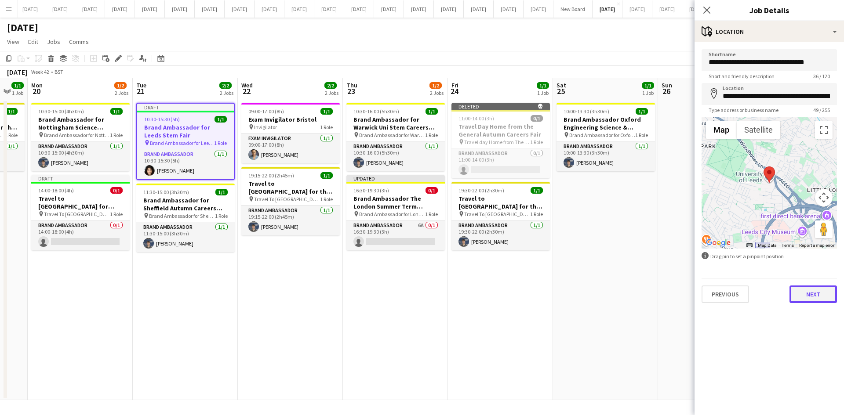
click at [818, 295] on button "Next" at bounding box center [812, 295] width 47 height 18
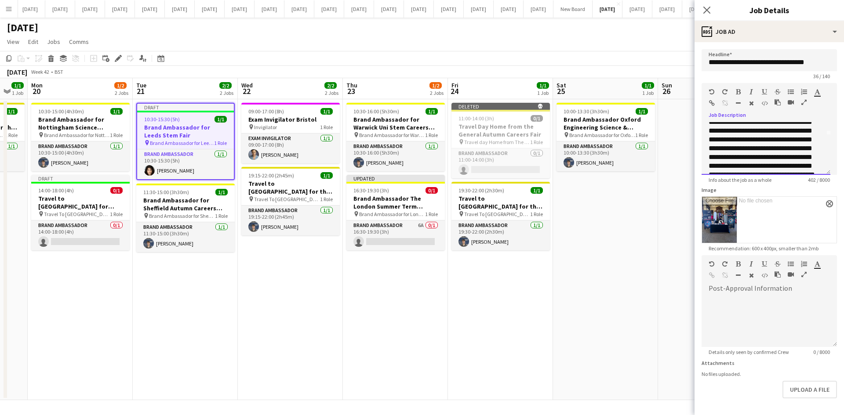
scroll to position [77, 0]
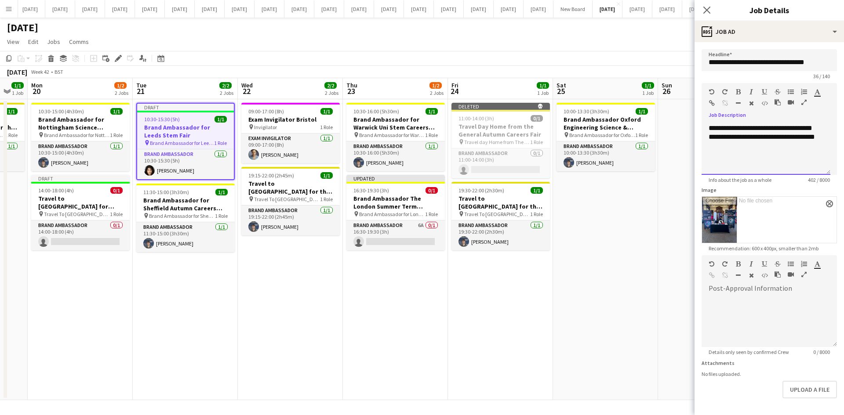
drag, startPoint x: 710, startPoint y: 133, endPoint x: 754, endPoint y: 170, distance: 57.7
click at [754, 170] on div "**********" at bounding box center [765, 148] width 129 height 53
copy div "**********"
click at [395, 208] on h3 "Brand Ambassador The London Summer Term Careers Fair" at bounding box center [395, 203] width 98 height 16
type input "**********"
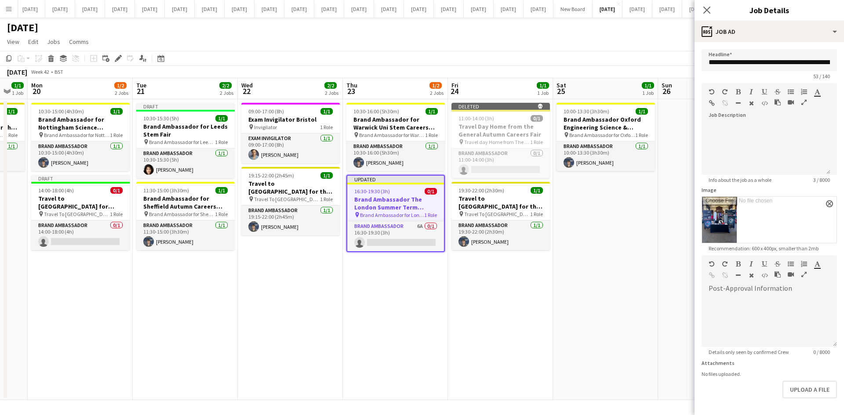
scroll to position [0, 0]
click at [115, 57] on icon "Edit" at bounding box center [118, 58] width 7 height 7
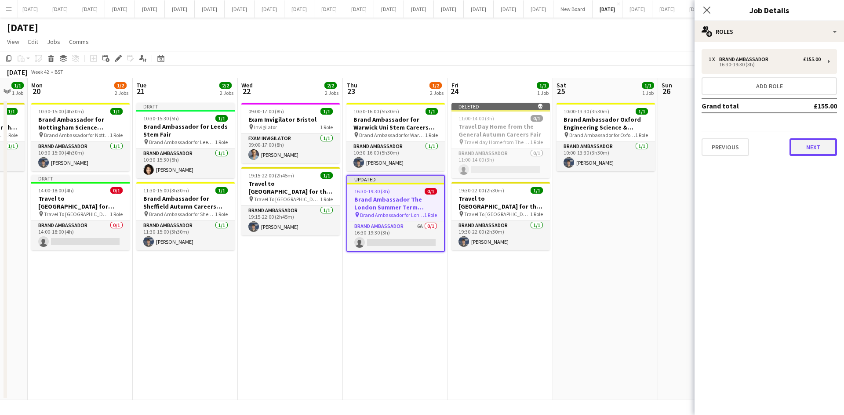
click at [799, 151] on button "Next" at bounding box center [812, 147] width 47 height 18
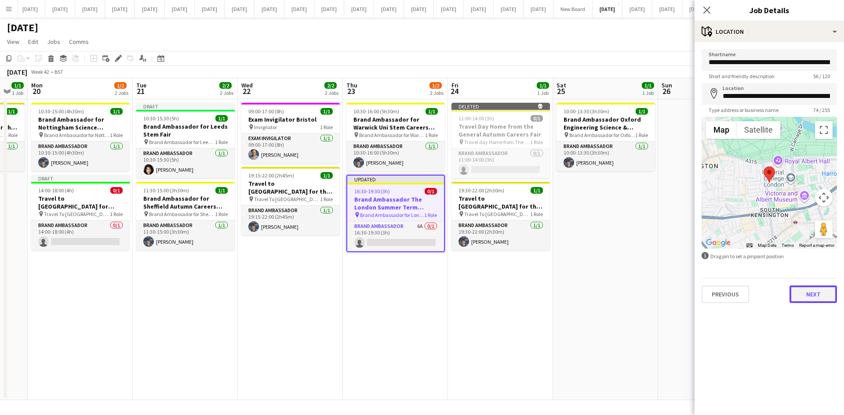
click at [823, 299] on button "Next" at bounding box center [812, 295] width 47 height 18
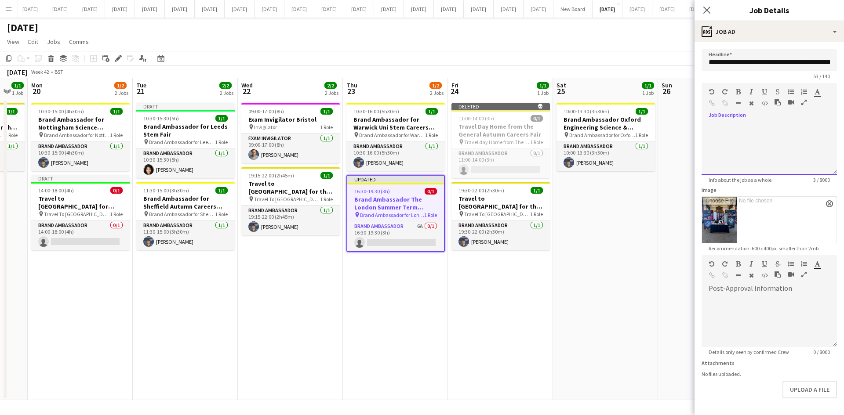
click at [710, 131] on div at bounding box center [768, 126] width 121 height 9
paste div
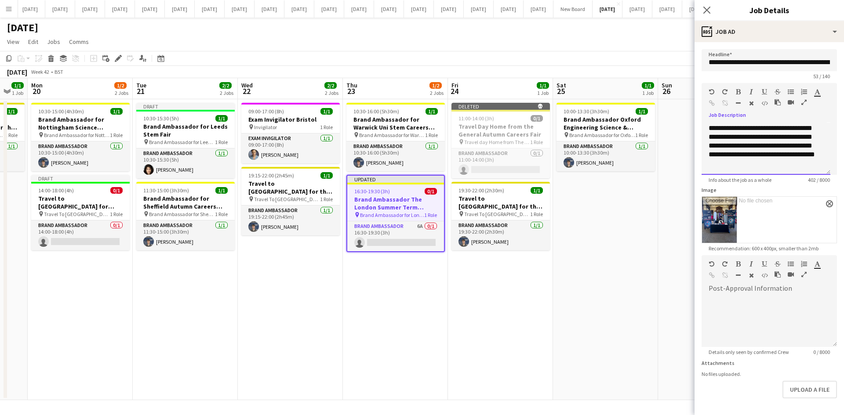
scroll to position [77, 0]
click at [593, 276] on app-date-cell "10:00-13:30 (3h30m) 1/1 Brand Ambassador Oxford Engineering Science & Technolog…" at bounding box center [605, 249] width 105 height 301
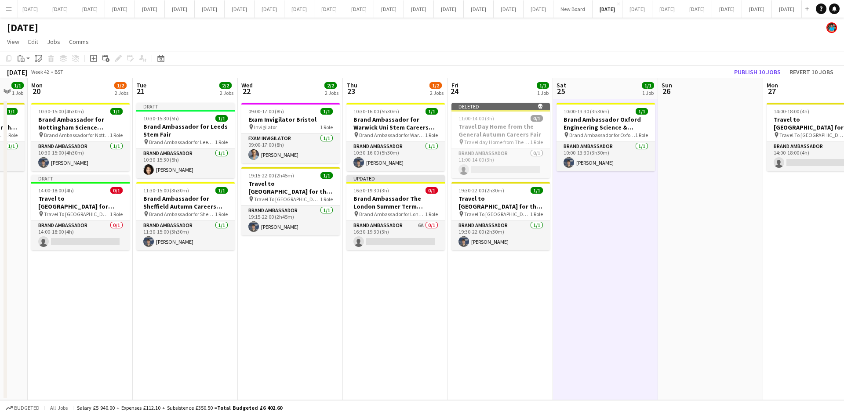
click at [396, 283] on app-date-cell "10:30-16:00 (5h30m) 1/1 Brand Ambassador for Warwick Uni Stem Careers Fair pin …" at bounding box center [395, 249] width 105 height 301
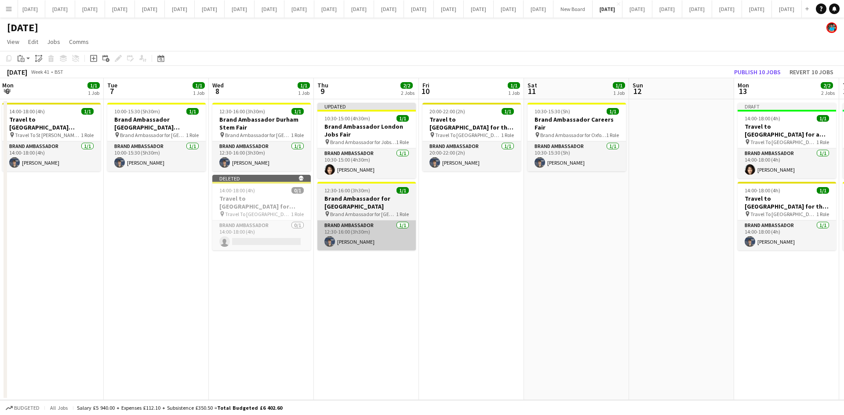
scroll to position [0, 176]
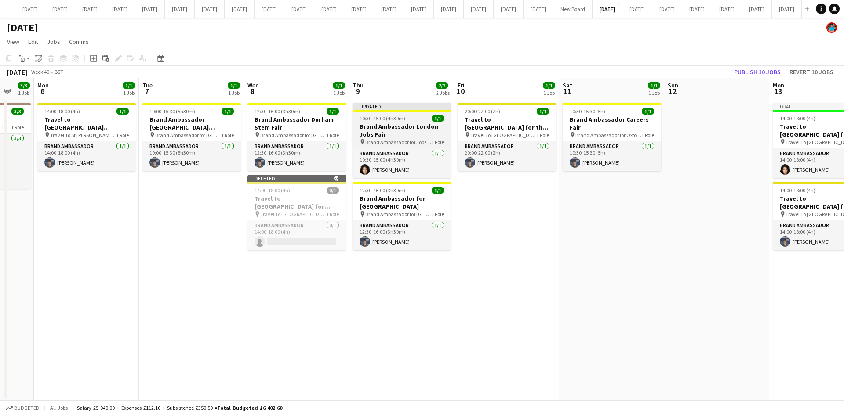
click at [410, 135] on h3 "Brand Ambassador London Jobs Fair" at bounding box center [401, 131] width 98 height 16
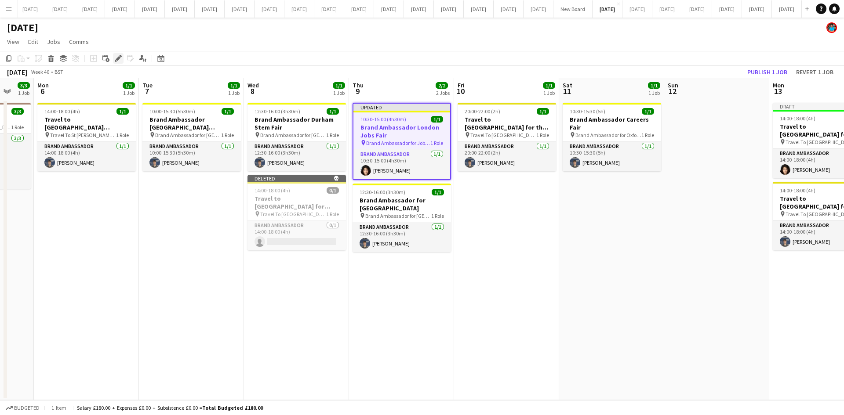
click at [121, 56] on icon at bounding box center [121, 56] width 2 height 2
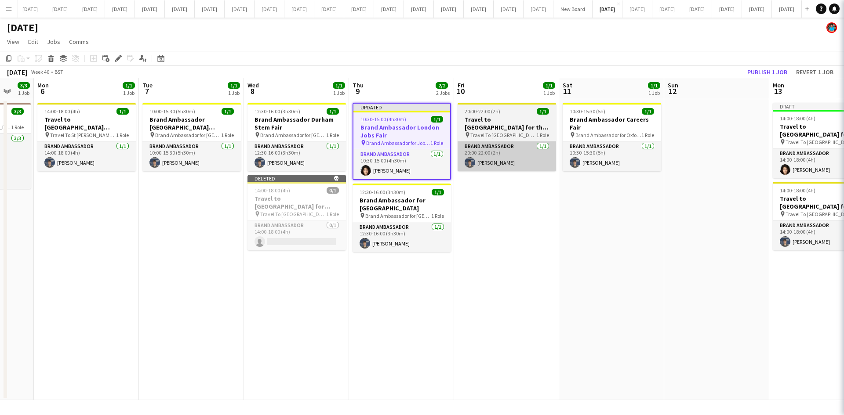
type input "**********"
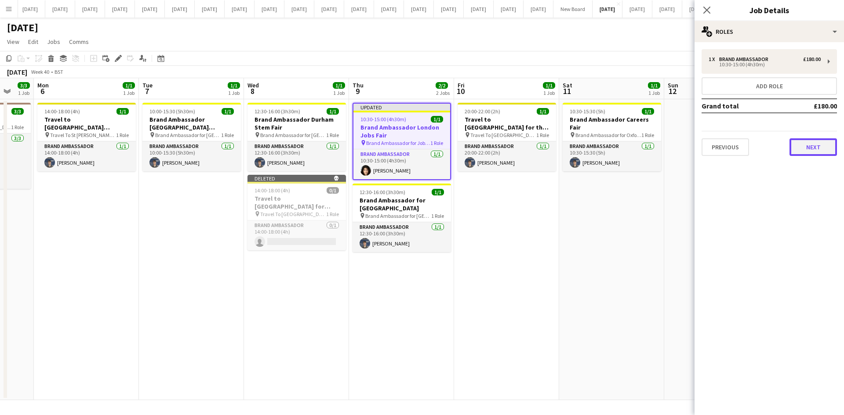
click at [816, 153] on button "Next" at bounding box center [812, 147] width 47 height 18
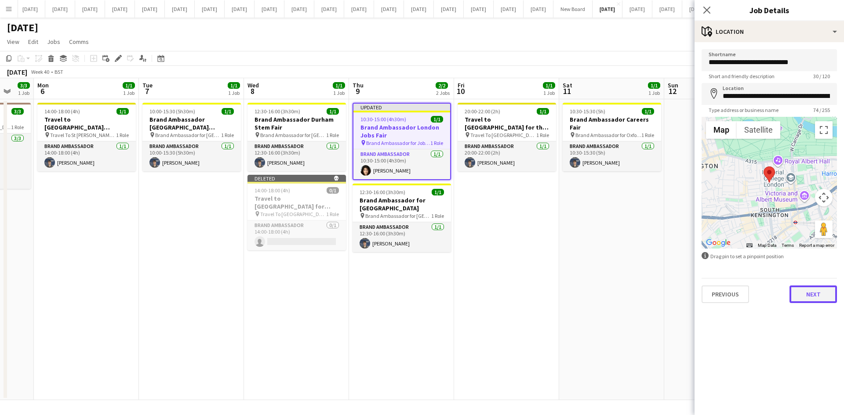
drag, startPoint x: 814, startPoint y: 294, endPoint x: 809, endPoint y: 290, distance: 5.4
click at [813, 294] on button "Next" at bounding box center [812, 295] width 47 height 18
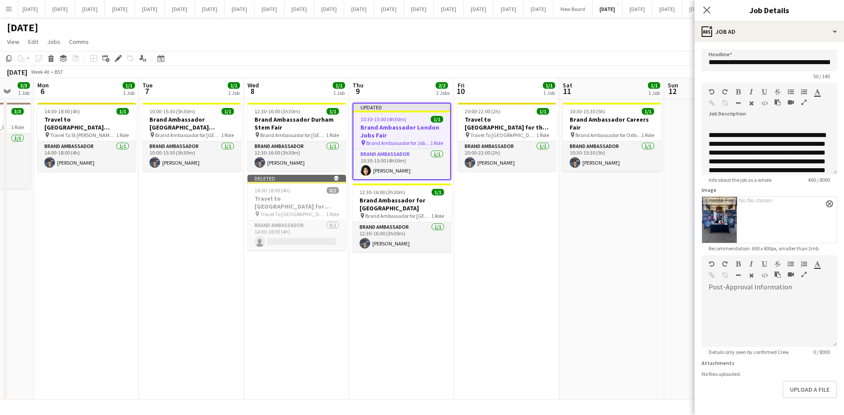
click at [640, 40] on app-page-menu "View Day view expanded Day view collapsed Month view Date picker Jump to [DATE]…" at bounding box center [422, 42] width 844 height 17
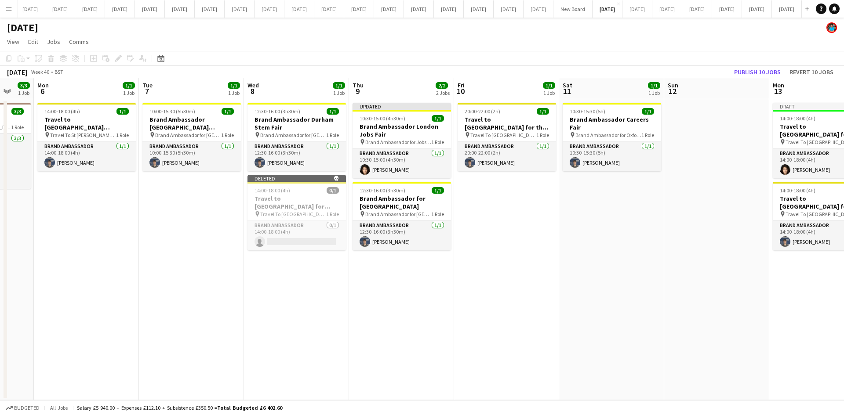
click at [689, 173] on app-date-cell at bounding box center [716, 249] width 105 height 301
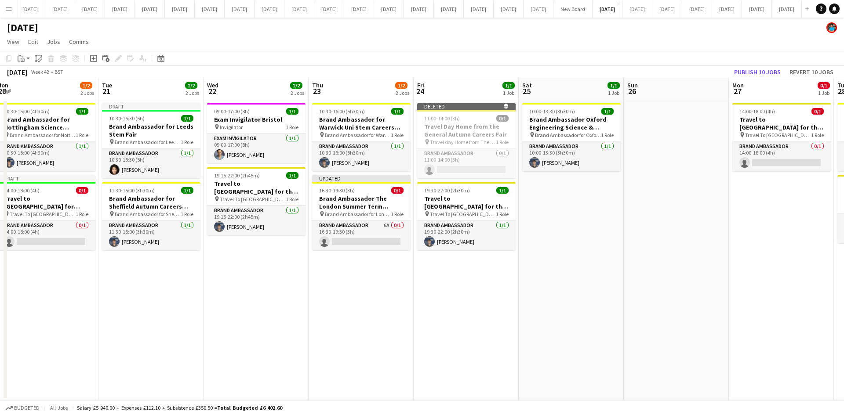
scroll to position [0, 428]
click at [612, 229] on app-date-cell "10:00-13:30 (3h30m) 1/1 Brand Ambassador Oxford Engineering Science & Technolog…" at bounding box center [570, 249] width 105 height 301
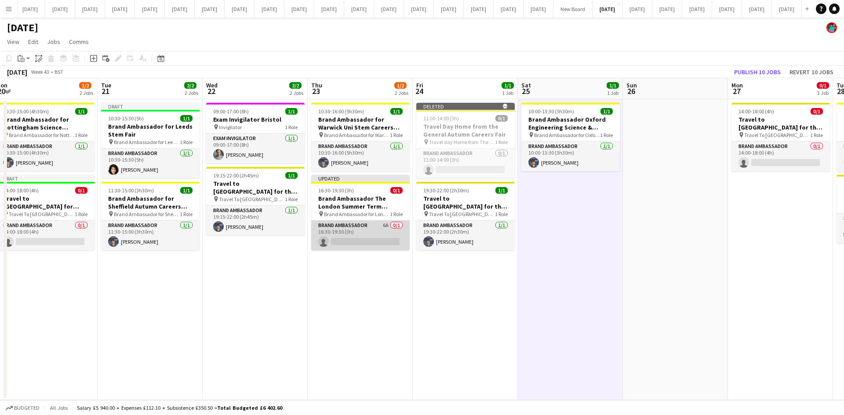
click at [371, 241] on app-card-role "Brand Ambassador 6A 0/1 16:30-19:30 (3h) single-neutral-actions" at bounding box center [360, 236] width 98 height 30
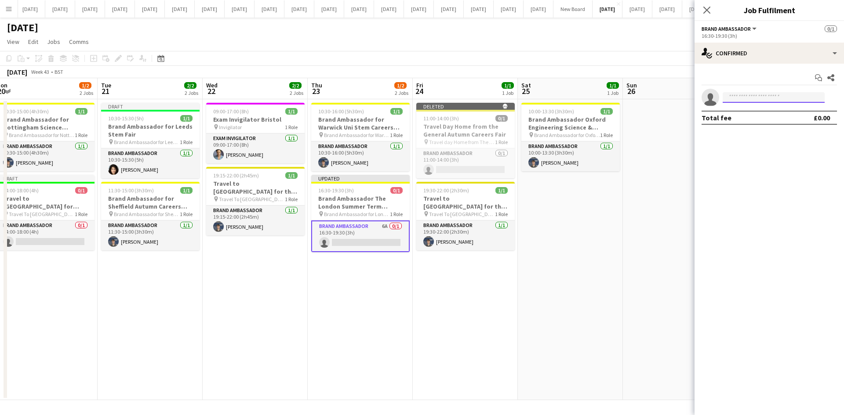
click at [776, 98] on input at bounding box center [773, 97] width 102 height 11
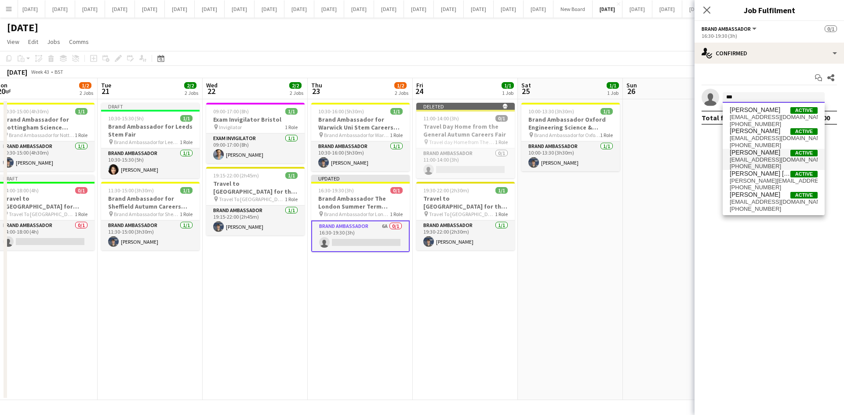
type input "***"
click at [764, 157] on span "[EMAIL_ADDRESS][DOMAIN_NAME]" at bounding box center [773, 159] width 88 height 7
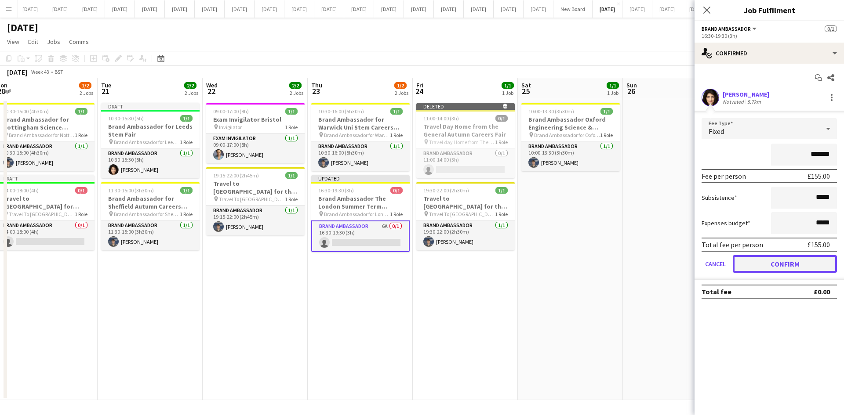
click at [817, 267] on button "Confirm" at bounding box center [784, 264] width 104 height 18
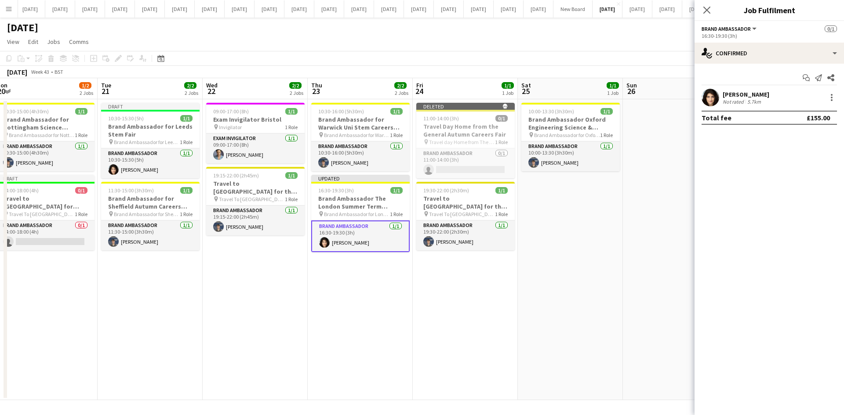
click at [655, 267] on app-date-cell at bounding box center [675, 249] width 105 height 301
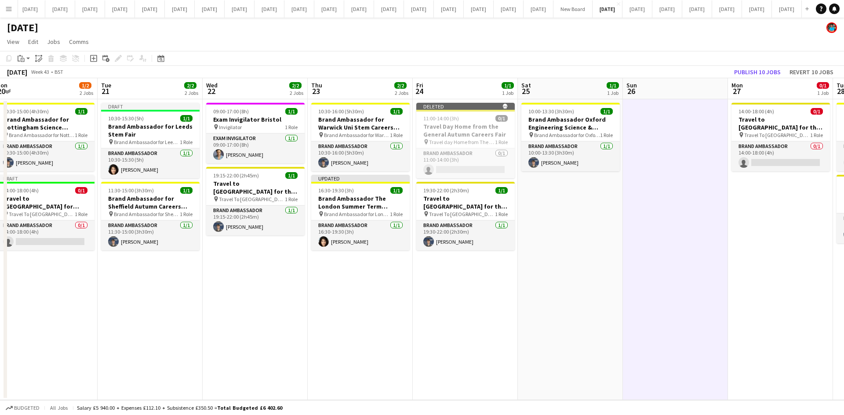
scroll to position [0, 428]
click at [582, 246] on app-date-cell "10:00-13:30 (3h30m) 1/1 Brand Ambassador Oxford Engineering Science & Technolog…" at bounding box center [569, 249] width 105 height 301
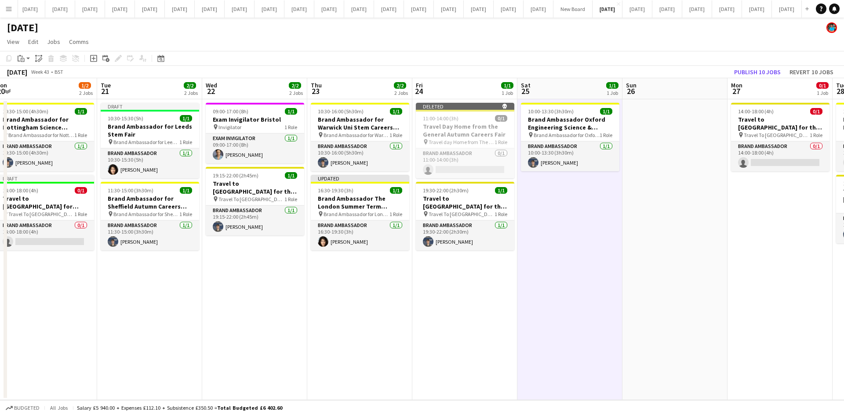
click at [600, 264] on app-date-cell "10:00-13:30 (3h30m) 1/1 Brand Ambassador Oxford Engineering Science & Technolog…" at bounding box center [569, 249] width 105 height 301
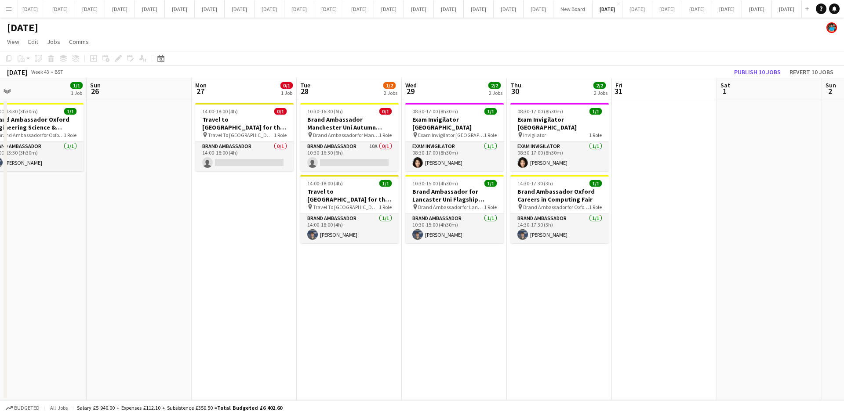
scroll to position [0, 378]
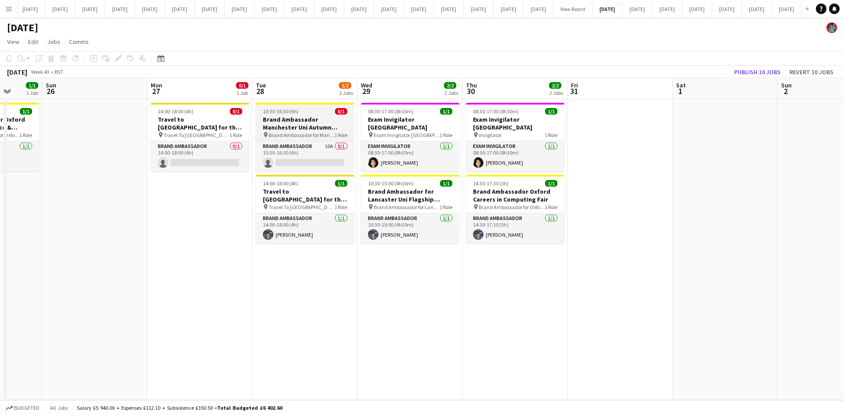
click at [301, 128] on h3 "Brand Ambassador Manchester Uni Autumn Careers Fair" at bounding box center [305, 124] width 98 height 16
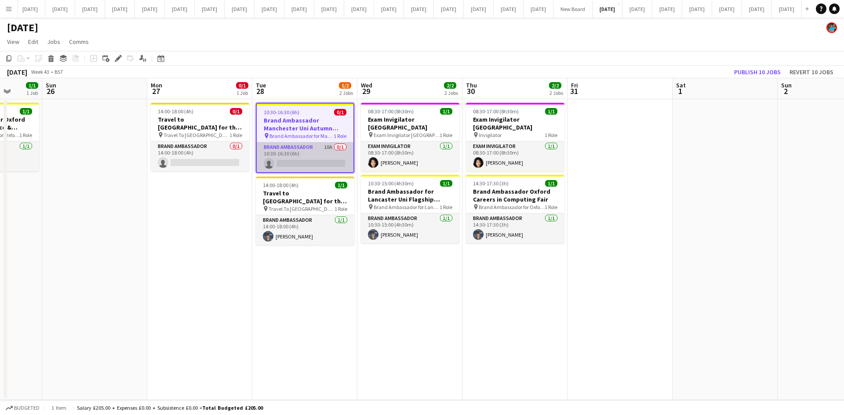
click at [283, 142] on app-card-role "Brand Ambassador 10A 0/1 10:30-16:30 (6h) single-neutral-actions" at bounding box center [305, 157] width 97 height 30
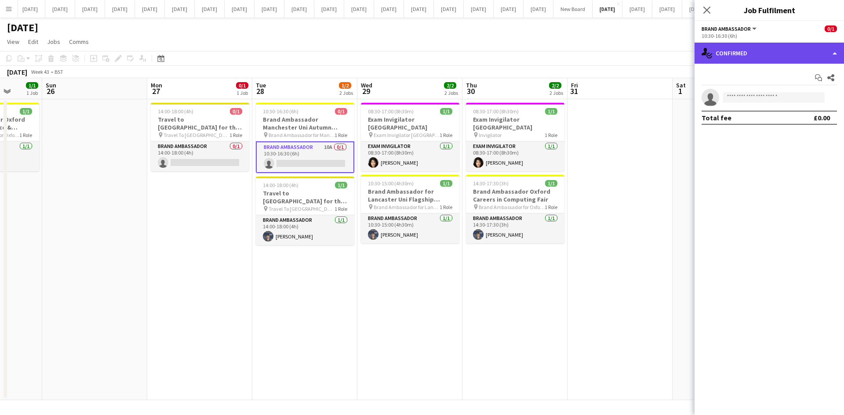
click at [835, 55] on div "single-neutral-actions-check-2 Confirmed" at bounding box center [768, 53] width 149 height 21
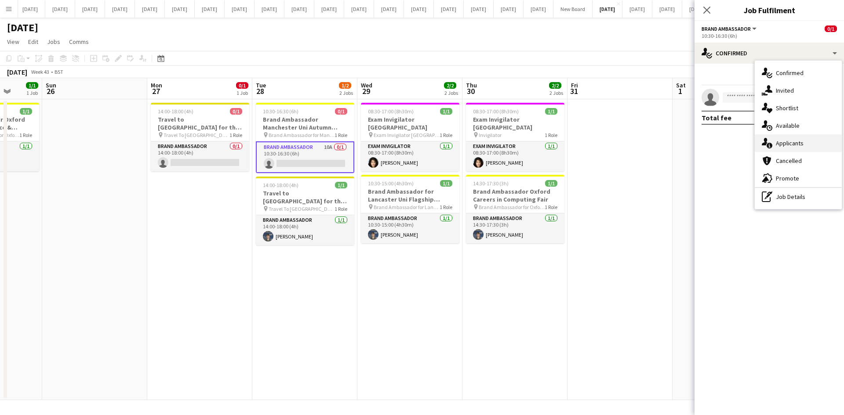
click at [786, 142] on span "Applicants" at bounding box center [789, 143] width 28 height 8
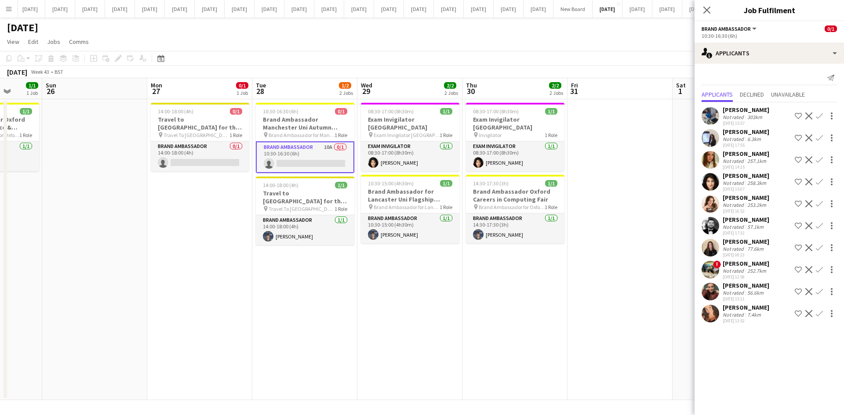
click at [736, 219] on div "[PERSON_NAME]" at bounding box center [745, 220] width 47 height 8
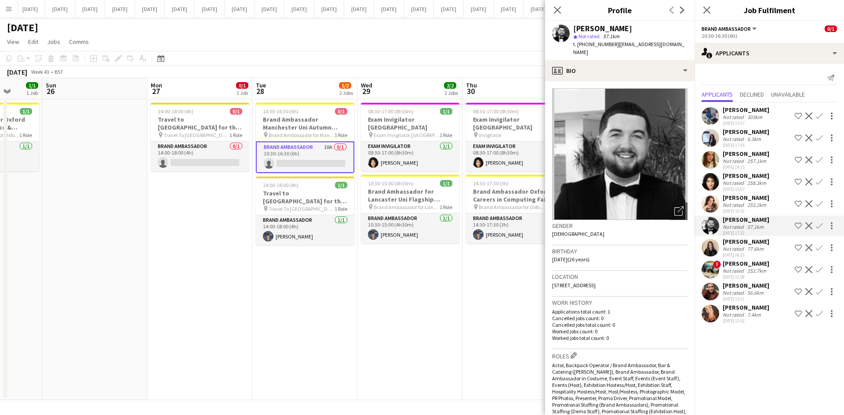
click at [736, 218] on div "[PERSON_NAME]" at bounding box center [745, 220] width 47 height 8
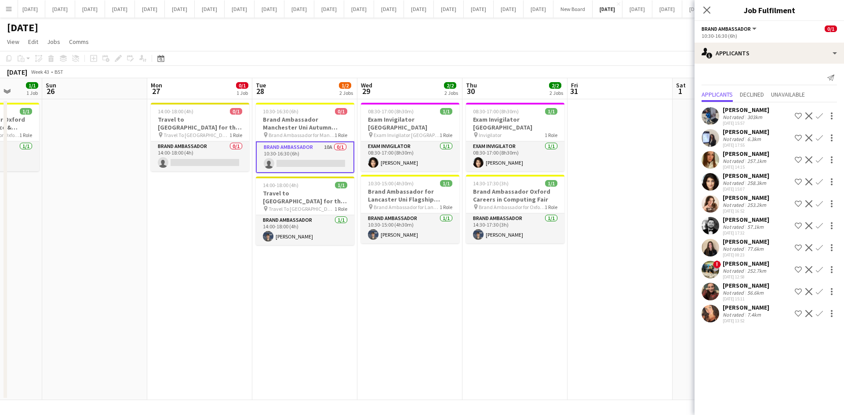
click at [738, 238] on div "[PERSON_NAME]" at bounding box center [745, 242] width 47 height 8
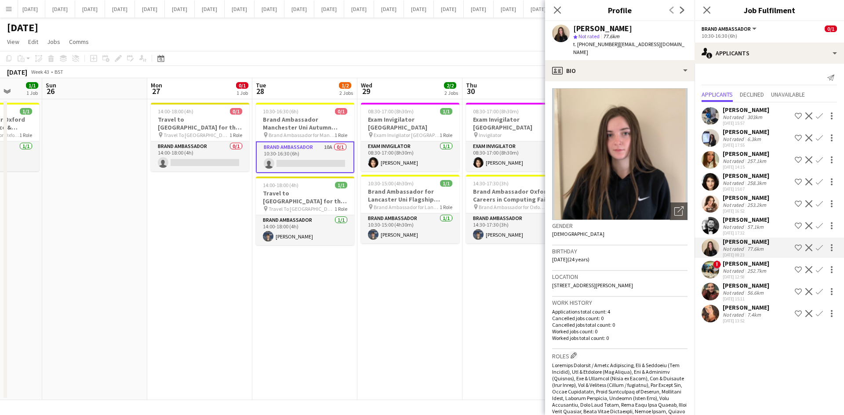
click at [738, 238] on div "[PERSON_NAME]" at bounding box center [745, 242] width 47 height 8
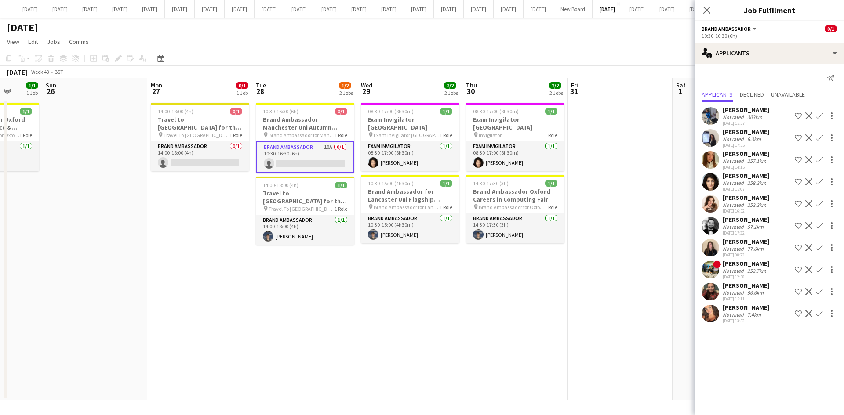
click at [737, 263] on div "[PERSON_NAME]" at bounding box center [745, 264] width 47 height 8
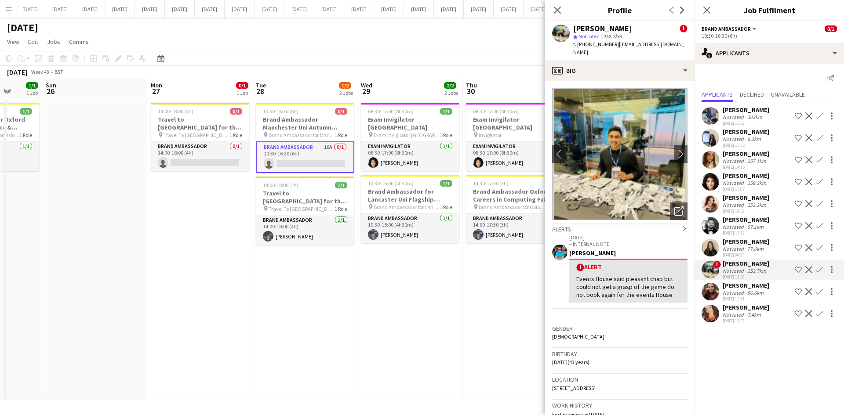
click at [737, 263] on div "[PERSON_NAME]" at bounding box center [745, 264] width 47 height 8
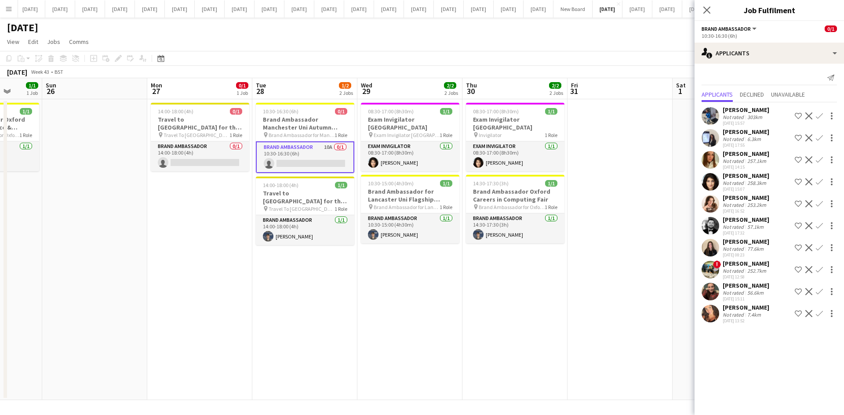
click at [738, 283] on div "[PERSON_NAME]" at bounding box center [745, 286] width 47 height 8
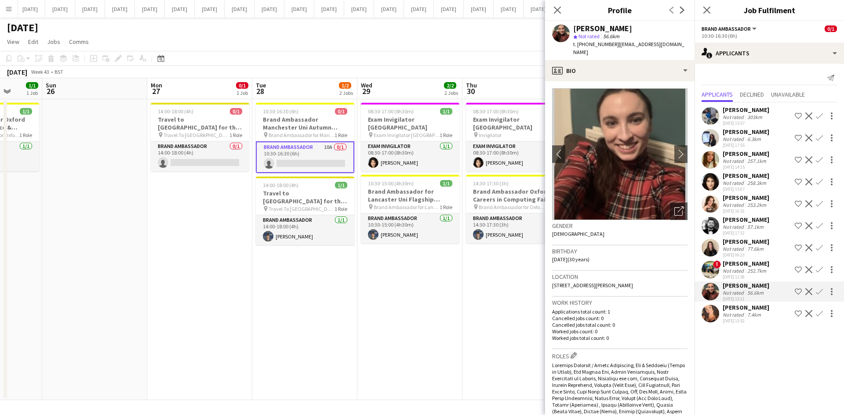
click at [738, 283] on div "[PERSON_NAME]" at bounding box center [745, 286] width 47 height 8
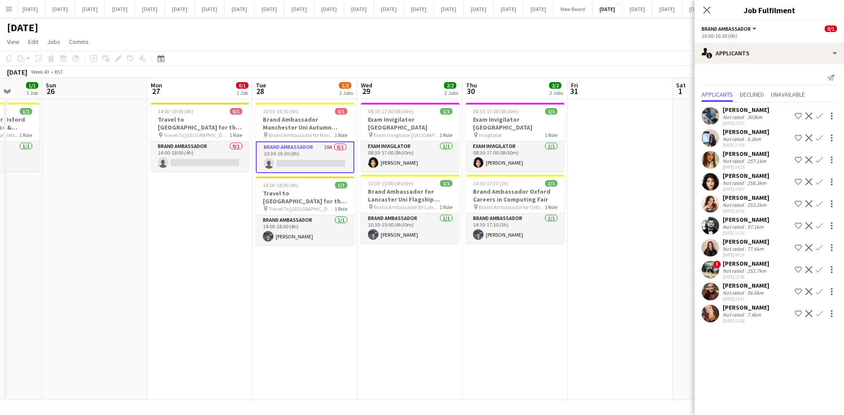
click at [737, 312] on div "Not rated" at bounding box center [733, 315] width 23 height 7
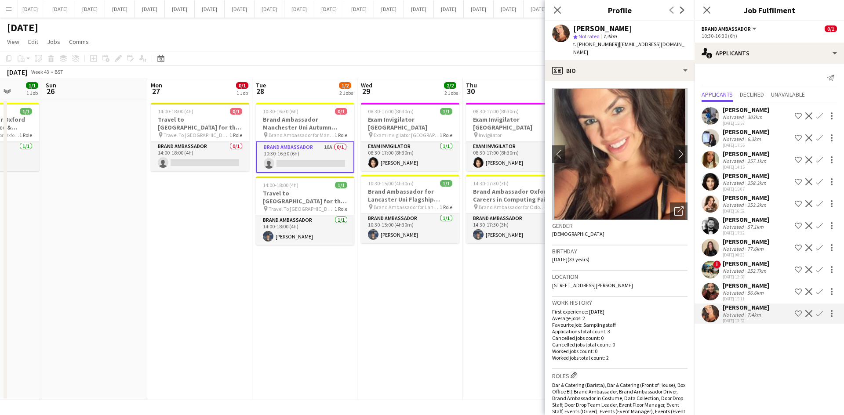
click at [736, 312] on div "Not rated" at bounding box center [733, 315] width 23 height 7
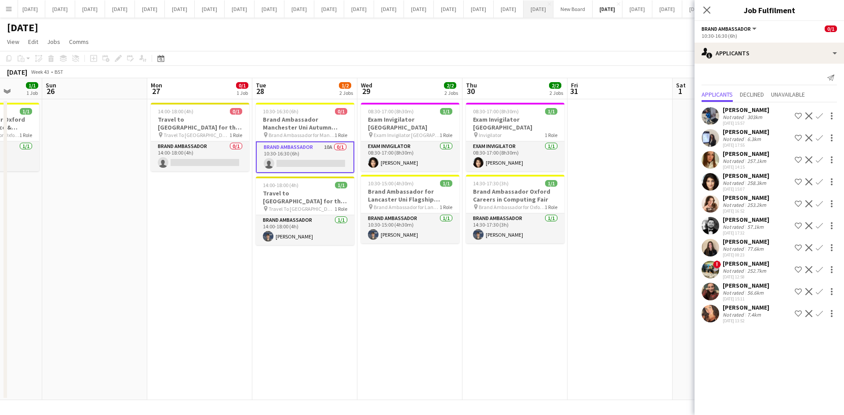
click at [708, 9] on icon "Close pop-in" at bounding box center [706, 10] width 7 height 7
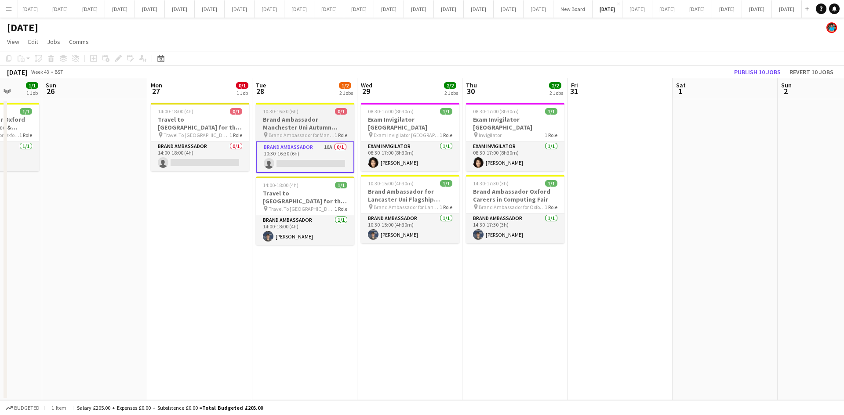
click at [301, 130] on h3 "Brand Ambassador Manchester Uni Autumn Careers Fair" at bounding box center [305, 124] width 98 height 16
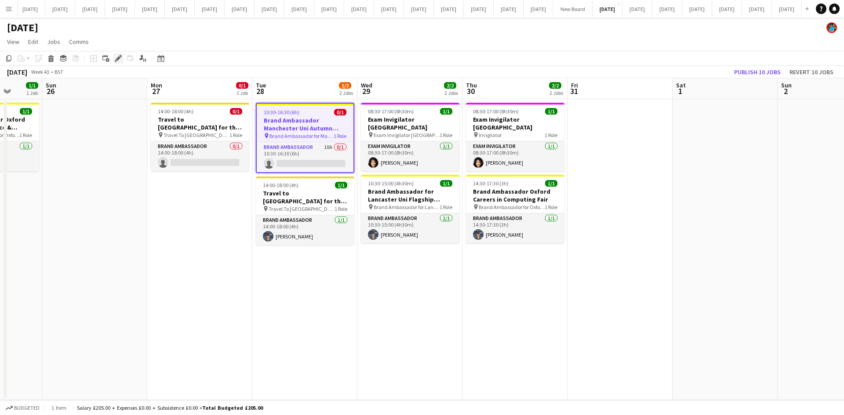
click at [116, 57] on icon "Edit" at bounding box center [118, 58] width 7 height 7
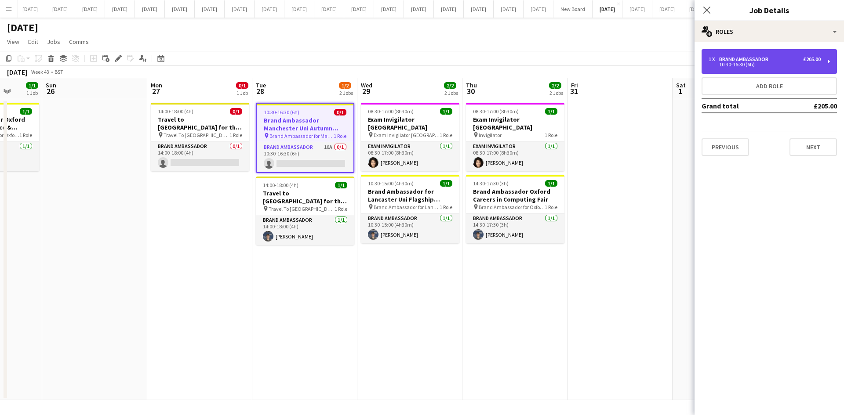
click at [770, 68] on div "1 x Brand Ambassador £205.00 10:30-16:30 (6h)" at bounding box center [768, 61] width 135 height 25
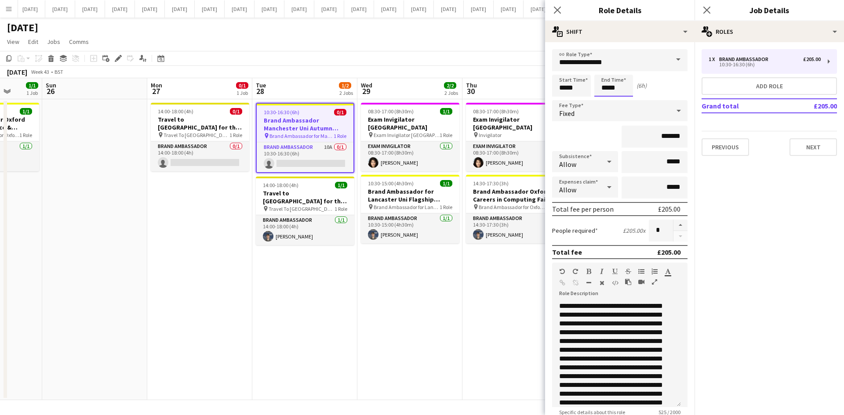
click at [621, 89] on input "*****" at bounding box center [613, 86] width 39 height 22
type input "*****"
click at [668, 89] on div "Start Time ***** End Time ***** (5h 30m)" at bounding box center [619, 86] width 135 height 22
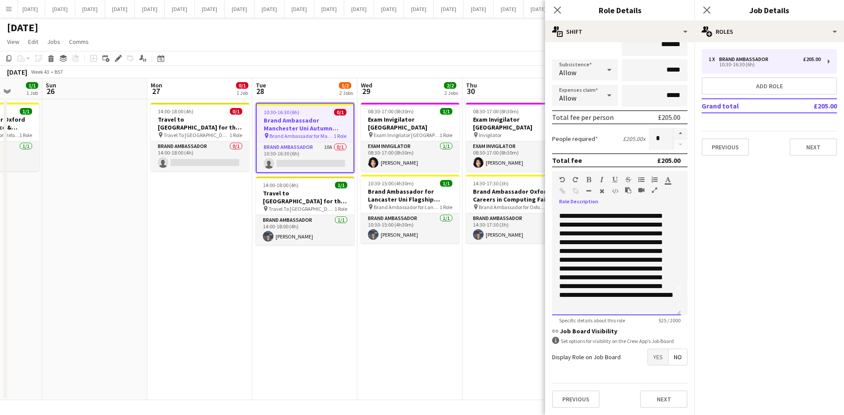
scroll to position [60, 0]
drag, startPoint x: 579, startPoint y: 261, endPoint x: 632, endPoint y: 298, distance: 65.0
click at [632, 298] on div "**********" at bounding box center [616, 262] width 129 height 105
click at [805, 148] on button "Next" at bounding box center [812, 147] width 47 height 18
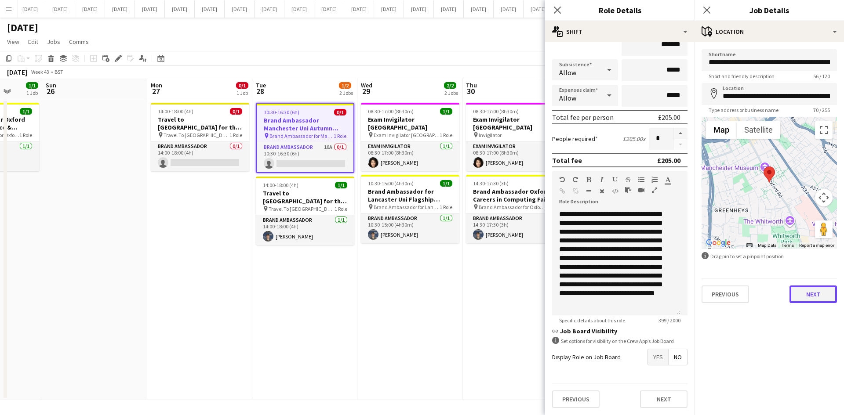
click at [812, 290] on button "Next" at bounding box center [812, 295] width 47 height 18
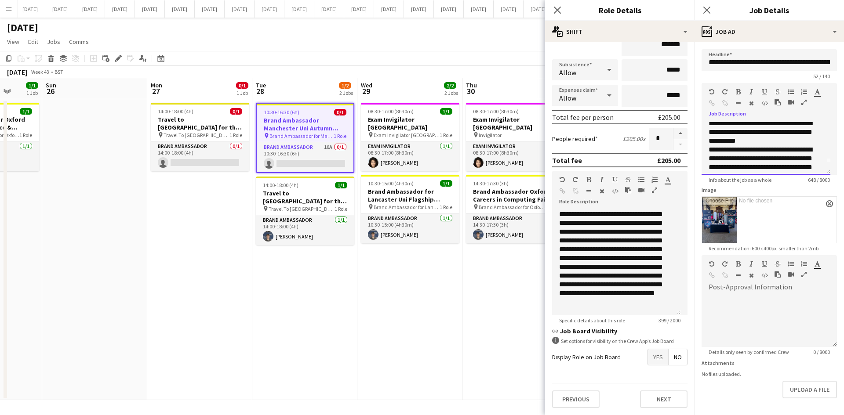
scroll to position [18, 0]
click at [827, 168] on div "**********" at bounding box center [765, 149] width 129 height 54
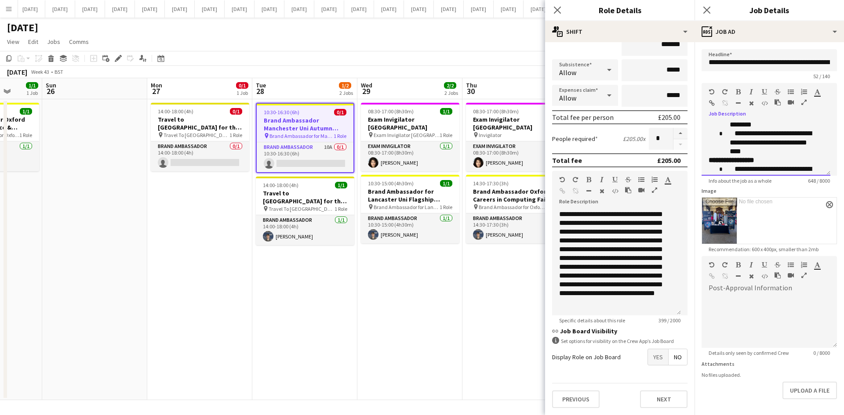
scroll to position [167, 0]
drag, startPoint x: 711, startPoint y: 133, endPoint x: 794, endPoint y: 161, distance: 87.0
click at [794, 161] on div "**********" at bounding box center [765, 149] width 129 height 54
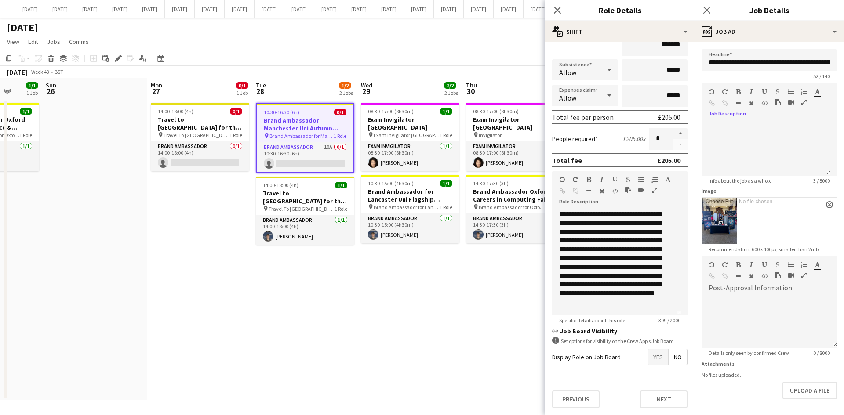
click at [414, 290] on app-date-cell "08:30-17:00 (8h30m) 1/1 Exam Invigilator Oxford pin Exam Invigilator Oxford 1 R…" at bounding box center [409, 249] width 105 height 301
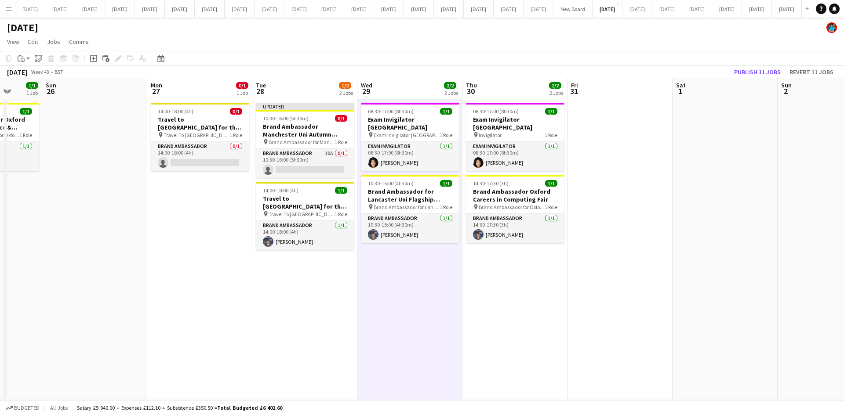
click at [206, 228] on app-date-cell "14:00-18:00 (4h) 0/1 Travel to [GEOGRAPHIC_DATA] for the Autumn Careers Fair on…" at bounding box center [199, 249] width 105 height 301
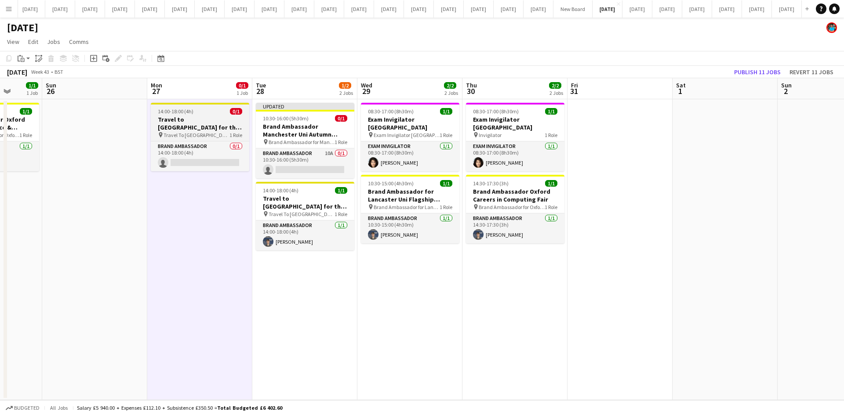
click at [199, 134] on span "Travel To [GEOGRAPHIC_DATA] for the Autumn Careers Fair on the [DATE]" at bounding box center [196, 135] width 66 height 7
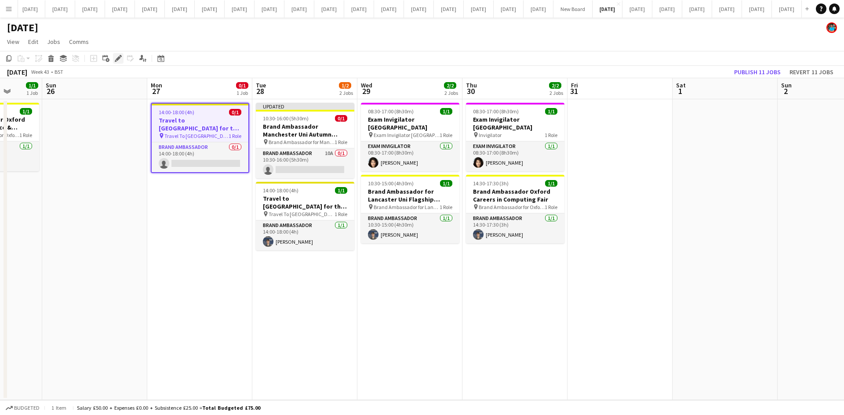
click at [118, 57] on icon "Edit" at bounding box center [118, 58] width 7 height 7
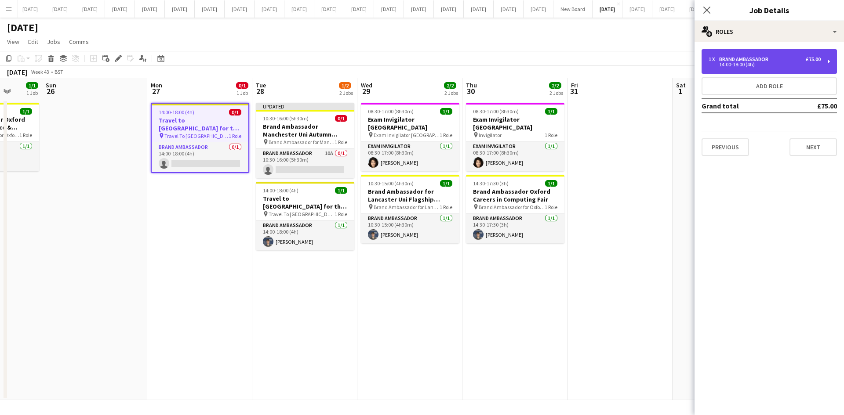
click at [712, 67] on div "1 x Brand Ambassador £75.00 14:00-18:00 (4h)" at bounding box center [768, 61] width 135 height 25
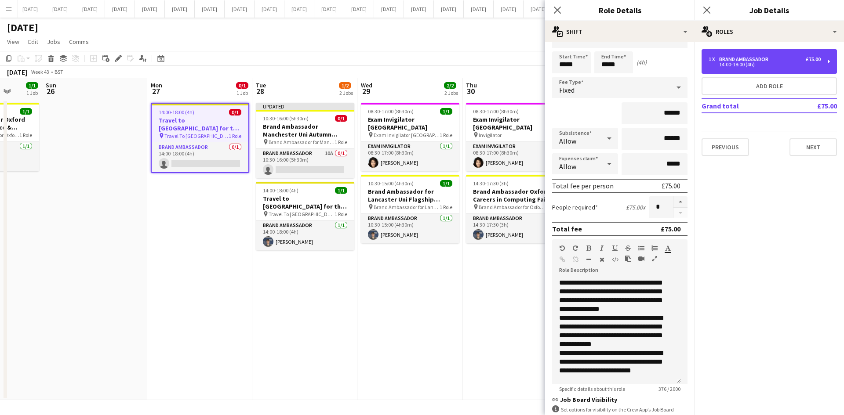
scroll to position [44, 0]
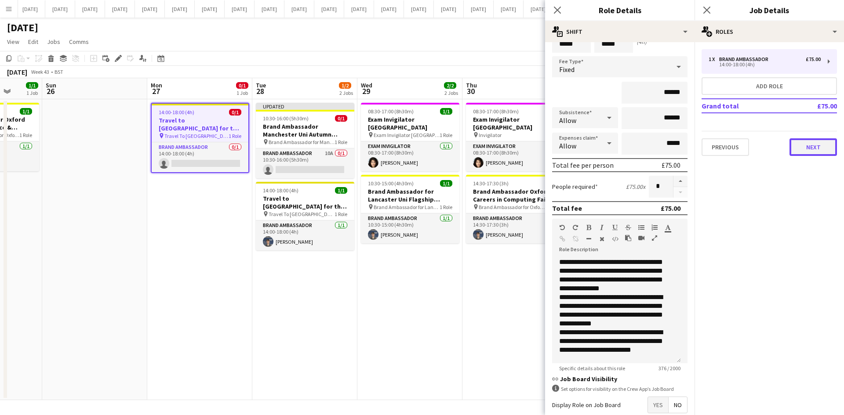
click at [820, 153] on button "Next" at bounding box center [812, 147] width 47 height 18
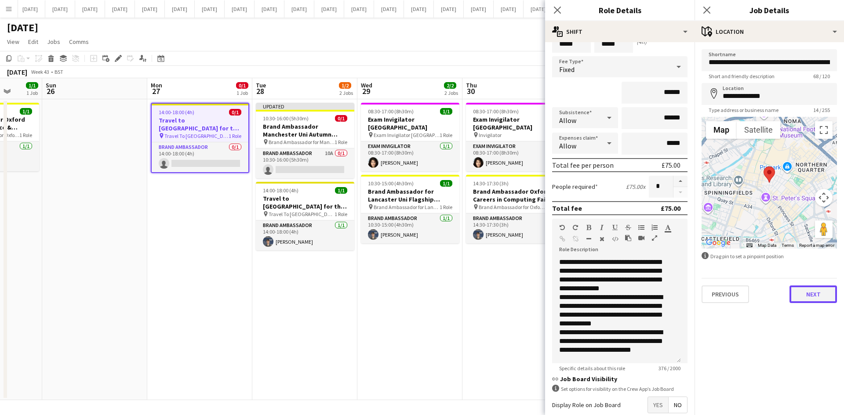
click at [824, 296] on button "Next" at bounding box center [812, 295] width 47 height 18
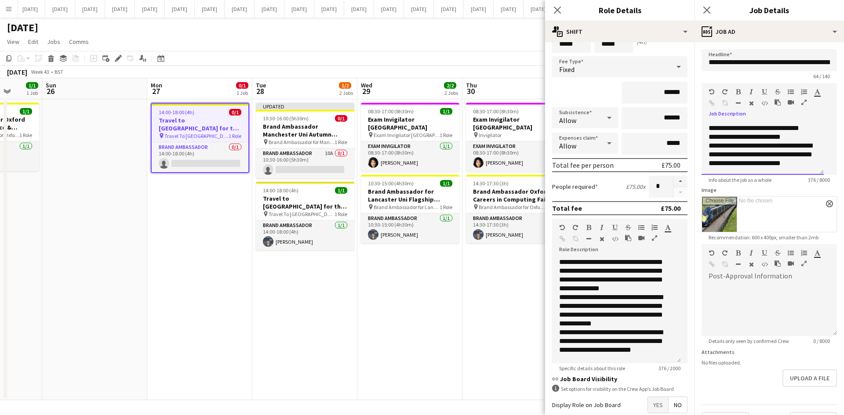
scroll to position [69, 0]
click at [555, 11] on icon "Close pop-in" at bounding box center [557, 10] width 8 height 8
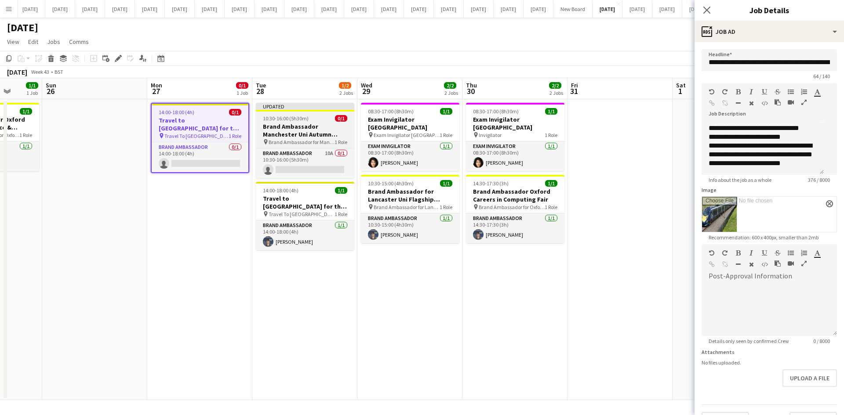
click at [298, 135] on h3 "Brand Ambassador Manchester Uni Autumn Careers Fair" at bounding box center [305, 131] width 98 height 16
type input "**********"
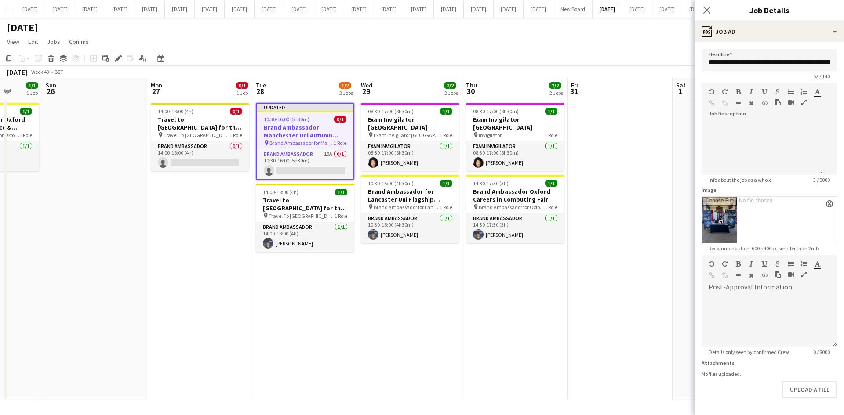
scroll to position [0, 0]
click at [116, 60] on icon at bounding box center [118, 58] width 5 height 5
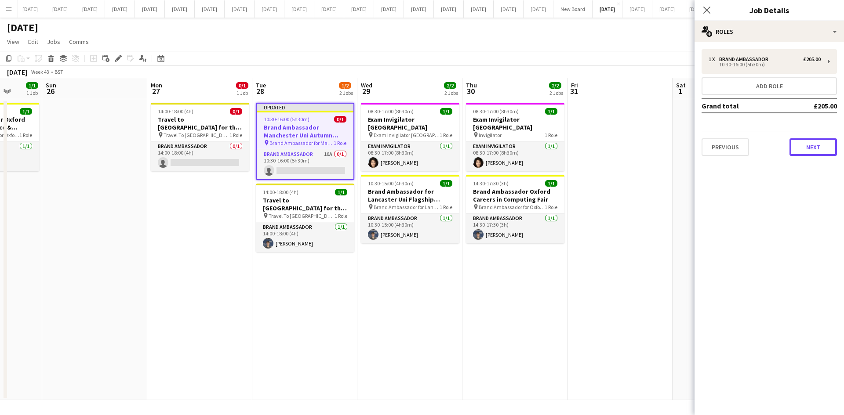
click at [820, 146] on button "Next" at bounding box center [812, 147] width 47 height 18
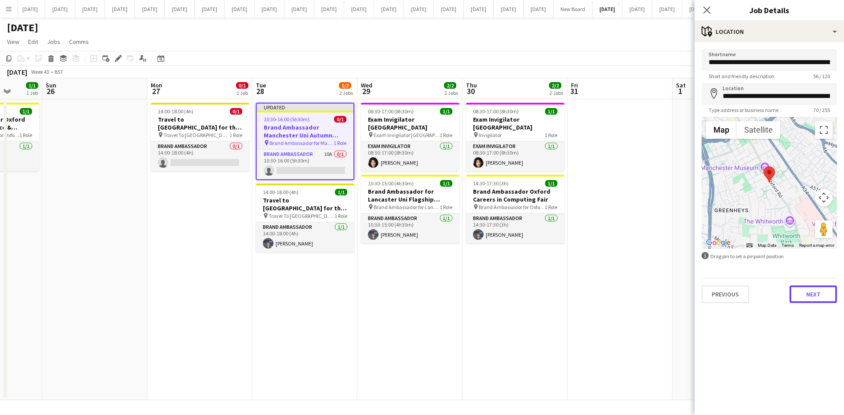
click at [826, 289] on button "Next" at bounding box center [812, 295] width 47 height 18
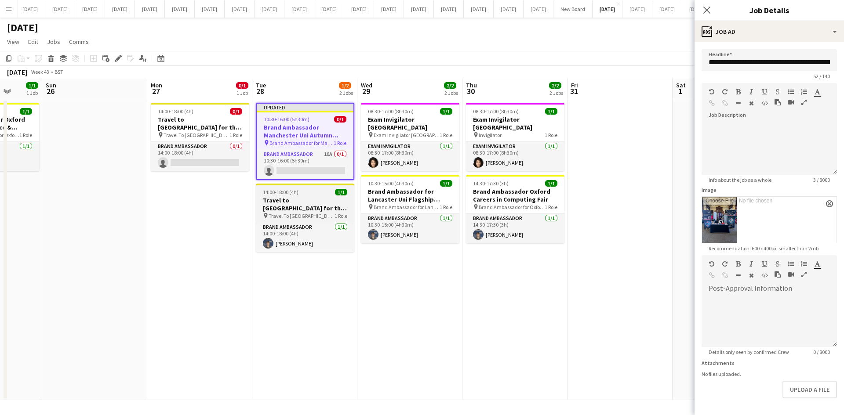
click at [308, 214] on span "Travel To [GEOGRAPHIC_DATA] for Autumn Careers Fair on [DATE]" at bounding box center [301, 216] width 66 height 7
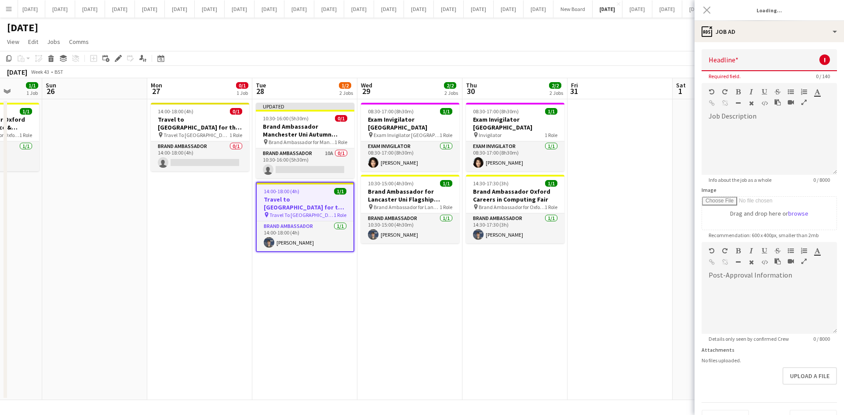
type input "**********"
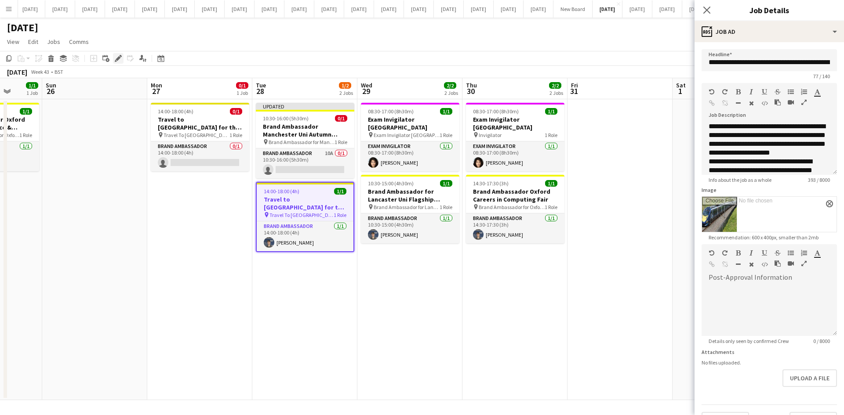
click at [118, 57] on icon "Edit" at bounding box center [118, 58] width 7 height 7
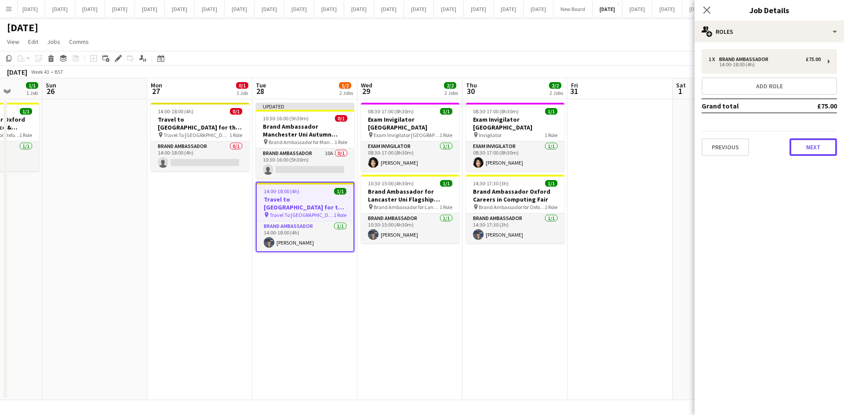
click at [833, 149] on button "Next" at bounding box center [812, 147] width 47 height 18
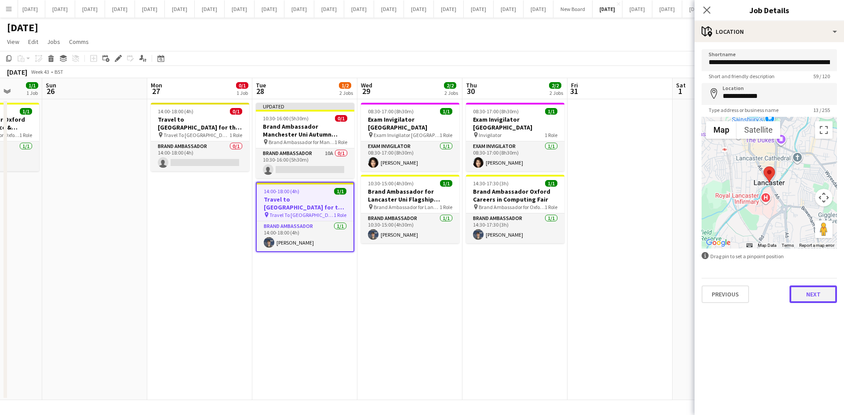
click at [821, 289] on button "Next" at bounding box center [812, 295] width 47 height 18
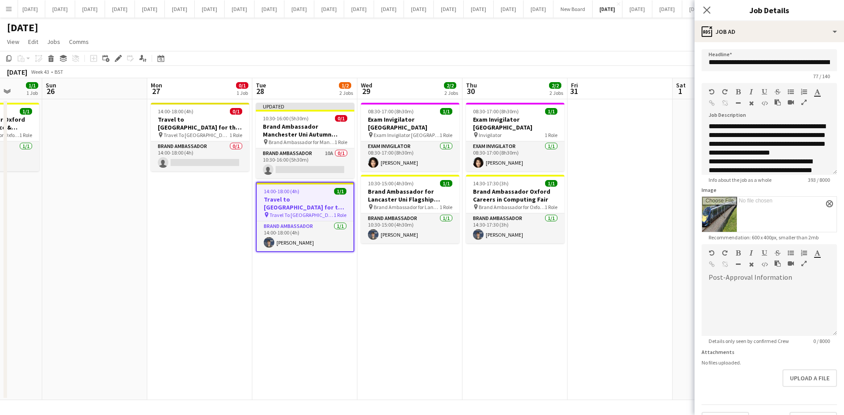
click at [394, 317] on app-date-cell "08:30-17:00 (8h30m) 1/1 Exam Invigilator Oxford pin Exam Invigilator Oxford 1 R…" at bounding box center [409, 249] width 105 height 301
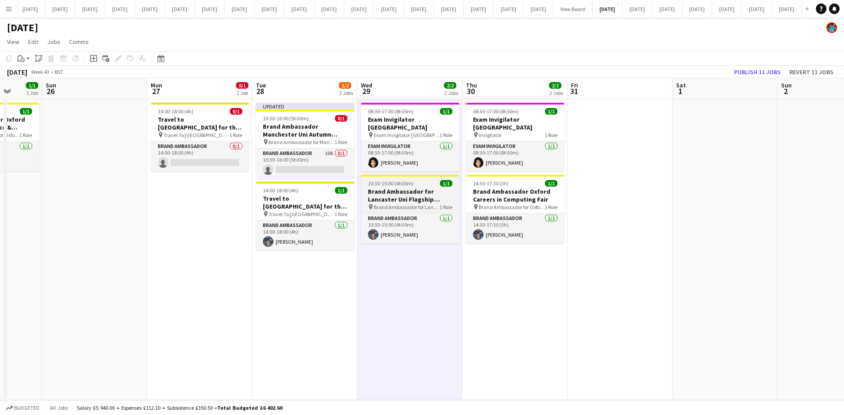
click at [398, 191] on h3 "Brand Ambassador for Lancaster Uni Flagship Autumn Careers Fair" at bounding box center [410, 196] width 98 height 16
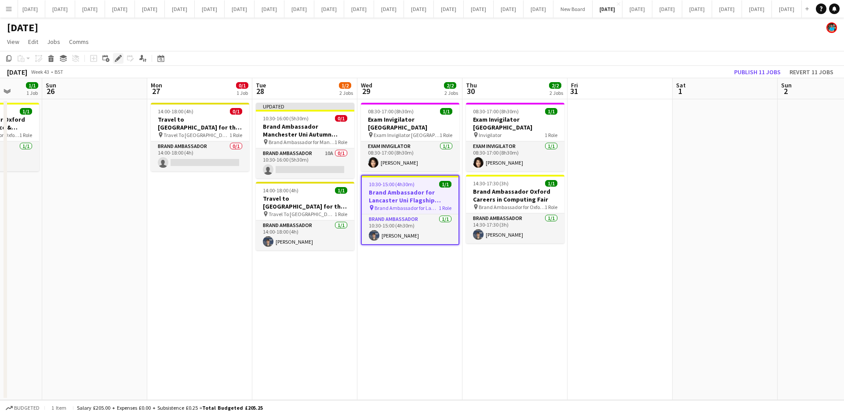
click at [116, 58] on icon "Edit" at bounding box center [118, 58] width 7 height 7
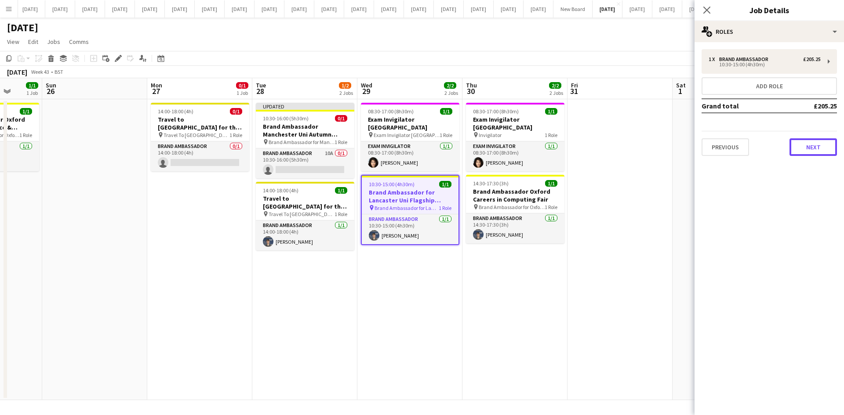
click at [805, 148] on button "Next" at bounding box center [812, 147] width 47 height 18
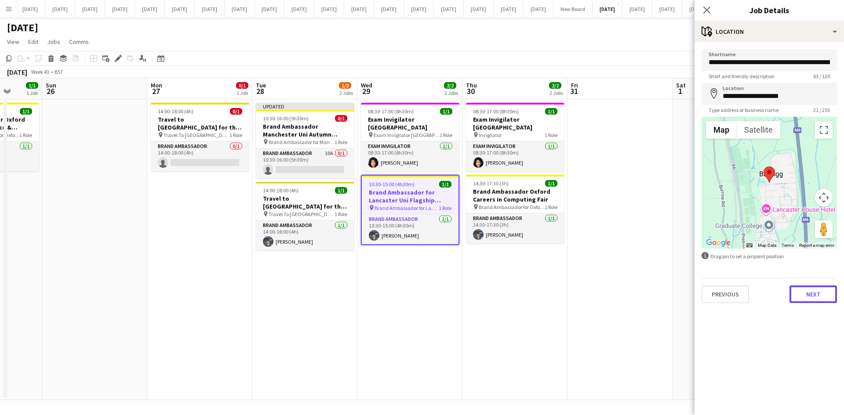
click at [819, 290] on button "Next" at bounding box center [812, 295] width 47 height 18
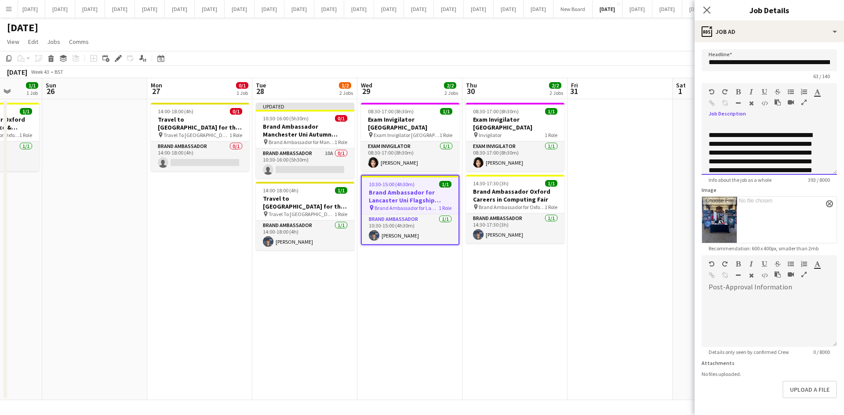
scroll to position [69, 0]
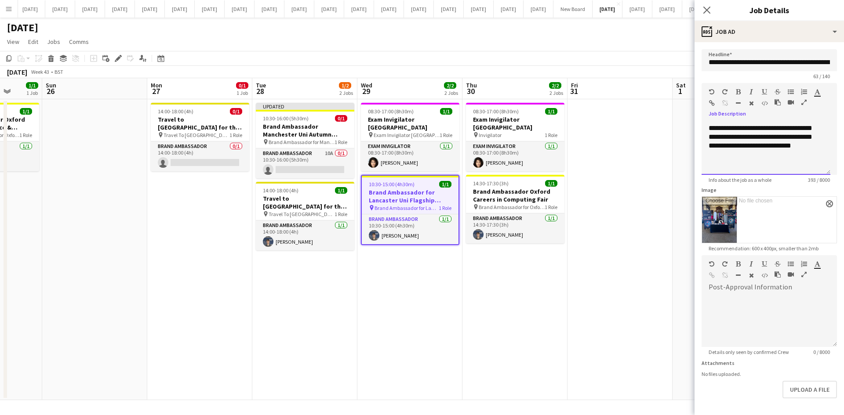
drag, startPoint x: 709, startPoint y: 134, endPoint x: 817, endPoint y: 170, distance: 114.2
click at [817, 170] on div "**********" at bounding box center [765, 148] width 129 height 53
copy div "**********"
click at [301, 136] on h3 "Brand Ambassador Manchester Uni Autumn Careers Fair" at bounding box center [305, 131] width 98 height 16
type input "**********"
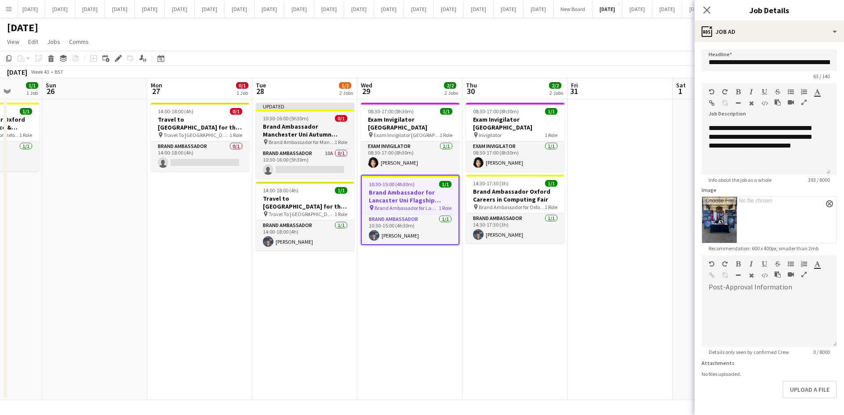
scroll to position [0, 0]
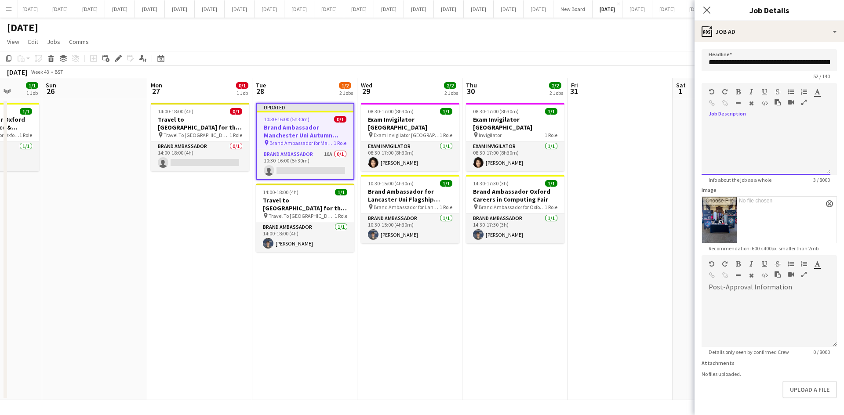
click at [713, 130] on div at bounding box center [765, 126] width 115 height 9
paste div
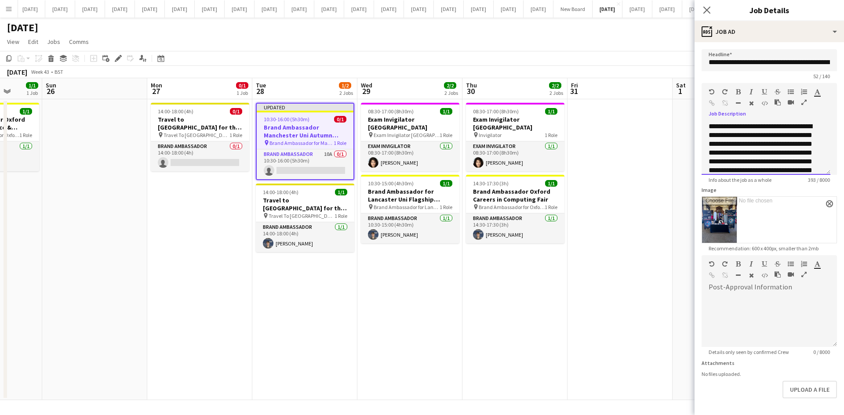
scroll to position [33, 0]
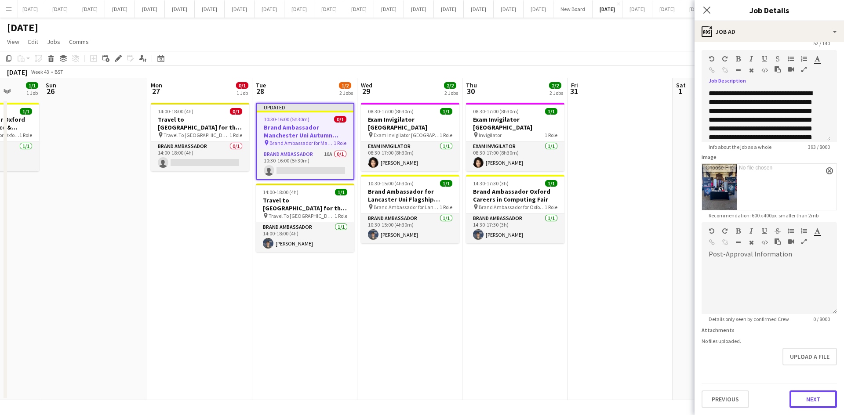
click at [807, 399] on button "Next" at bounding box center [812, 400] width 47 height 18
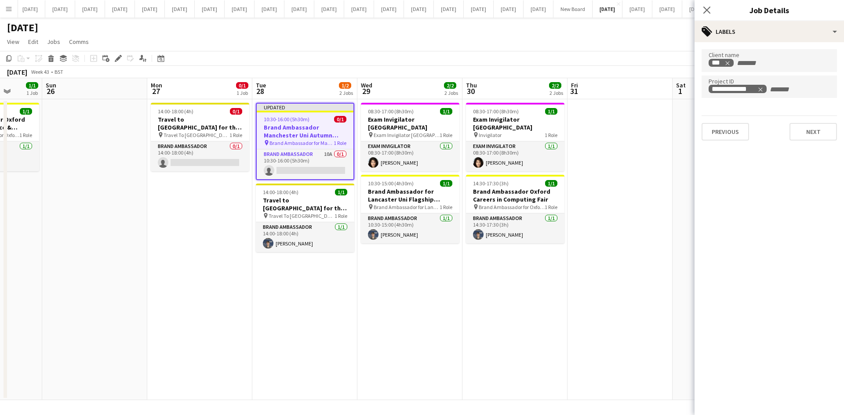
scroll to position [0, 0]
click at [823, 137] on button "Next" at bounding box center [812, 132] width 47 height 18
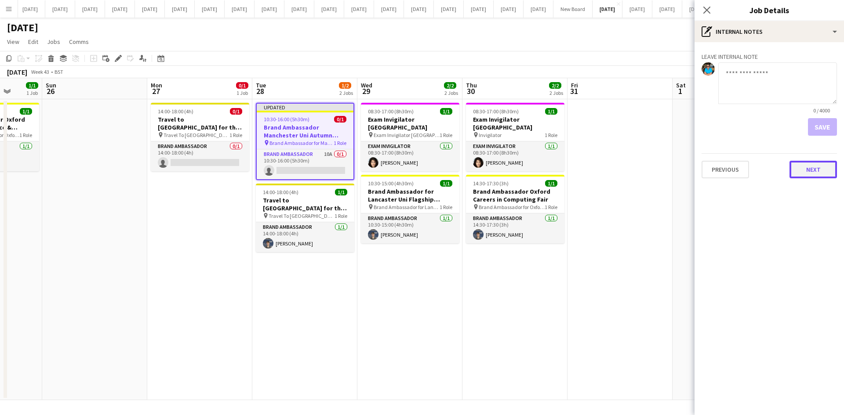
click at [827, 170] on button "Next" at bounding box center [812, 170] width 47 height 18
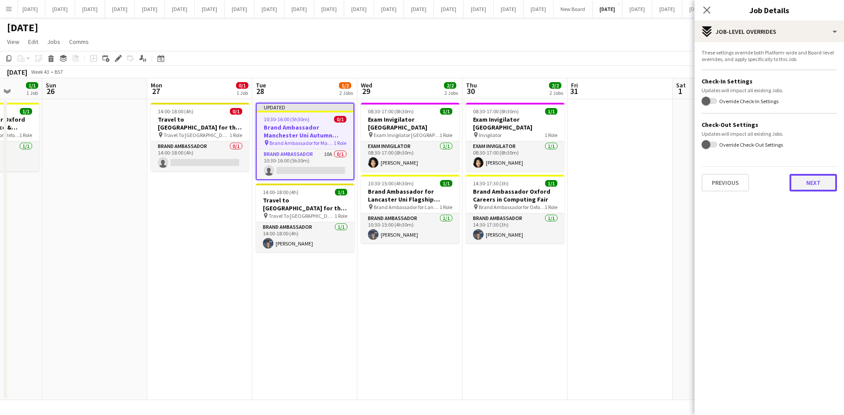
click at [828, 183] on button "Next" at bounding box center [812, 183] width 47 height 18
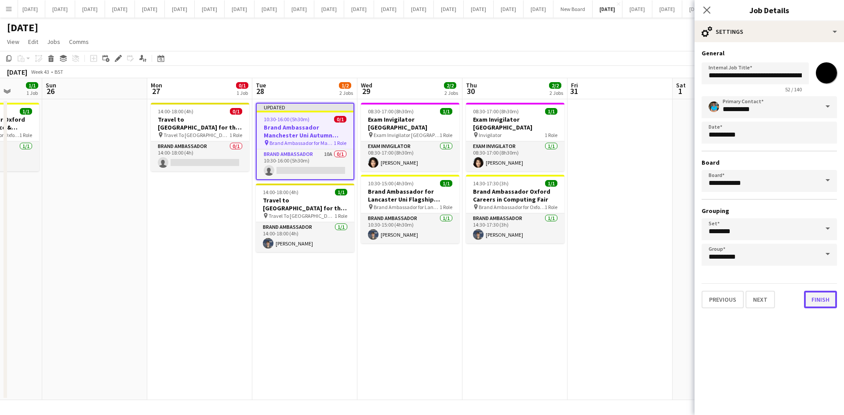
click at [819, 302] on button "Finish" at bounding box center [820, 300] width 33 height 18
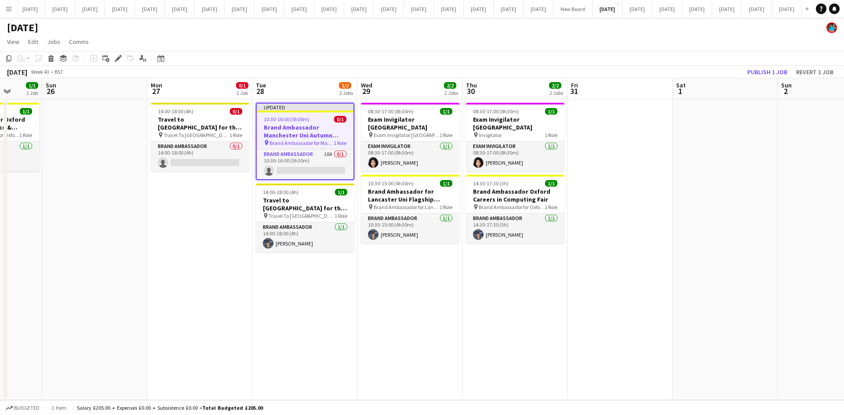
click at [679, 283] on app-date-cell at bounding box center [724, 249] width 105 height 301
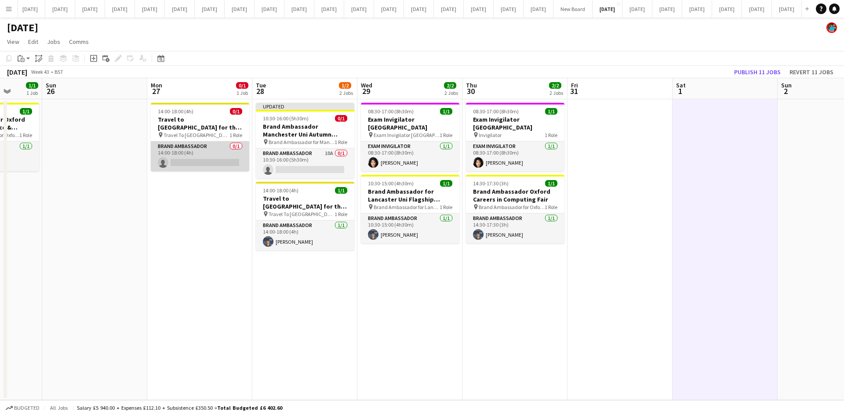
click at [223, 160] on app-card-role "Brand Ambassador 0/1 14:00-18:00 (4h) single-neutral-actions" at bounding box center [200, 156] width 98 height 30
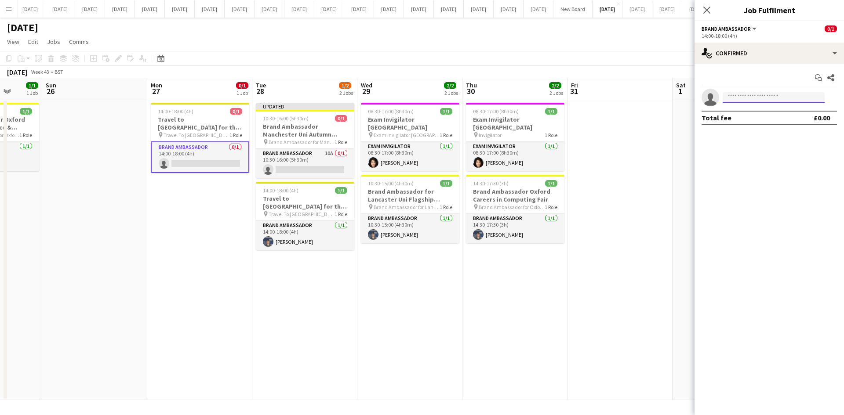
click at [739, 98] on input at bounding box center [773, 97] width 102 height 11
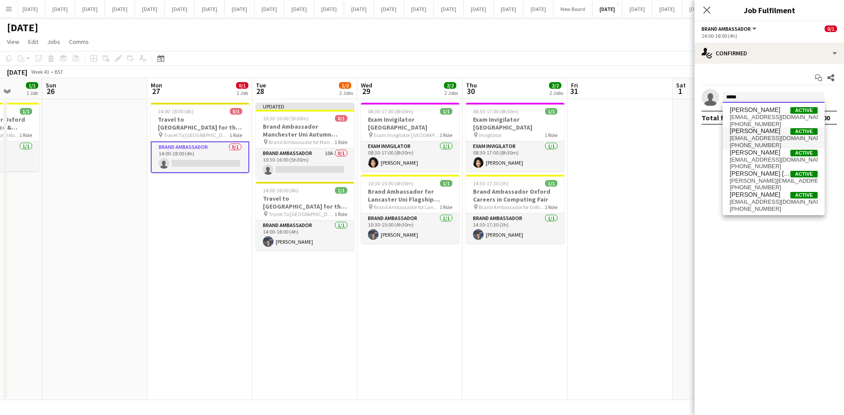
type input "*****"
click at [744, 148] on span "[PHONE_NUMBER]" at bounding box center [773, 145] width 88 height 7
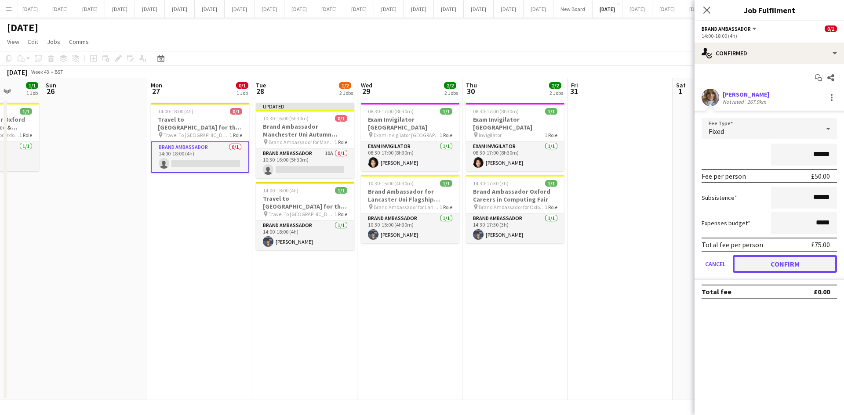
click at [812, 258] on button "Confirm" at bounding box center [784, 264] width 104 height 18
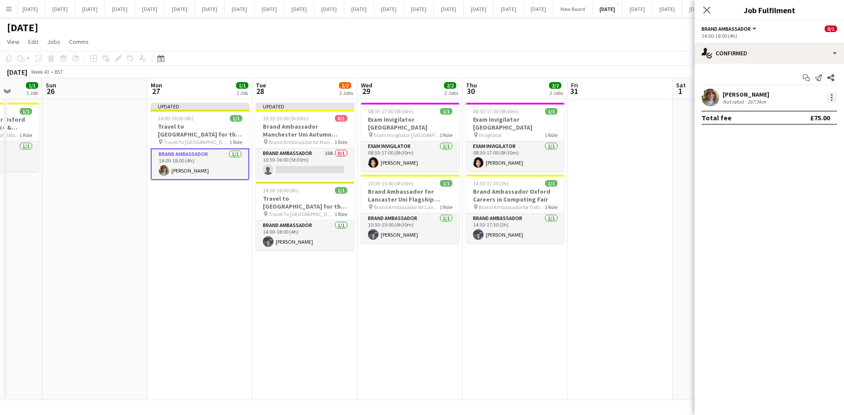
click at [828, 95] on div at bounding box center [831, 97] width 11 height 11
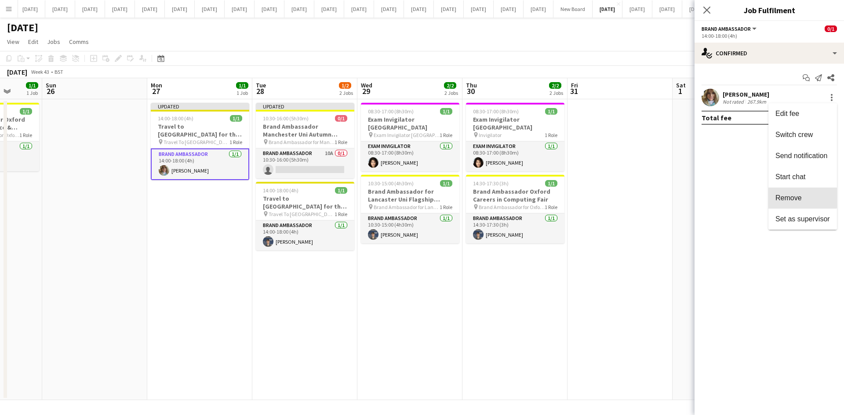
click at [801, 198] on span "Remove" at bounding box center [788, 197] width 26 height 7
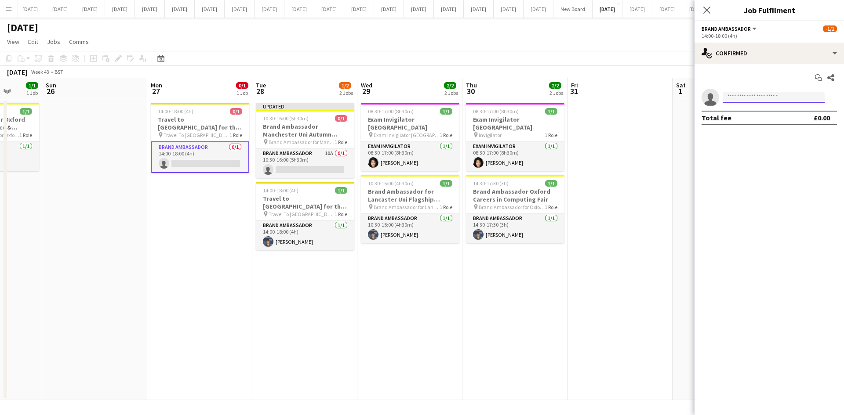
click at [754, 96] on input at bounding box center [773, 97] width 102 height 11
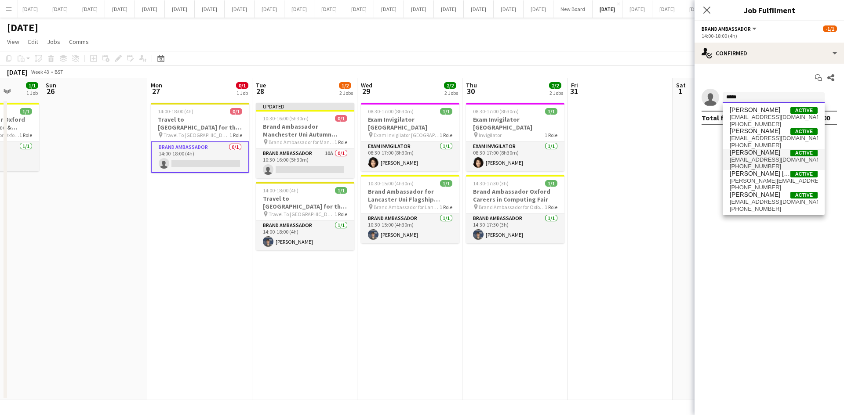
type input "*****"
click at [761, 153] on span "[PERSON_NAME]" at bounding box center [754, 152] width 51 height 7
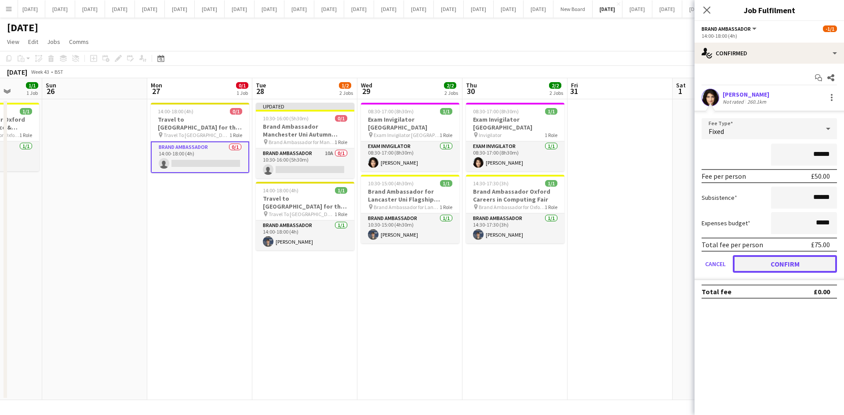
click at [804, 262] on button "Confirm" at bounding box center [784, 264] width 104 height 18
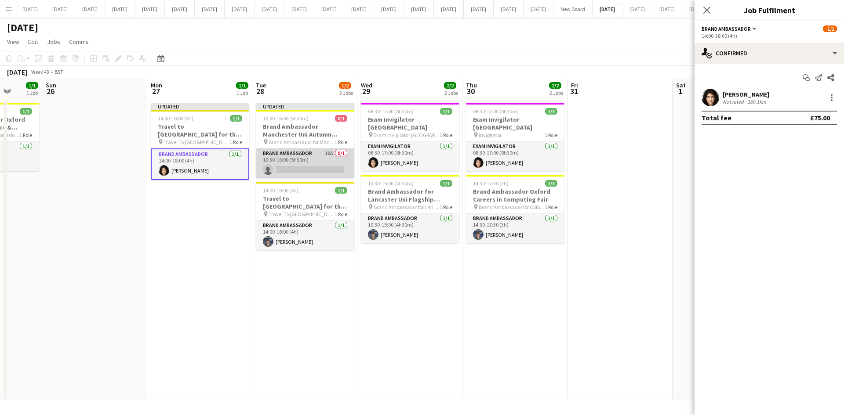
click at [312, 155] on app-card-role "Brand Ambassador 10A 0/1 10:30-16:00 (5h30m) single-neutral-actions" at bounding box center [305, 164] width 98 height 30
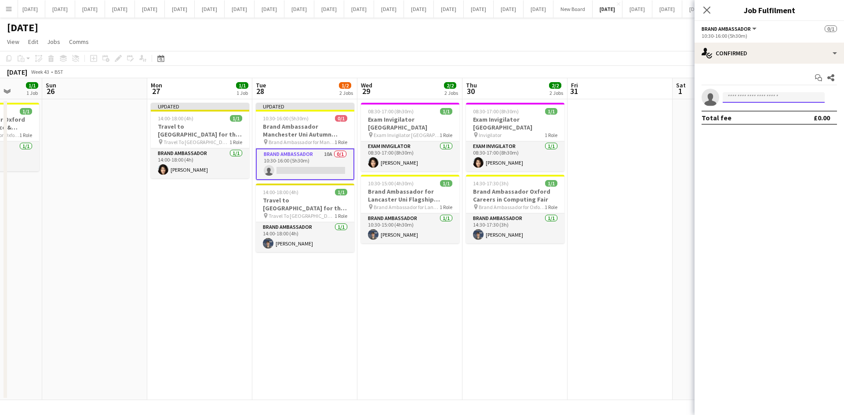
click at [752, 96] on input at bounding box center [773, 97] width 102 height 11
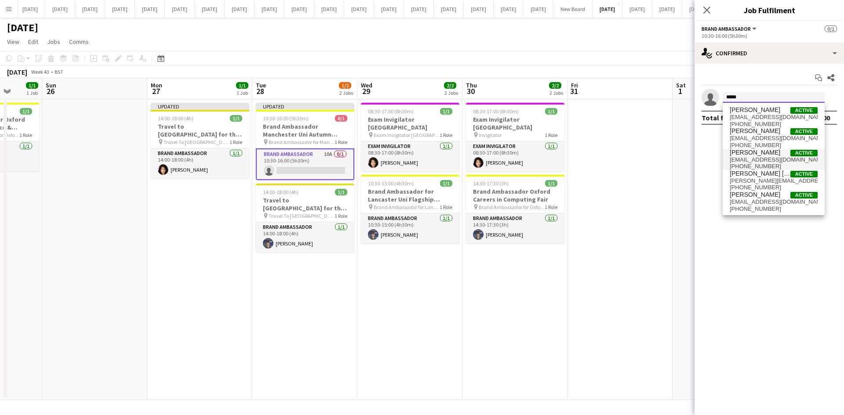
type input "*****"
click at [756, 160] on span "[EMAIL_ADDRESS][DOMAIN_NAME]" at bounding box center [773, 159] width 88 height 7
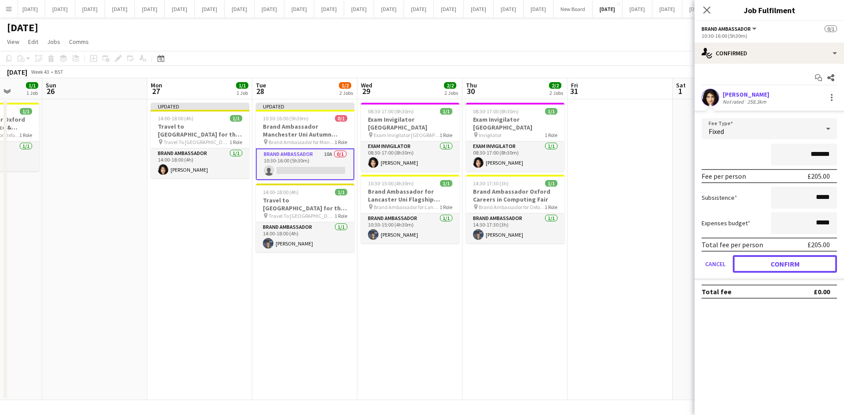
click at [793, 269] on button "Confirm" at bounding box center [784, 264] width 104 height 18
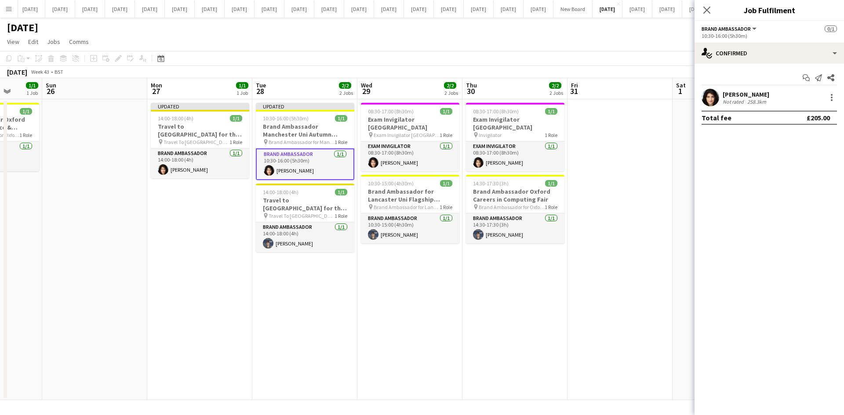
click at [512, 294] on app-date-cell "08:30-17:00 (8h30m) 1/1 Exam Invigilator [GEOGRAPHIC_DATA] pin Invigilator 1 Ro…" at bounding box center [514, 249] width 105 height 301
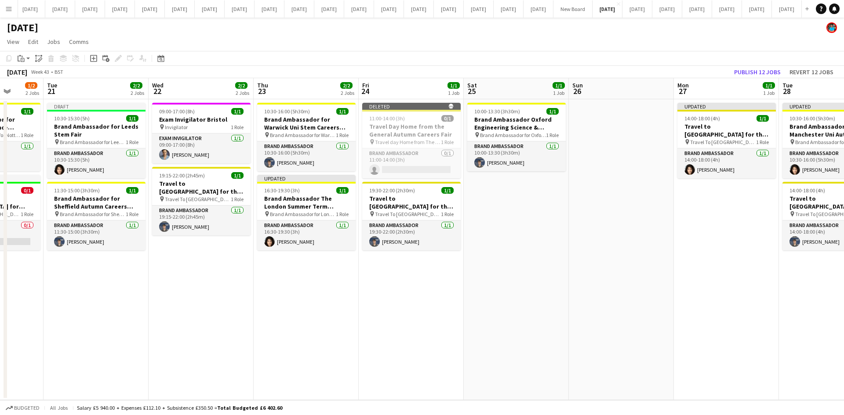
scroll to position [0, 269]
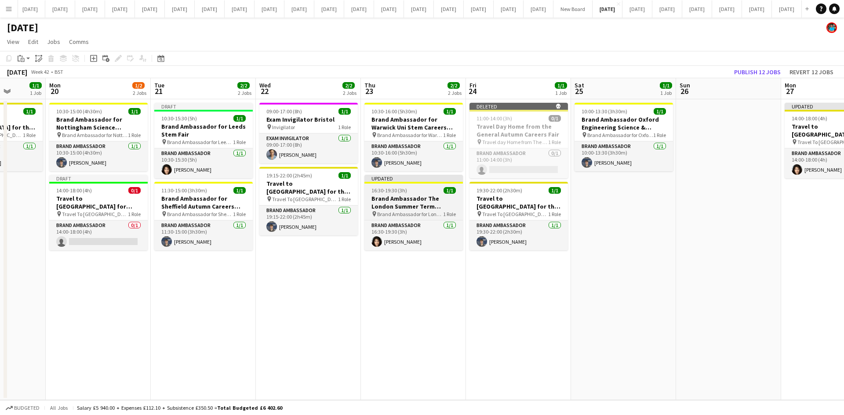
click at [413, 212] on span "Brand Ambassador for London General Autumn Careers fair" at bounding box center [410, 214] width 66 height 7
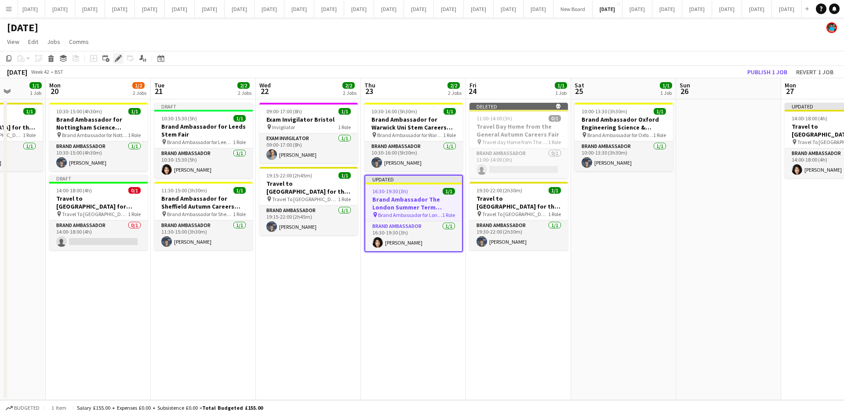
click at [117, 58] on icon at bounding box center [118, 58] width 5 height 5
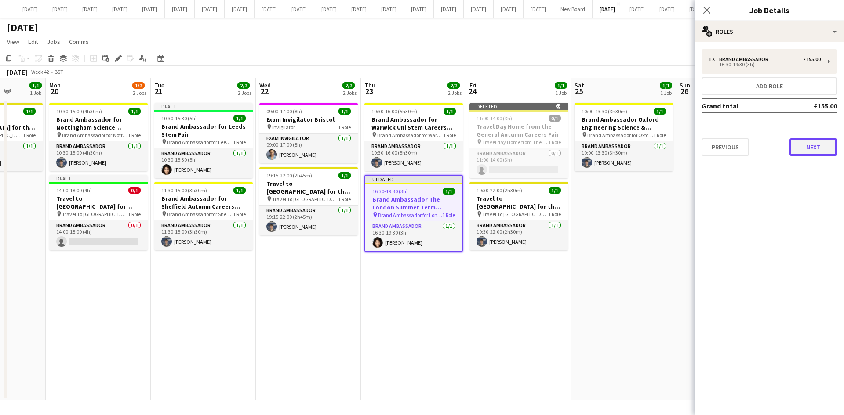
click at [828, 147] on button "Next" at bounding box center [812, 147] width 47 height 18
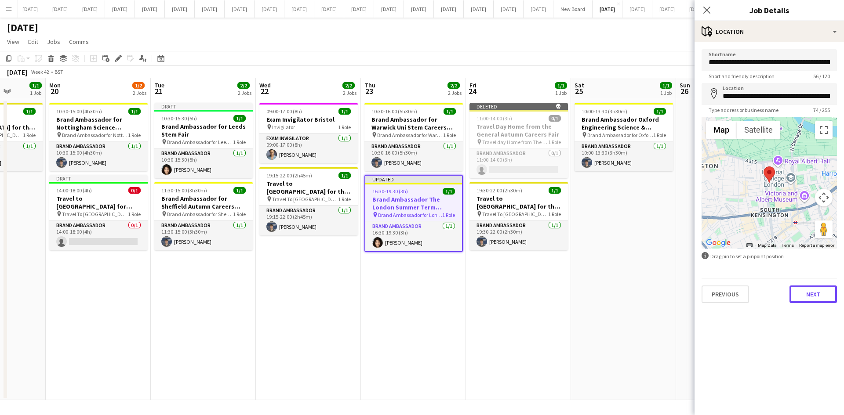
click at [811, 292] on button "Next" at bounding box center [812, 295] width 47 height 18
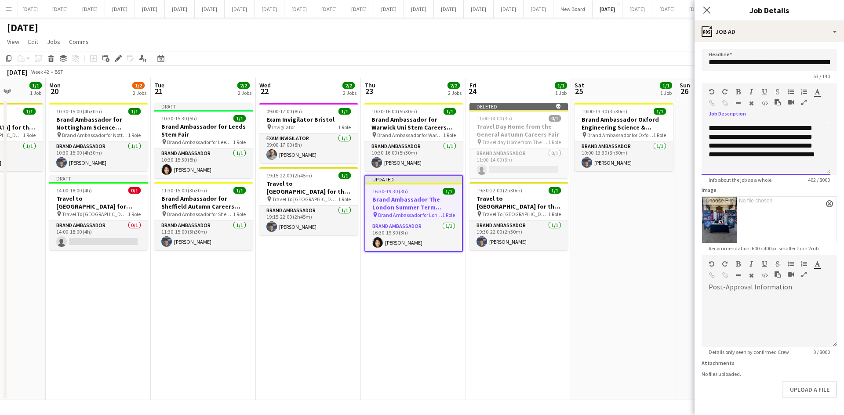
scroll to position [77, 0]
click at [708, 12] on icon at bounding box center [706, 10] width 8 height 8
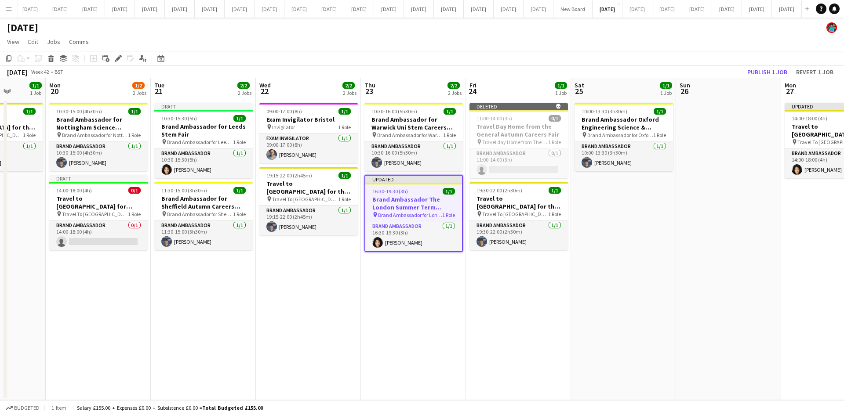
click at [300, 341] on app-date-cell "09:00-17:00 (8h) 1/1 Exam Invigilator Bristol pin Invigilator 1 Role Exam Invig…" at bounding box center [308, 249] width 105 height 301
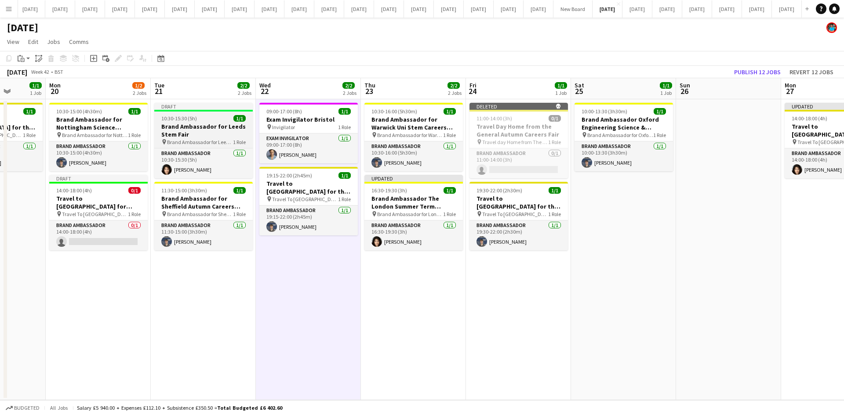
click at [202, 139] on span "Brand Ambassador for Leeds Stem fair" at bounding box center [200, 142] width 66 height 7
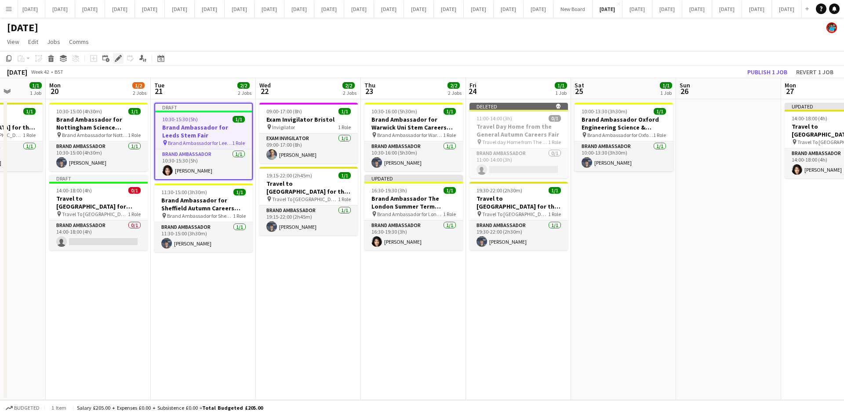
click at [120, 58] on icon "Edit" at bounding box center [118, 58] width 7 height 7
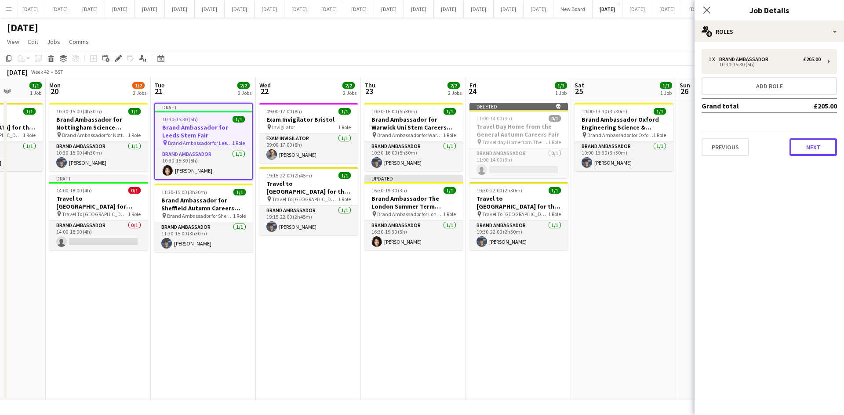
click at [822, 148] on button "Next" at bounding box center [812, 147] width 47 height 18
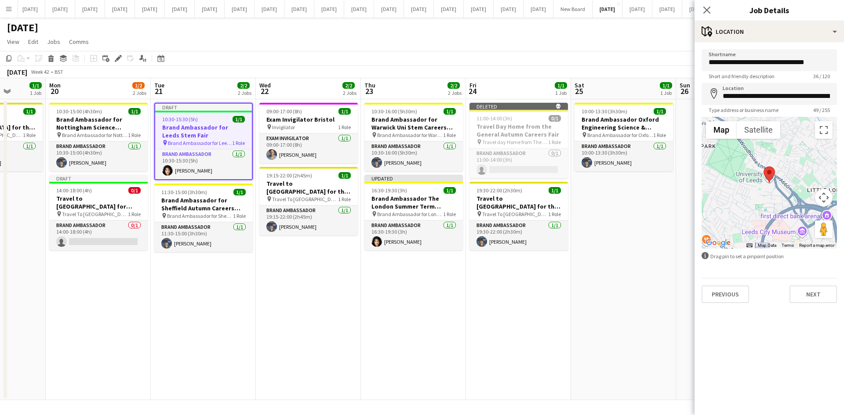
click at [820, 287] on div "Previous Next" at bounding box center [768, 290] width 135 height 25
click at [816, 293] on button "Next" at bounding box center [812, 295] width 47 height 18
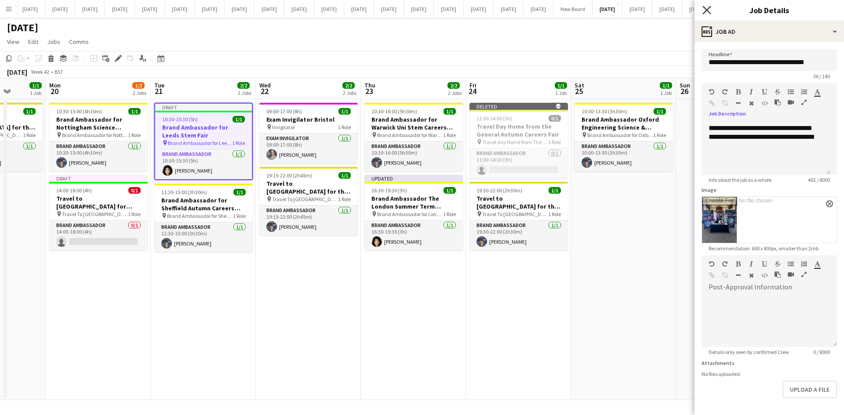
click at [708, 7] on icon "Close pop-in" at bounding box center [706, 10] width 8 height 8
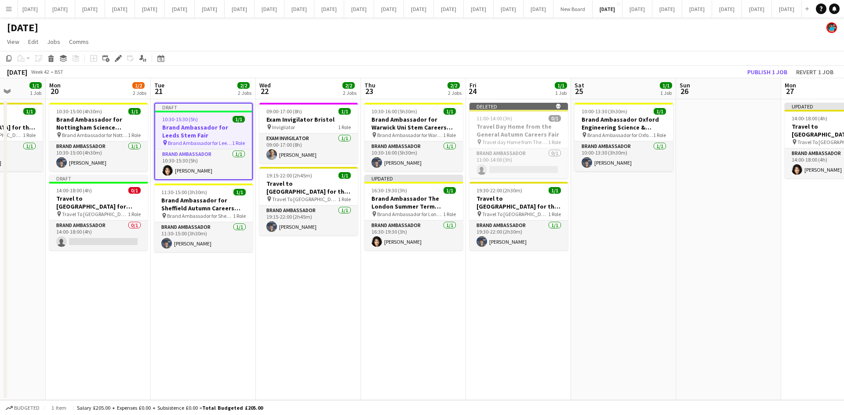
click at [202, 134] on h3 "Brand Ambassador for Leeds Stem Fair" at bounding box center [203, 131] width 97 height 16
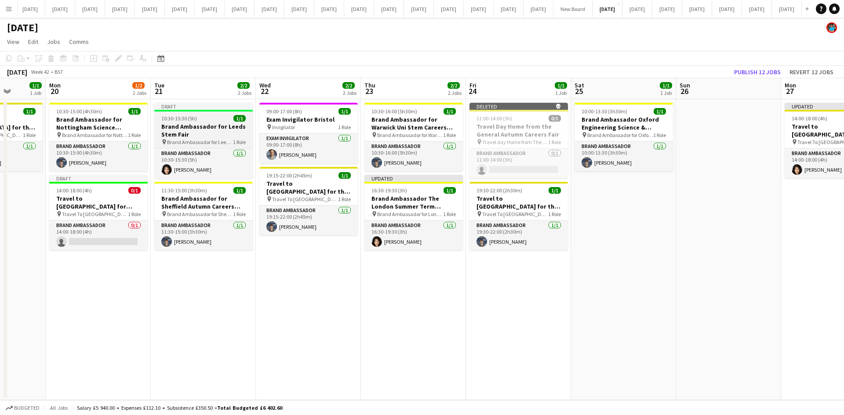
click at [205, 143] on span "Brand Ambassador for Leeds Stem fair" at bounding box center [200, 142] width 66 height 7
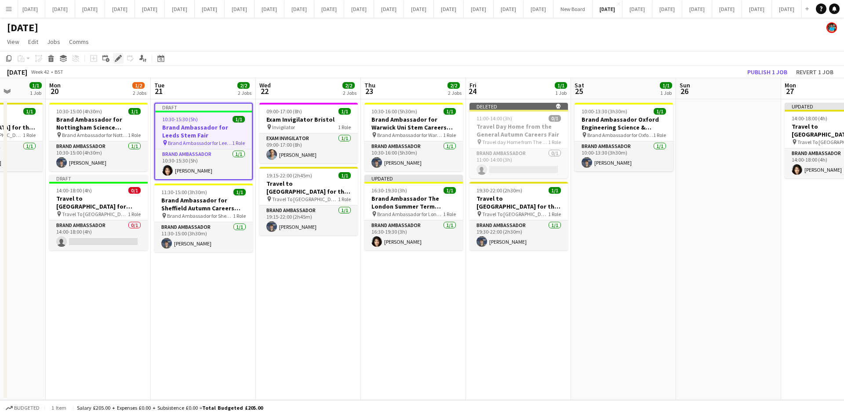
click at [120, 57] on icon at bounding box center [121, 56] width 2 height 2
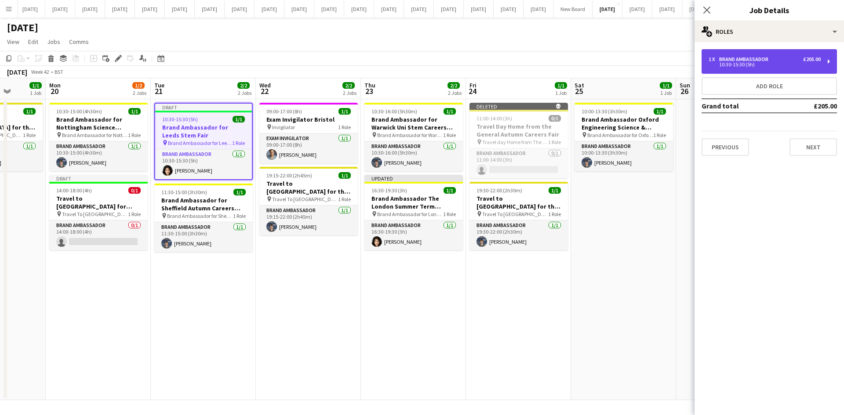
click at [725, 71] on div "1 x Brand Ambassador £205.00 10:30-15:30 (5h)" at bounding box center [768, 61] width 135 height 25
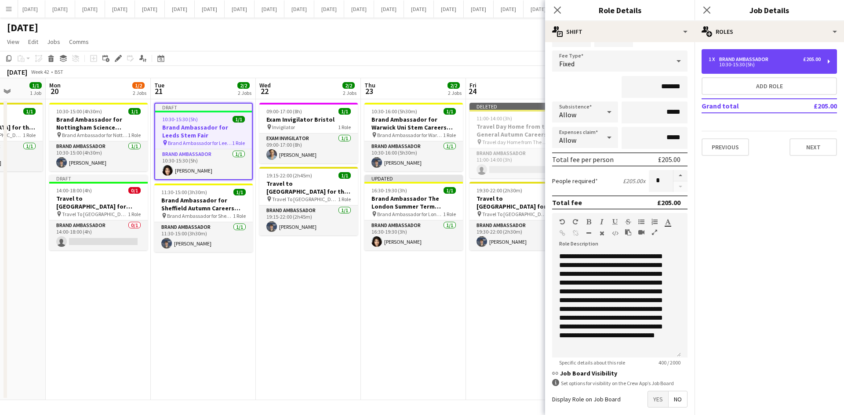
scroll to position [56, 0]
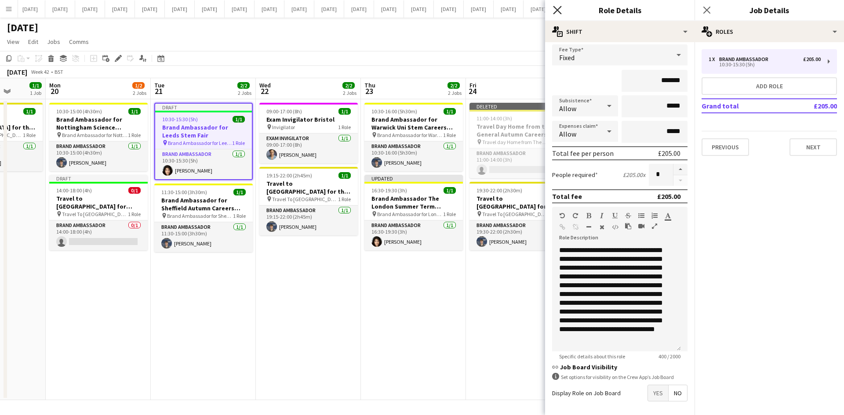
click at [555, 11] on icon "Close pop-in" at bounding box center [557, 10] width 8 height 8
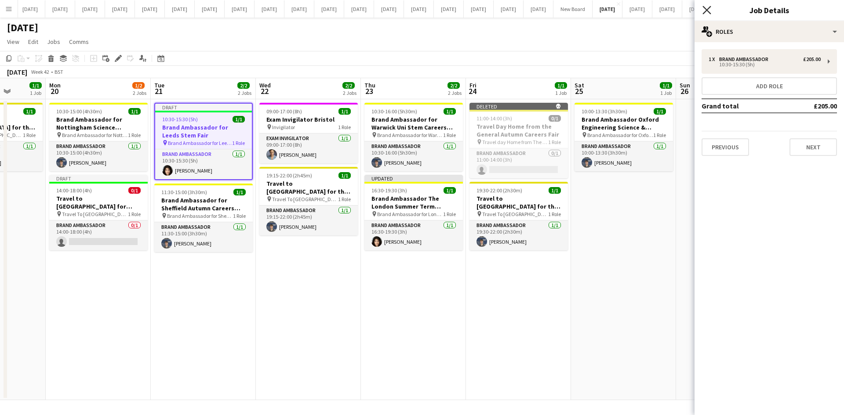
click at [709, 9] on icon "Close pop-in" at bounding box center [706, 10] width 8 height 8
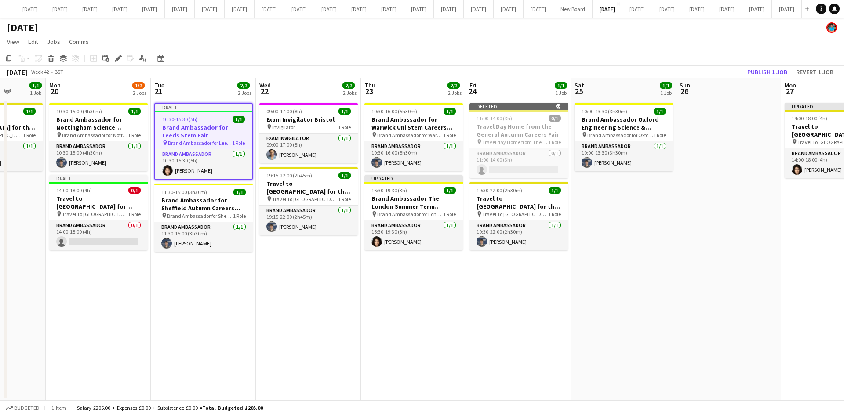
click at [719, 237] on app-date-cell at bounding box center [728, 249] width 105 height 301
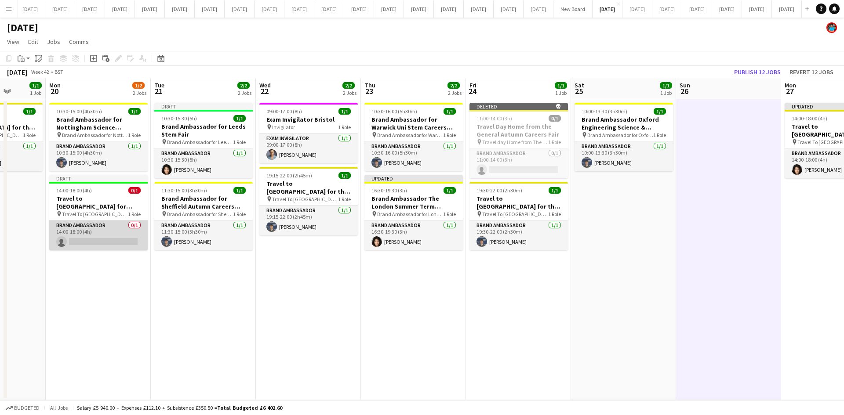
click at [110, 240] on app-card-role "Brand Ambassador 0/1 14:00-18:00 (4h) single-neutral-actions" at bounding box center [98, 236] width 98 height 30
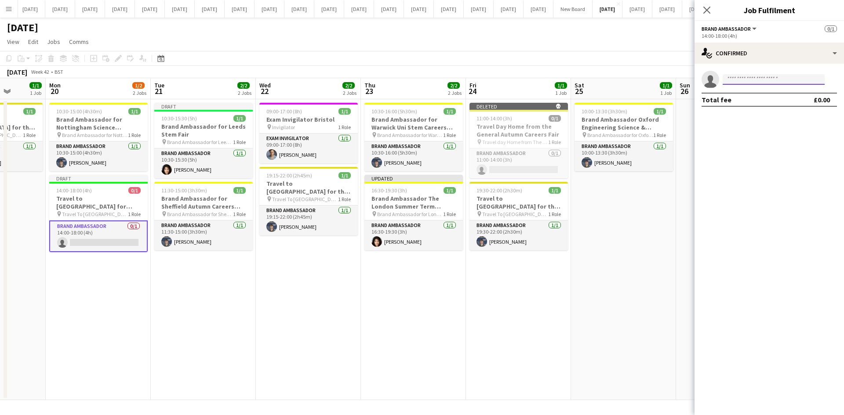
click at [754, 77] on input at bounding box center [773, 79] width 102 height 11
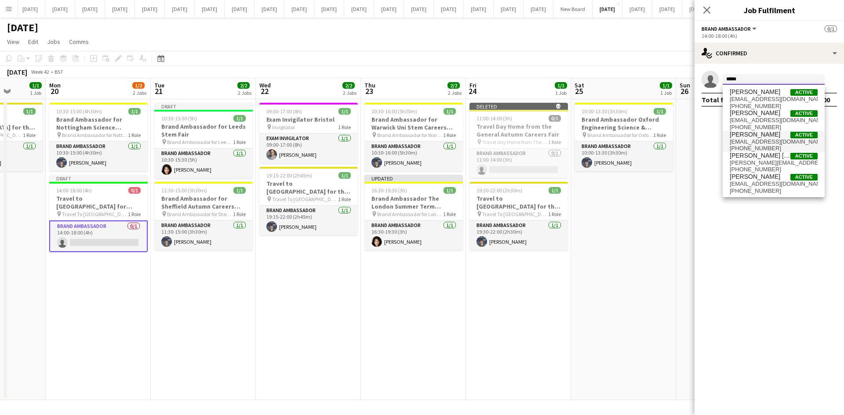
type input "*****"
click at [751, 135] on span "[PERSON_NAME]" at bounding box center [754, 134] width 51 height 7
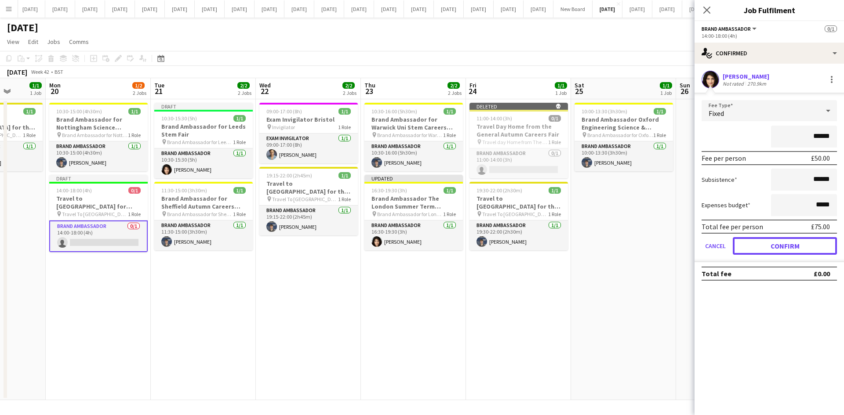
click at [805, 243] on button "Confirm" at bounding box center [784, 246] width 104 height 18
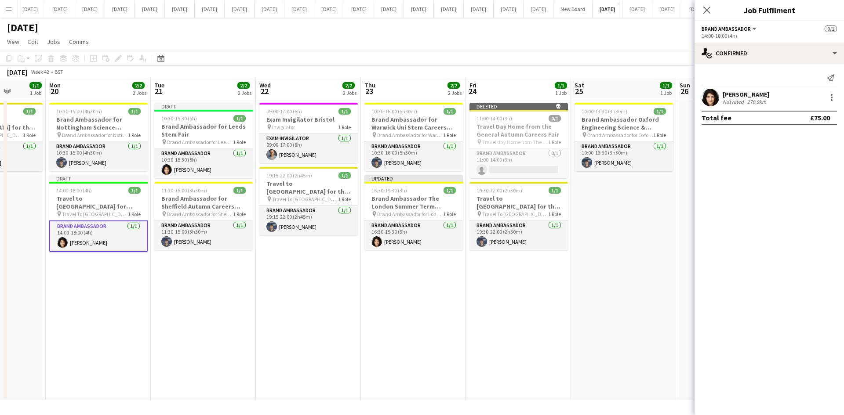
click at [327, 327] on app-date-cell "09:00-17:00 (8h) 1/1 Exam Invigilator Bristol pin Invigilator 1 Role Exam Invig…" at bounding box center [308, 249] width 105 height 301
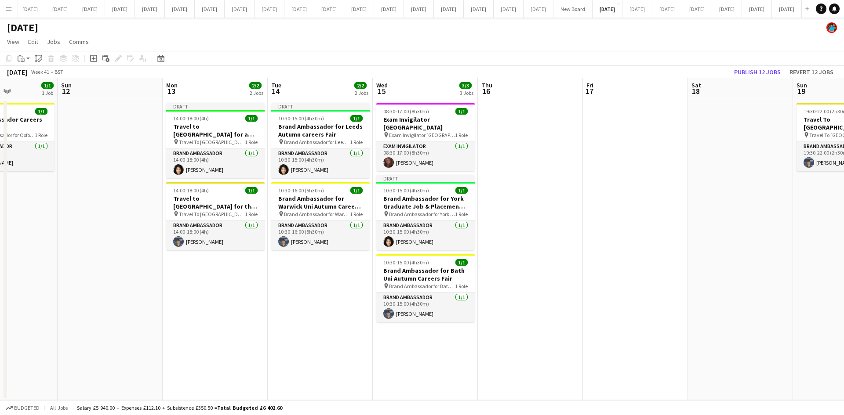
scroll to position [0, 302]
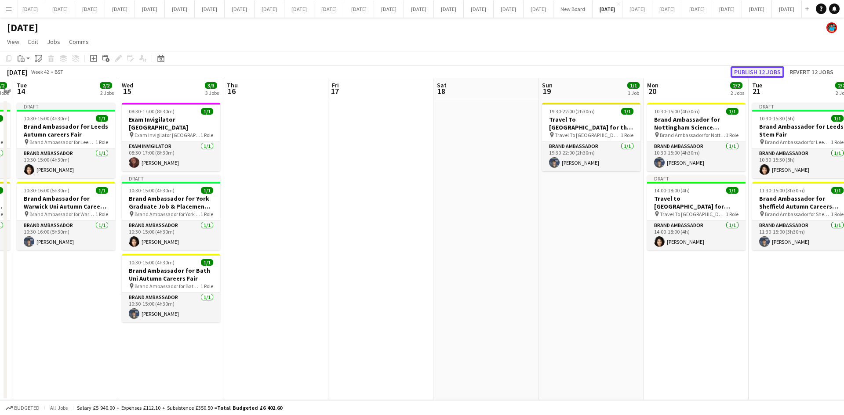
click at [769, 72] on button "Publish 12 jobs" at bounding box center [757, 71] width 54 height 11
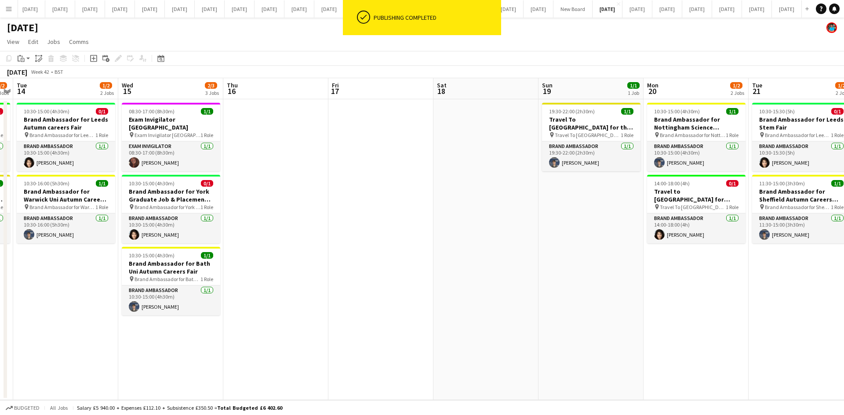
click at [706, 27] on div "[DATE]" at bounding box center [422, 26] width 844 height 17
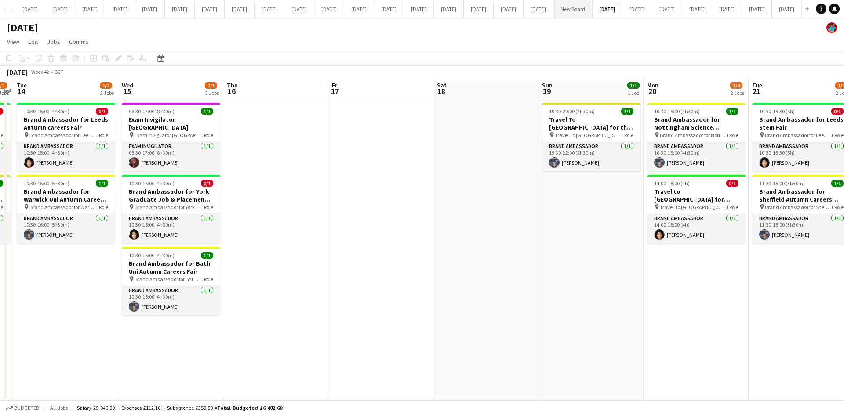
click at [592, 9] on button "New Board Close" at bounding box center [572, 8] width 39 height 17
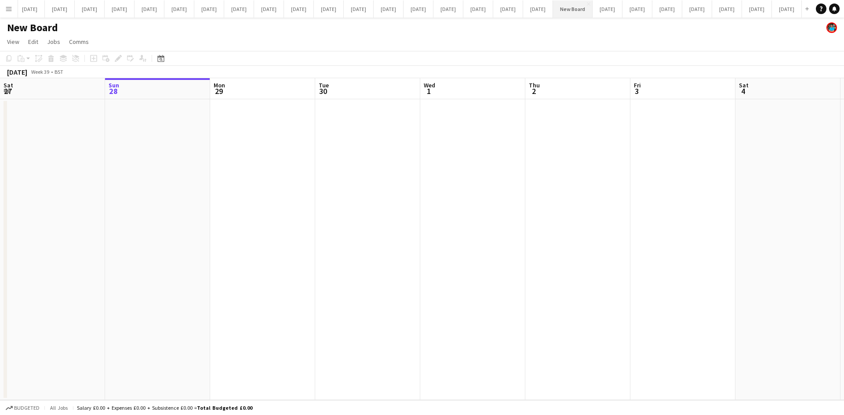
scroll to position [0, 495]
click at [682, 11] on button "[DATE] Close" at bounding box center [697, 8] width 30 height 17
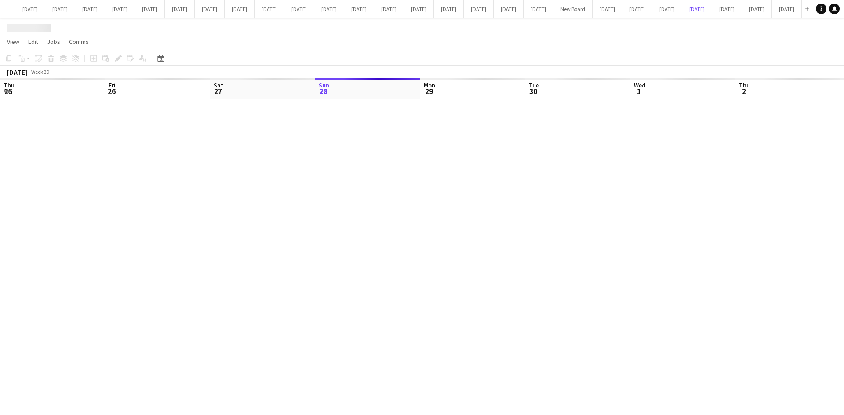
scroll to position [0, 210]
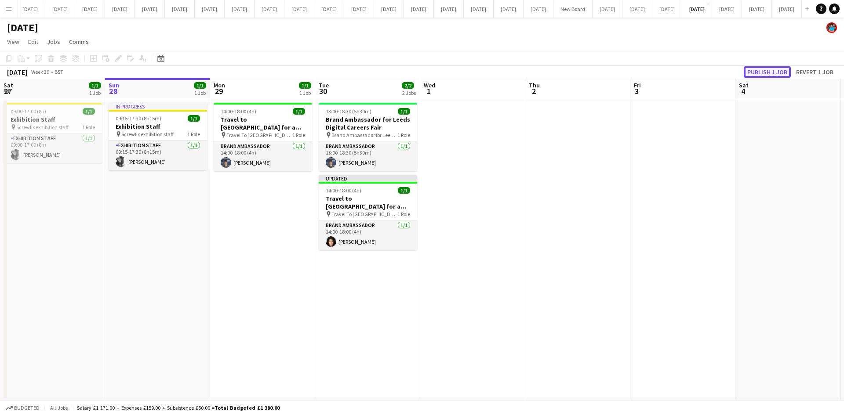
click at [775, 70] on button "Publish 1 job" at bounding box center [766, 71] width 47 height 11
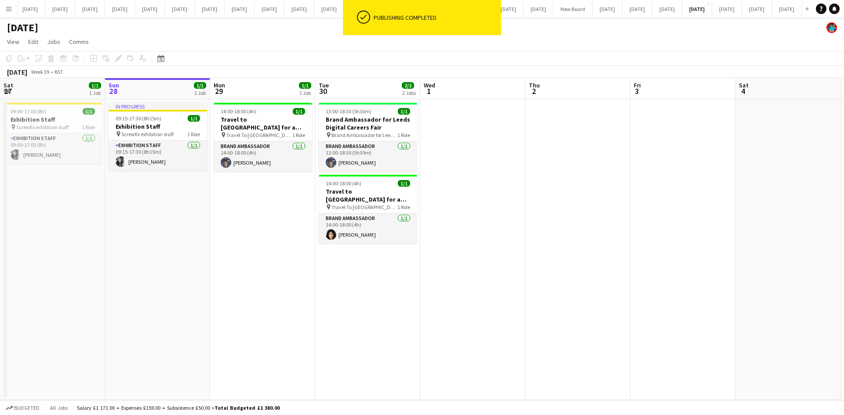
click at [487, 240] on app-date-cell at bounding box center [472, 249] width 105 height 301
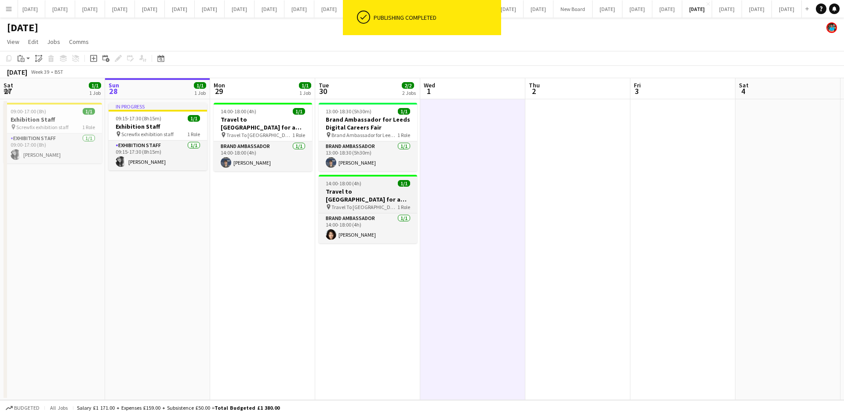
click at [339, 205] on span "Travel To [GEOGRAPHIC_DATA] for Recruitment fair" at bounding box center [364, 207] width 66 height 7
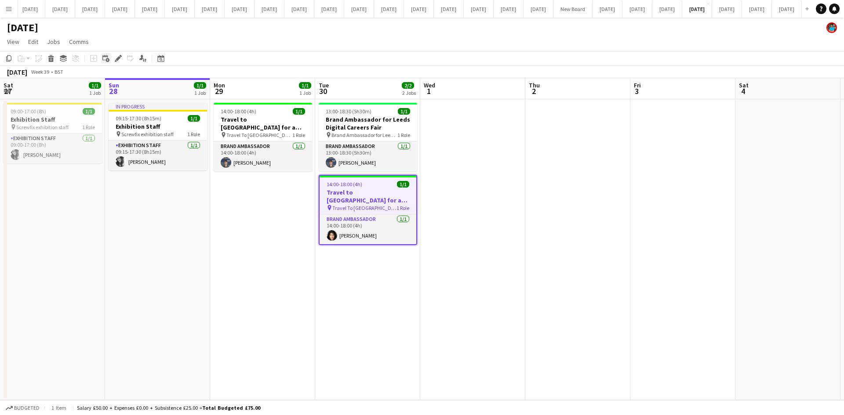
click at [116, 58] on icon "Edit" at bounding box center [118, 58] width 7 height 7
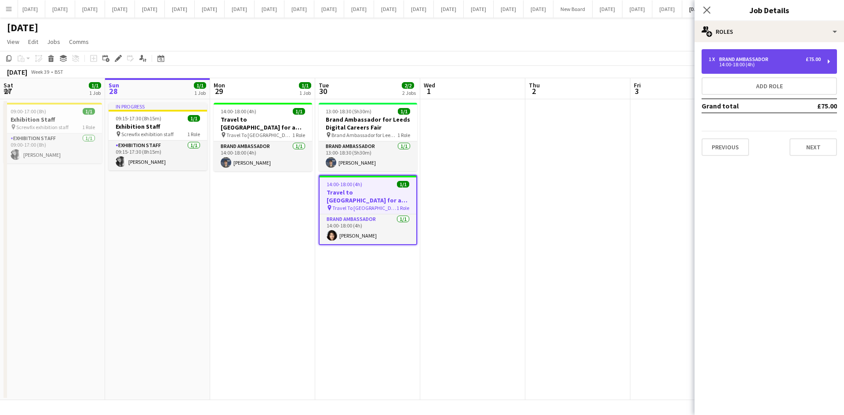
click at [721, 69] on div "1 x Brand Ambassador £75.00 14:00-18:00 (4h)" at bounding box center [768, 61] width 135 height 25
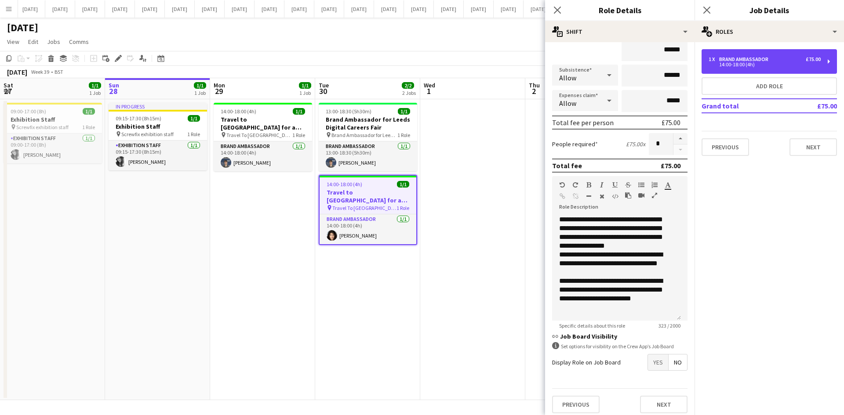
scroll to position [92, 0]
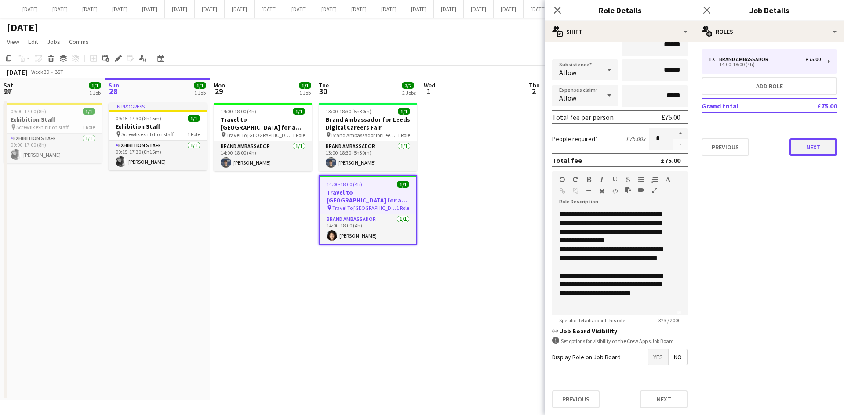
click at [808, 146] on button "Next" at bounding box center [812, 147] width 47 height 18
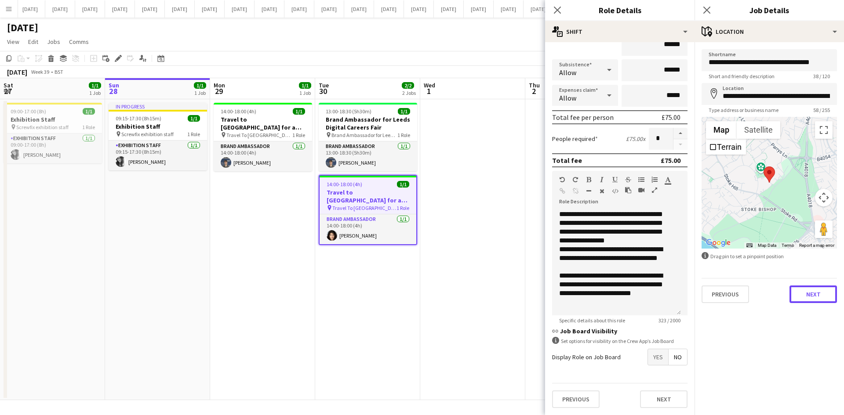
click at [811, 296] on button "Next" at bounding box center [812, 295] width 47 height 18
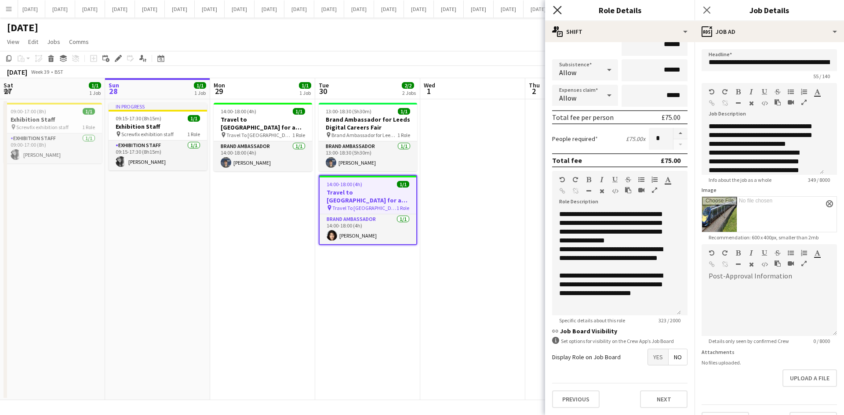
click at [557, 8] on icon "Close pop-in" at bounding box center [557, 10] width 8 height 8
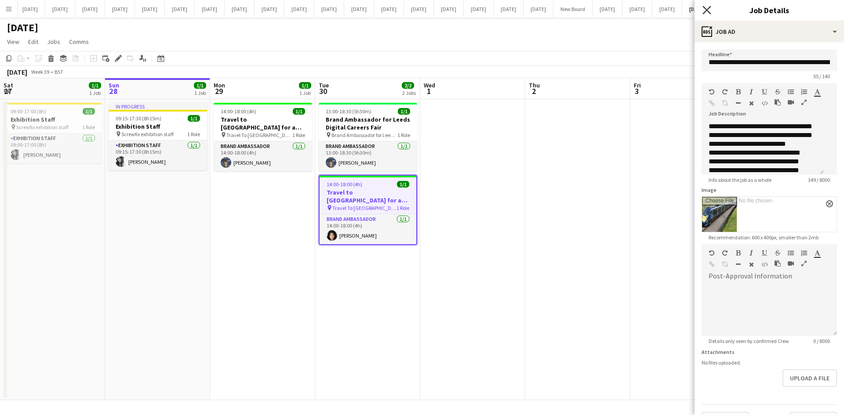
click at [705, 8] on icon at bounding box center [706, 10] width 8 height 8
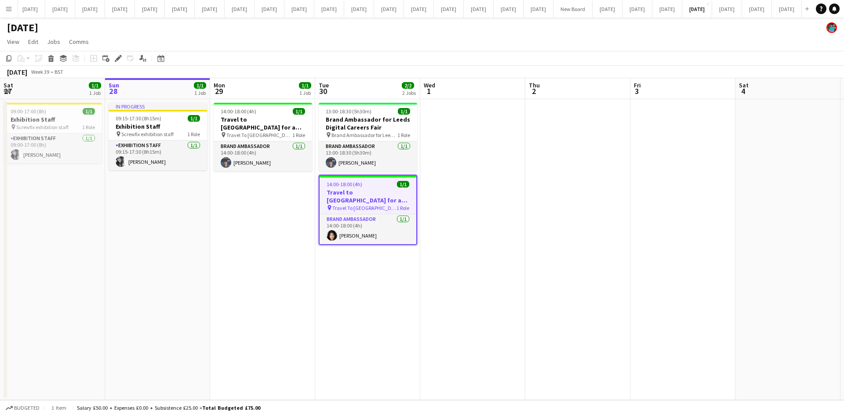
click at [586, 204] on app-date-cell at bounding box center [577, 249] width 105 height 301
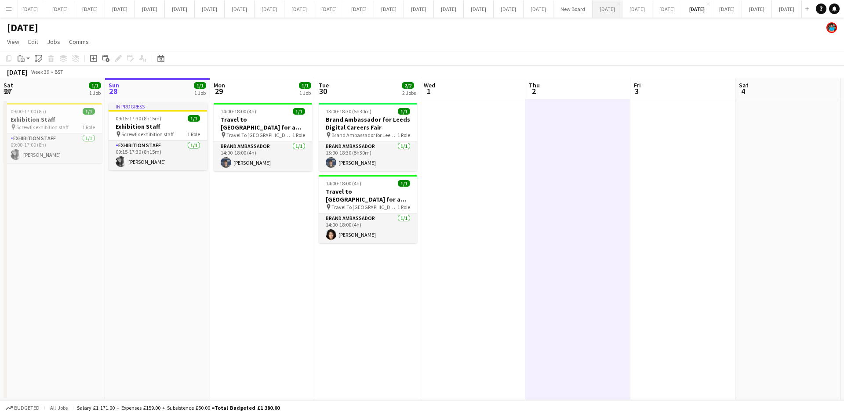
click at [592, 12] on button "[DATE] Close" at bounding box center [607, 8] width 30 height 17
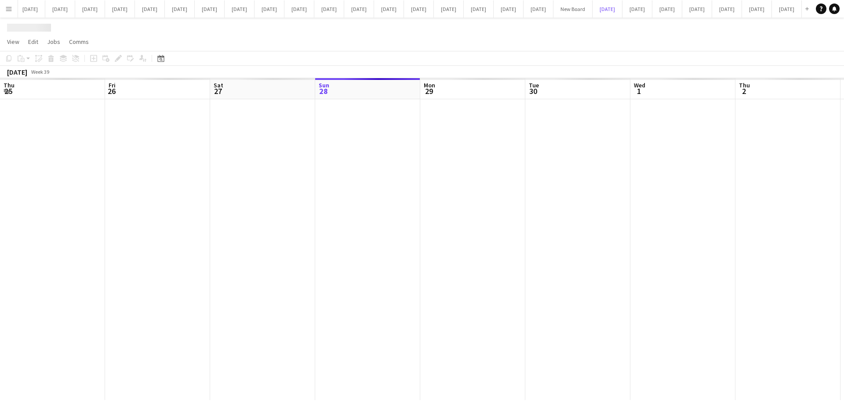
scroll to position [0, 210]
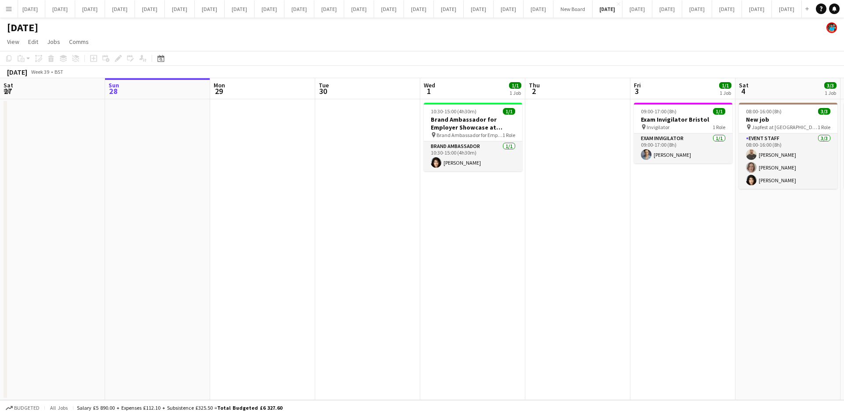
click at [454, 218] on app-date-cell "10:30-15:00 (4h30m) 1/1 Brand Ambassador for Employer Showcase at [GEOGRAPHIC_D…" at bounding box center [472, 249] width 105 height 301
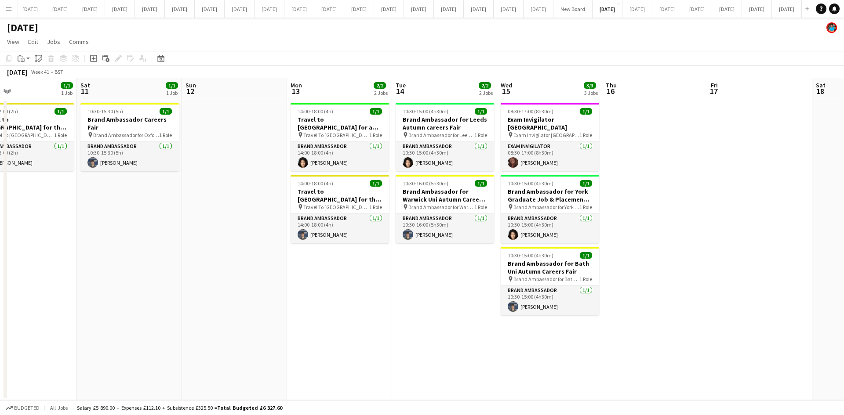
scroll to position [0, 250]
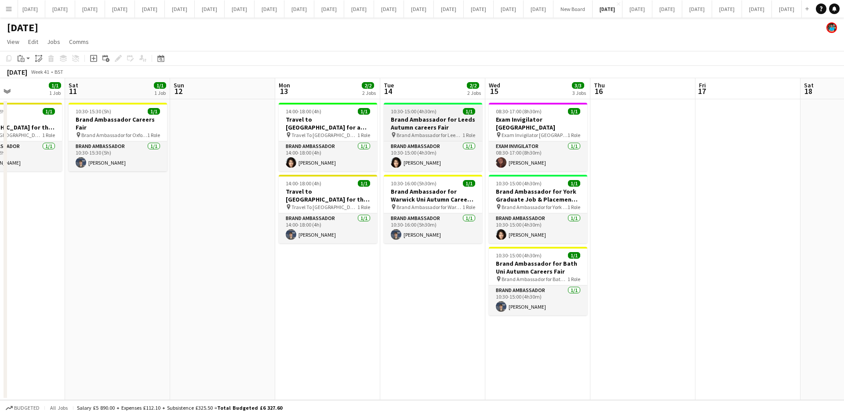
click at [415, 120] on h3 "Brand Ambassador for Leeds Autumn careers Fair" at bounding box center [433, 124] width 98 height 16
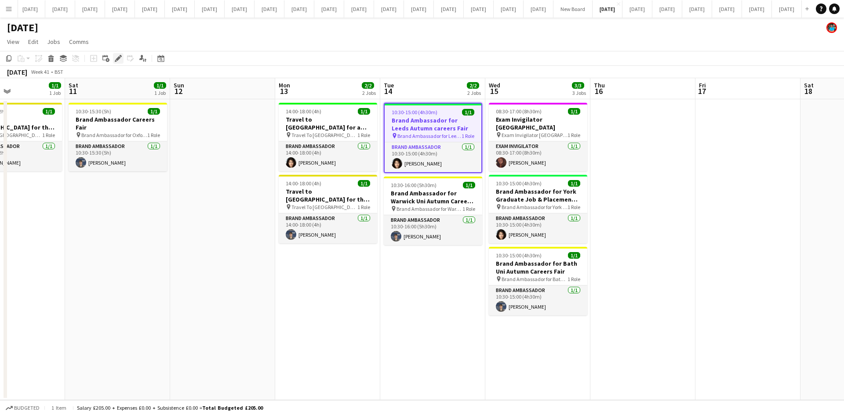
click at [119, 58] on icon at bounding box center [118, 58] width 5 height 5
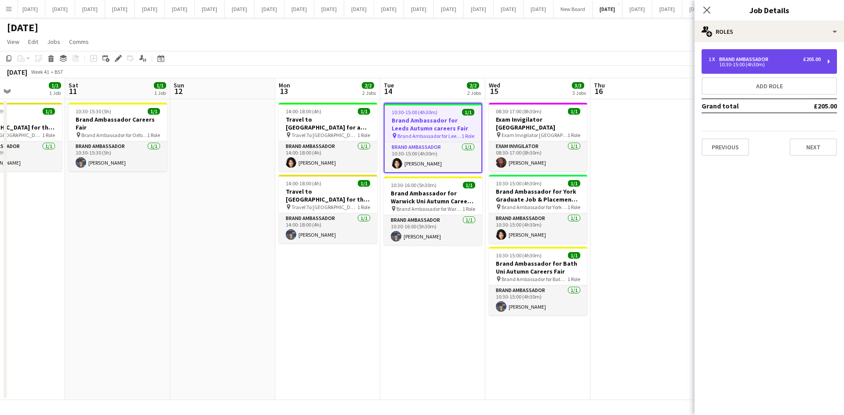
click at [738, 62] on div "10:30-15:00 (4h30m)" at bounding box center [764, 64] width 112 height 4
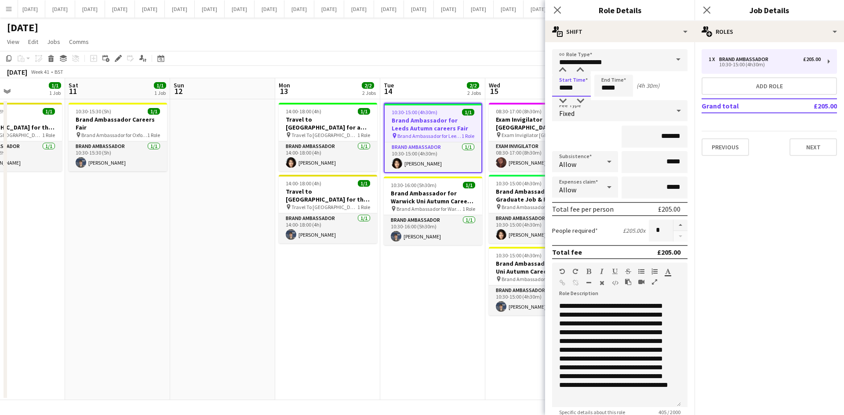
click at [570, 87] on input "*****" at bounding box center [571, 86] width 39 height 22
type input "*****"
click at [560, 9] on icon "Close pop-in" at bounding box center [557, 10] width 8 height 8
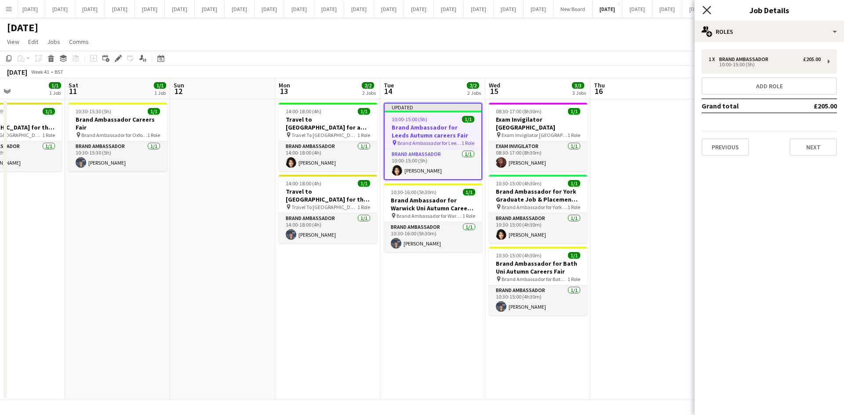
click at [706, 7] on icon "Close pop-in" at bounding box center [706, 10] width 8 height 8
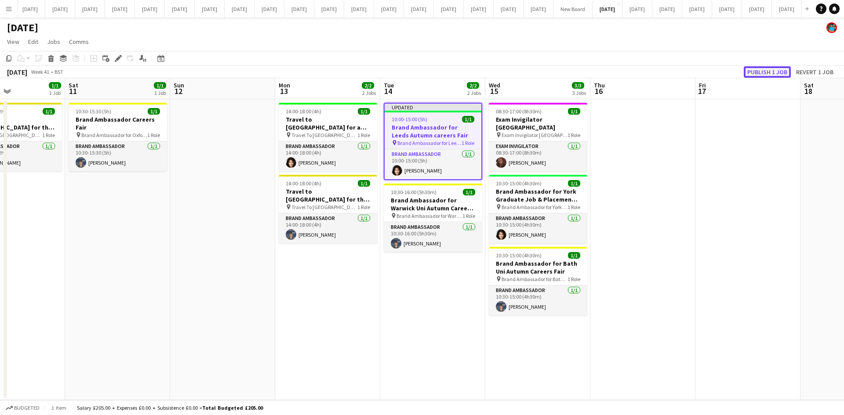
click at [757, 71] on button "Publish 1 job" at bounding box center [766, 71] width 47 height 11
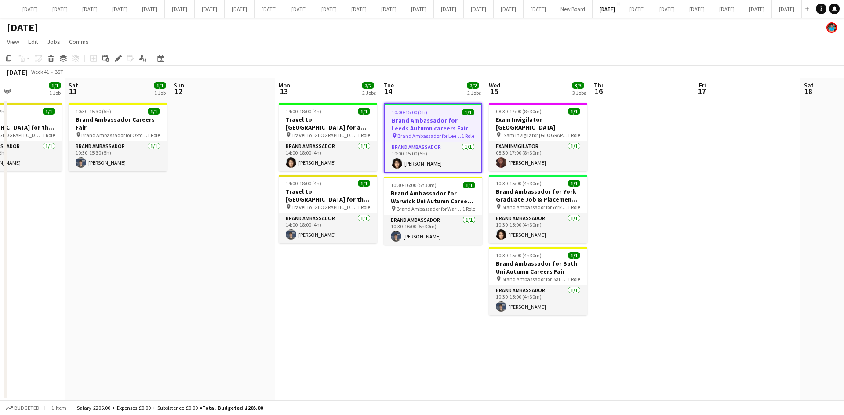
click at [663, 196] on app-date-cell at bounding box center [642, 249] width 105 height 301
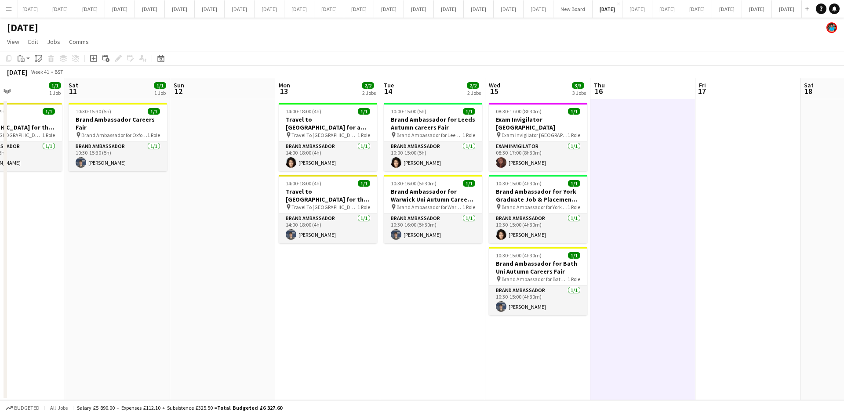
click at [308, 321] on app-date-cell "14:00-18:00 (4h) 1/1 Travel to [GEOGRAPHIC_DATA] for a recruitment fair on [DAT…" at bounding box center [327, 249] width 105 height 301
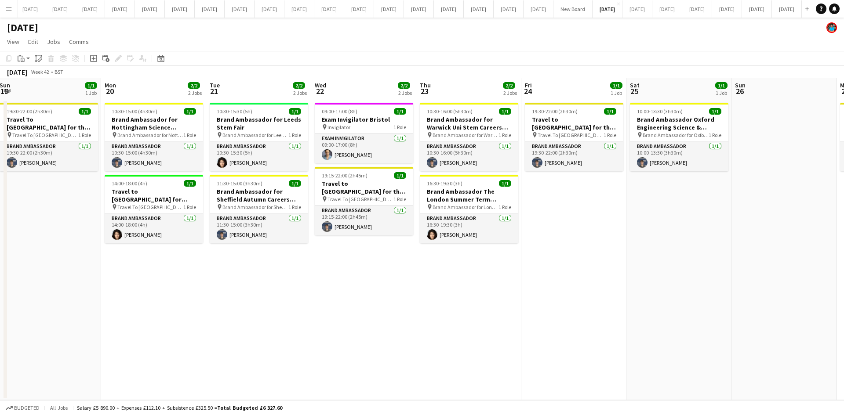
scroll to position [0, 306]
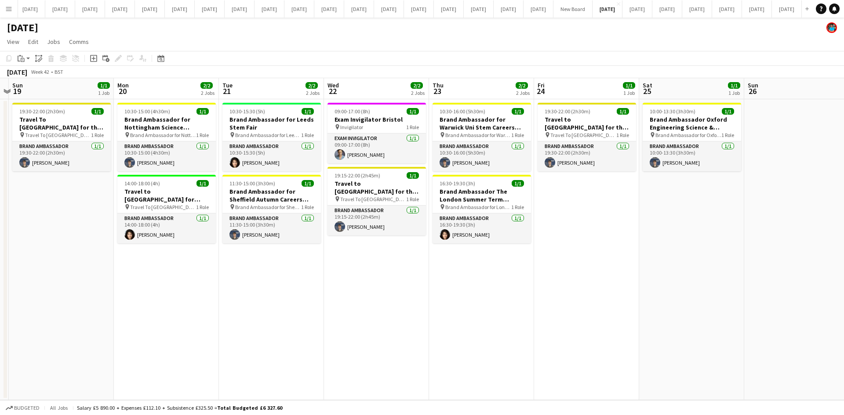
click at [307, 375] on app-date-cell "10:30-15:30 (5h) 1/1 Brand Ambassador for Leeds Stem Fair pin Brand Ambassador …" at bounding box center [271, 249] width 105 height 301
